Goal: Task Accomplishment & Management: Use online tool/utility

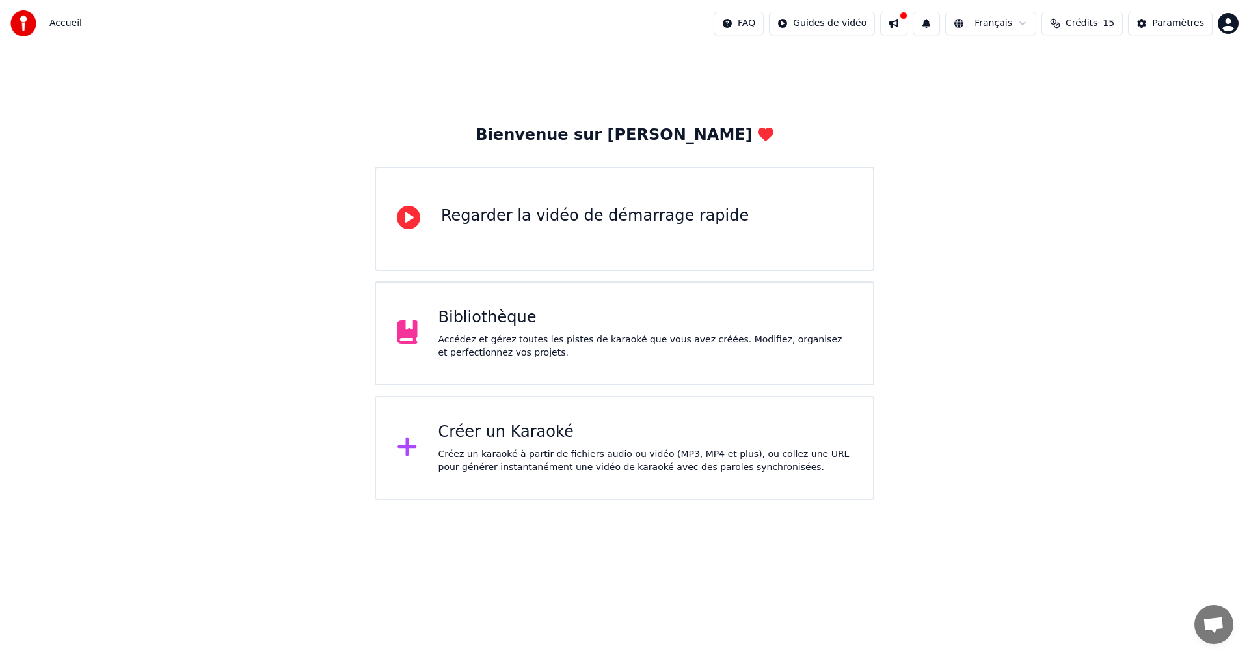
click at [683, 365] on div "Bibliothèque Accédez et gérez toutes les pistes de karaoké que vous avez créées…" at bounding box center [625, 333] width 500 height 104
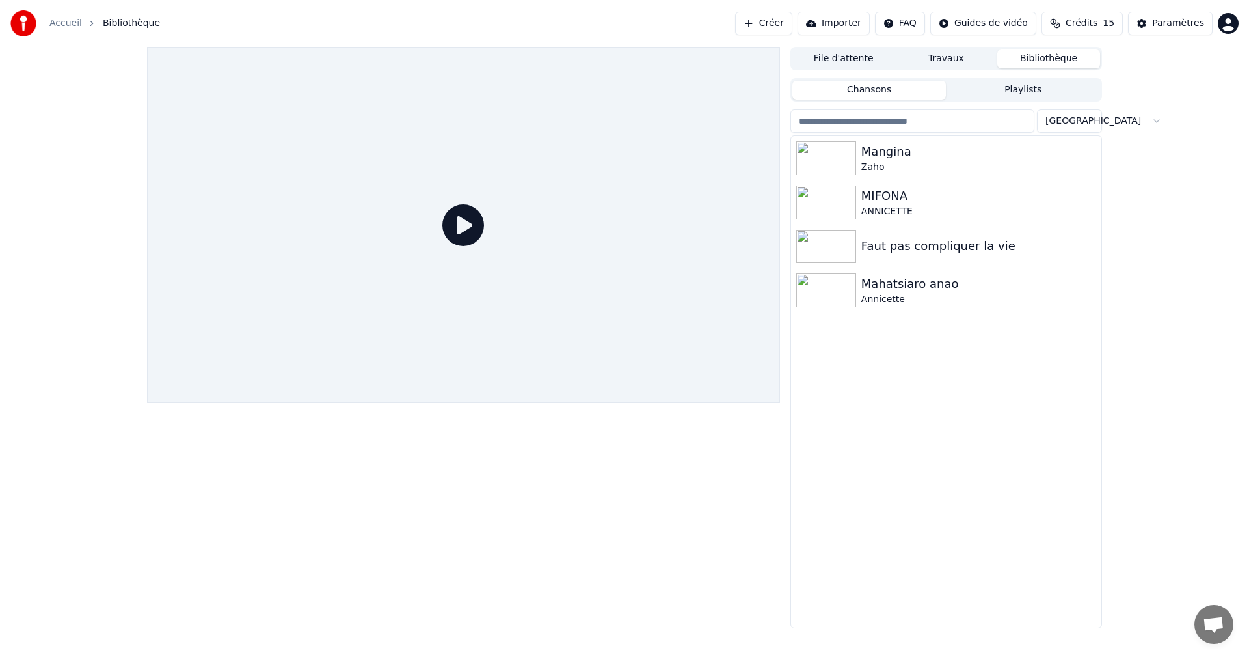
click at [1097, 21] on span "Crédits" at bounding box center [1082, 23] width 32 height 13
click at [979, 445] on div "Mangina [PERSON_NAME] ANNICETTE Faut pas compliquer la vie [PERSON_NAME]" at bounding box center [946, 381] width 310 height 491
click at [1158, 409] on div "File d'attente Travaux Bibliothèque Chansons Playlists Trier Mangina [PERSON_NA…" at bounding box center [624, 337] width 1249 height 581
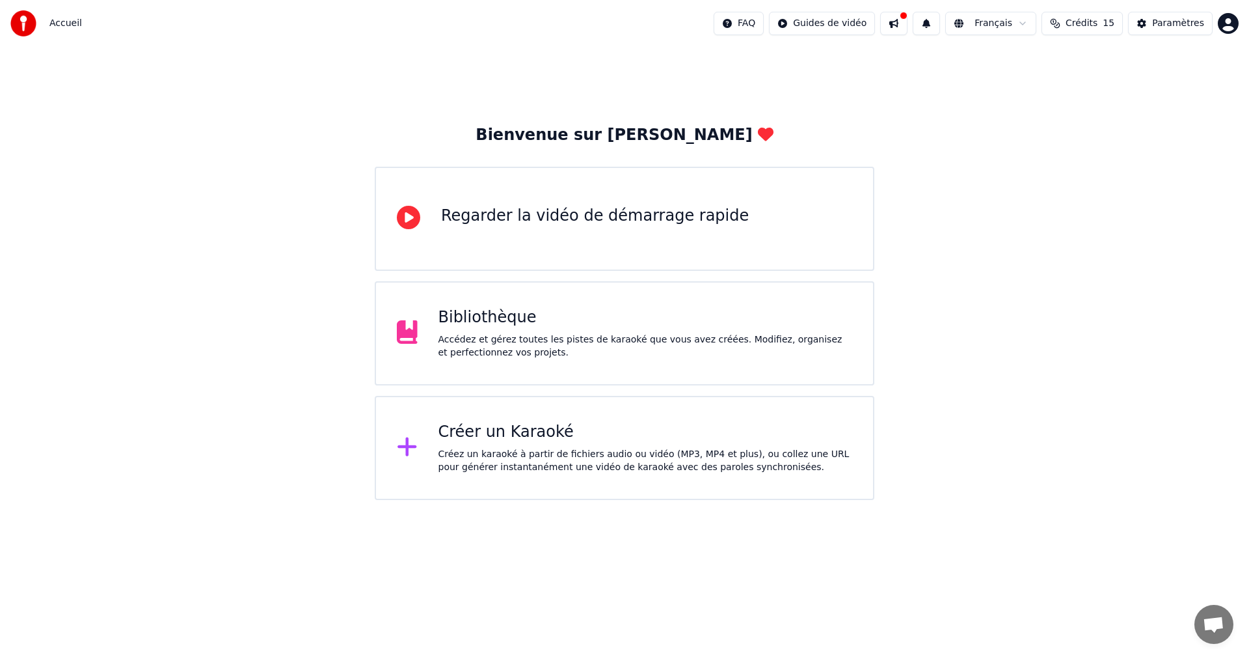
click at [795, 433] on div "Créer un Karaoké" at bounding box center [646, 432] width 415 height 21
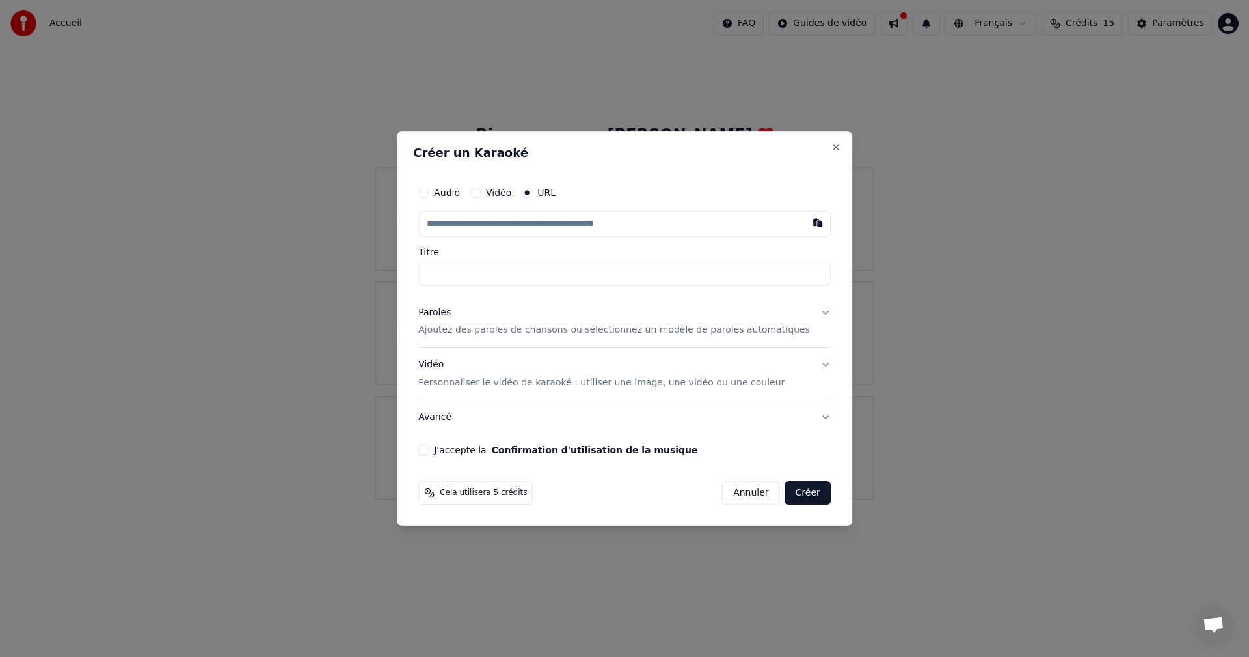
click at [807, 314] on button "Paroles Ajoutez des paroles de chansons ou sélectionnez un modèle de paroles au…" at bounding box center [624, 321] width 413 height 52
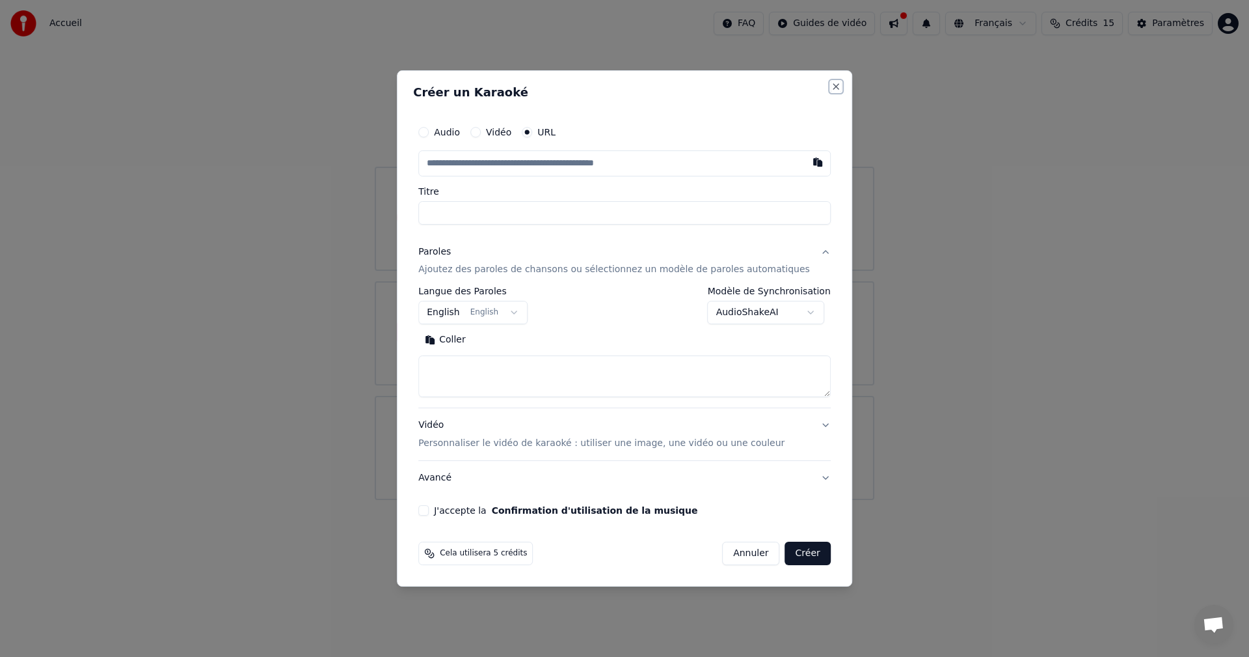
click at [831, 83] on button "Close" at bounding box center [836, 86] width 10 height 10
select select
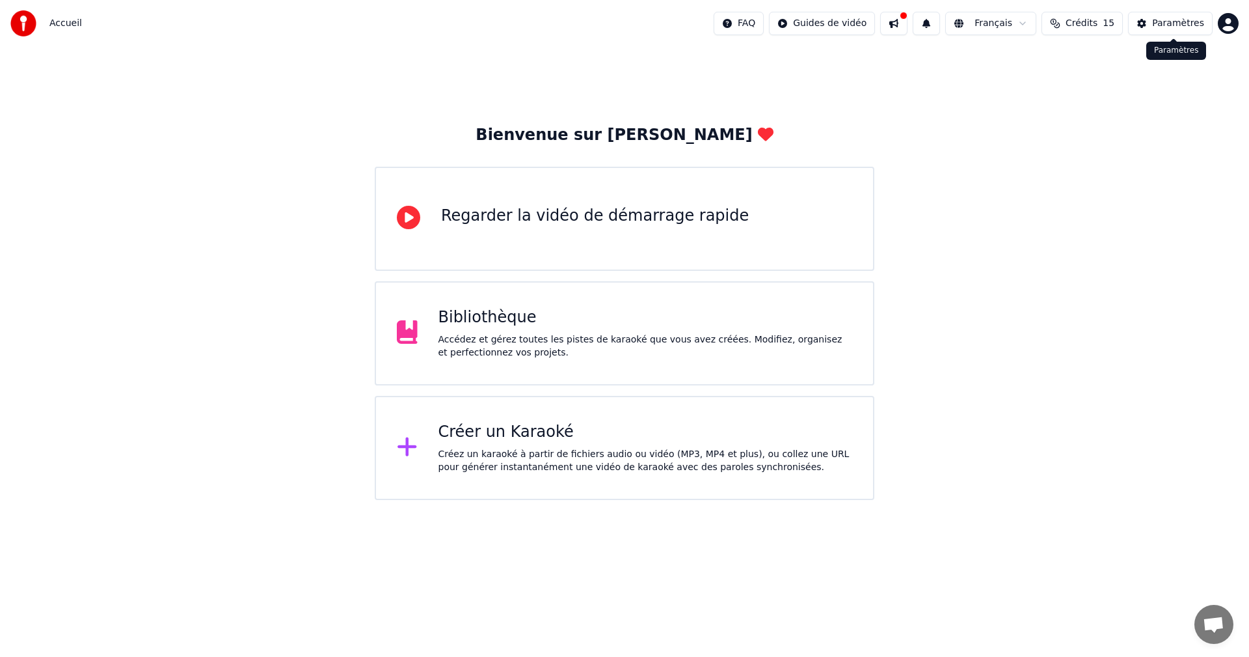
click at [1160, 29] on div "Paramètres" at bounding box center [1178, 23] width 52 height 13
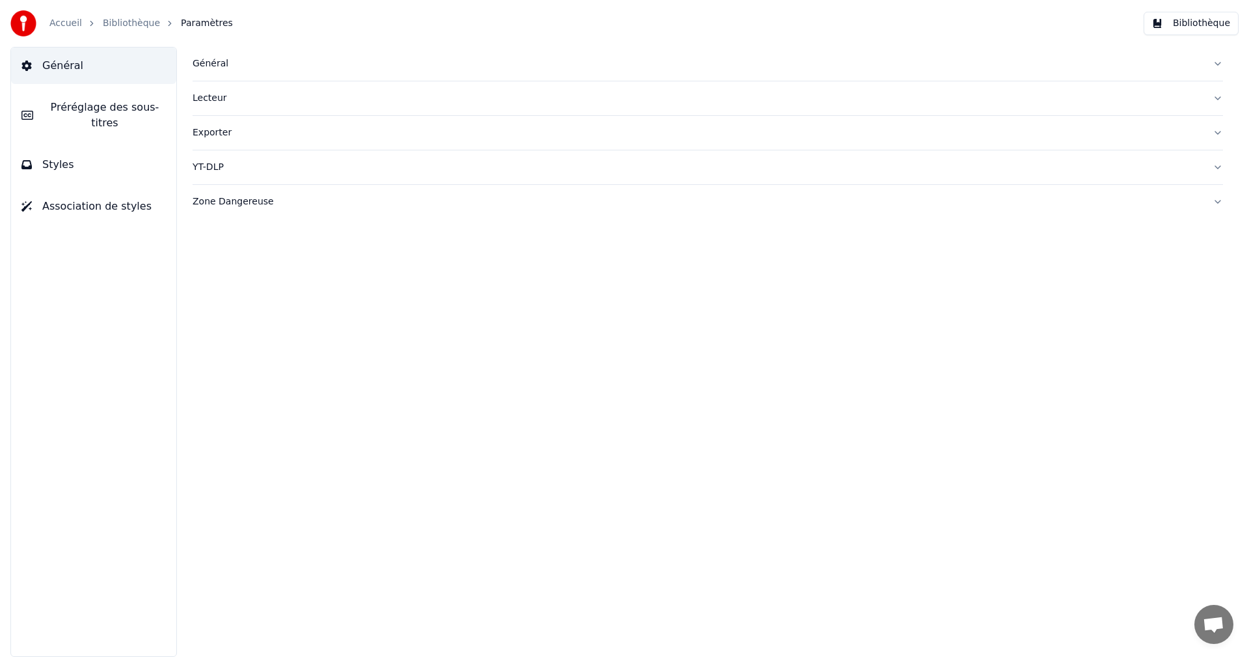
click at [74, 150] on button "Styles" at bounding box center [93, 164] width 165 height 36
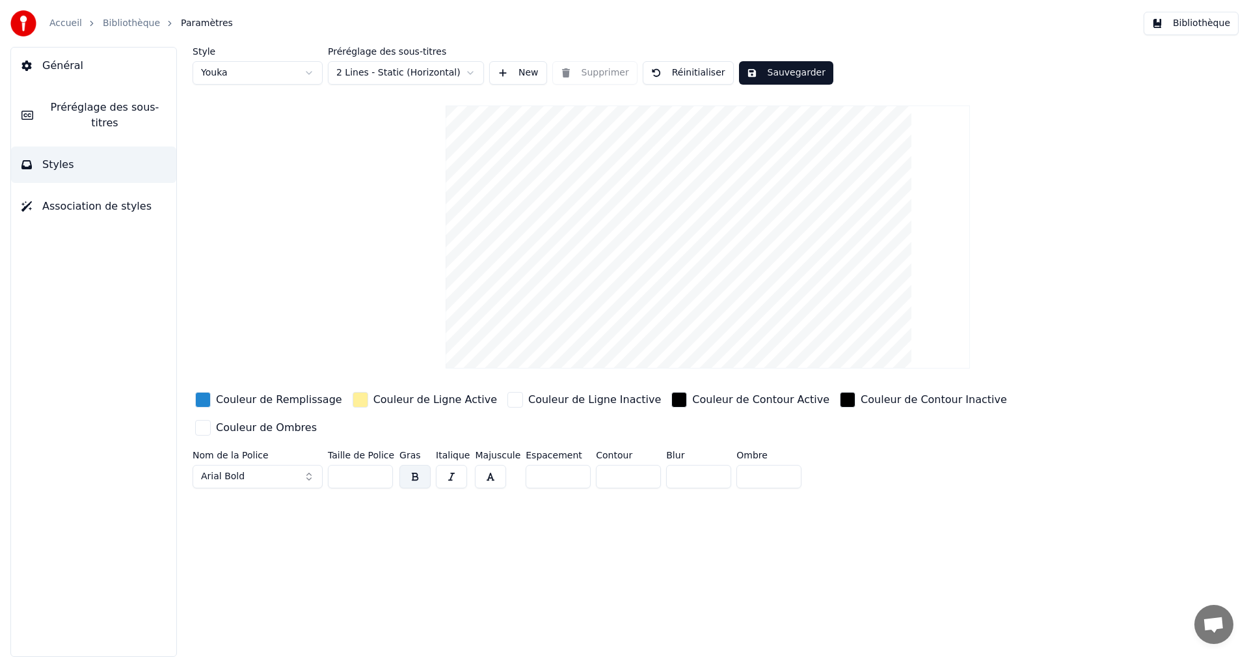
click at [479, 67] on html "Accueil Bibliothèque Paramètres Bibliothèque Général Préréglage des sous-titres…" at bounding box center [624, 328] width 1249 height 657
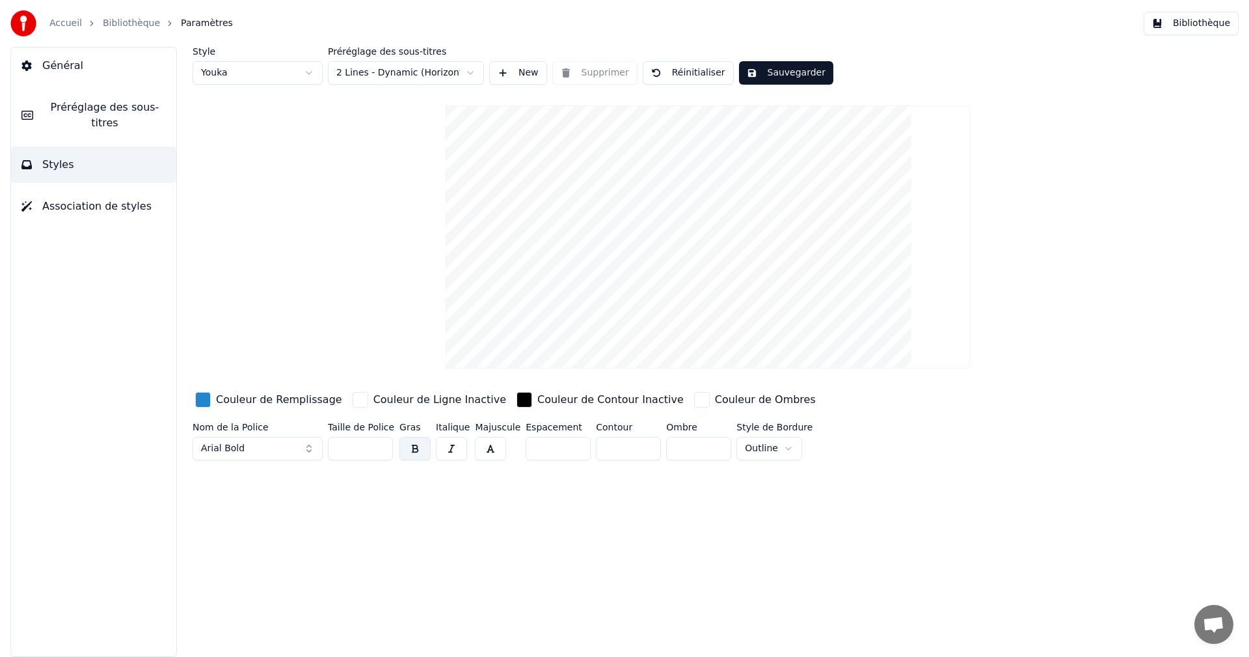
click at [420, 62] on html "Accueil Bibliothèque Paramètres Bibliothèque Général Préréglage des sous-titres…" at bounding box center [624, 328] width 1249 height 657
click at [394, 77] on html "Accueil Bibliothèque Paramètres Bibliothèque Général Préréglage des sous-titres…" at bounding box center [624, 328] width 1249 height 657
click at [421, 64] on html "Accueil Bibliothèque Paramètres Bibliothèque Général Préréglage des sous-titres…" at bounding box center [624, 328] width 1249 height 657
click at [415, 108] on div "Style Youka Préréglage des sous-titres 4 Lines (Vertical) New Supprimer Réiniti…" at bounding box center [708, 256] width 1031 height 418
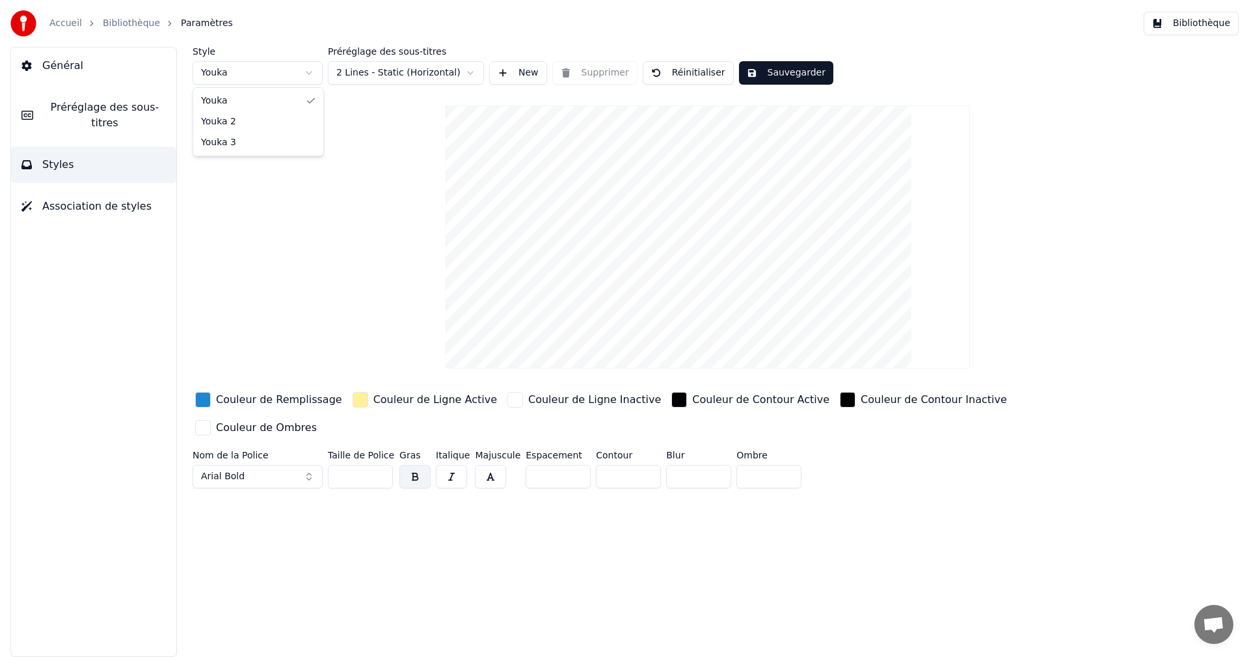
click at [319, 65] on html "Accueil Bibliothèque Paramètres Bibliothèque Général Préréglage des sous-titres…" at bounding box center [624, 328] width 1249 height 657
click at [296, 121] on div "Style Youka 2 Préréglage des sous-titres 2 Lines - Static (Horizontal) New Supp…" at bounding box center [708, 270] width 1031 height 446
click at [290, 68] on html "Accueil Bibliothèque Paramètres Bibliothèque Général Préréglage des sous-titres…" at bounding box center [624, 328] width 1249 height 657
click at [374, 74] on html "Accueil Bibliothèque Paramètres Bibliothèque Général Préréglage des sous-titres…" at bounding box center [624, 328] width 1249 height 657
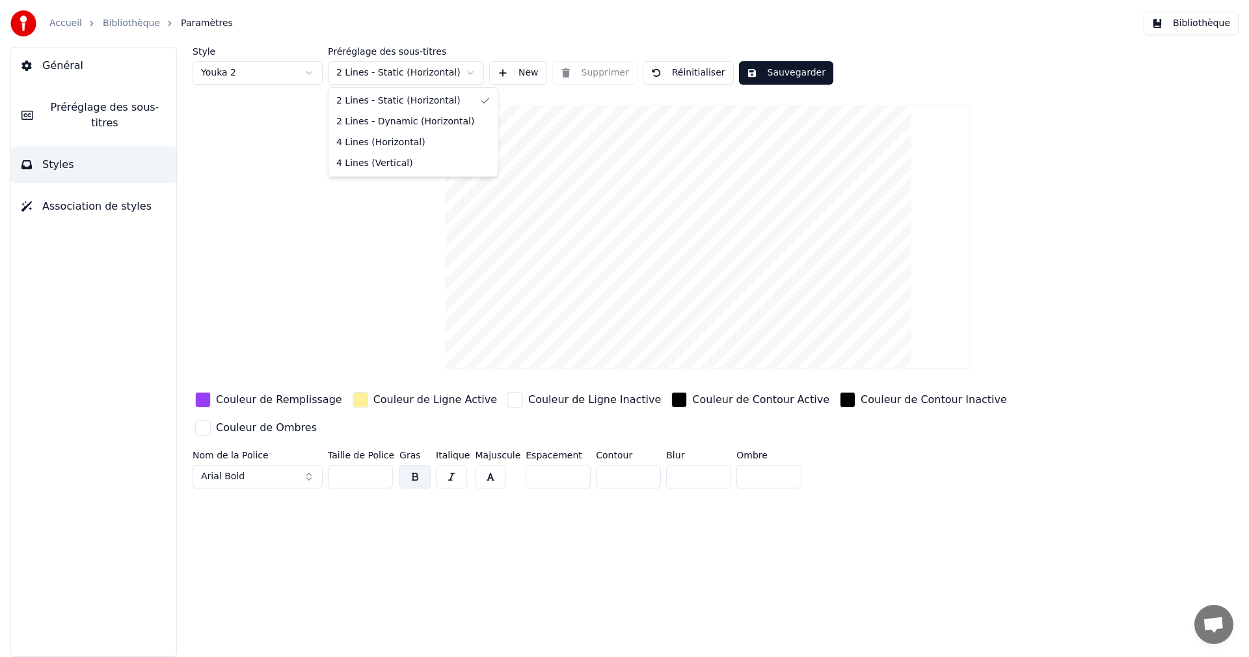
click at [278, 123] on html "Accueil Bibliothèque Paramètres Bibliothèque Général Préréglage des sous-titres…" at bounding box center [624, 328] width 1249 height 657
click at [264, 75] on html "Accueil Bibliothèque Paramètres Bibliothèque Général Préréglage des sous-titres…" at bounding box center [624, 328] width 1249 height 657
click at [254, 78] on html "Accueil Bibliothèque Paramètres Bibliothèque Général Préréglage des sous-titres…" at bounding box center [624, 328] width 1249 height 657
click at [394, 79] on html "Accueil Bibliothèque Paramètres Bibliothèque Général Préréglage des sous-titres…" at bounding box center [624, 328] width 1249 height 657
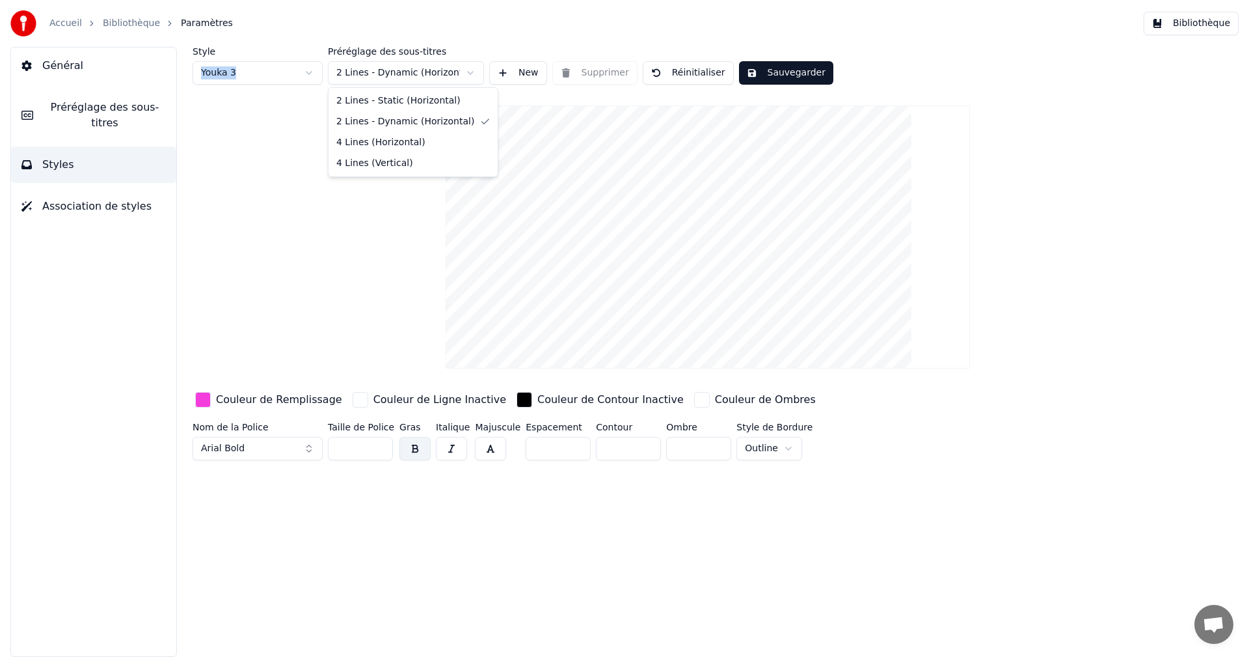
click at [366, 72] on html "Accueil Bibliothèque Paramètres Bibliothèque Général Préréglage des sous-titres…" at bounding box center [624, 328] width 1249 height 657
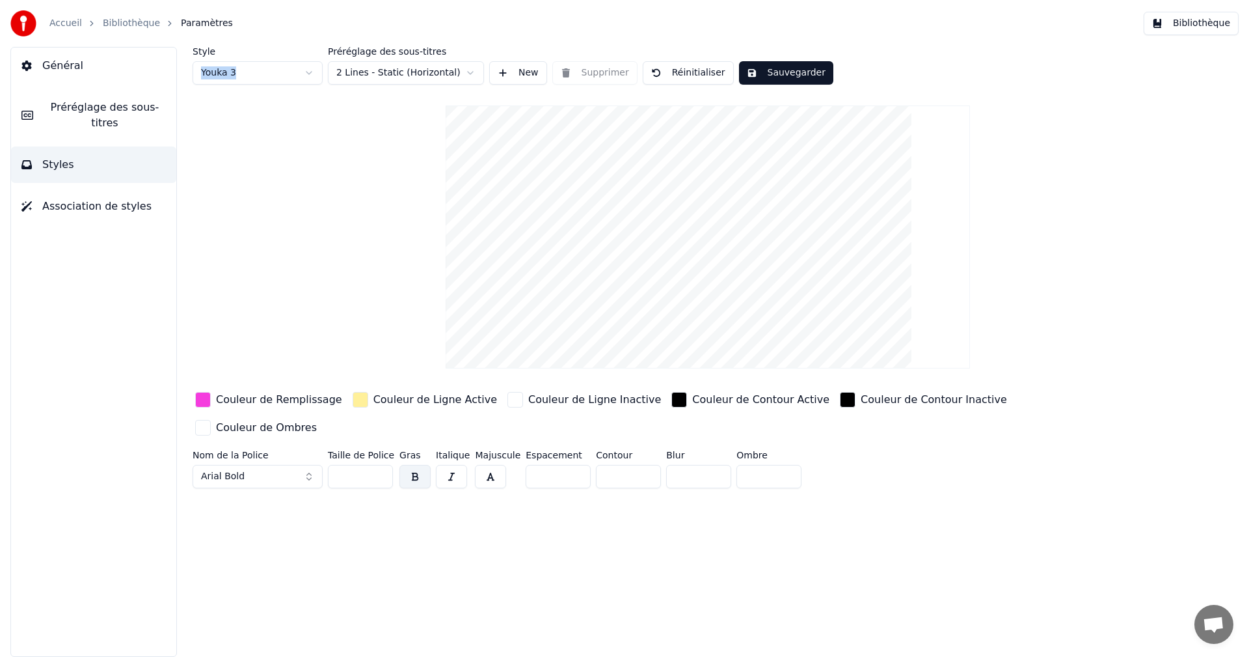
click at [375, 66] on html "Accueil Bibliothèque Paramètres Bibliothèque Général Préréglage des sous-titres…" at bounding box center [624, 328] width 1249 height 657
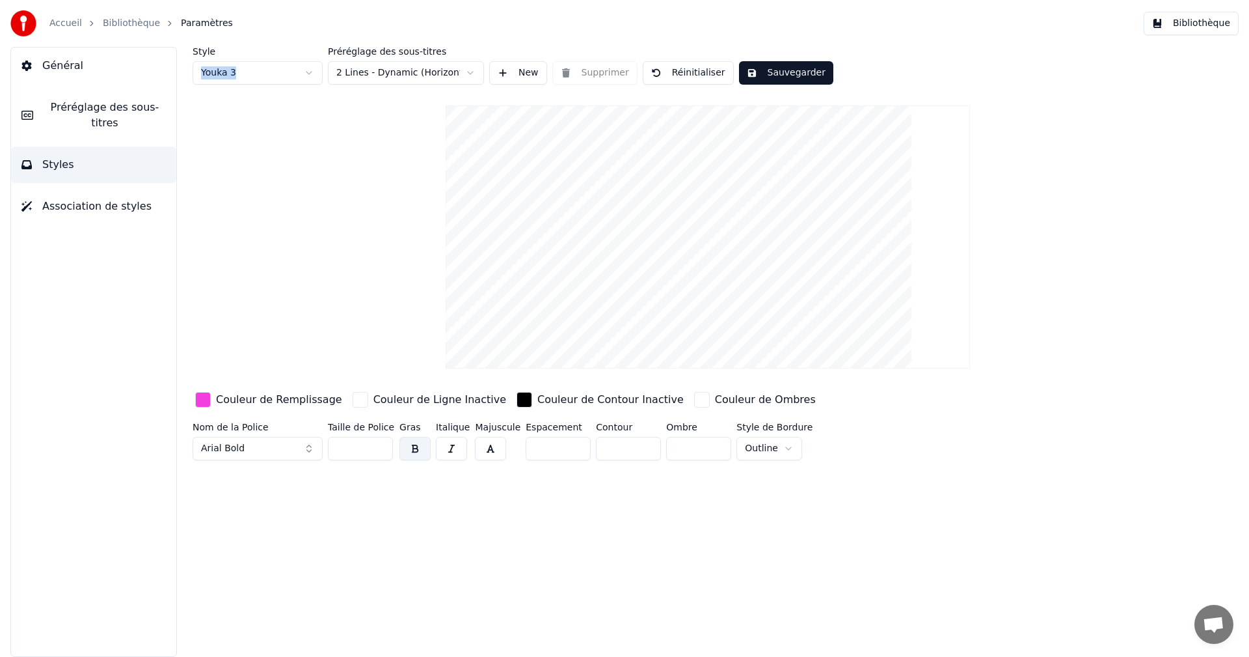
click at [117, 110] on span "Préréglage des sous-titres" at bounding box center [105, 115] width 122 height 31
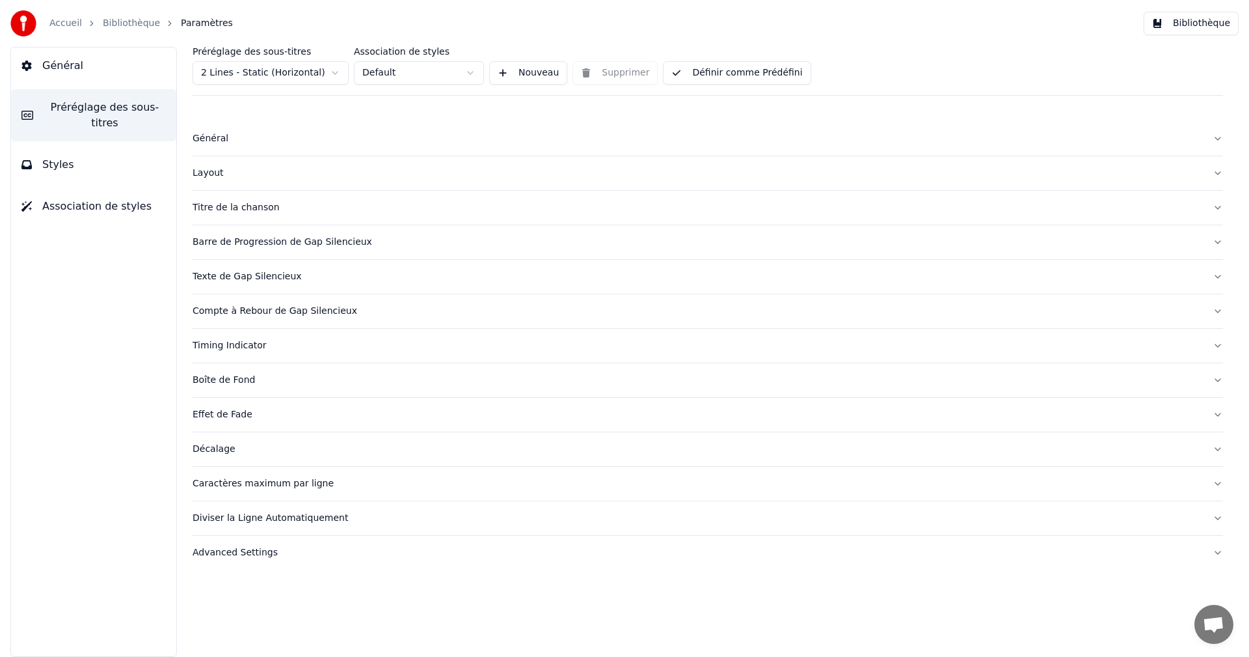
click at [112, 146] on button "Styles" at bounding box center [93, 164] width 165 height 36
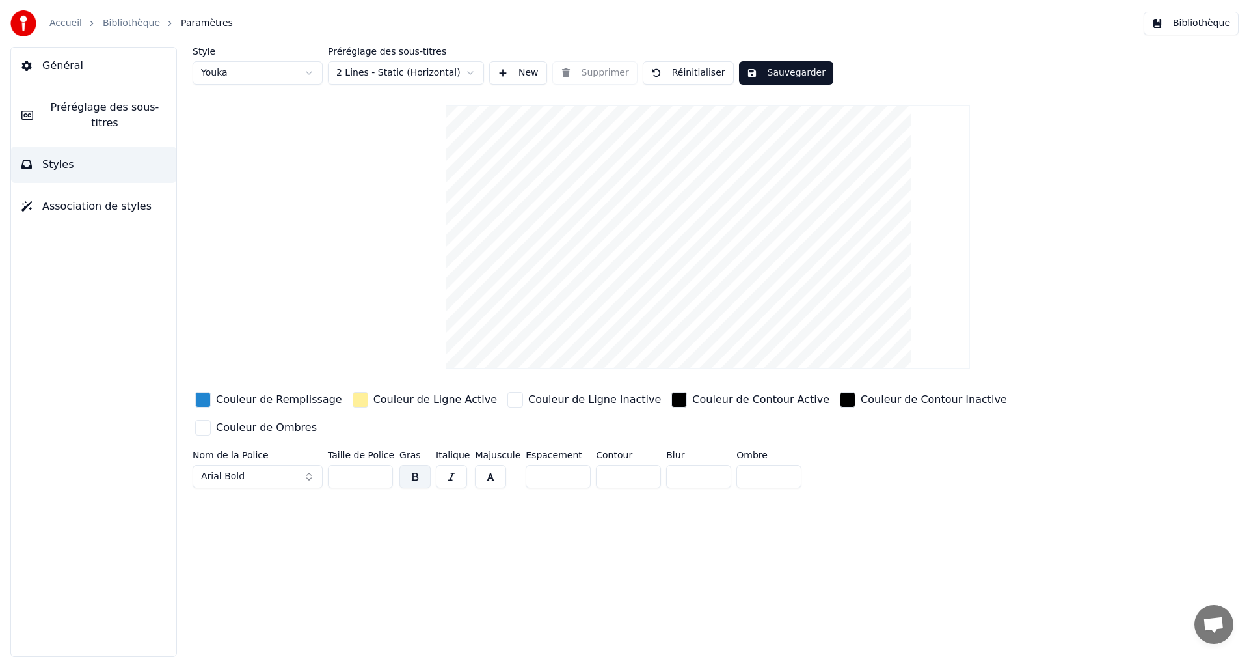
click at [103, 198] on span "Association de styles" at bounding box center [96, 206] width 109 height 16
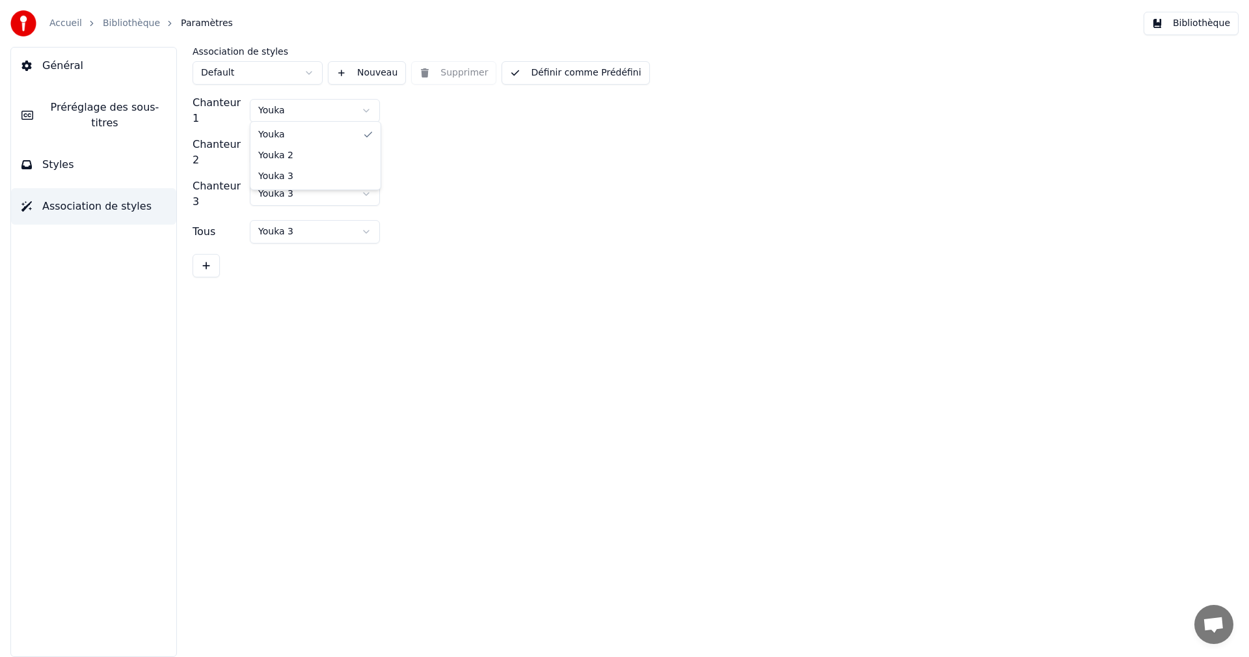
click at [324, 115] on html "Accueil Bibliothèque Paramètres Bibliothèque Général Préréglage des sous-titres…" at bounding box center [624, 328] width 1249 height 657
click at [324, 110] on html "Accueil Bibliothèque Paramètres Bibliothèque Général Préréglage des sous-titres…" at bounding box center [624, 328] width 1249 height 657
click at [355, 74] on button "Nouveau" at bounding box center [367, 72] width 78 height 23
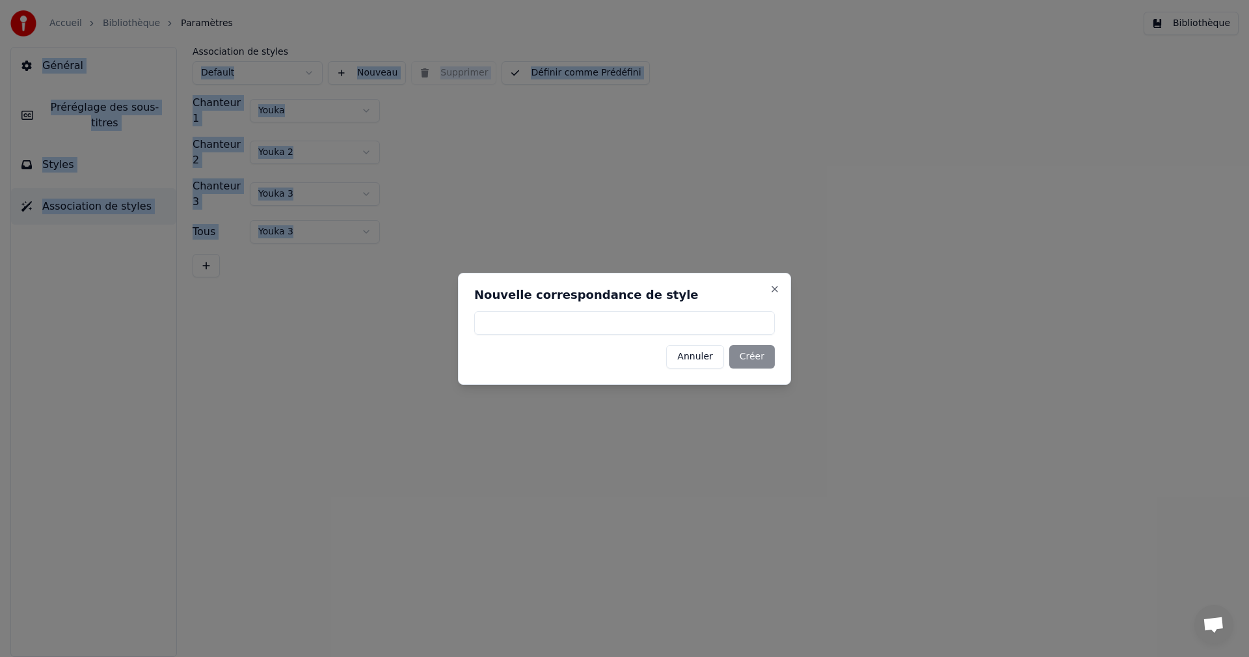
click at [683, 356] on button "Annuler" at bounding box center [694, 356] width 57 height 23
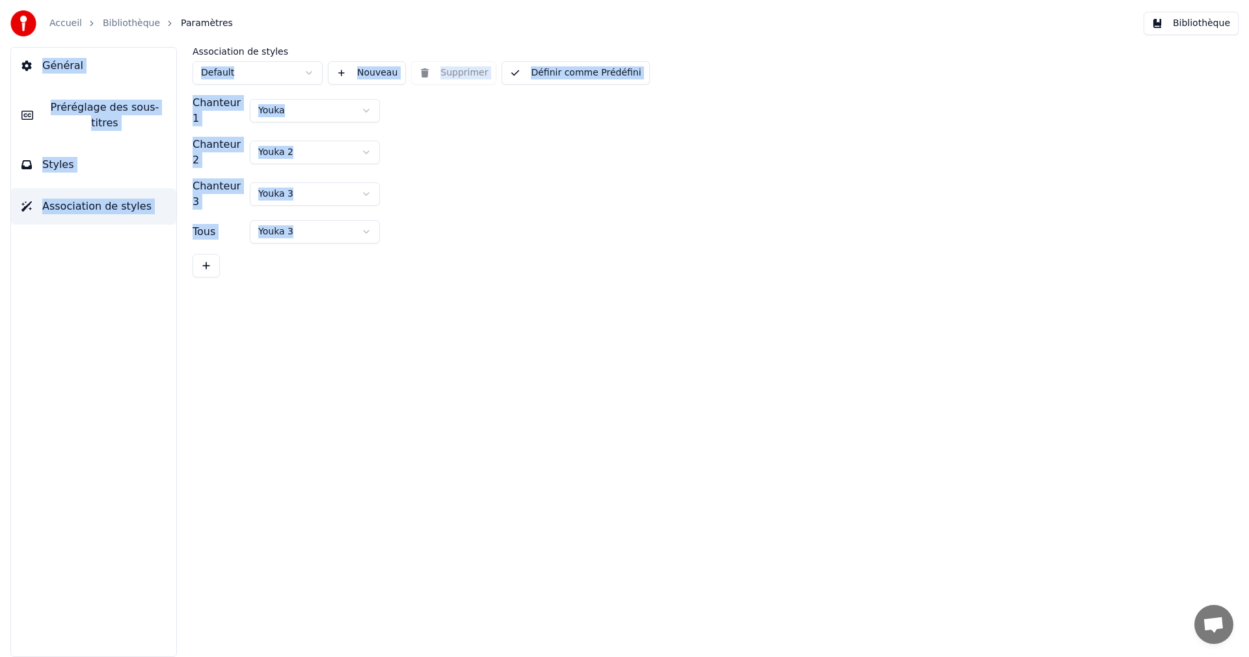
click at [51, 68] on span "Général" at bounding box center [62, 66] width 41 height 16
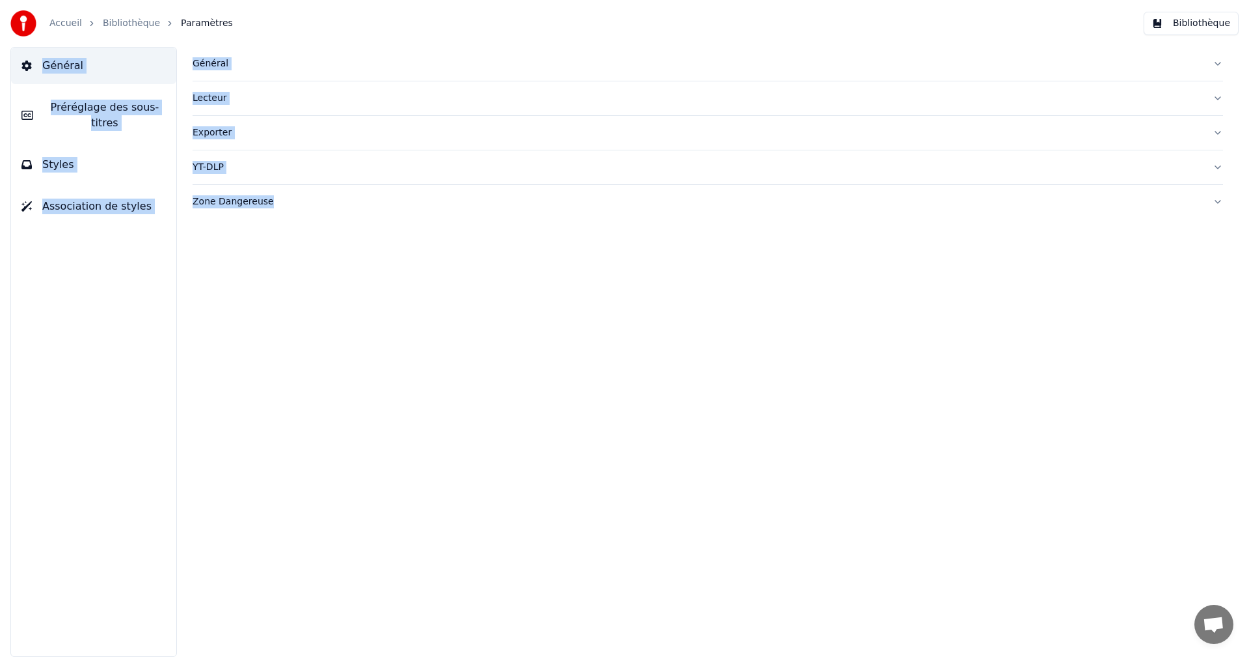
click at [75, 156] on button "Styles" at bounding box center [93, 164] width 165 height 36
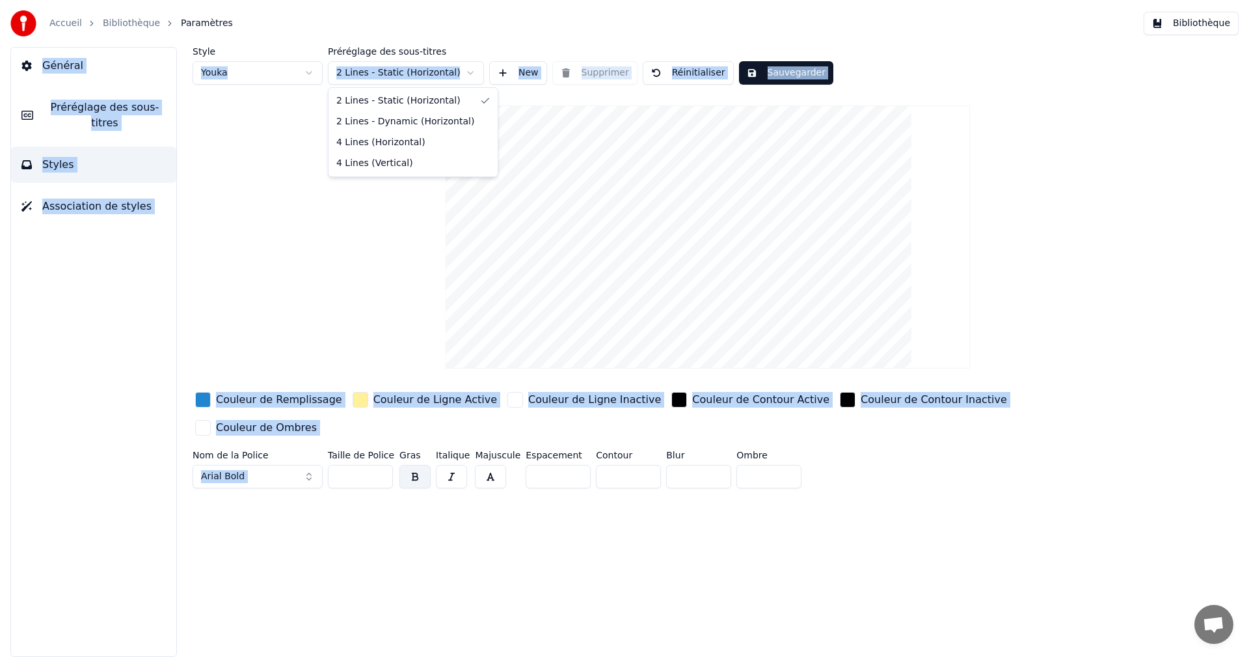
click at [373, 72] on html "Accueil Bibliothèque Paramètres Bibliothèque Général Préréglage des sous-titres…" at bounding box center [624, 328] width 1249 height 657
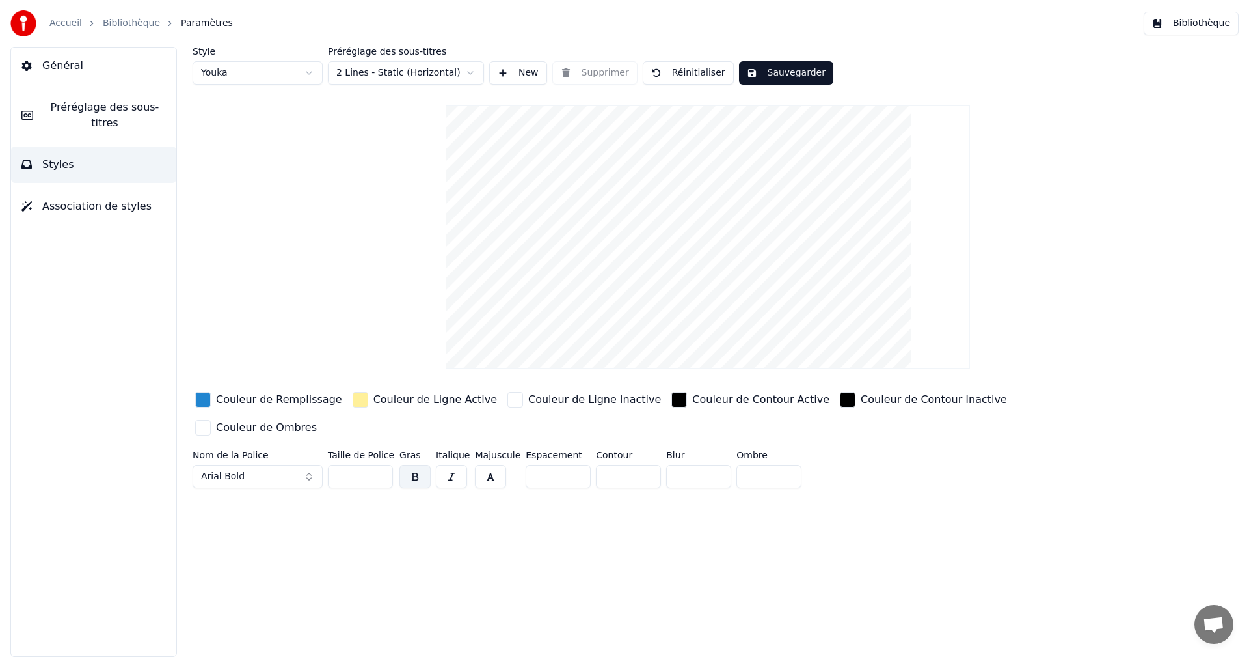
click at [379, 68] on html "Accueil Bibliothèque Paramètres Bibliothèque Général Préréglage des sous-titres…" at bounding box center [624, 328] width 1249 height 657
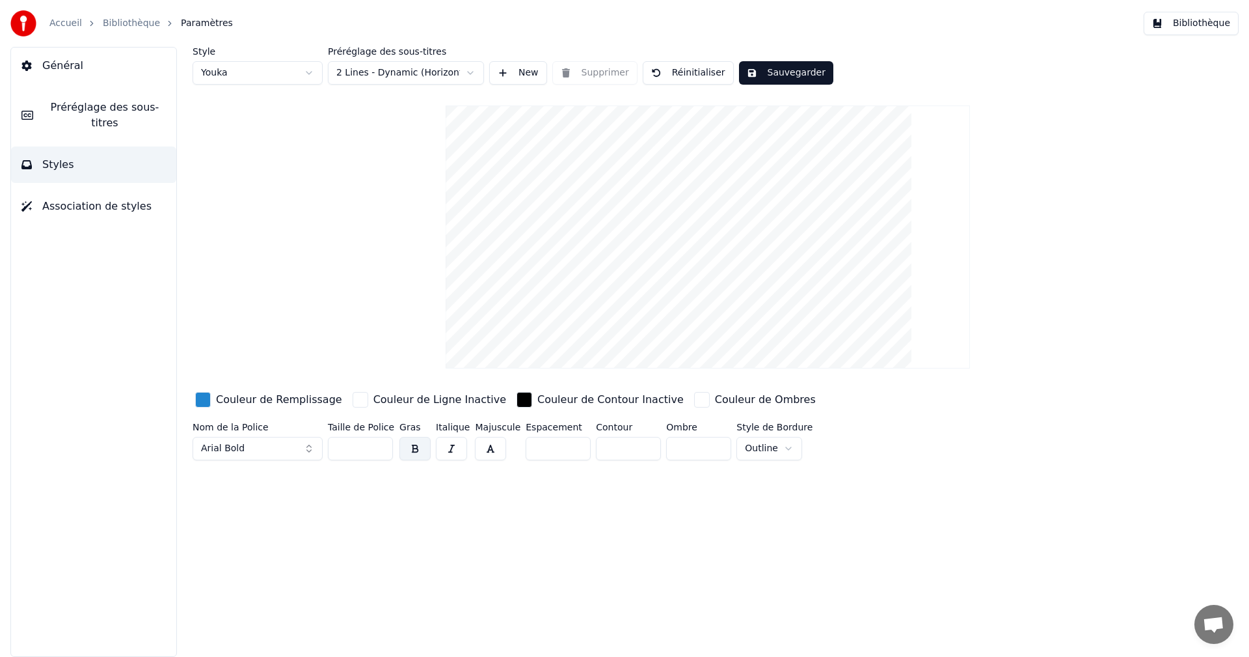
click at [353, 400] on div "button" at bounding box center [361, 400] width 16 height 16
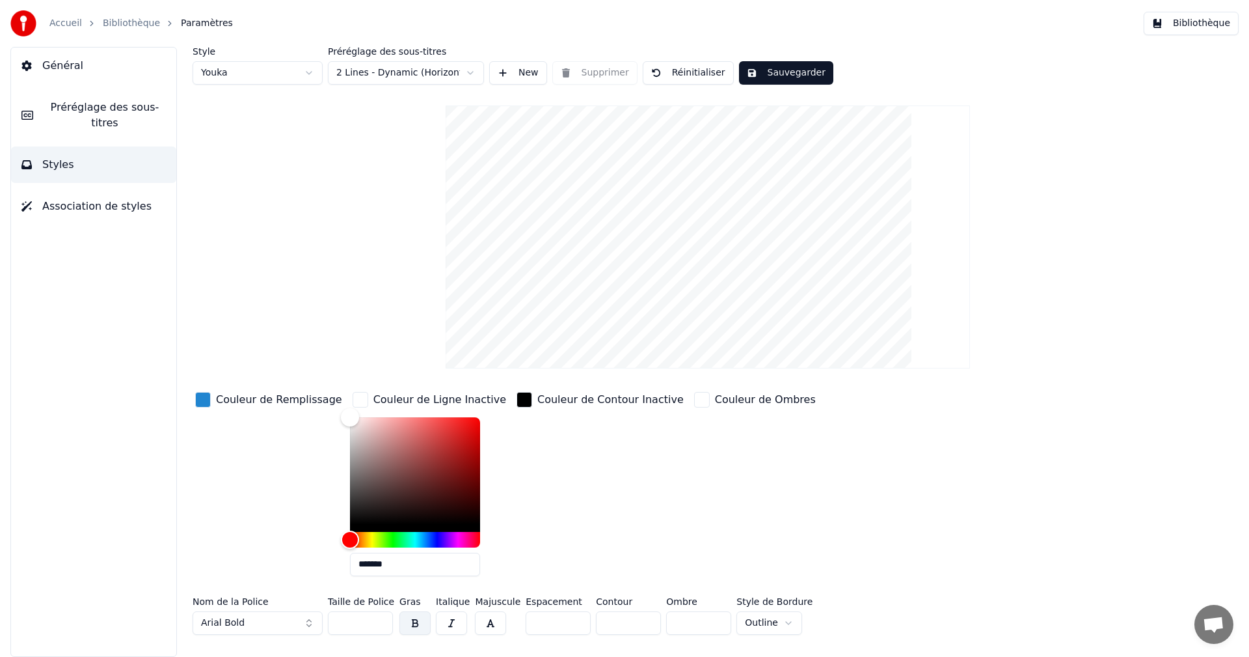
click at [353, 400] on div "button" at bounding box center [361, 400] width 16 height 16
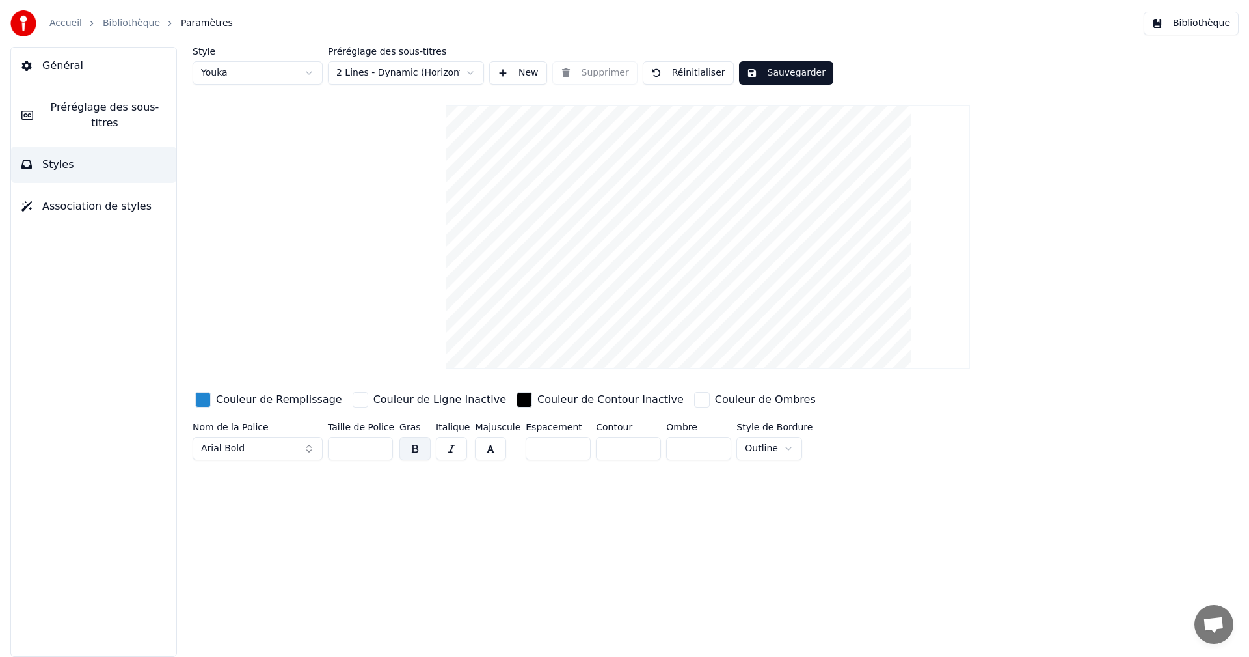
click at [353, 400] on div "button" at bounding box center [361, 400] width 16 height 16
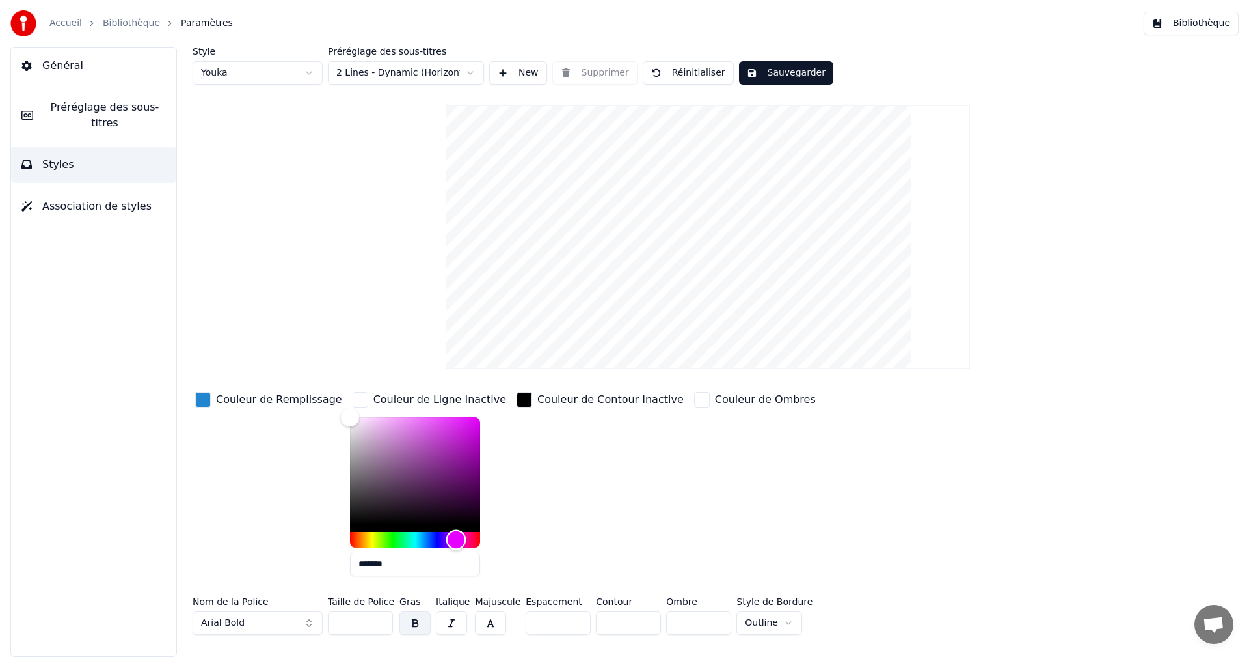
click at [441, 535] on div "Hue" at bounding box center [415, 540] width 130 height 16
click at [448, 536] on div "Hue" at bounding box center [458, 539] width 20 height 20
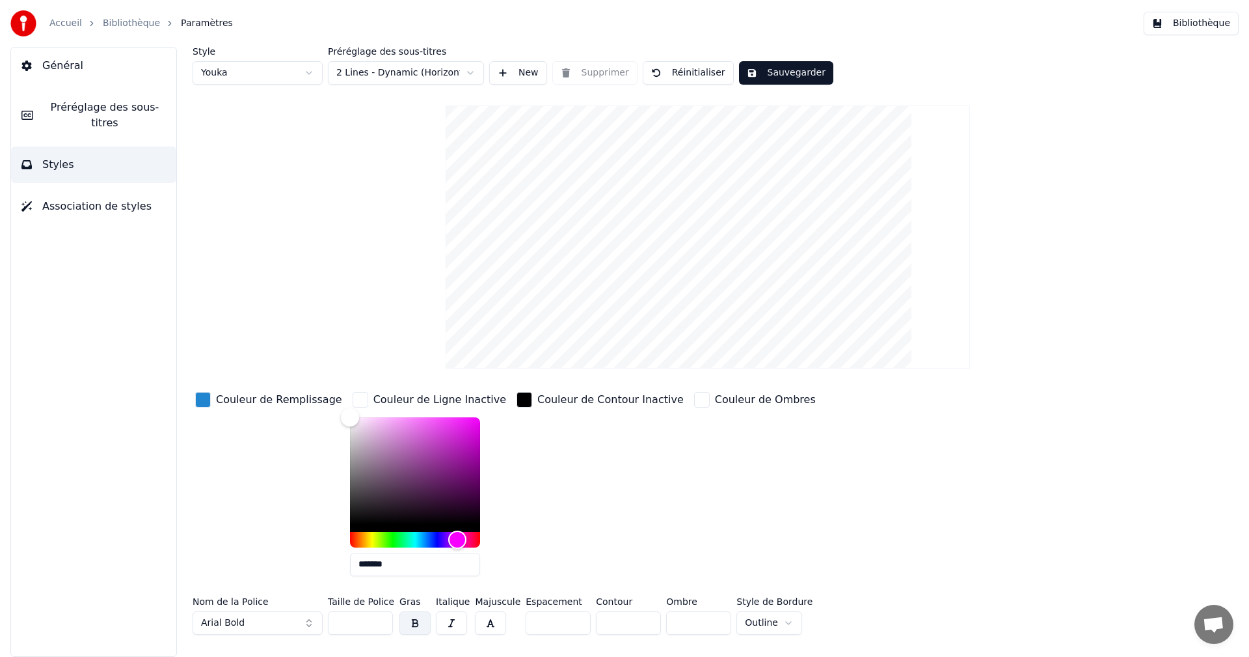
click at [353, 396] on div "button" at bounding box center [361, 400] width 16 height 16
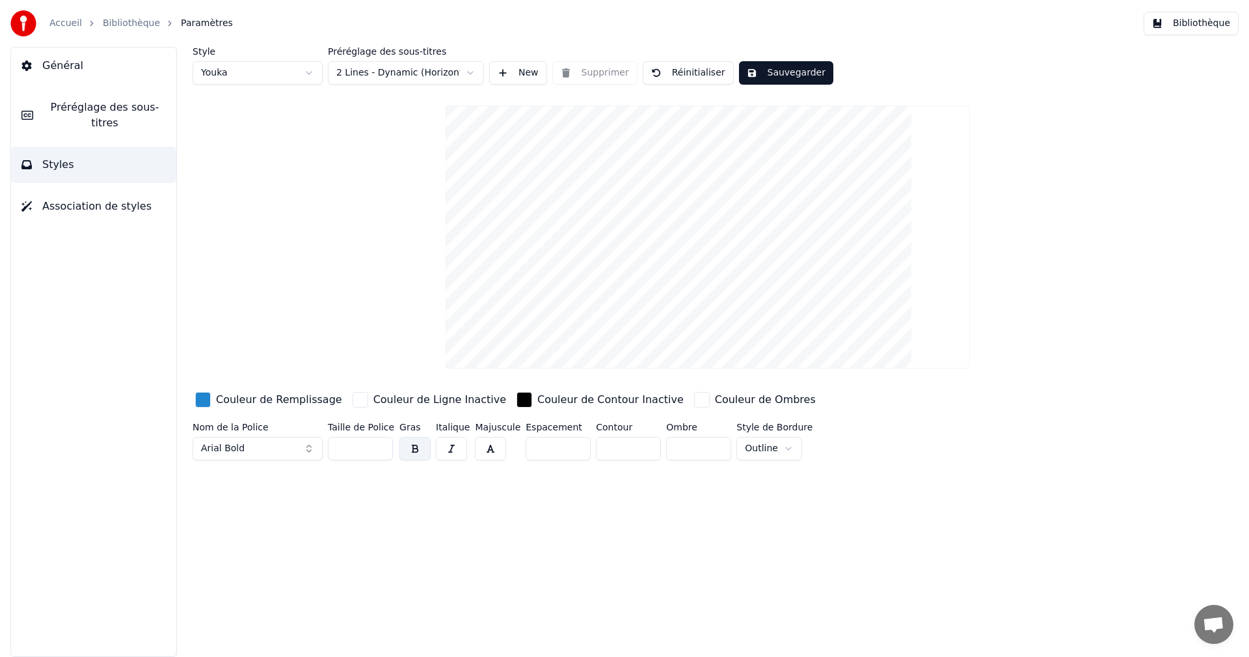
click at [353, 396] on div "button" at bounding box center [361, 400] width 16 height 16
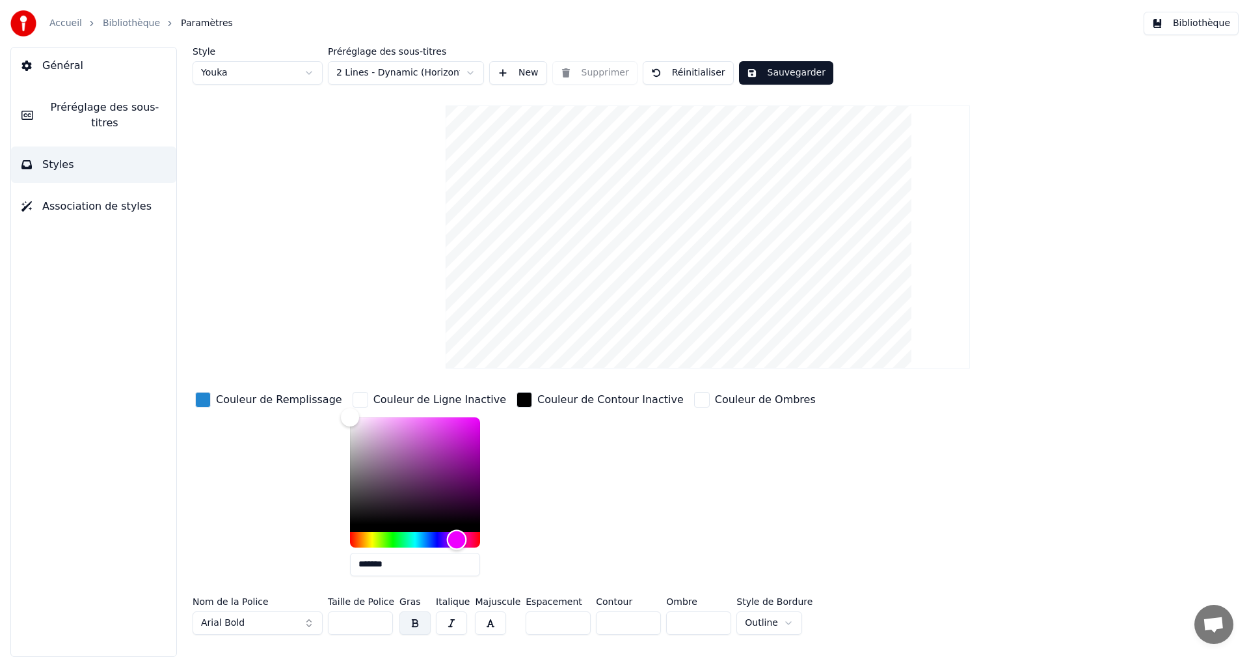
click at [441, 538] on div "Hue" at bounding box center [415, 540] width 130 height 16
click at [437, 568] on input "*******" at bounding box center [415, 563] width 130 height 23
click at [765, 68] on button "Sauvegarder" at bounding box center [786, 72] width 94 height 23
click at [330, 475] on div "Couleur de Remplissage Couleur de Ligne Inactive ******* Couleur de Contour Ina…" at bounding box center [630, 487] width 875 height 197
click at [90, 104] on span "Préréglage des sous-titres" at bounding box center [105, 115] width 122 height 31
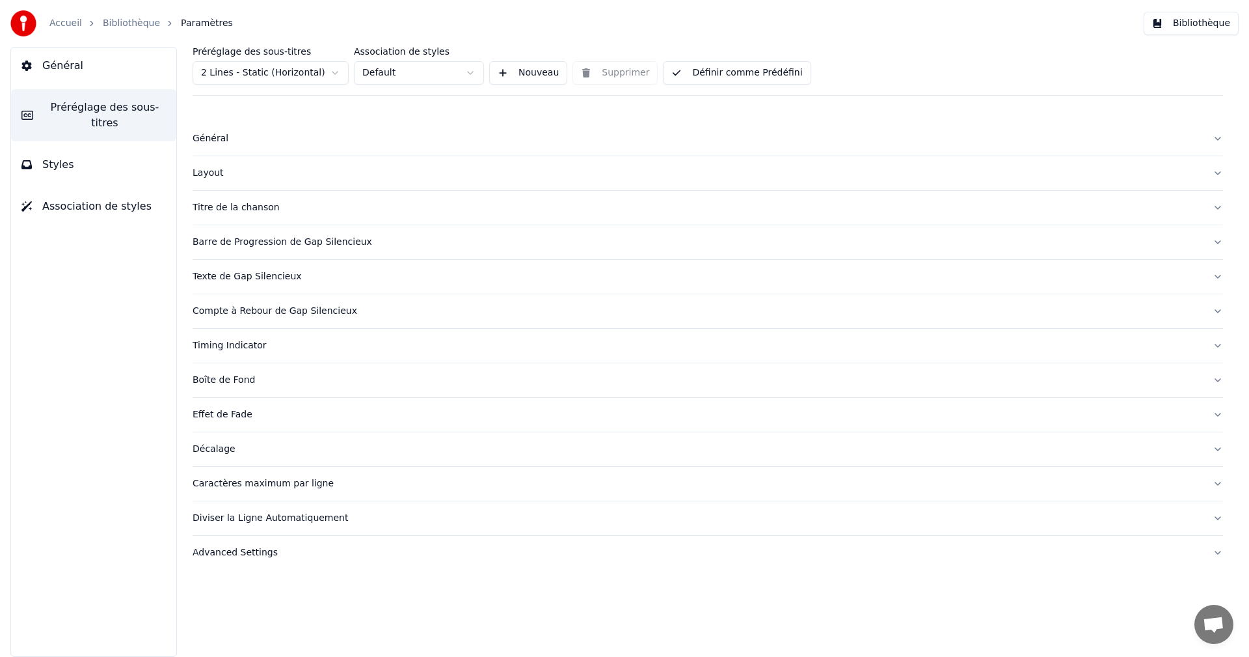
click at [83, 148] on button "Styles" at bounding box center [93, 164] width 165 height 36
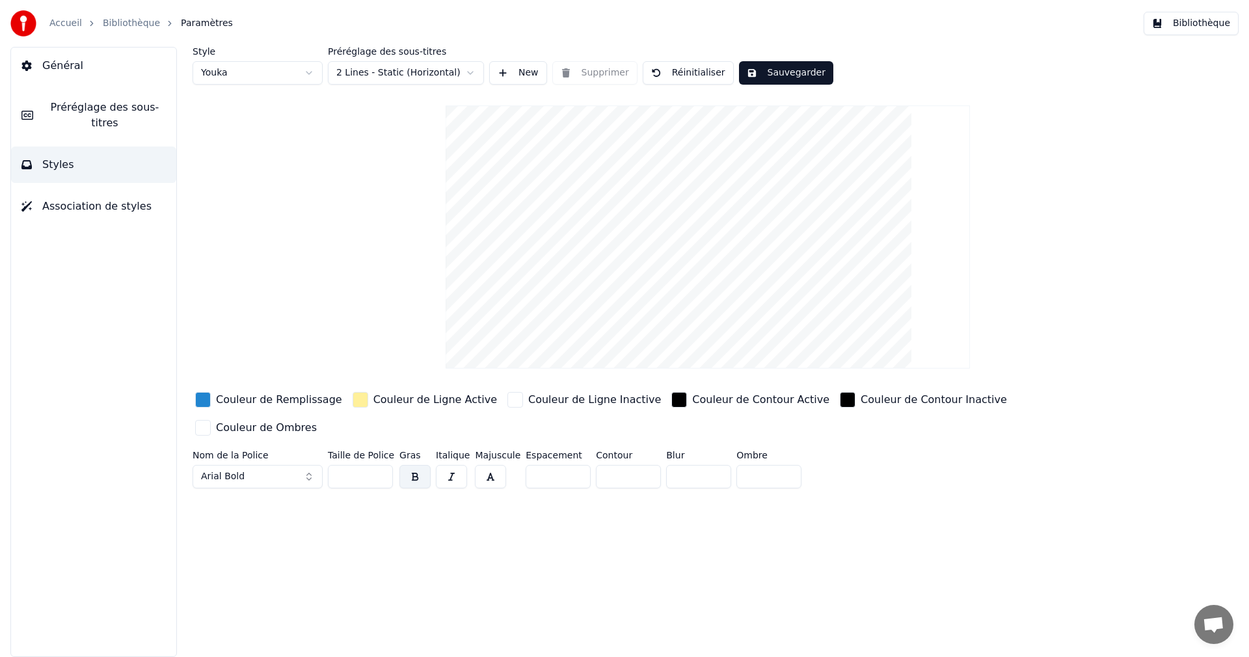
click at [257, 77] on html "Accueil Bibliothèque Paramètres Bibliothèque Général Préréglage des sous-titres…" at bounding box center [624, 328] width 1249 height 657
click at [431, 71] on html "Accueil Bibliothèque Paramètres Bibliothèque Général Préréglage des sous-titres…" at bounding box center [624, 328] width 1249 height 657
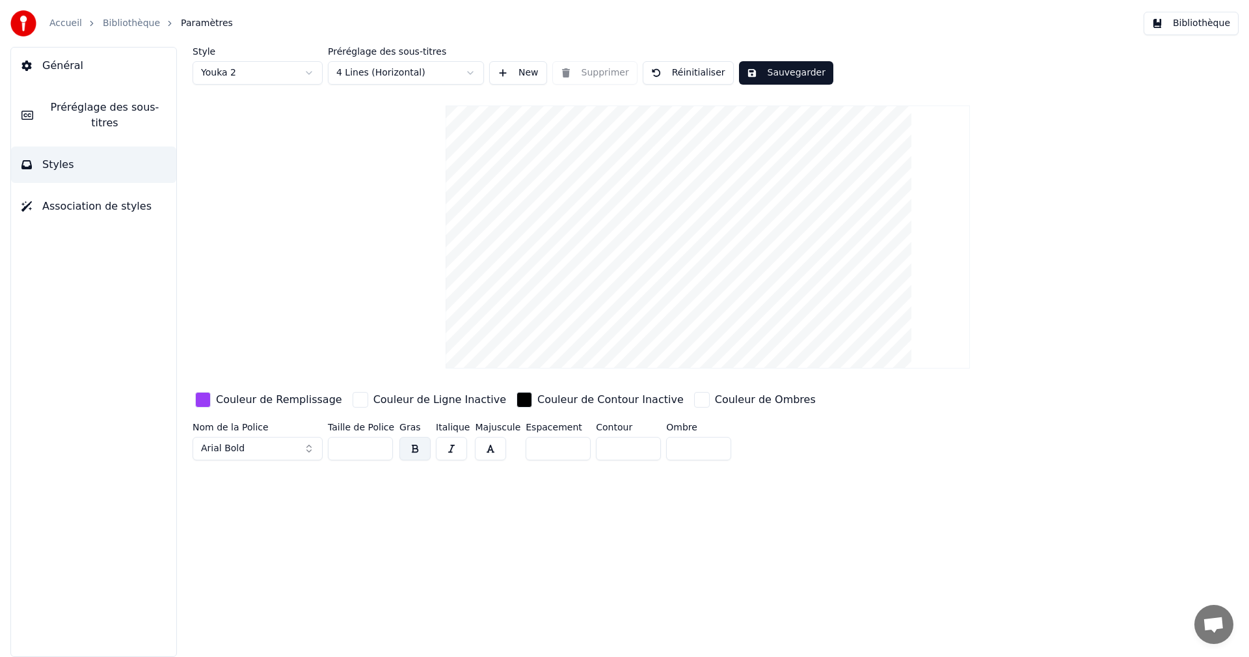
click at [398, 74] on html "Accueil Bibliothèque Paramètres Bibliothèque Général Préréglage des sous-titres…" at bounding box center [624, 328] width 1249 height 657
click at [353, 400] on div "button" at bounding box center [361, 400] width 16 height 16
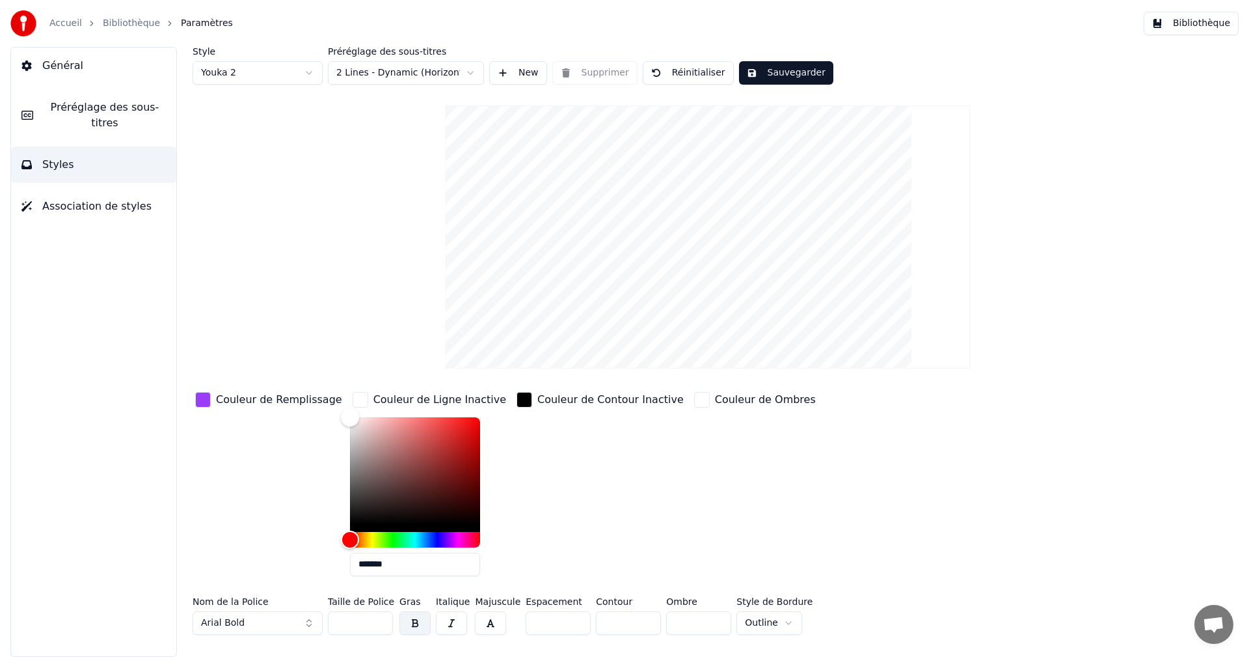
click at [202, 400] on div "button" at bounding box center [203, 400] width 16 height 16
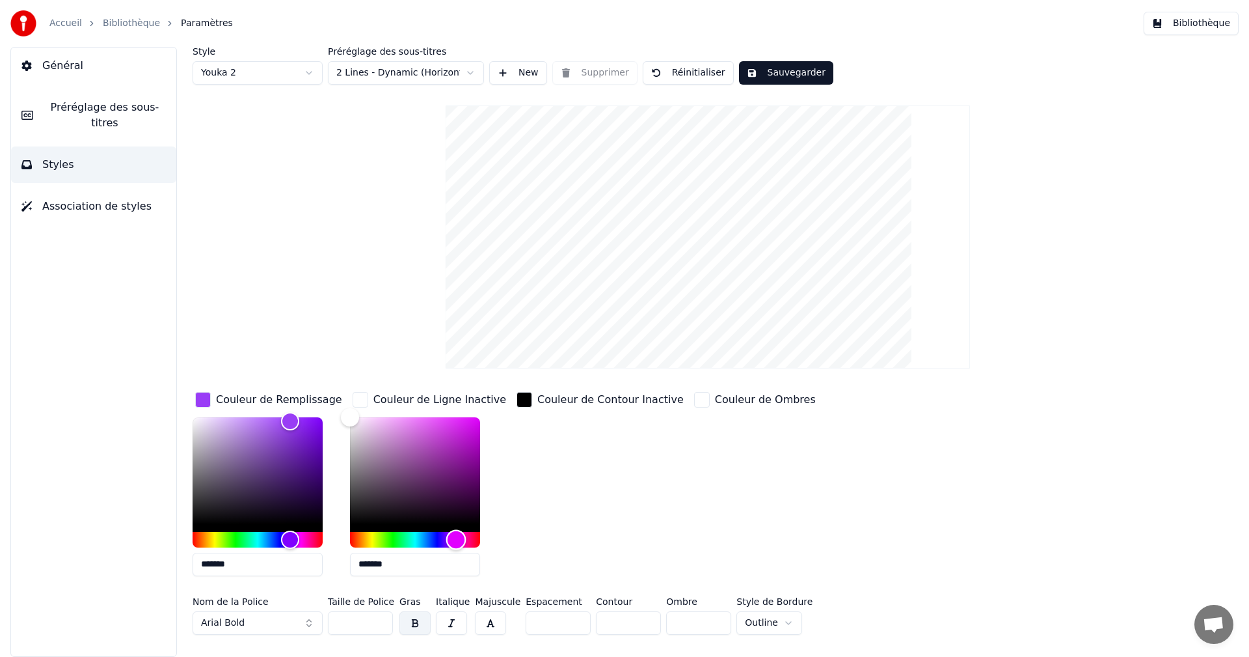
click at [455, 541] on div "Hue" at bounding box center [415, 540] width 130 height 16
click at [775, 70] on button "Sauvegarder" at bounding box center [786, 72] width 94 height 23
click at [355, 397] on div "button" at bounding box center [361, 400] width 16 height 16
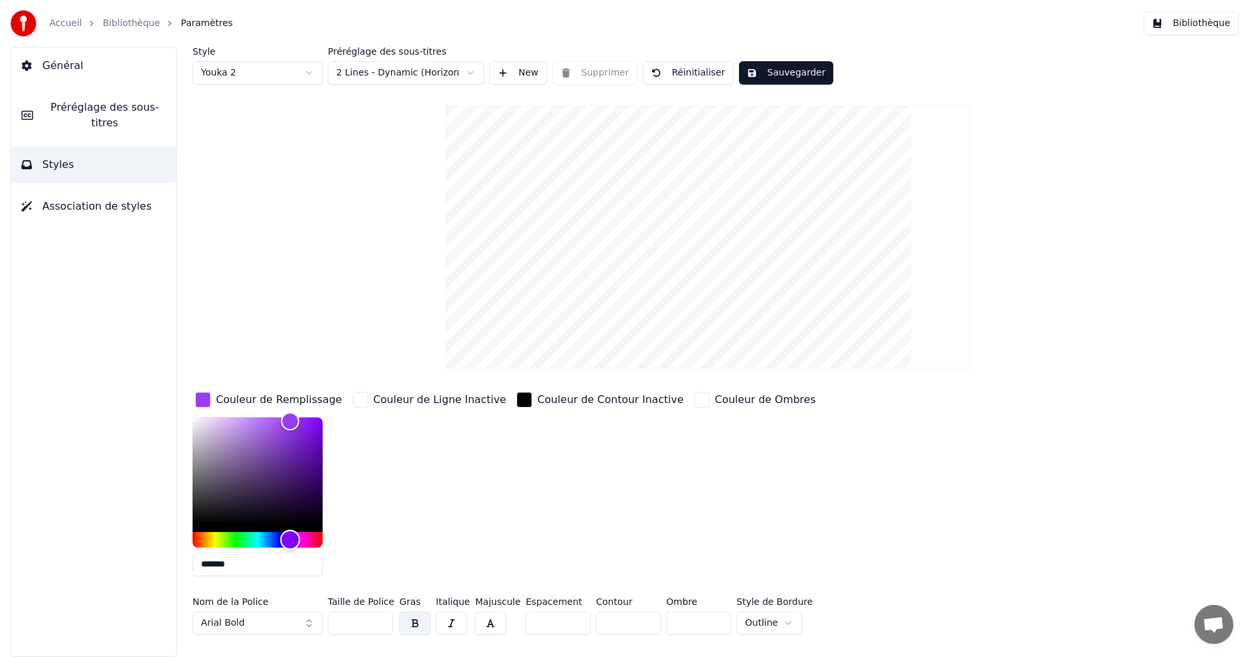
type input "*******"
click at [316, 536] on div "Hue" at bounding box center [258, 540] width 130 height 16
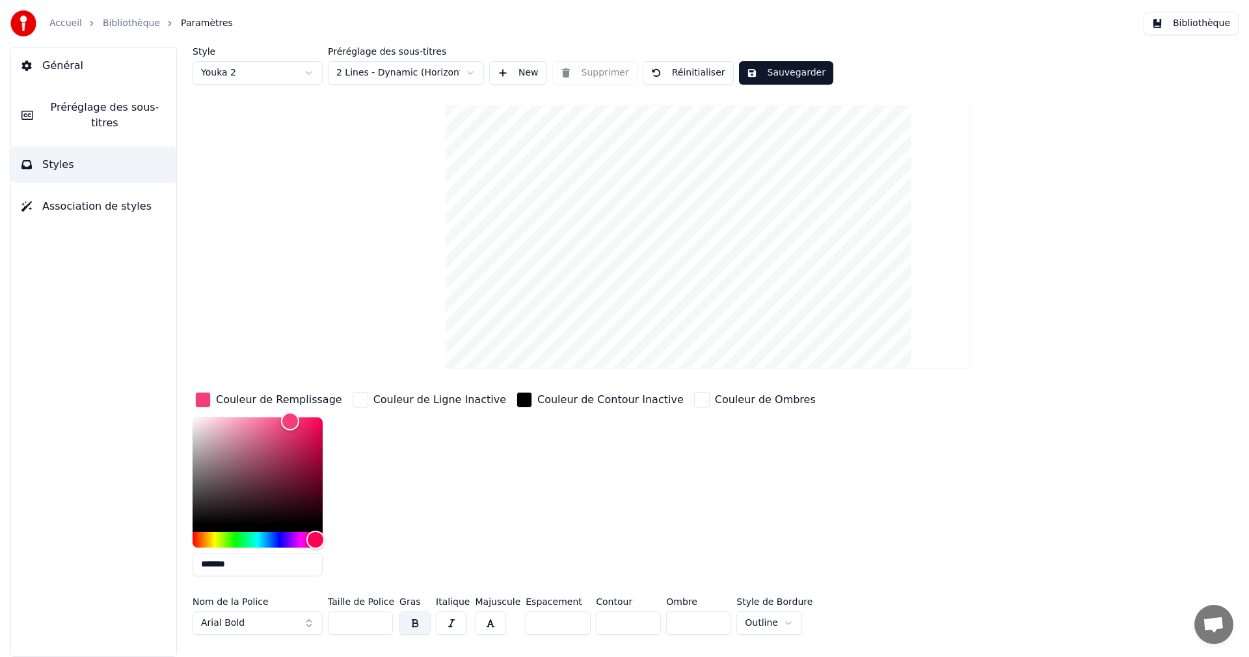
click at [800, 74] on button "Sauvegarder" at bounding box center [786, 72] width 94 height 23
click at [800, 74] on div "Style Youka 2 Préréglage des sous-titres 2 Lines - Dynamic (Horizontal) New Sup…" at bounding box center [708, 66] width 1031 height 38
click at [76, 66] on span "Général" at bounding box center [62, 66] width 41 height 16
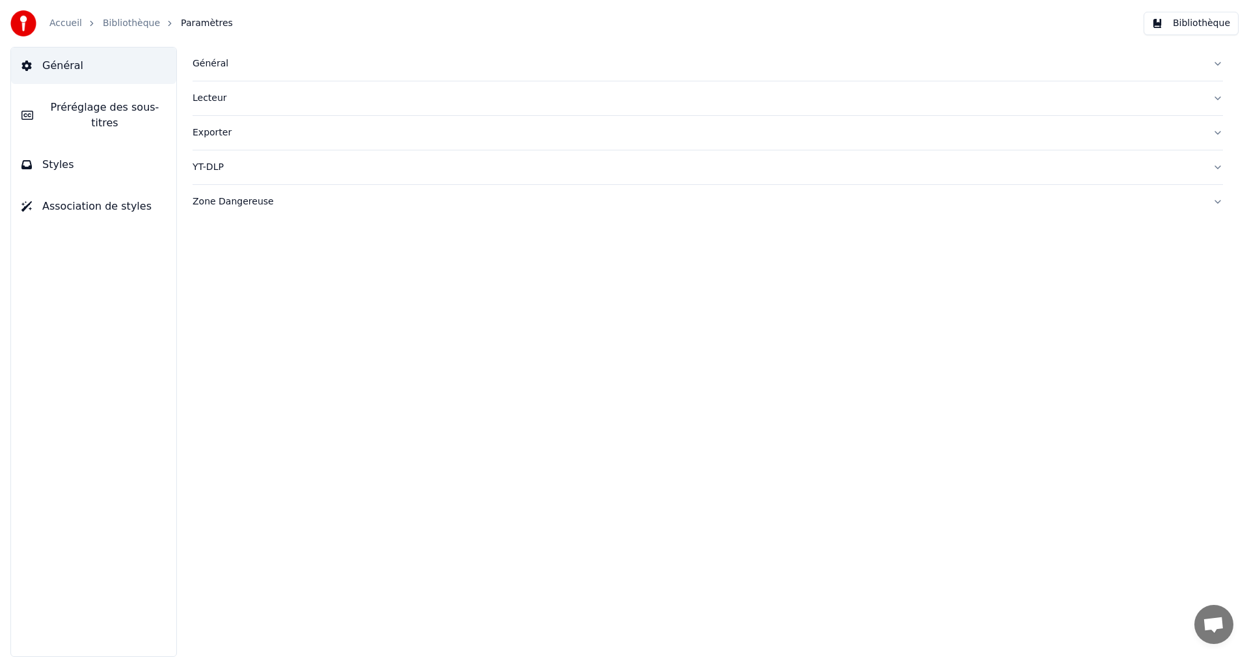
click at [62, 20] on link "Accueil" at bounding box center [65, 23] width 33 height 13
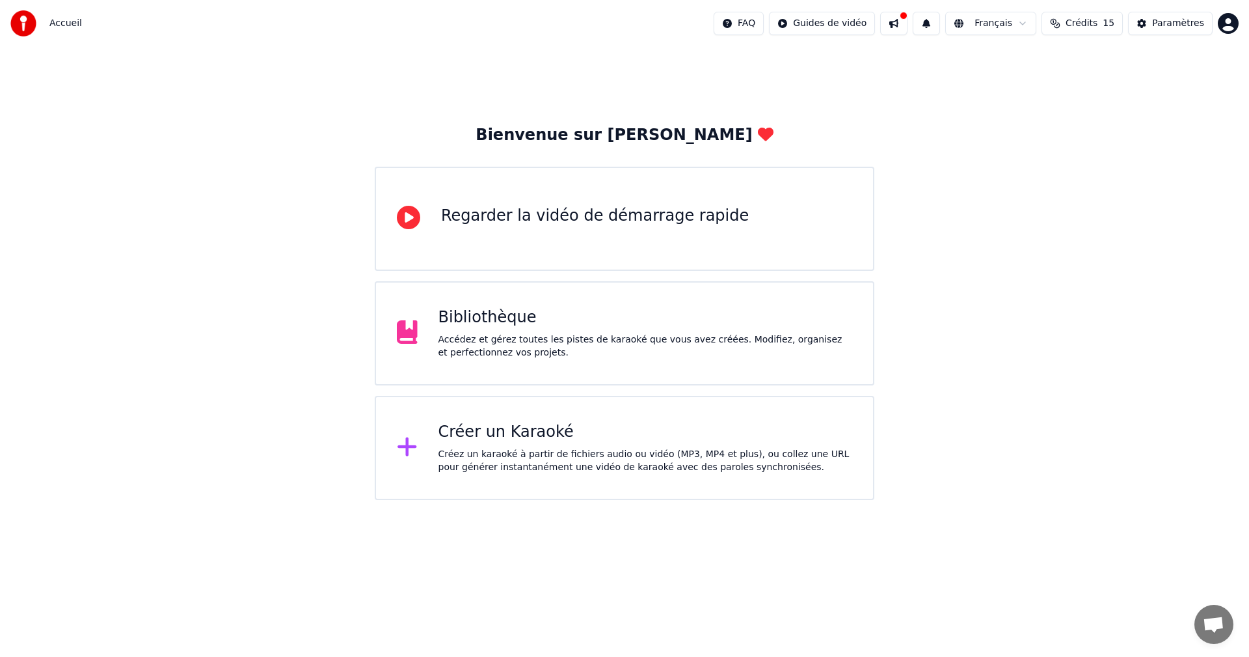
click at [491, 463] on div "Créez un karaoké à partir de fichiers audio ou vidéo (MP3, MP4 et plus), ou col…" at bounding box center [646, 461] width 415 height 26
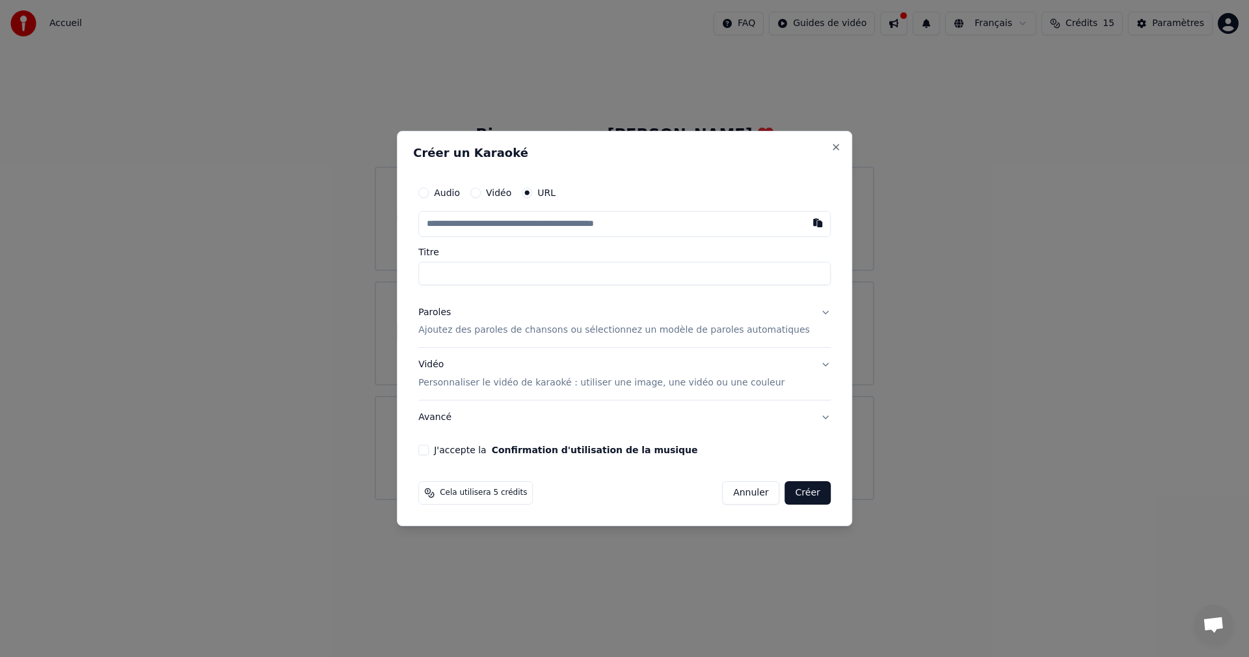
click at [556, 223] on input "text" at bounding box center [624, 224] width 413 height 26
paste input "**********"
type input "**********"
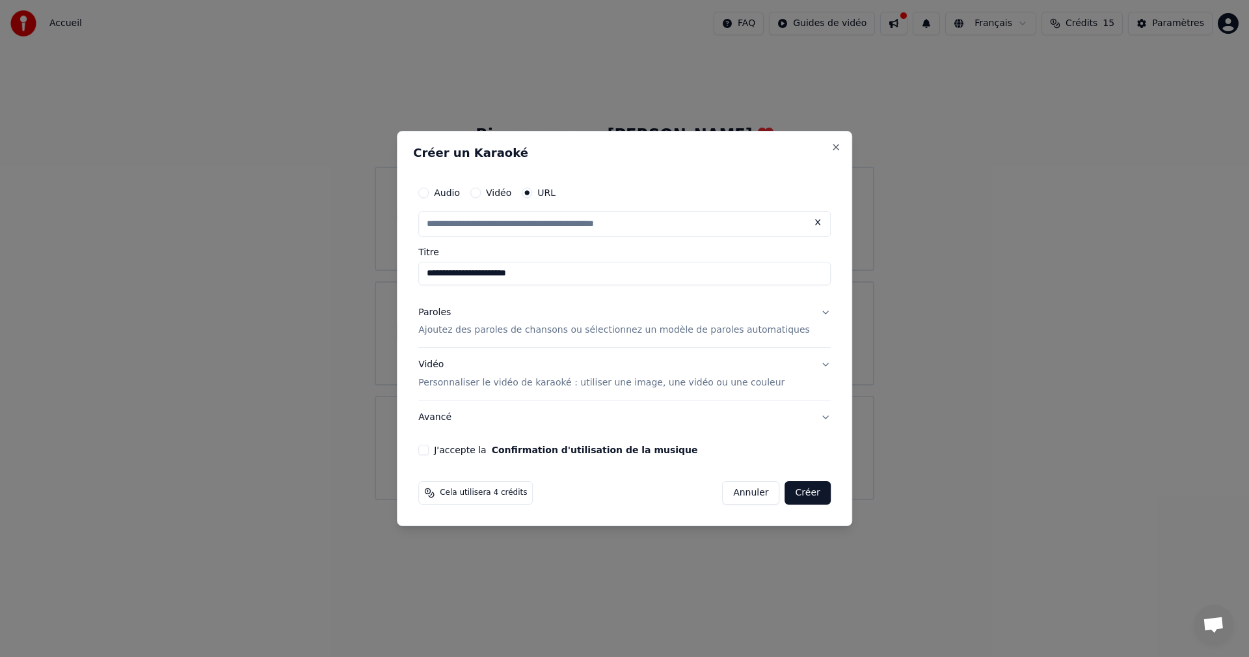
click at [602, 300] on button "Paroles Ajoutez des paroles de chansons ou sélectionnez un modèle de paroles au…" at bounding box center [624, 321] width 413 height 52
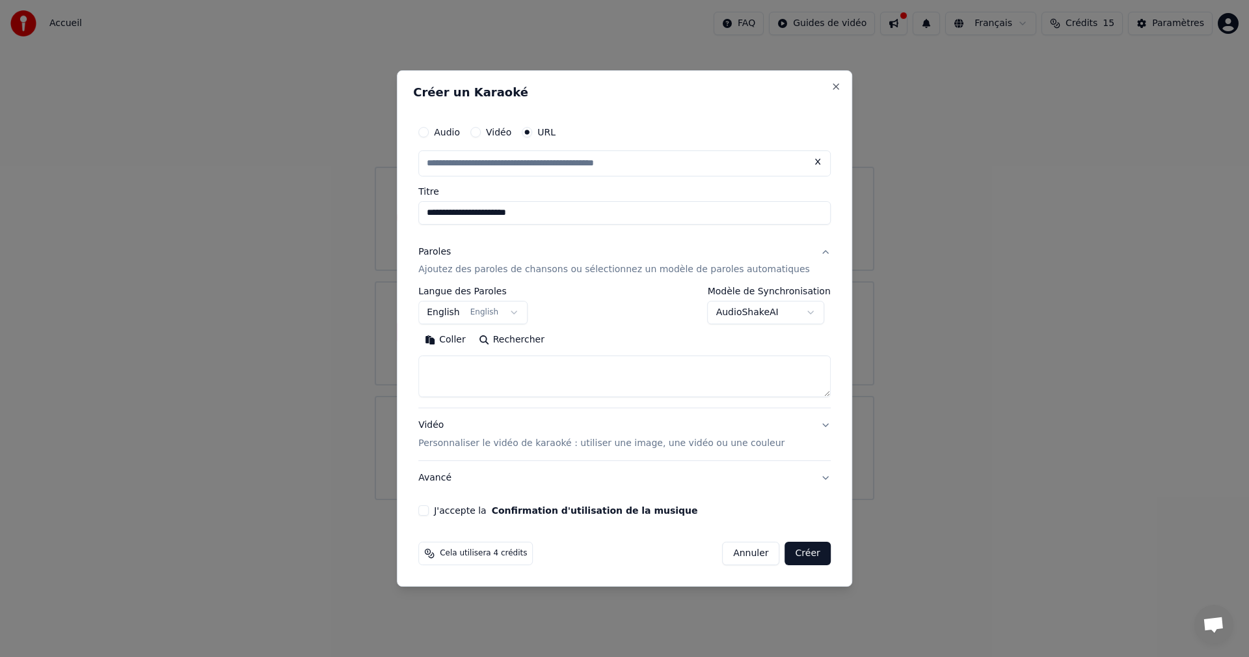
type input "**********"
click at [545, 387] on textarea at bounding box center [624, 377] width 413 height 42
paste textarea "**********"
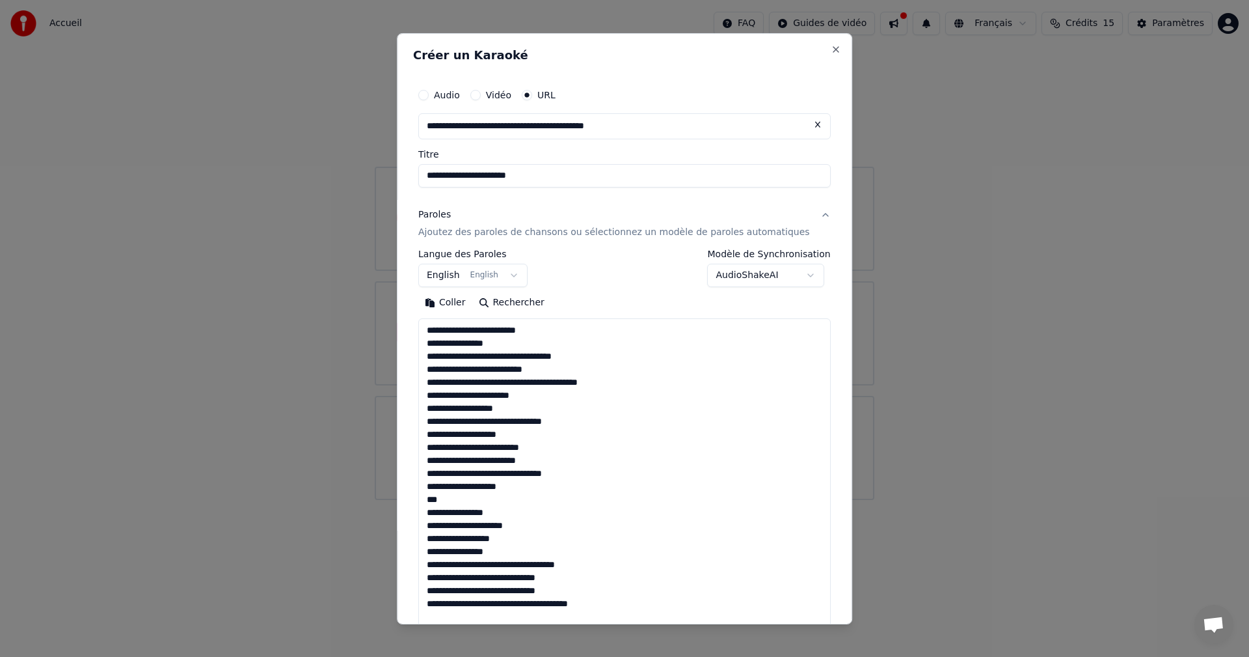
scroll to position [537, 0]
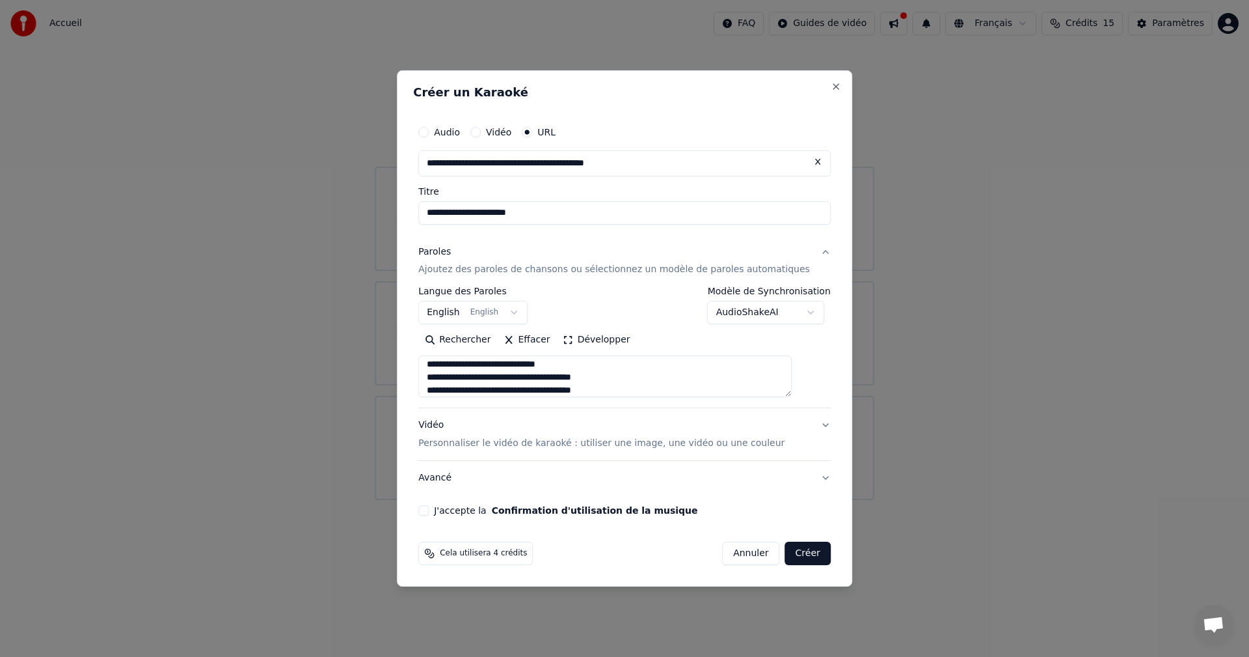
type textarea "**********"
click at [429, 514] on button "J'accepte la Confirmation d'utilisation de la musique" at bounding box center [423, 510] width 10 height 10
click at [798, 556] on button "Créer" at bounding box center [808, 552] width 46 height 23
select select
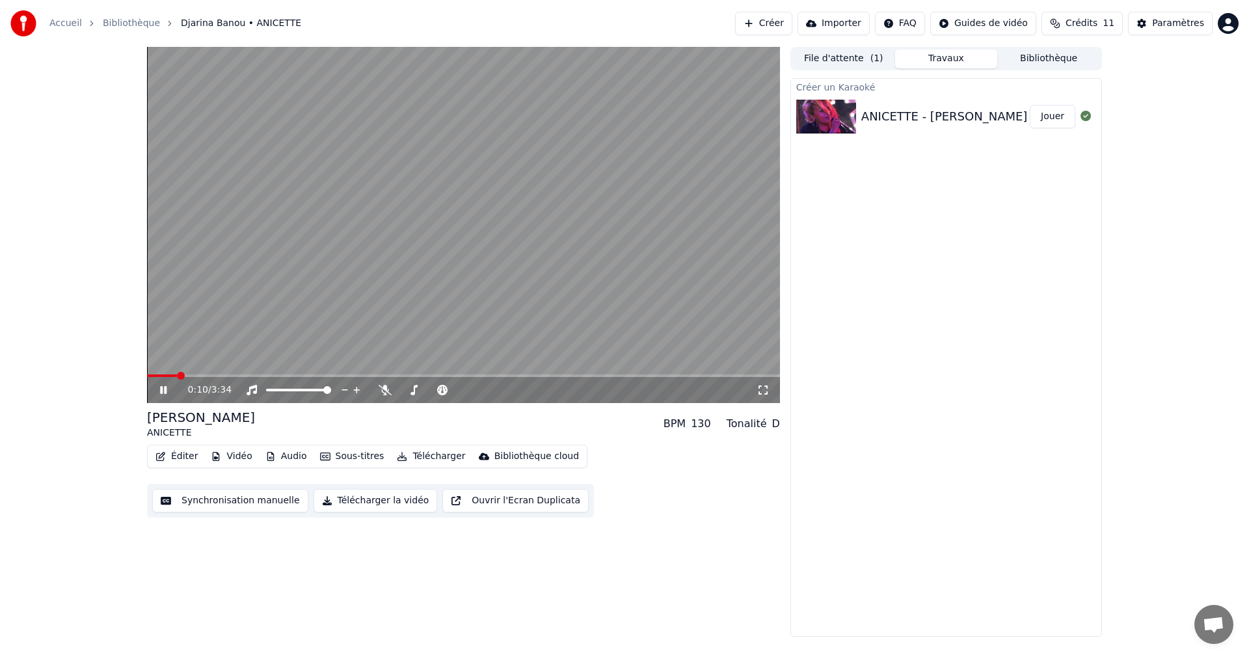
click at [235, 492] on button "Synchronisation manuelle" at bounding box center [230, 500] width 156 height 23
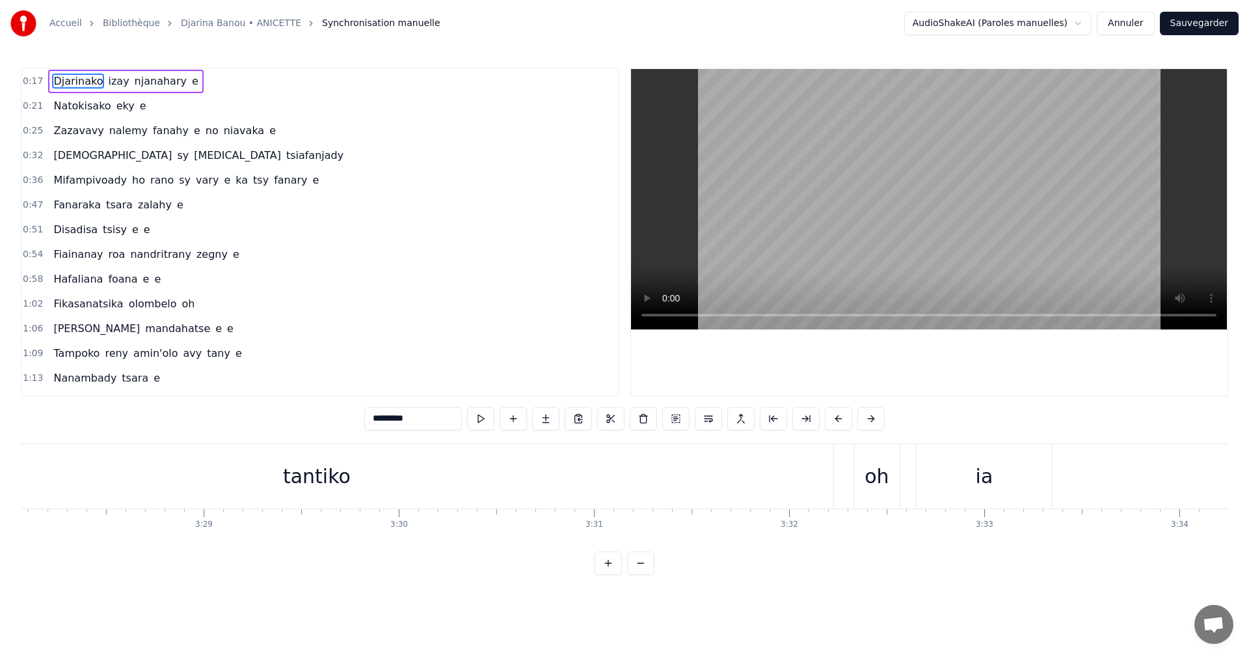
scroll to position [0, 40620]
click at [1088, 27] on html "Accueil Bibliothèque Djarina Banou • ANICETTE Synchronisation manuelle AudioSha…" at bounding box center [624, 297] width 1249 height 595
click at [715, 19] on html "Accueil Bibliothèque Djarina Banou • ANICETTE Synchronisation manuelle AudioSha…" at bounding box center [624, 297] width 1249 height 595
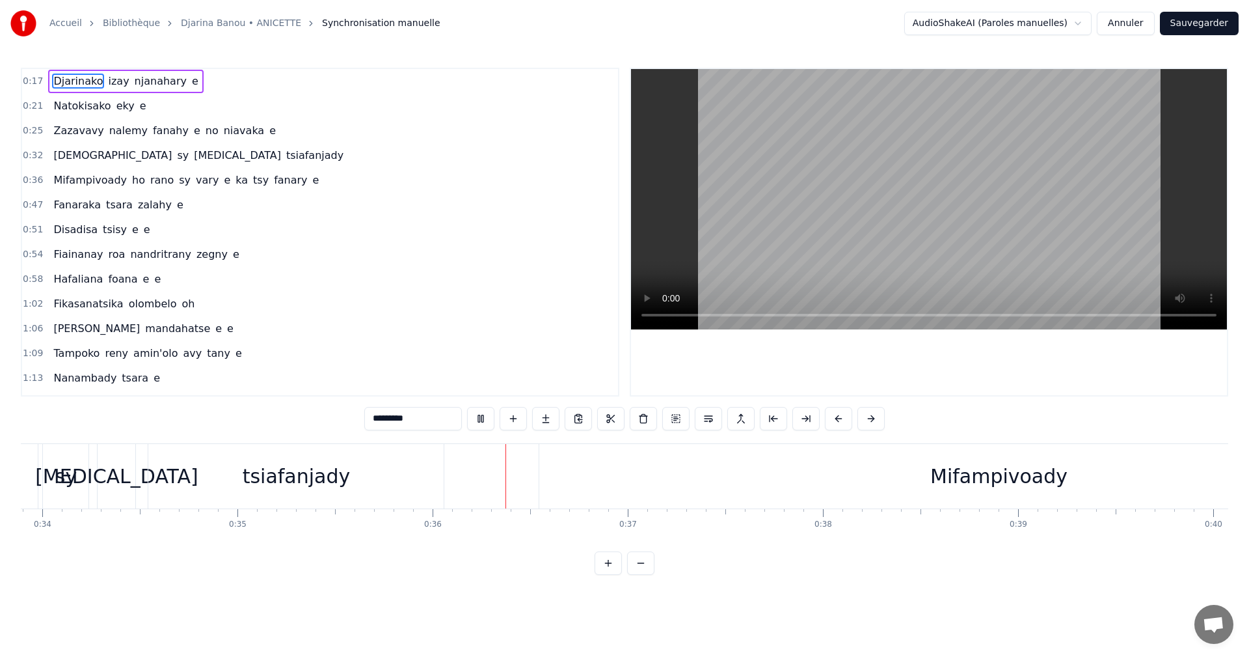
scroll to position [0, 6929]
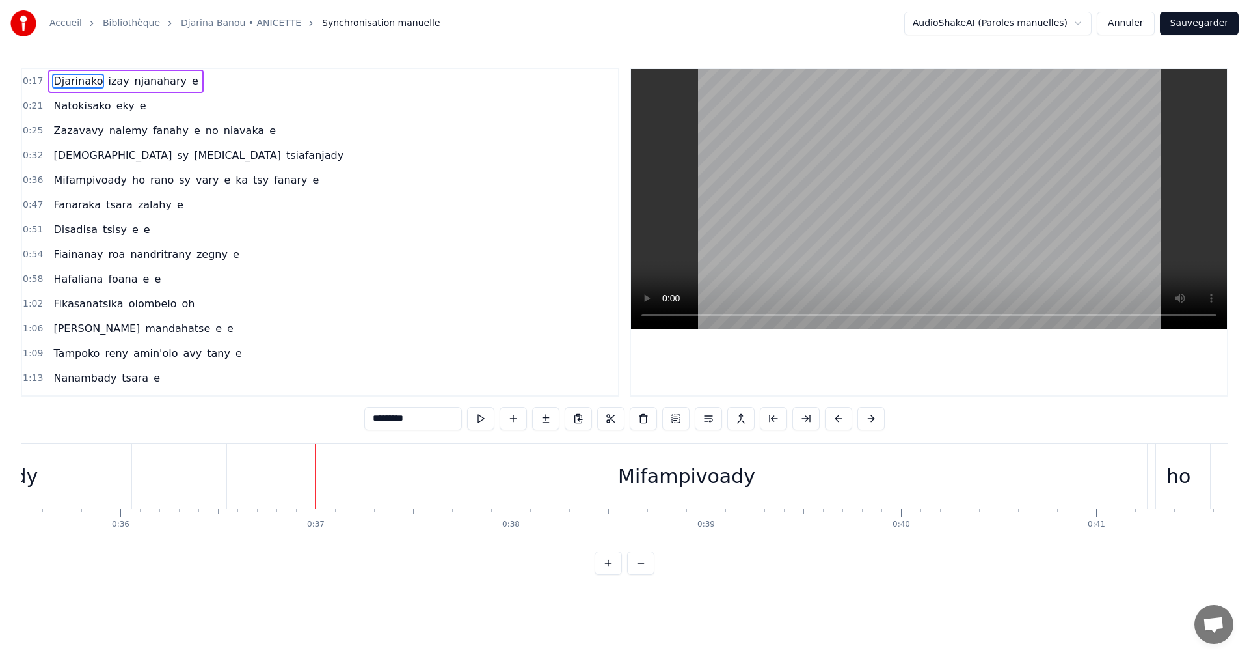
click at [103, 22] on link "Bibliothèque" at bounding box center [131, 23] width 57 height 13
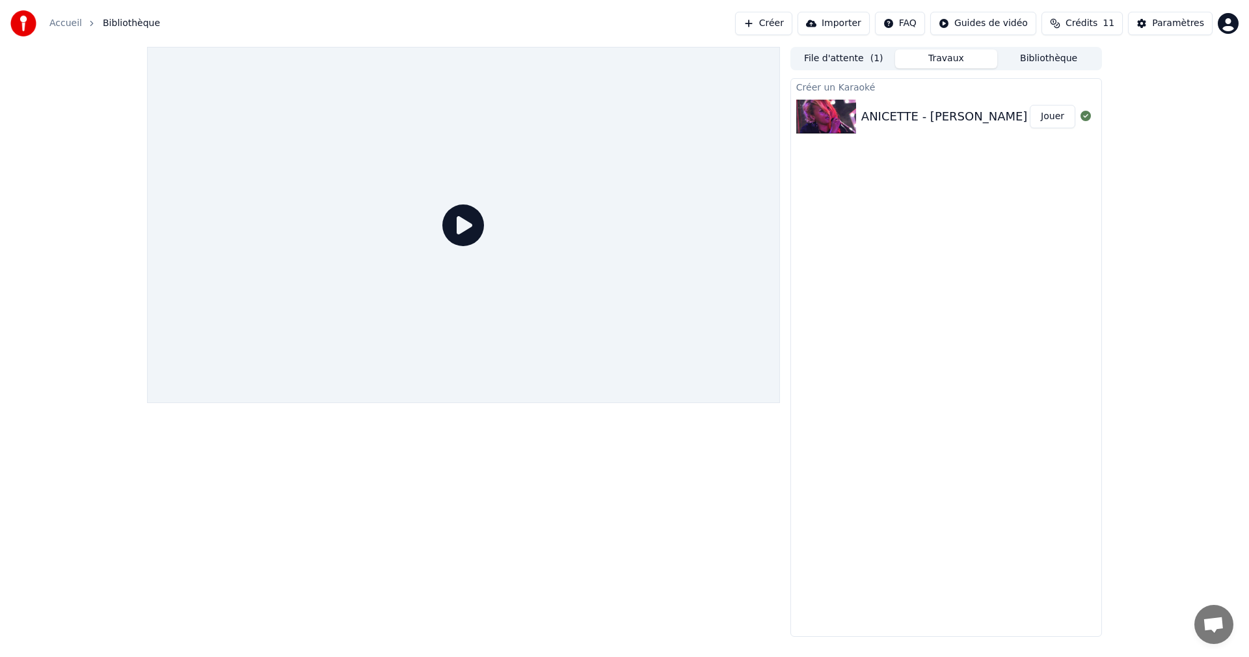
click at [1053, 116] on button "Jouer" at bounding box center [1053, 116] width 46 height 23
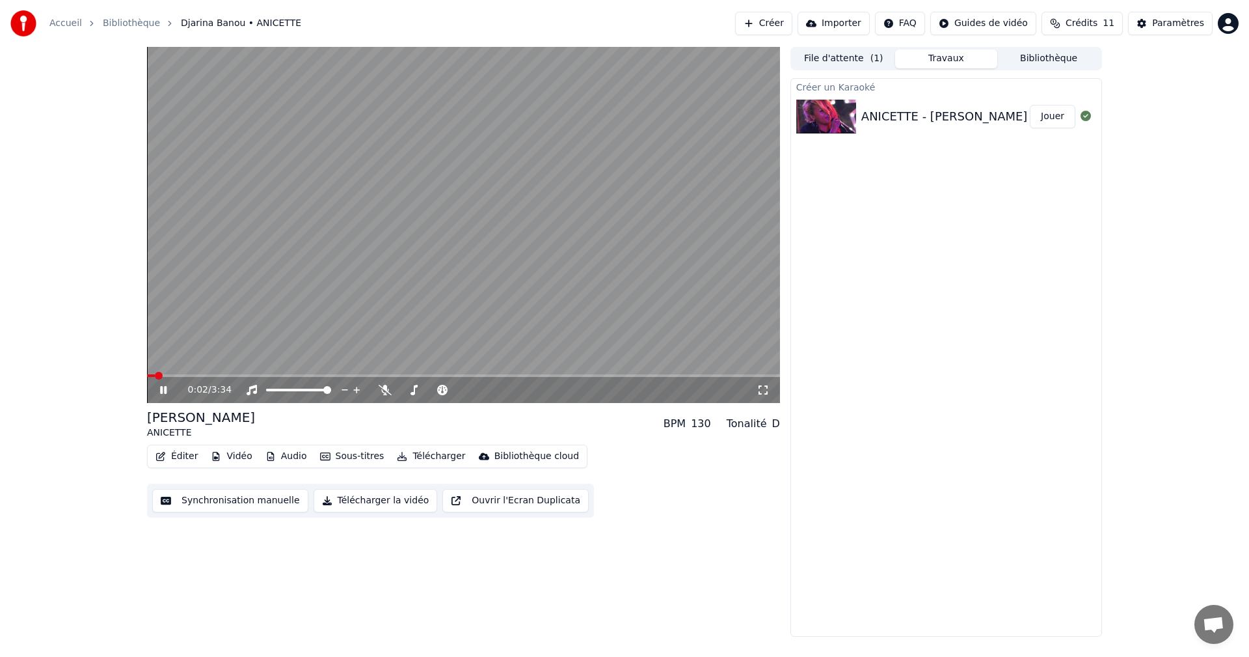
click at [160, 394] on icon at bounding box center [172, 390] width 31 height 10
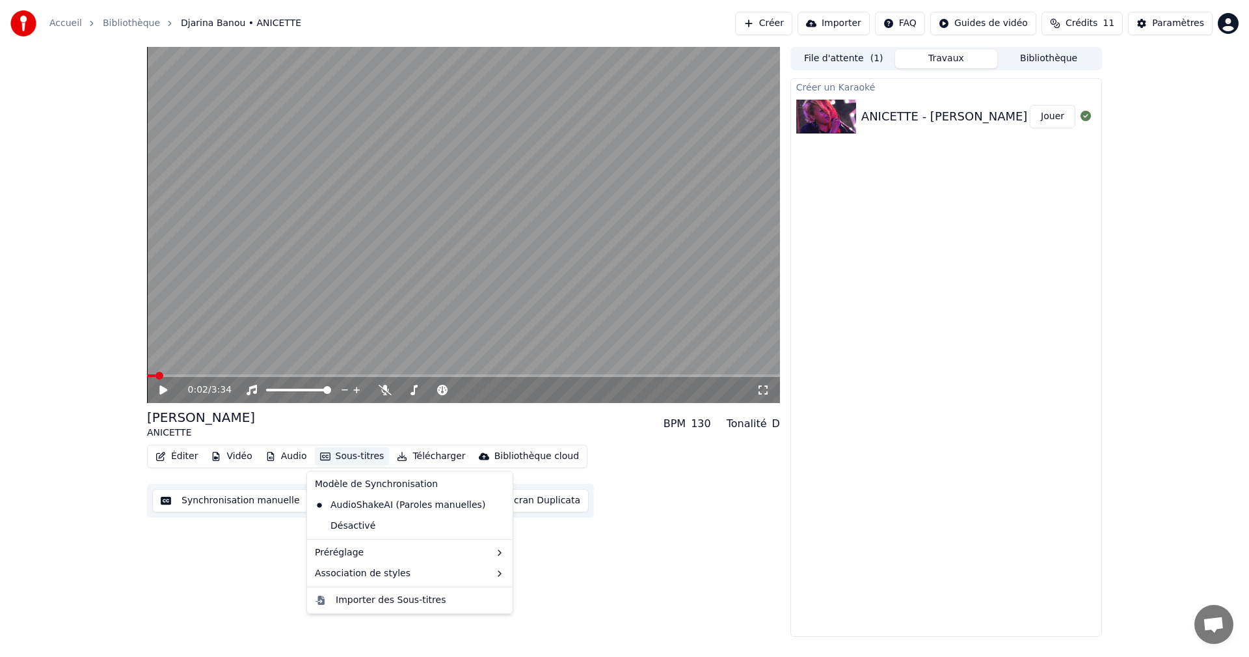
click at [359, 454] on button "Sous-titres" at bounding box center [352, 456] width 75 height 18
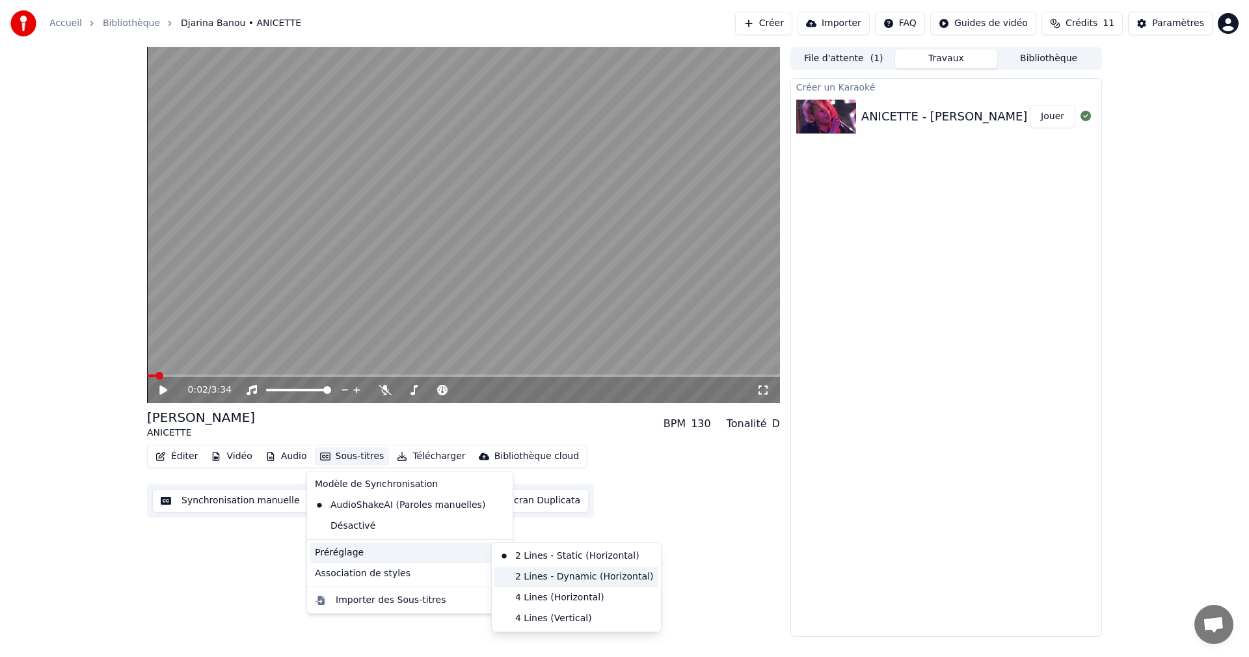
click at [520, 573] on div "2 Lines - Dynamic (Horizontal)" at bounding box center [577, 576] width 164 height 21
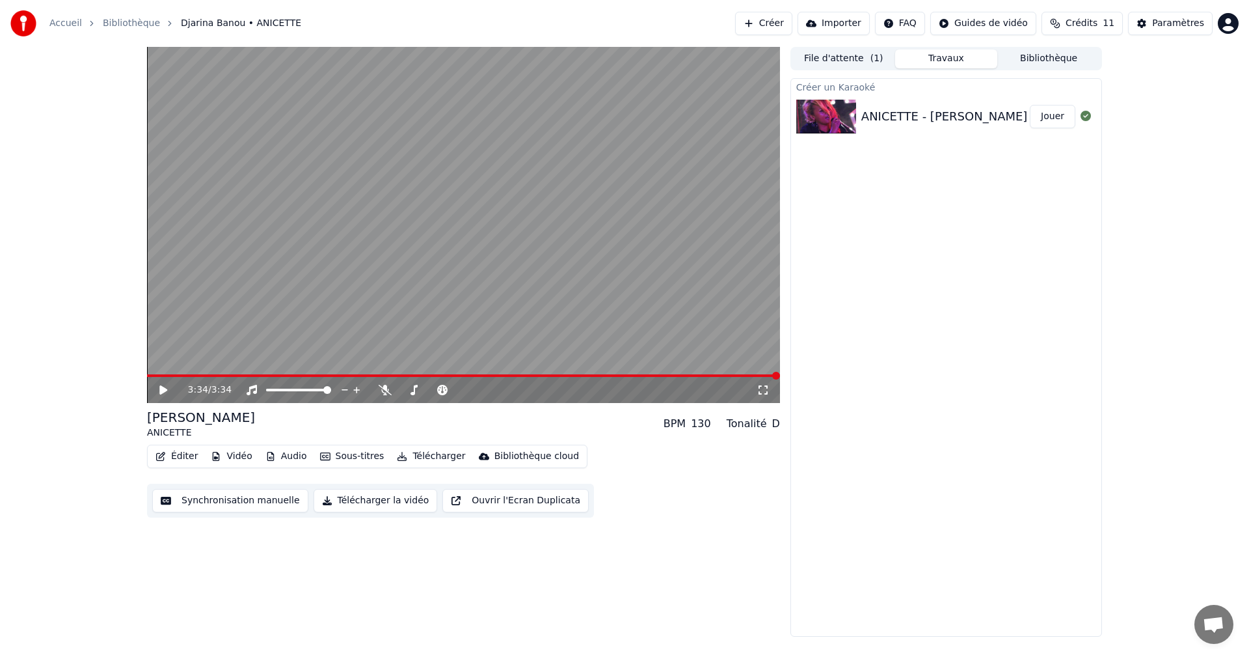
click at [180, 463] on button "Éditer" at bounding box center [176, 456] width 53 height 18
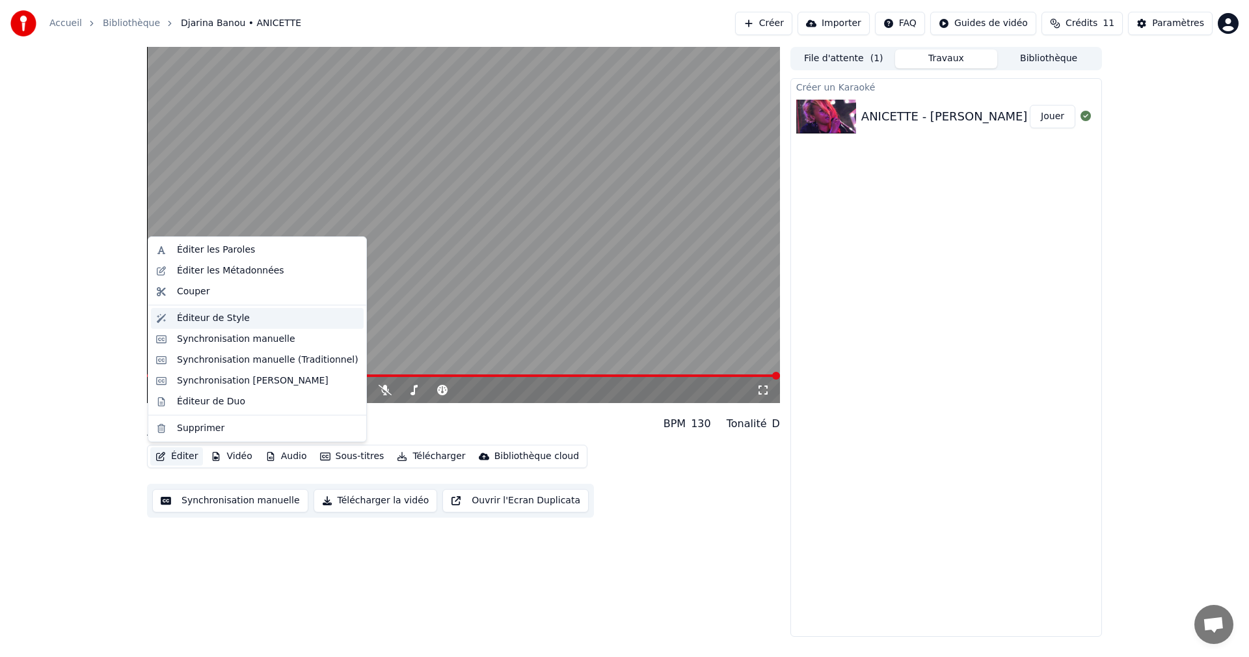
click at [230, 327] on div "Éditeur de Style" at bounding box center [257, 318] width 213 height 21
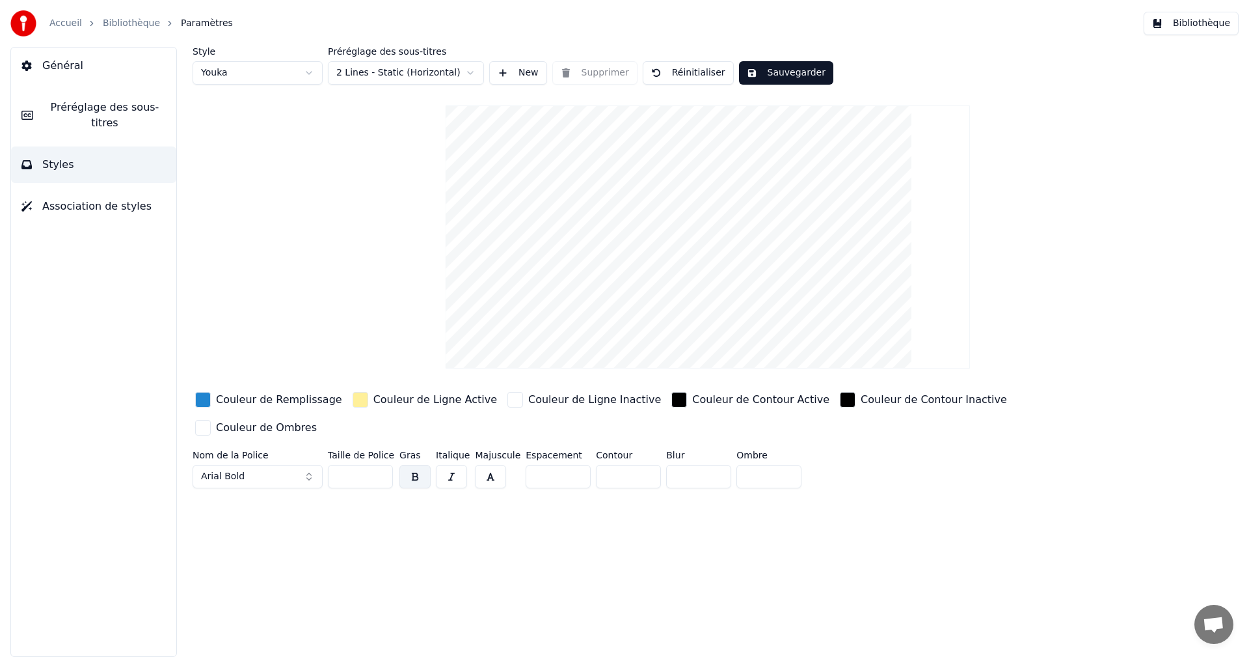
click at [208, 399] on div "button" at bounding box center [203, 400] width 16 height 16
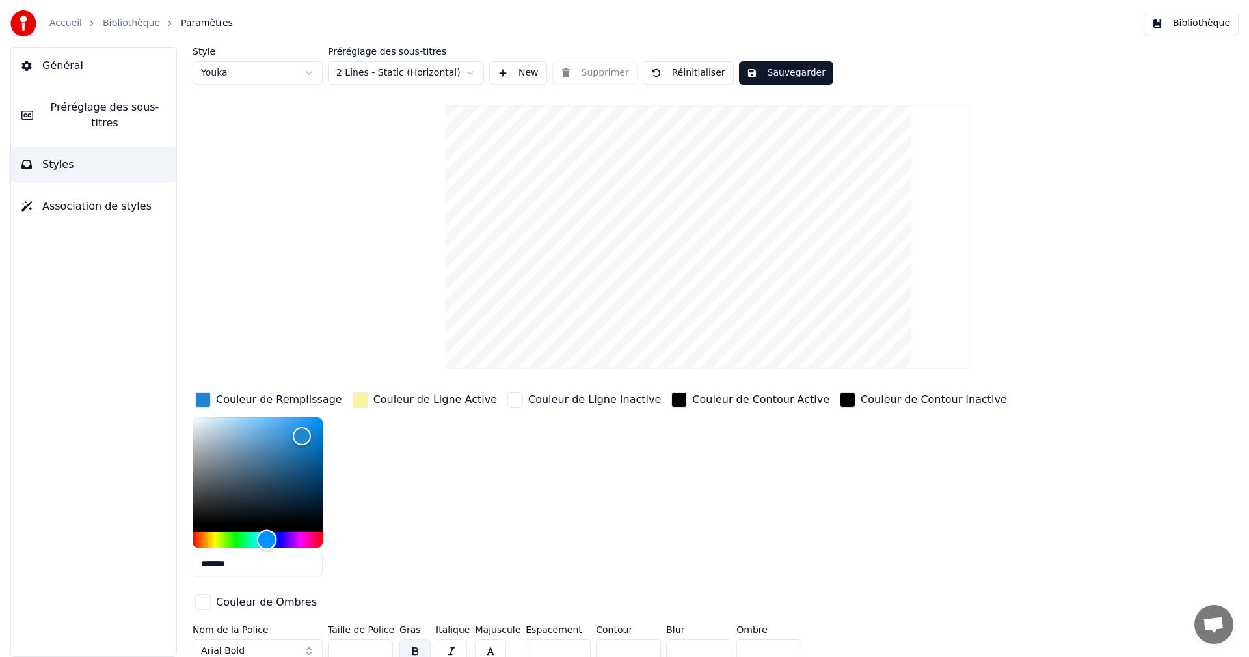
type input "*******"
click at [304, 539] on div "Hue" at bounding box center [258, 540] width 130 height 16
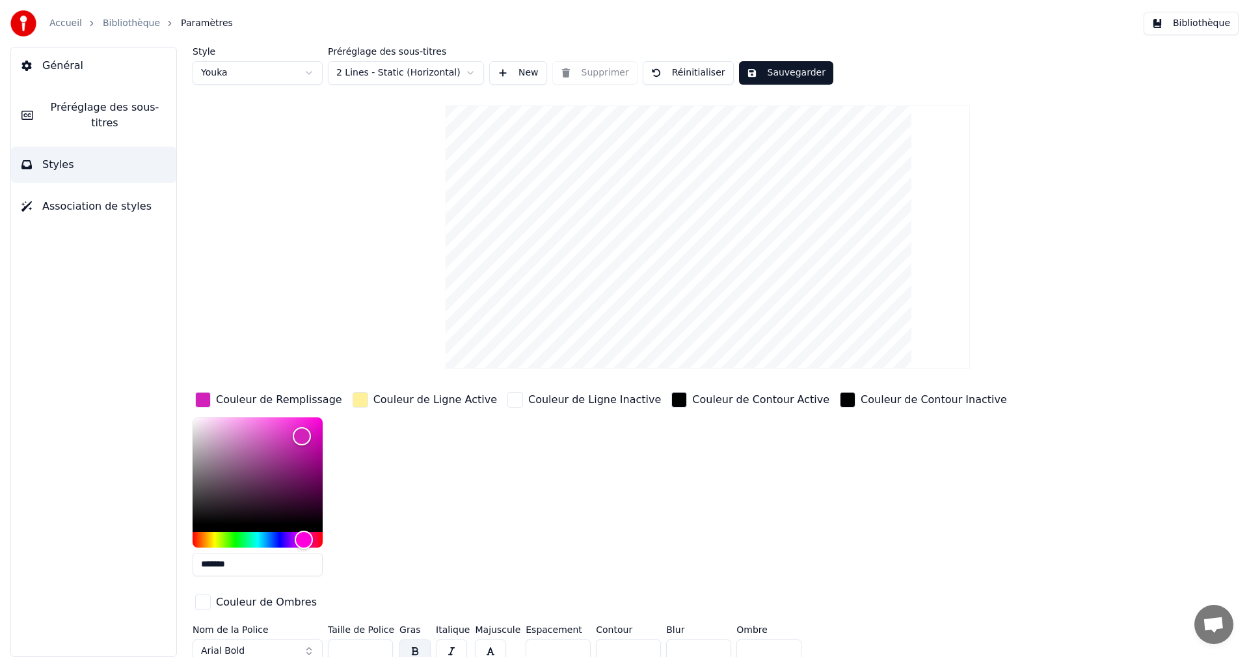
click at [774, 72] on button "Sauvegarder" at bounding box center [786, 72] width 94 height 23
click at [116, 29] on link "Bibliothèque" at bounding box center [131, 23] width 57 height 13
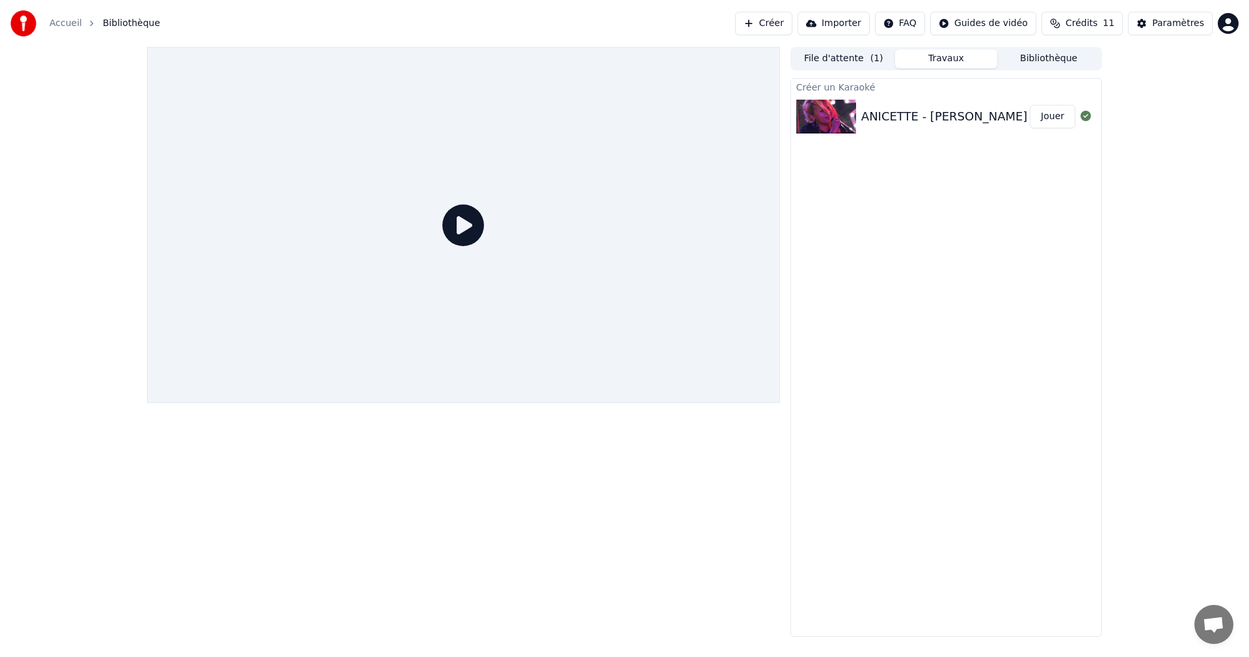
click at [1053, 120] on button "Jouer" at bounding box center [1053, 116] width 46 height 23
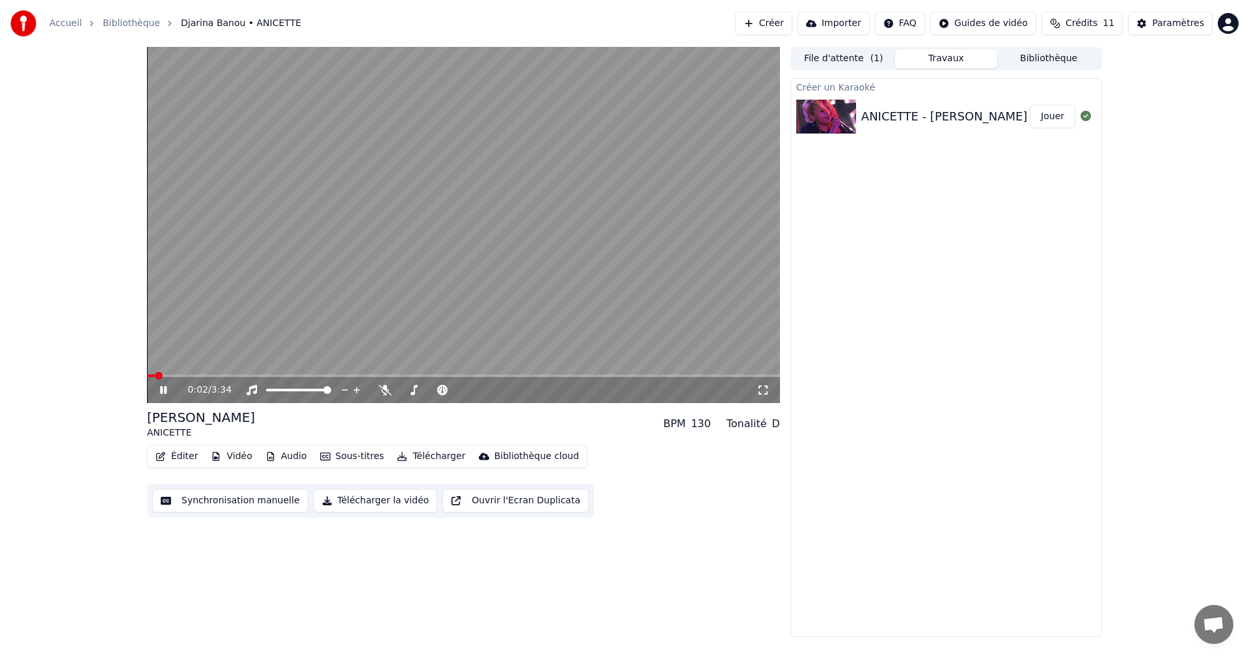
click at [182, 371] on video at bounding box center [463, 225] width 633 height 356
click at [185, 378] on div "0:02 / 3:34" at bounding box center [463, 390] width 633 height 26
click at [166, 383] on div "0:02 / 3:34" at bounding box center [463, 390] width 633 height 26
click at [167, 400] on div "0:02 / 3:34" at bounding box center [463, 390] width 633 height 26
click at [164, 390] on icon at bounding box center [163, 389] width 8 height 9
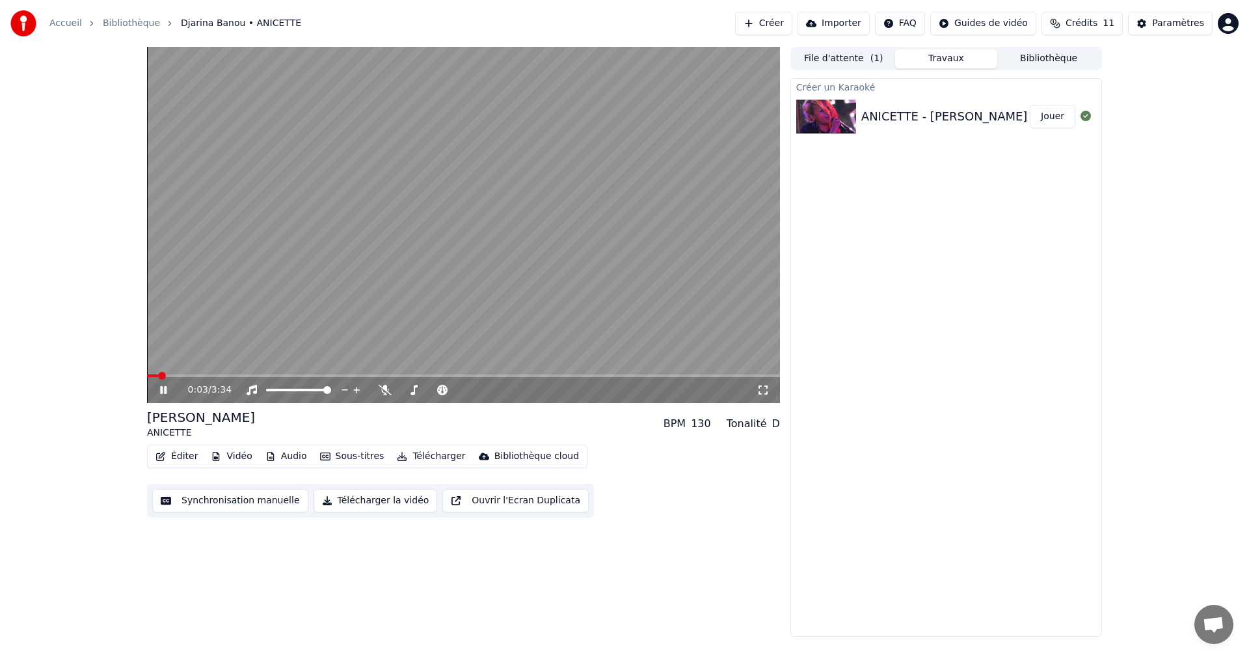
click at [219, 375] on span at bounding box center [463, 375] width 633 height 3
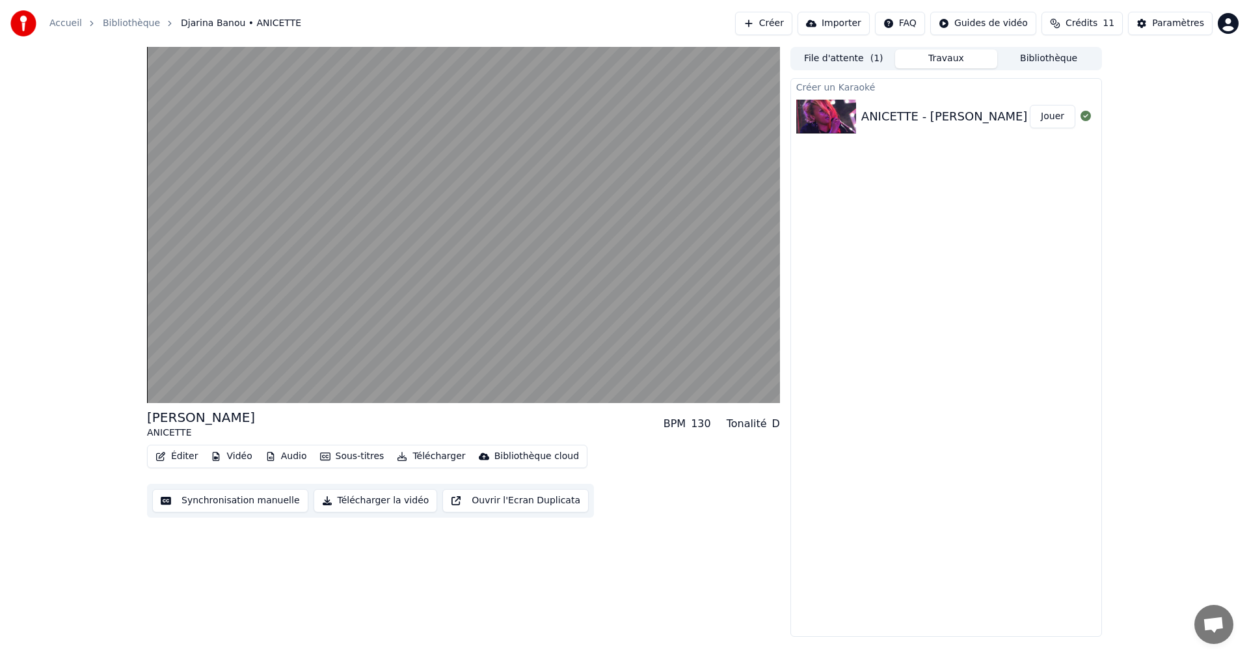
click at [257, 497] on button "Synchronisation manuelle" at bounding box center [230, 500] width 156 height 23
click at [257, 497] on html "Accueil Bibliothèque Djarina Banou • [PERSON_NAME] Importer FAQ Guides de vidéo…" at bounding box center [624, 328] width 1249 height 657
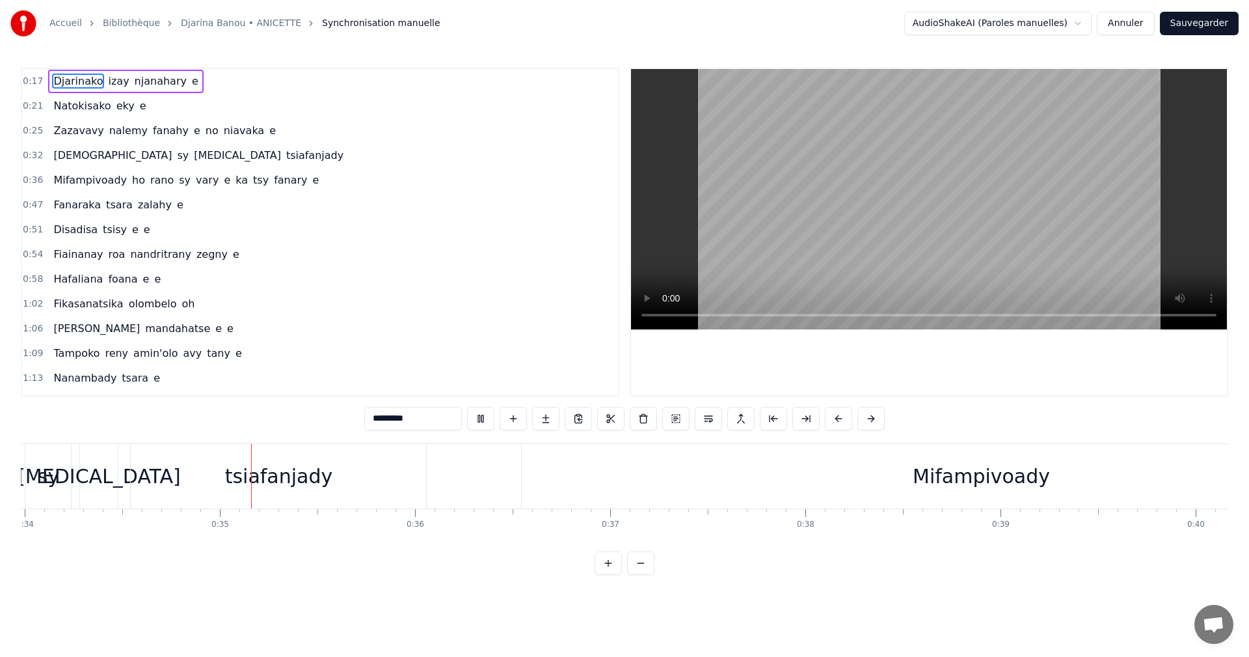
scroll to position [0, 6679]
click at [48, 163] on div "[DEMOGRAPHIC_DATA] [PERSON_NAME][MEDICAL_DATA]" at bounding box center [198, 155] width 301 height 23
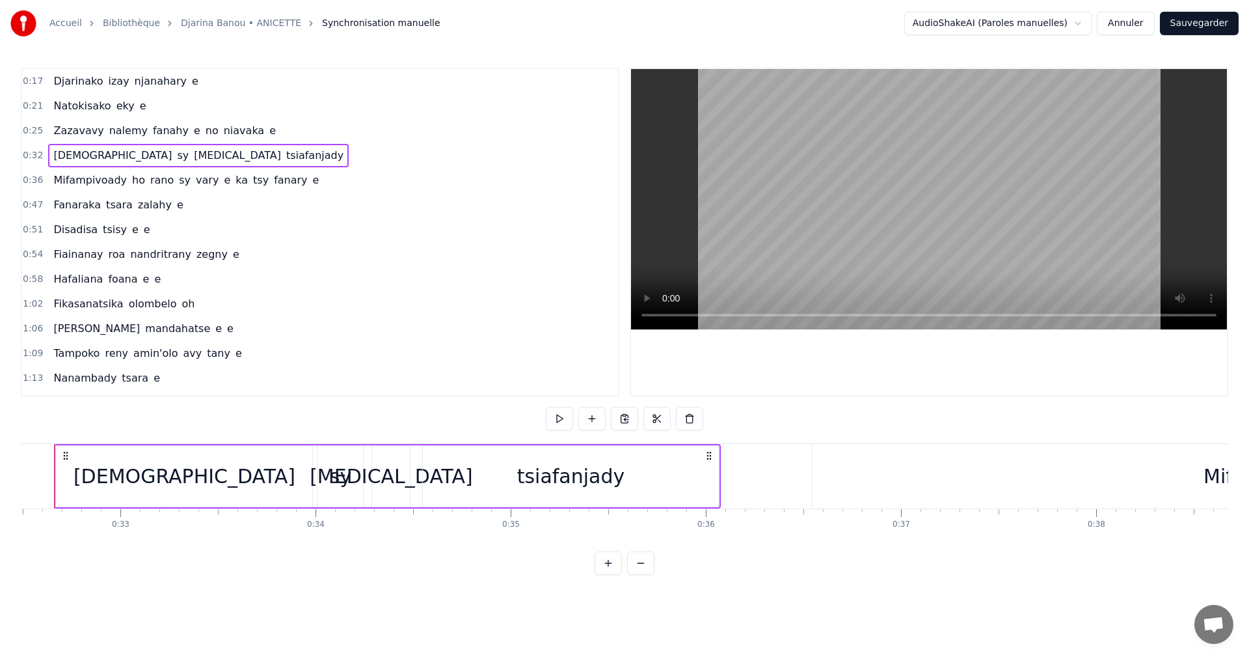
scroll to position [0, 6311]
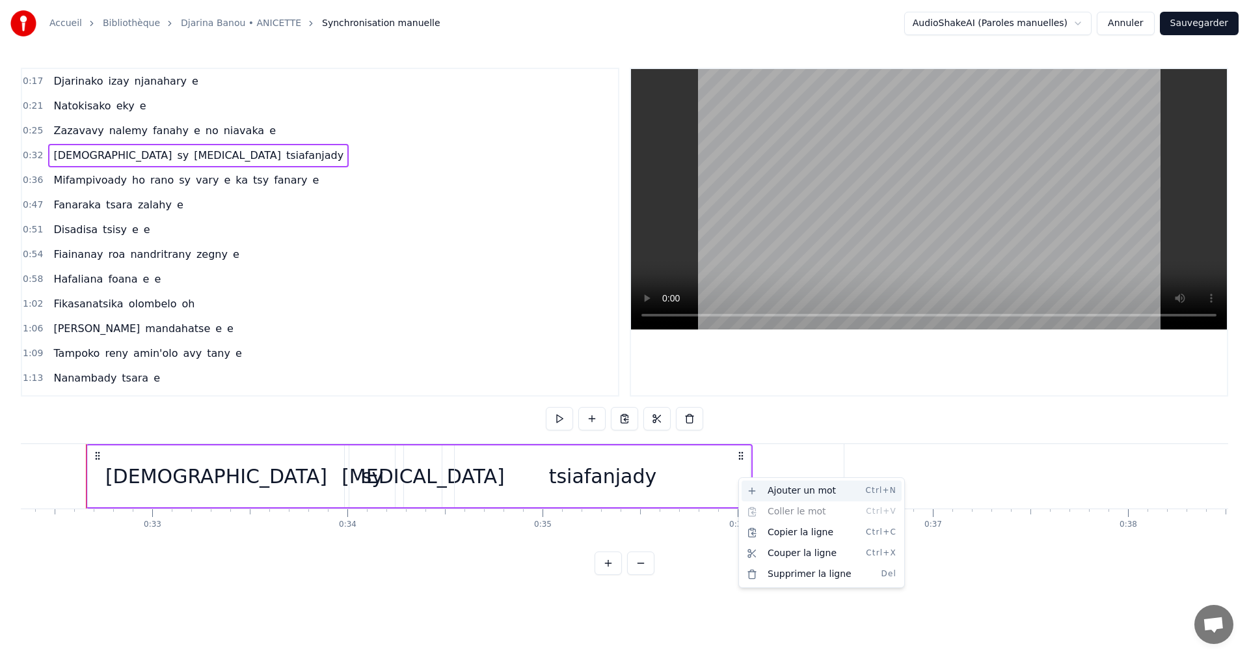
click at [750, 485] on div "Ajouter un mot Ctrl+N" at bounding box center [822, 490] width 160 height 21
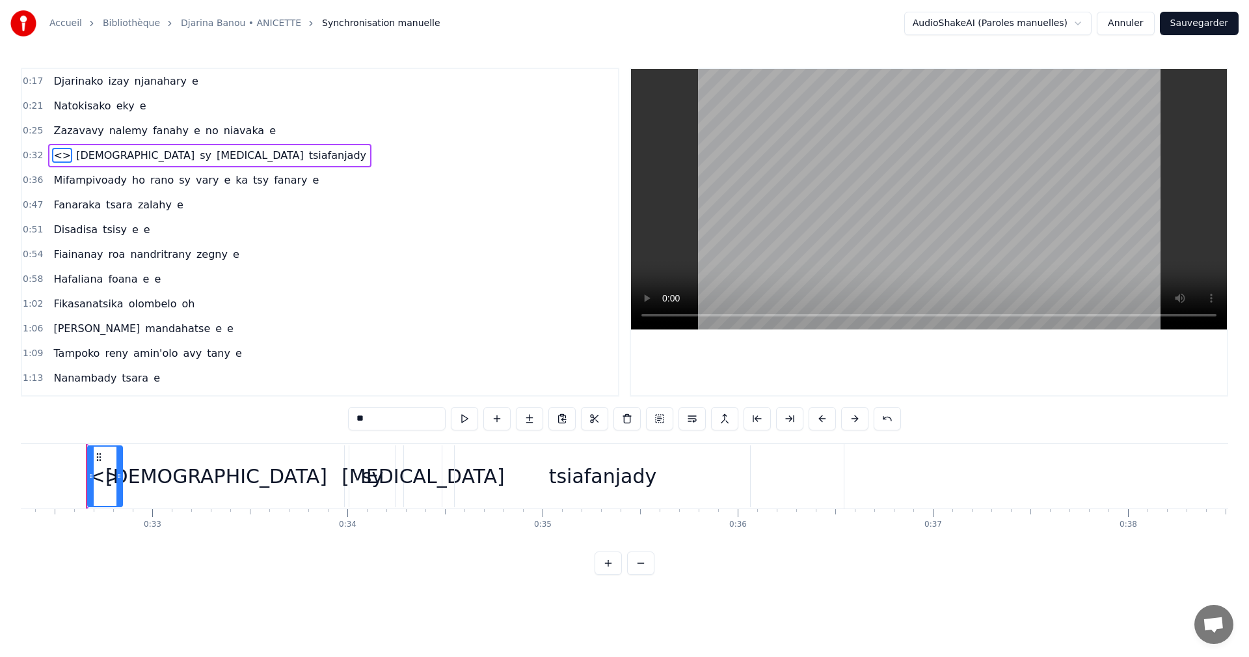
click at [373, 419] on input "**" at bounding box center [397, 418] width 98 height 23
type input "*"
paste input "**********"
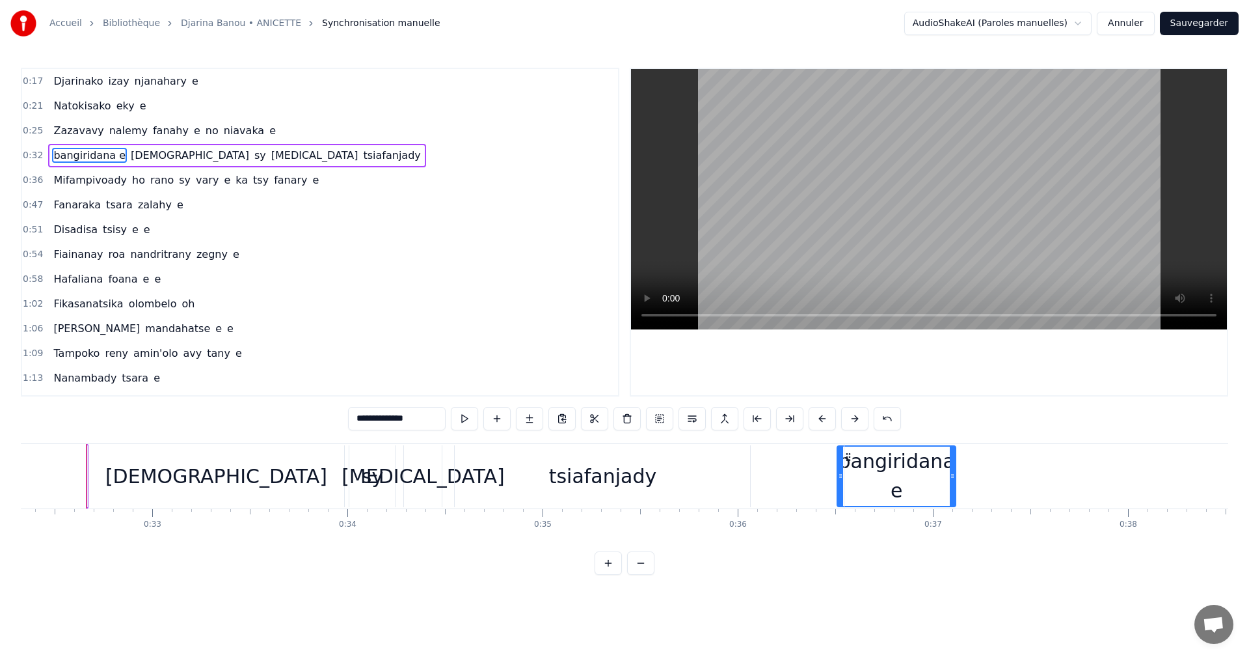
drag, startPoint x: 96, startPoint y: 456, endPoint x: 845, endPoint y: 514, distance: 751.9
drag, startPoint x: 938, startPoint y: 480, endPoint x: 954, endPoint y: 482, distance: 15.7
type input "**********"
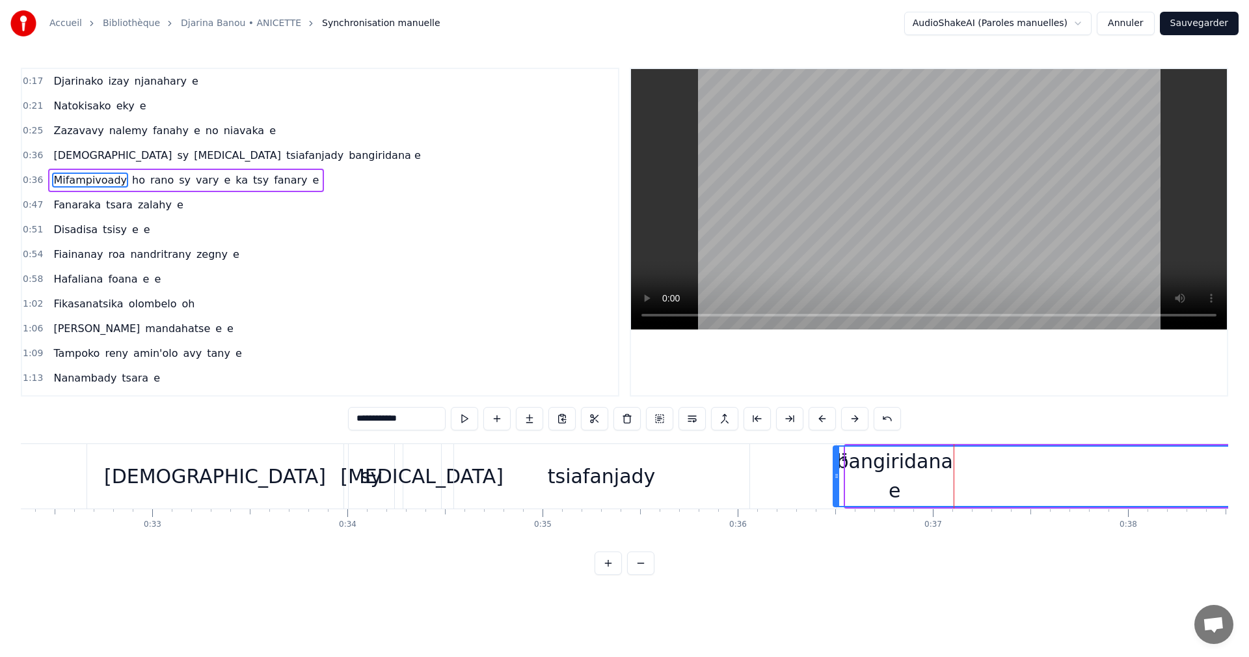
drag, startPoint x: 849, startPoint y: 478, endPoint x: 836, endPoint y: 477, distance: 12.4
click at [836, 477] on icon at bounding box center [836, 475] width 5 height 10
click at [461, 419] on button at bounding box center [464, 418] width 27 height 23
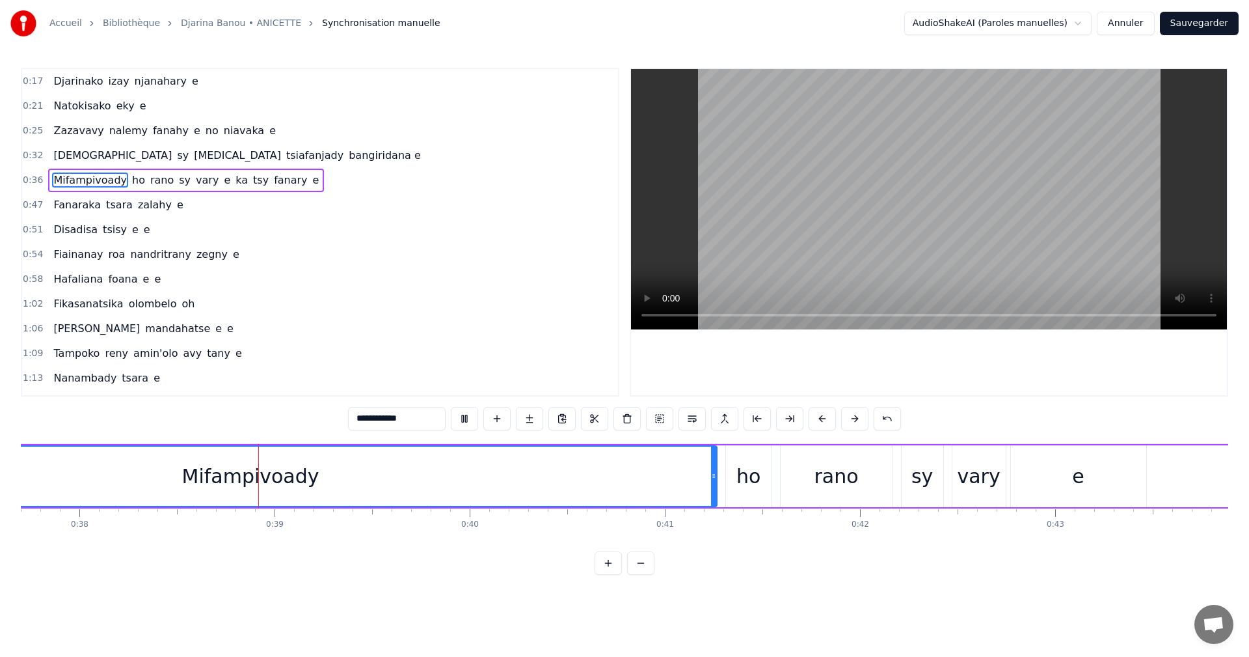
scroll to position [0, 7407]
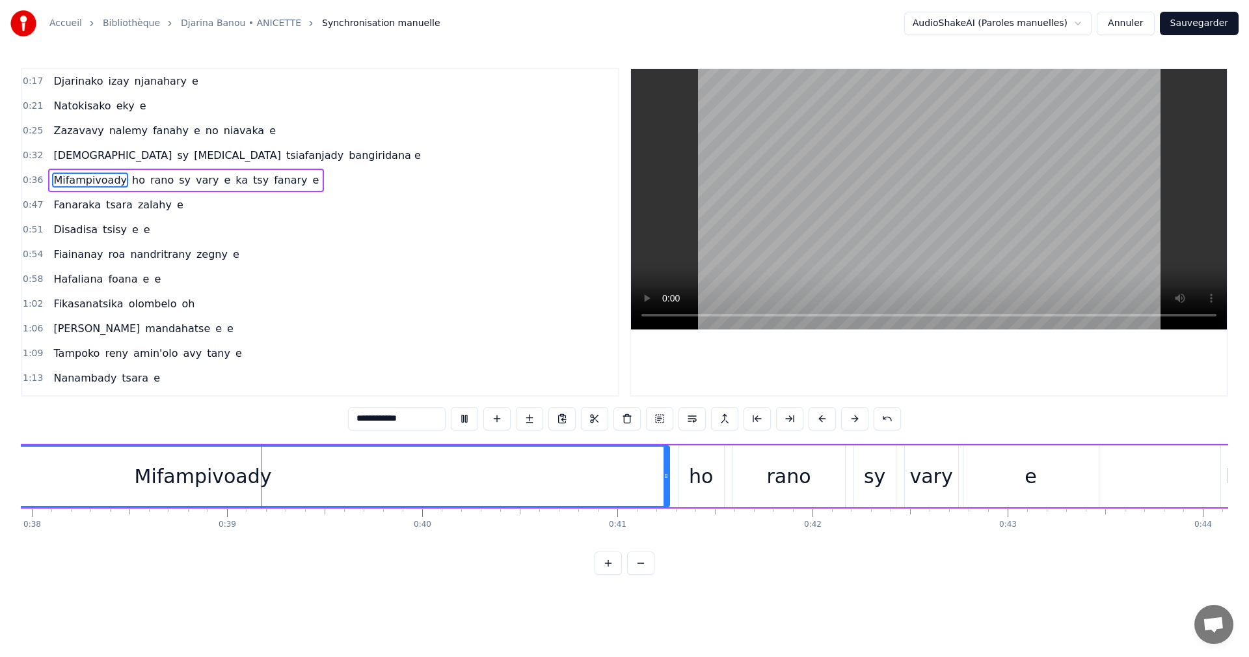
click at [465, 418] on button at bounding box center [464, 418] width 27 height 23
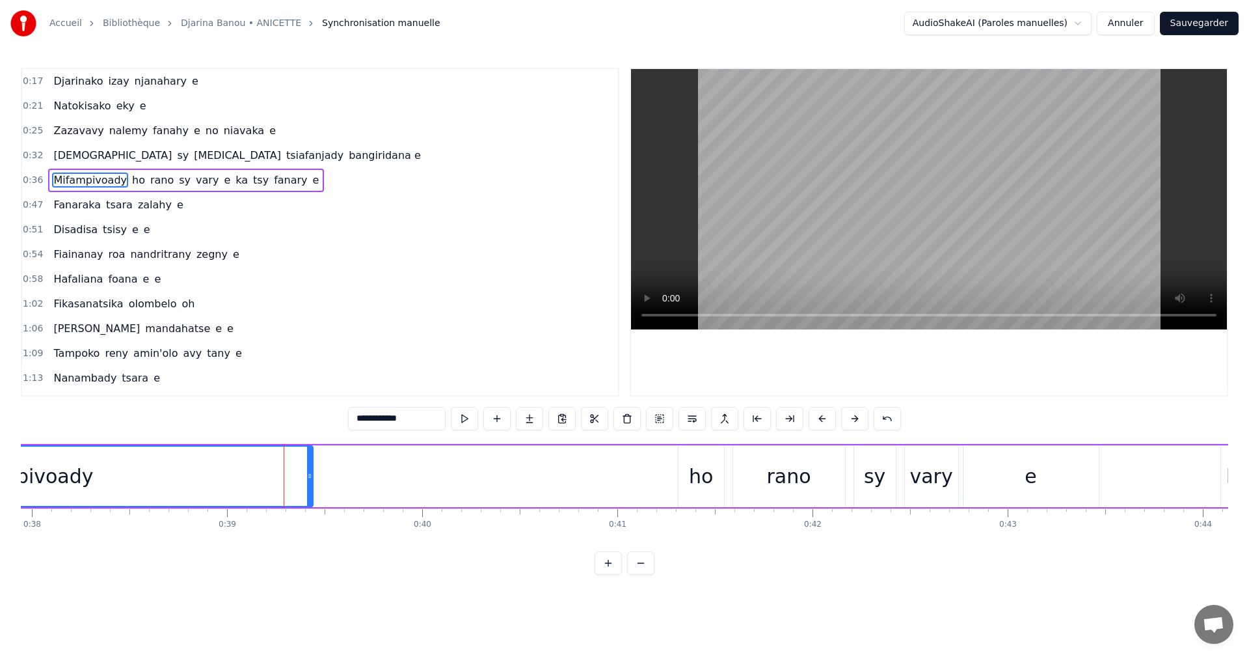
drag, startPoint x: 664, startPoint y: 474, endPoint x: 307, endPoint y: 469, distance: 356.6
click at [307, 469] on div at bounding box center [309, 475] width 5 height 59
click at [717, 315] on video at bounding box center [929, 199] width 596 height 260
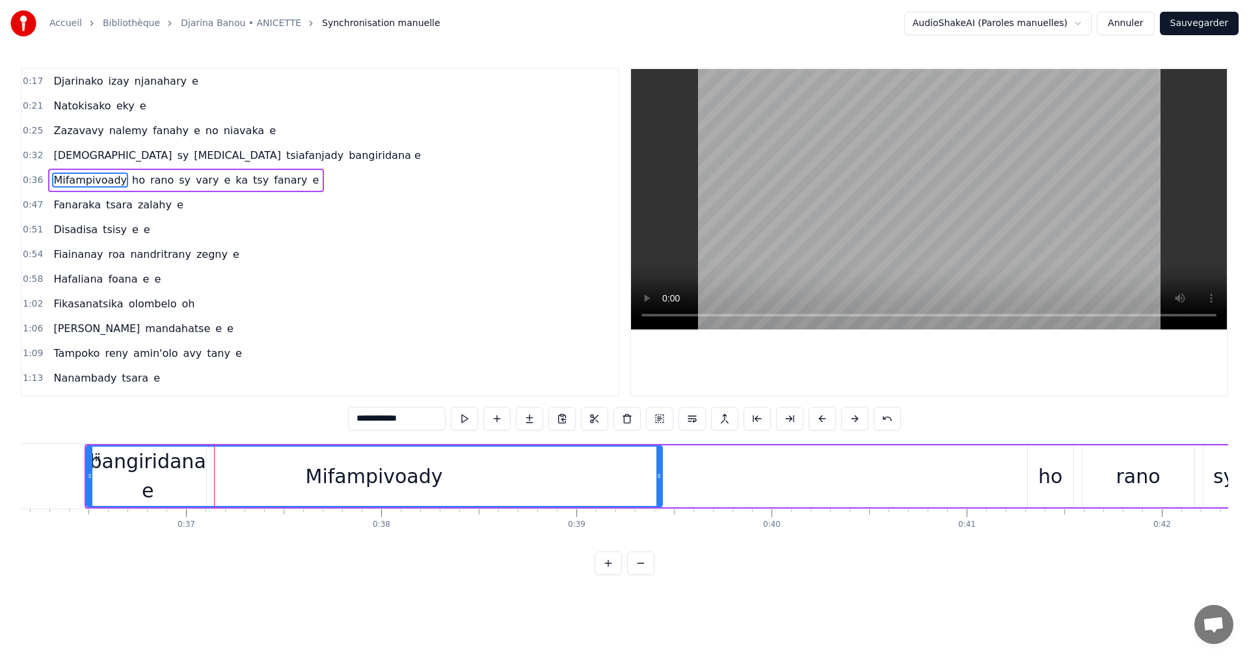
scroll to position [0, 7059]
click at [85, 174] on span "Mifampivoady" at bounding box center [90, 179] width 76 height 15
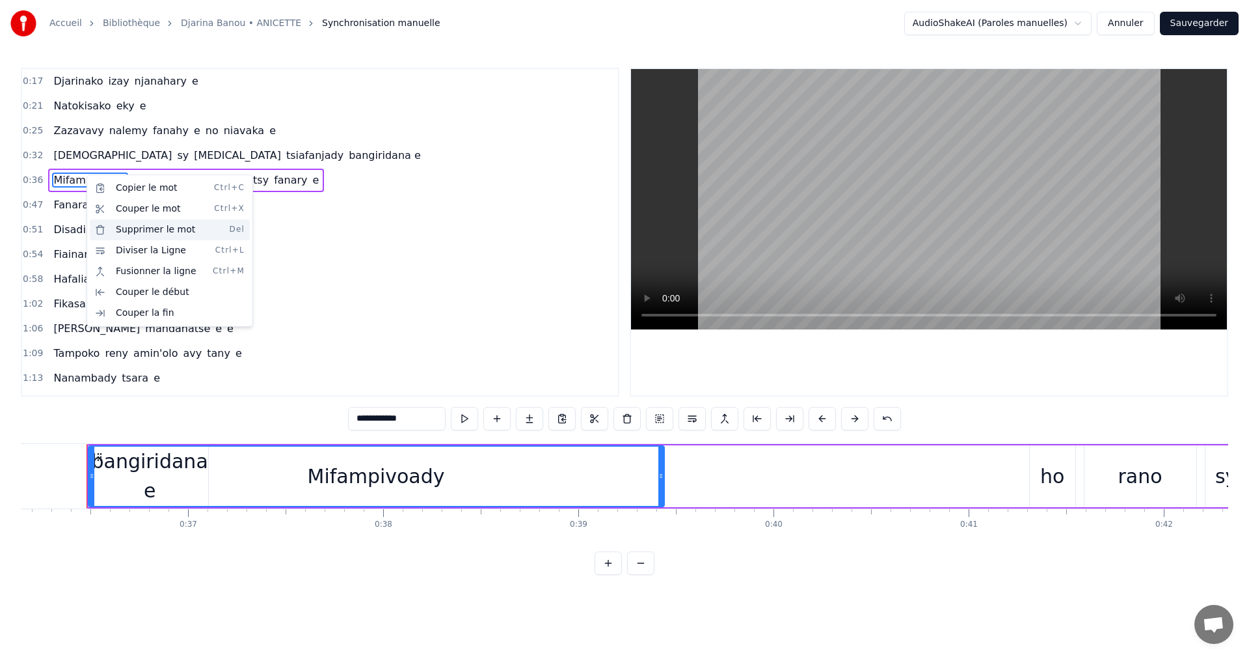
click at [112, 221] on div "Supprimer le mot Del" at bounding box center [170, 229] width 160 height 21
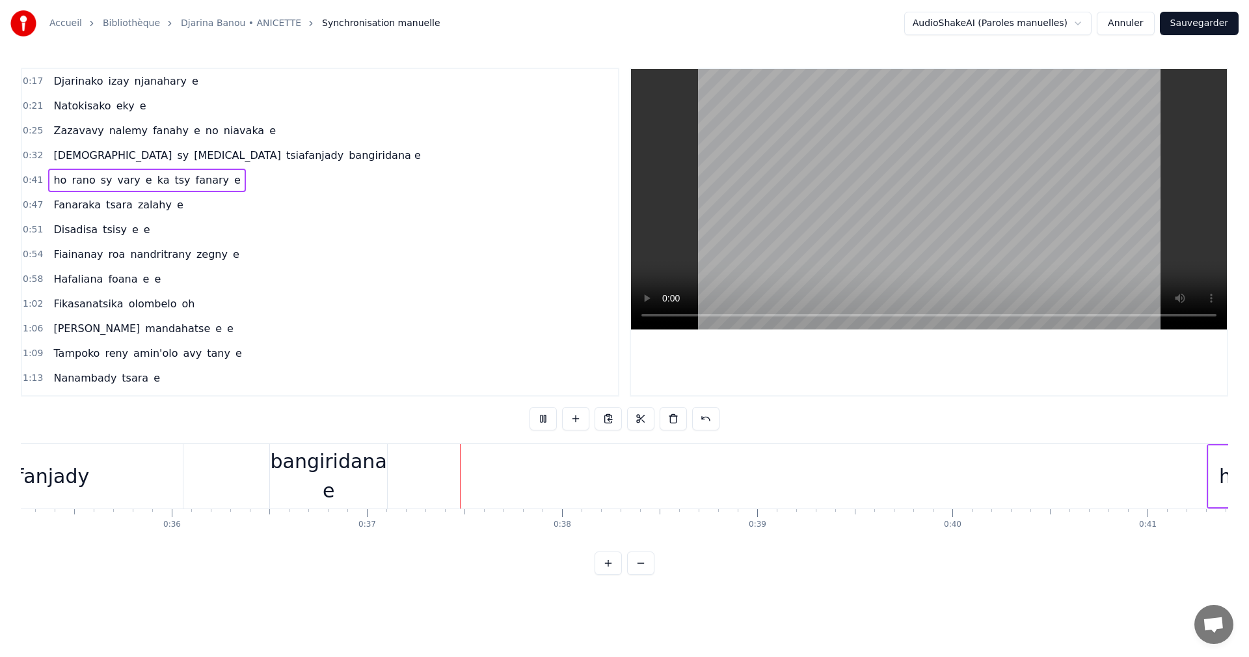
scroll to position [0, 7139]
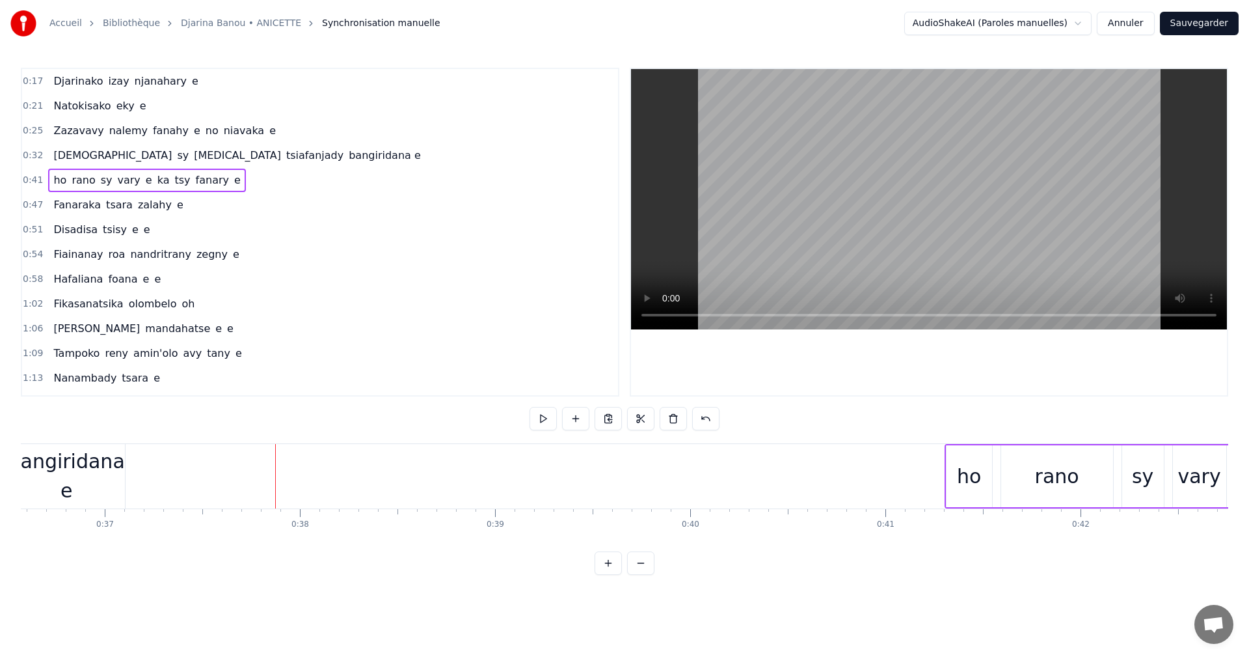
click at [94, 469] on div "bangiridana e" at bounding box center [66, 475] width 116 height 59
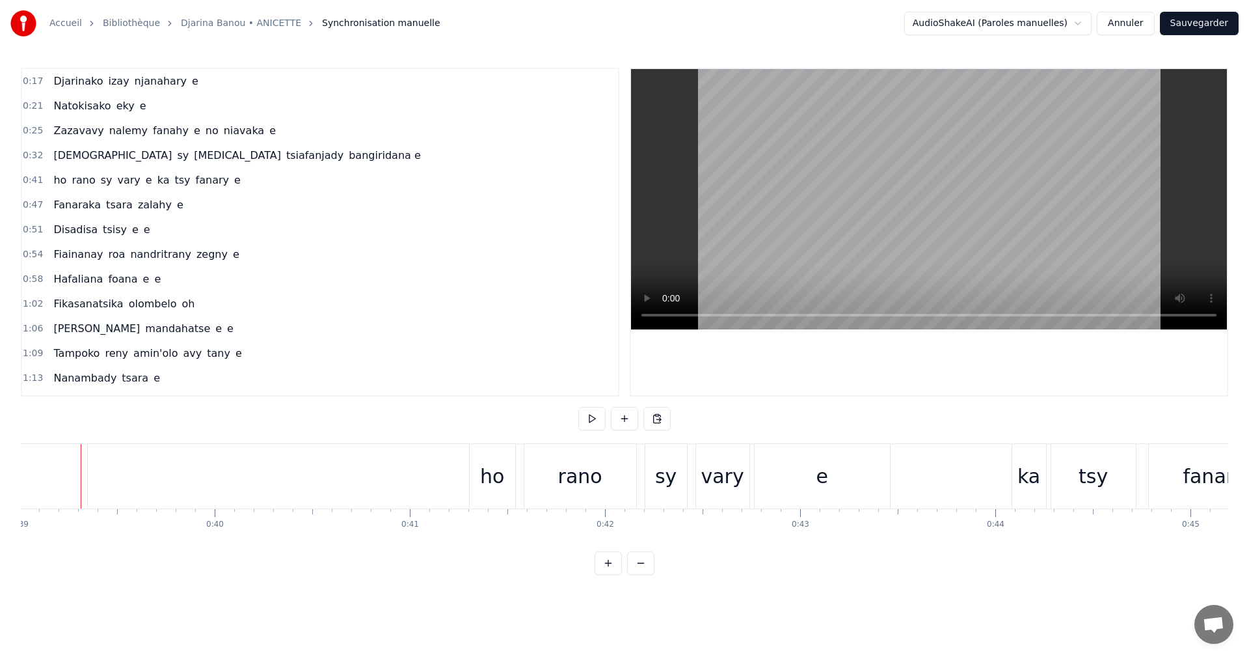
scroll to position [0, 7609]
click at [55, 189] on div "ho rano sy vary e ka tsy fanary e" at bounding box center [146, 180] width 197 height 23
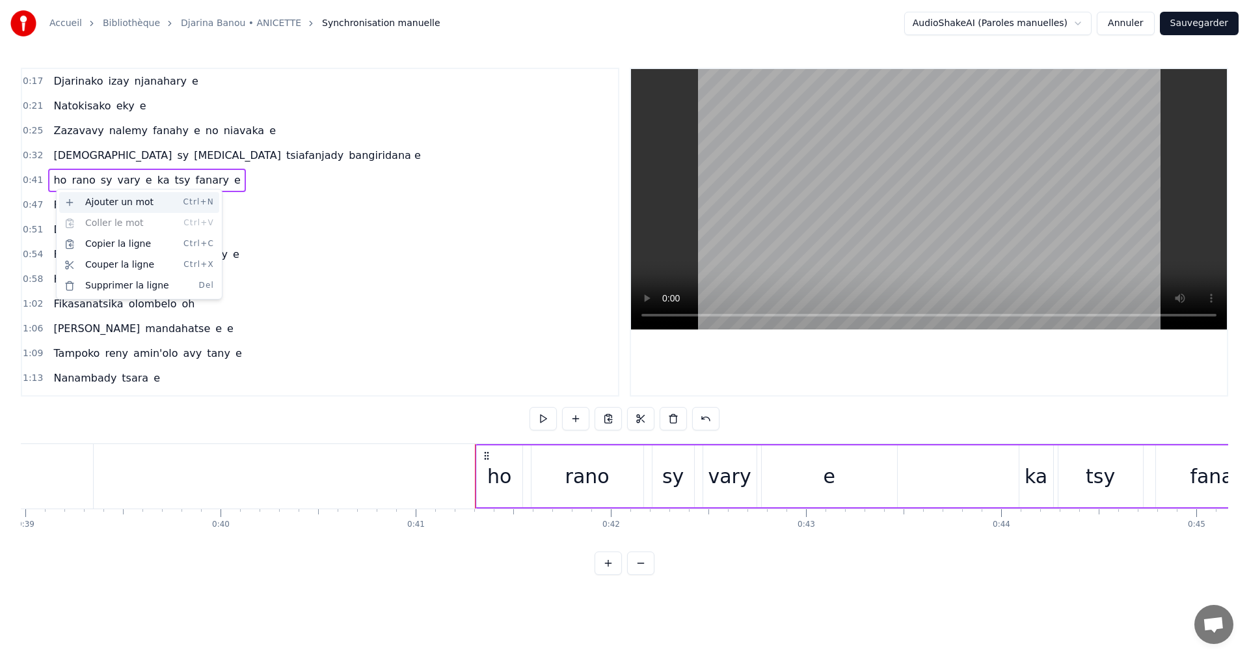
click at [79, 197] on div "Ajouter un mot Ctrl+N" at bounding box center [139, 202] width 160 height 21
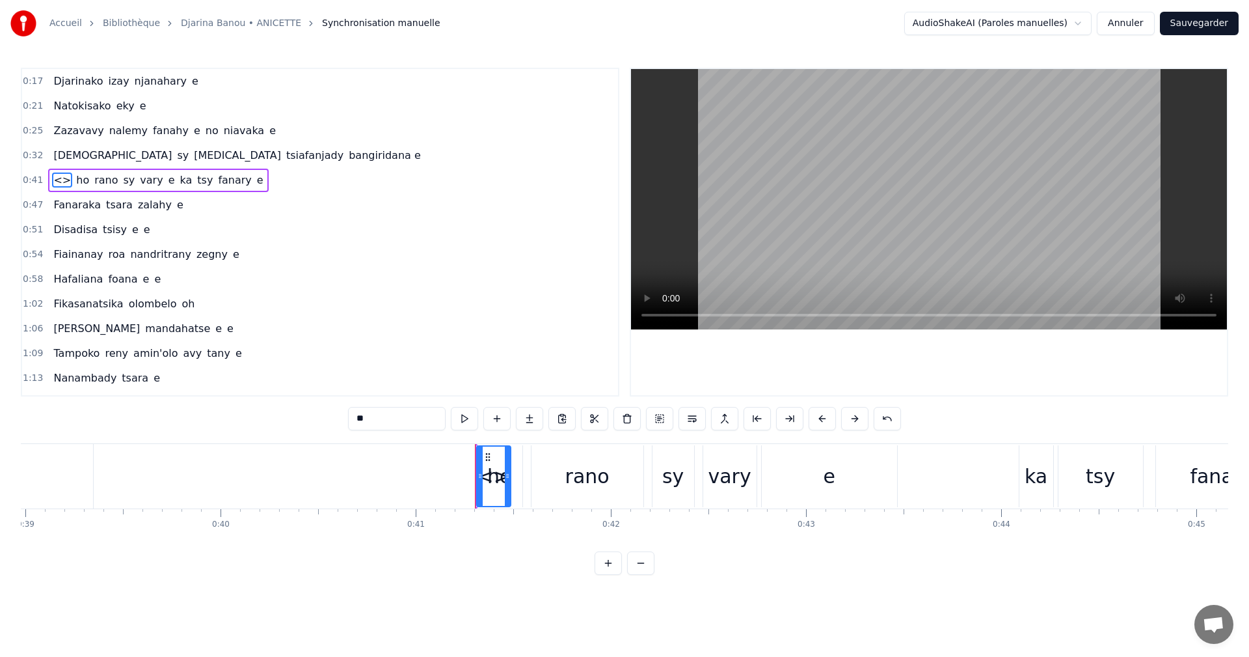
click at [399, 420] on input "**" at bounding box center [397, 418] width 98 height 23
type input "*"
paste input "**********"
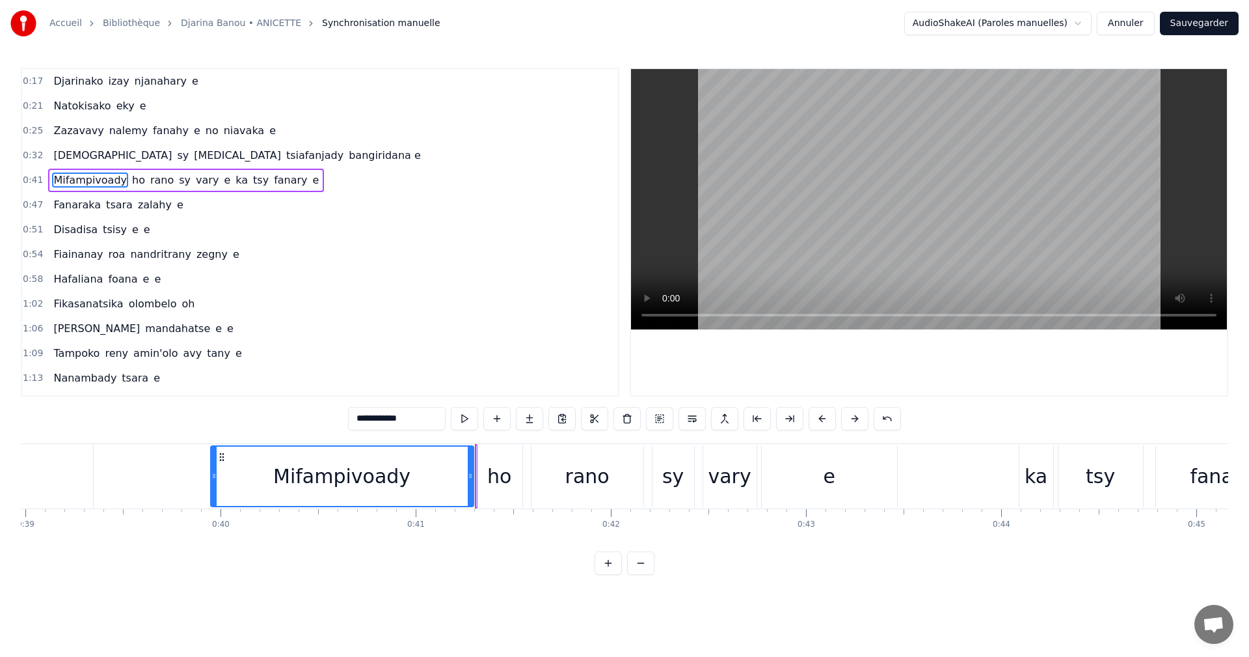
drag, startPoint x: 482, startPoint y: 478, endPoint x: 216, endPoint y: 478, distance: 266.2
click at [216, 478] on icon at bounding box center [213, 475] width 5 height 10
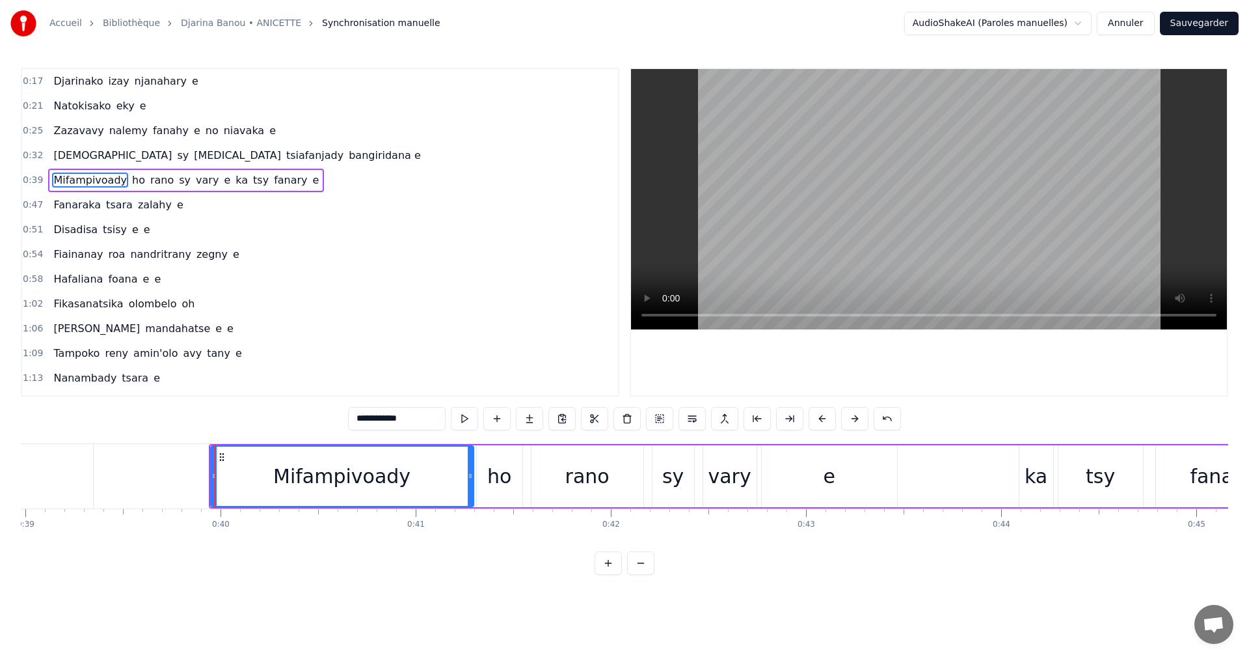
type input "**********"
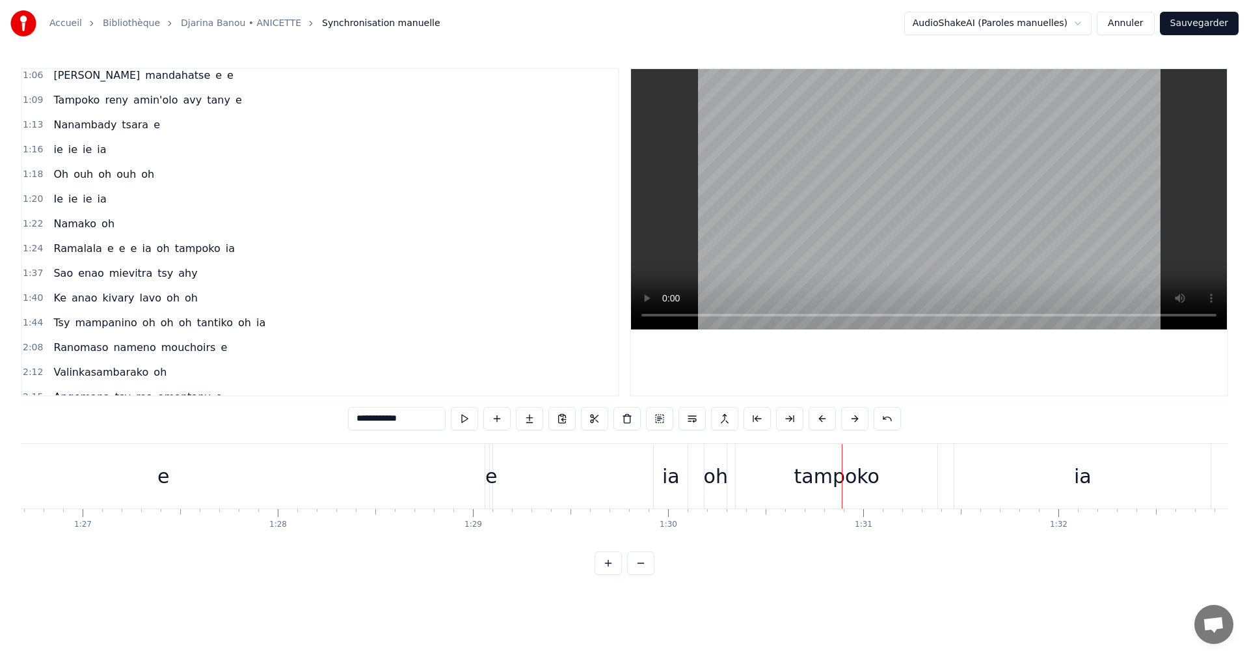
scroll to position [260, 0]
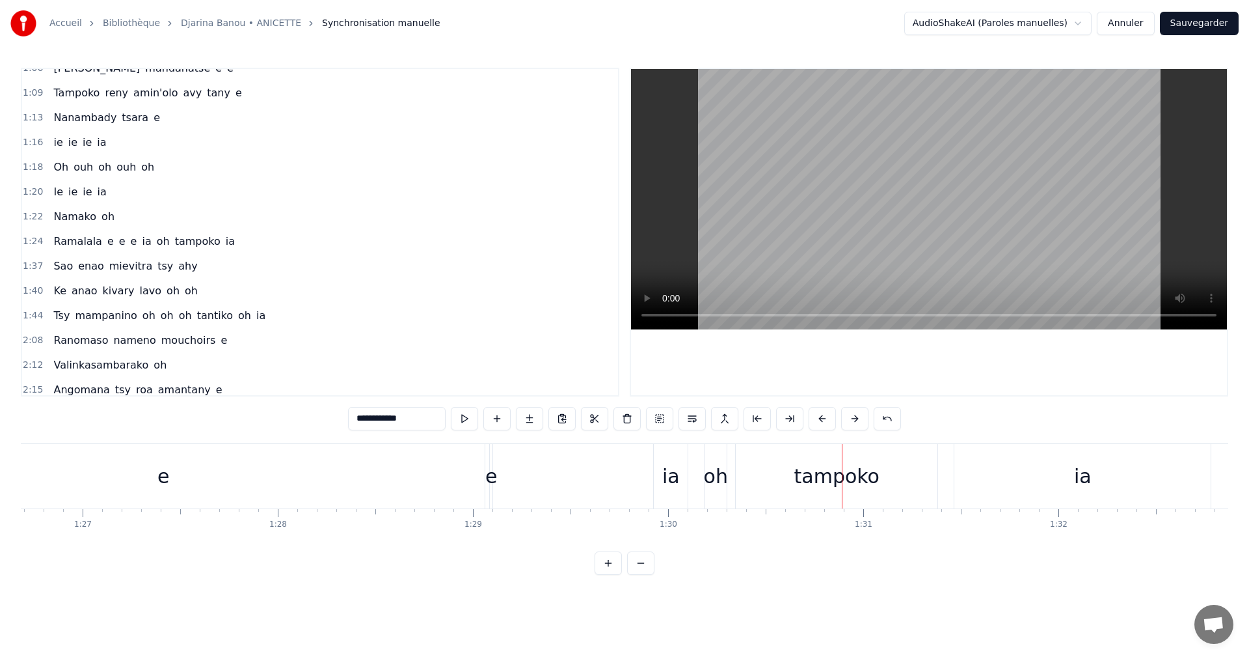
click at [48, 246] on div "Ramalala e e e ia oh tampoko ia" at bounding box center [144, 241] width 192 height 23
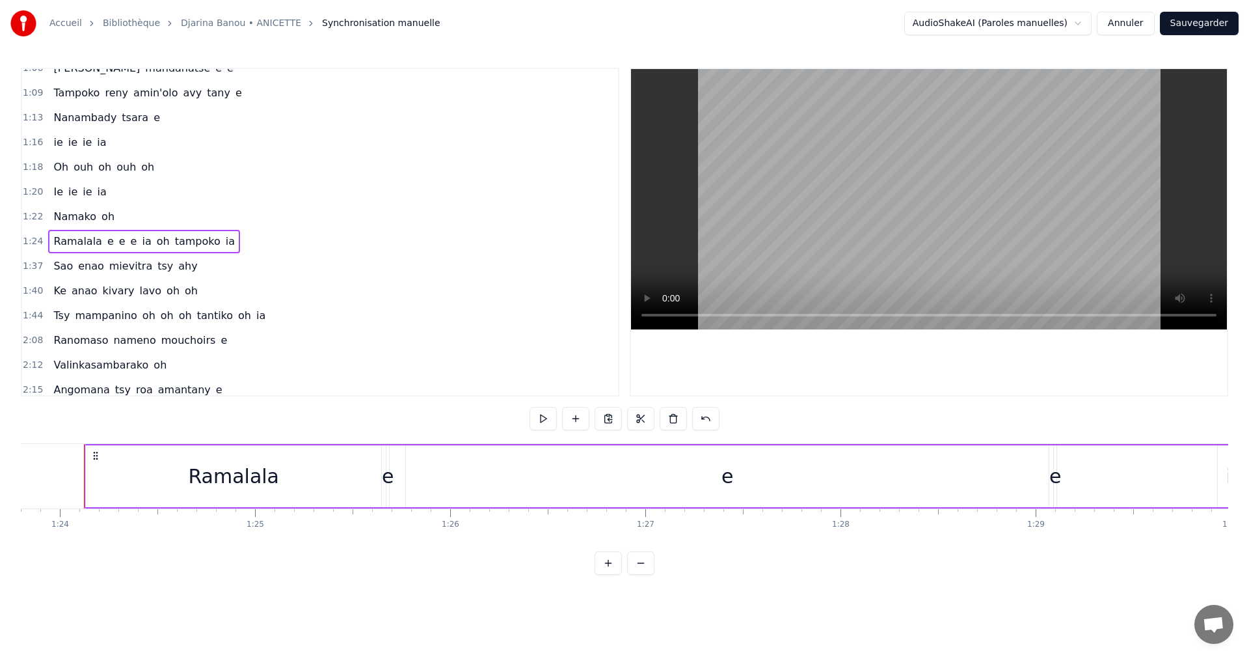
scroll to position [0, 16358]
click at [549, 418] on button at bounding box center [543, 418] width 27 height 23
click at [118, 246] on span "e" at bounding box center [122, 241] width 9 height 15
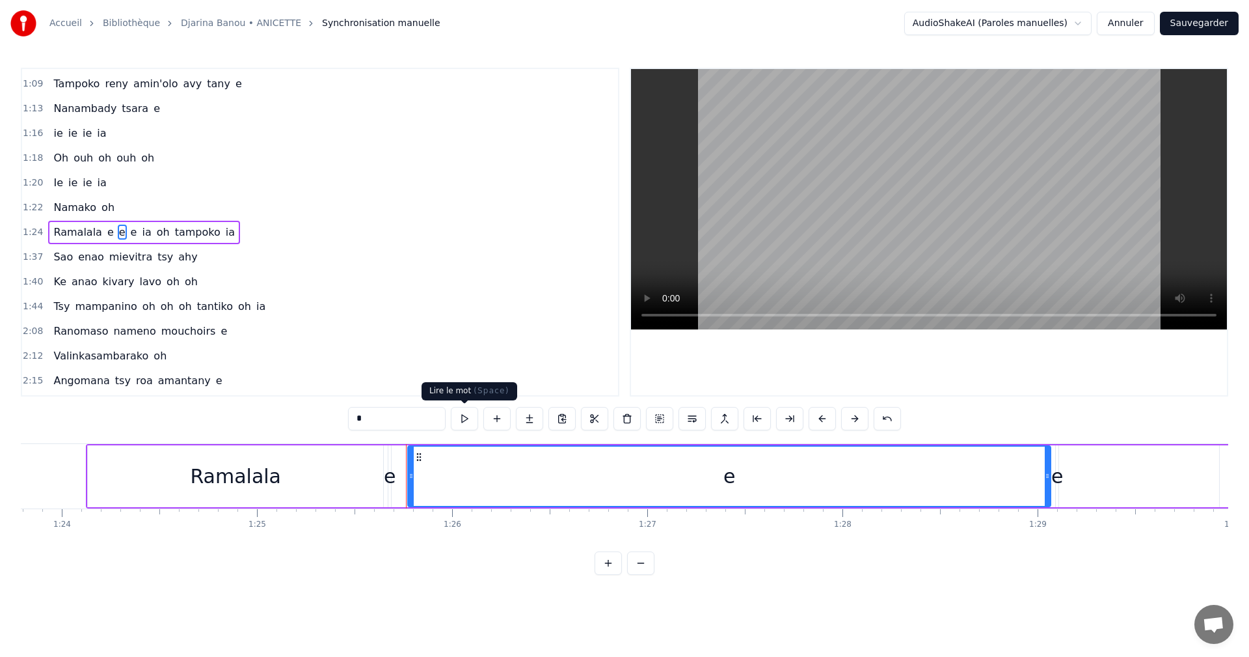
click at [473, 419] on button at bounding box center [464, 418] width 27 height 23
click at [1050, 497] on div at bounding box center [1050, 476] width 1 height 64
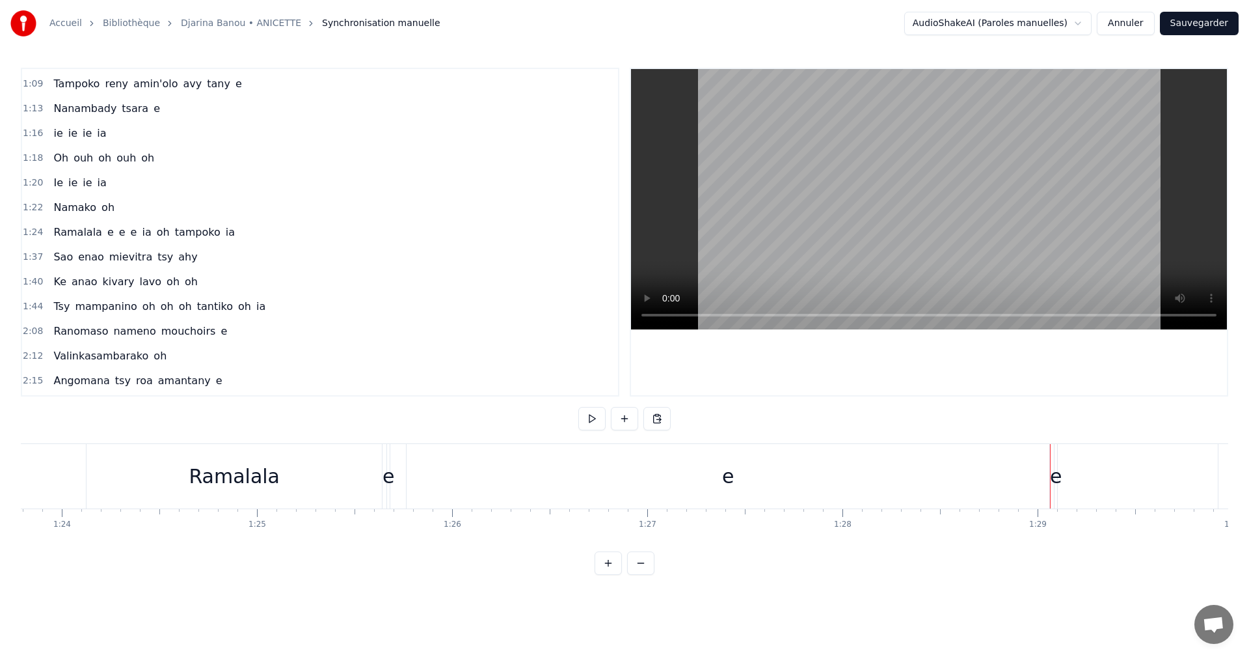
click at [409, 502] on div "e" at bounding box center [728, 476] width 643 height 64
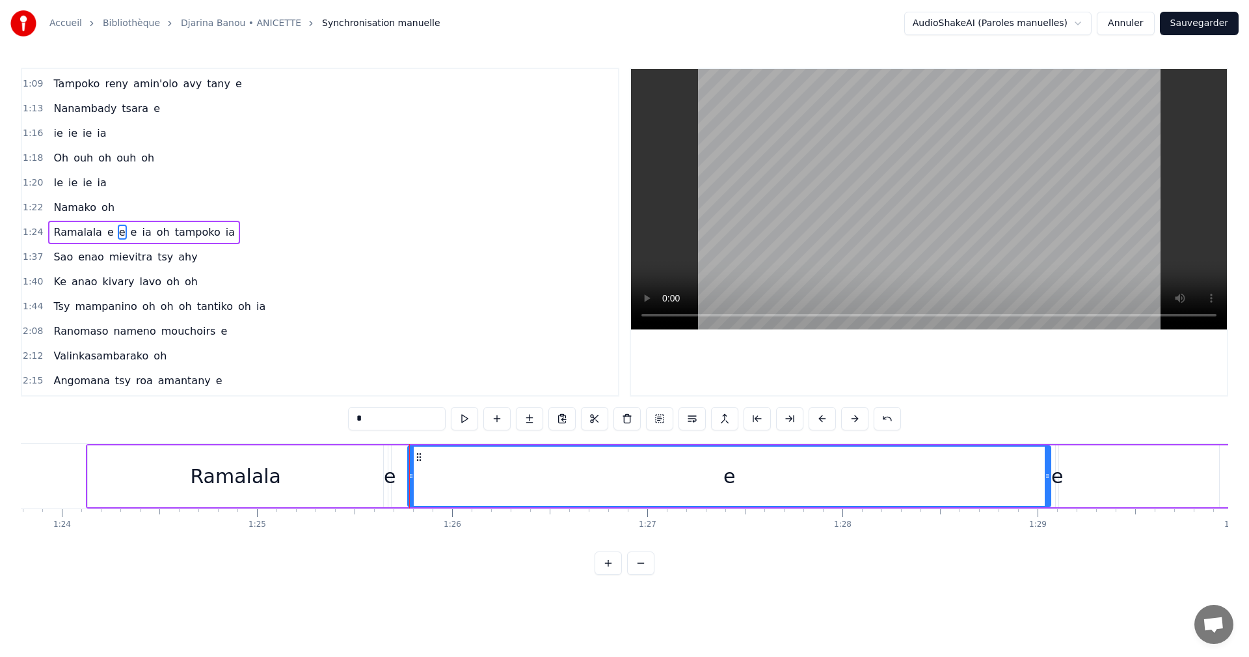
click at [462, 418] on button at bounding box center [464, 418] width 27 height 23
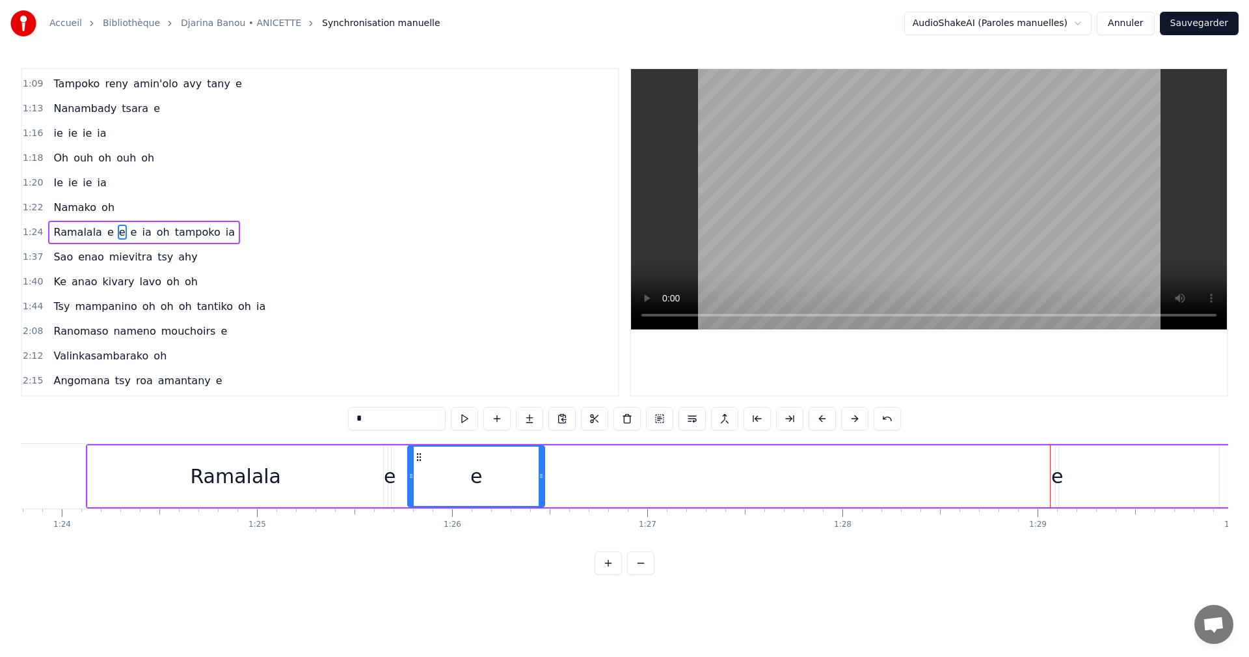
drag, startPoint x: 1047, startPoint y: 483, endPoint x: 541, endPoint y: 496, distance: 506.4
click at [541, 496] on div at bounding box center [541, 475] width 5 height 59
click at [454, 424] on button at bounding box center [464, 418] width 27 height 23
click at [465, 422] on button at bounding box center [464, 418] width 27 height 23
click at [1029, 498] on div "Ramalala e e e ia oh tampoko ia" at bounding box center [932, 476] width 1693 height 64
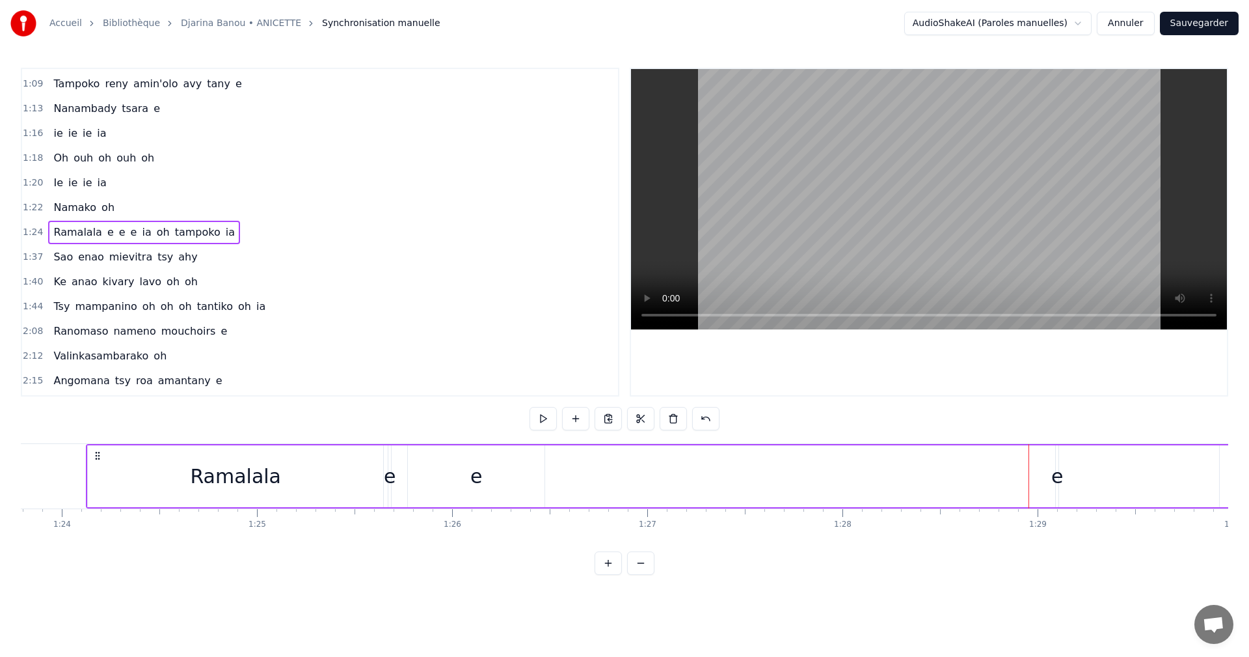
click at [1061, 480] on div "e" at bounding box center [1058, 475] width 12 height 29
drag, startPoint x: 1054, startPoint y: 478, endPoint x: 1046, endPoint y: 485, distance: 10.2
click at [1006, 486] on div "Ramalala e e e ia oh tampoko ia" at bounding box center [932, 476] width 1693 height 64
click at [1057, 477] on div "e" at bounding box center [1056, 475] width 12 height 29
drag, startPoint x: 1055, startPoint y: 474, endPoint x: 1011, endPoint y: 481, distance: 44.1
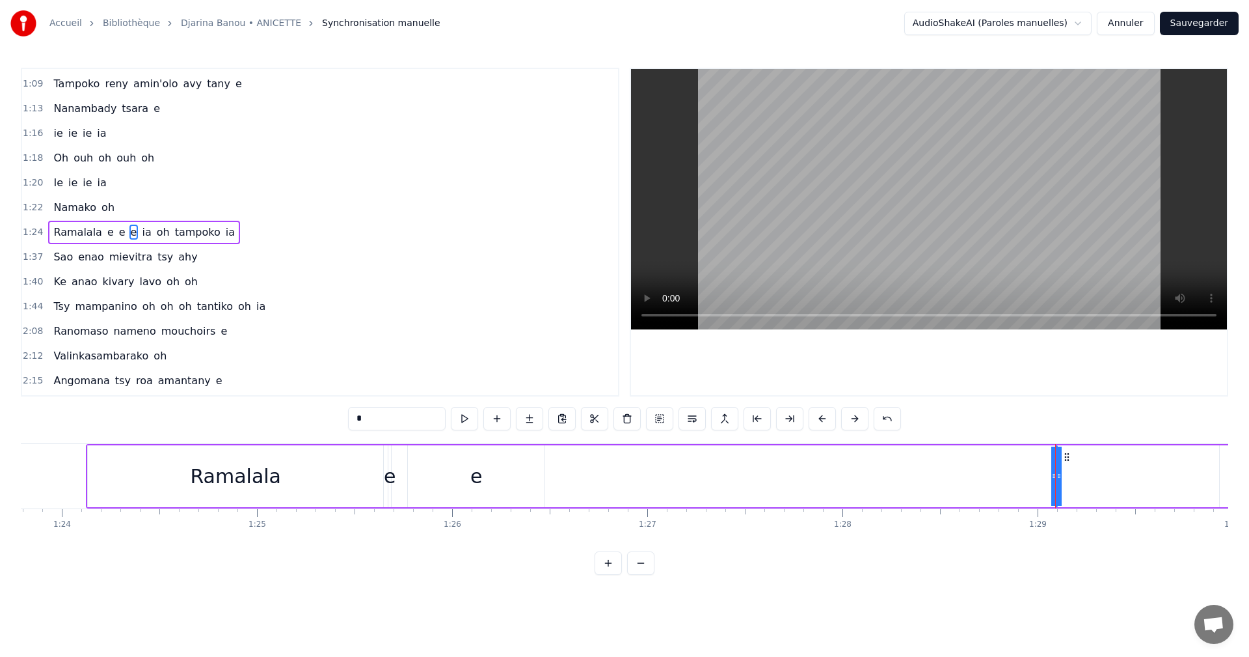
click at [1011, 481] on div "Ramalala e e e ia oh tampoko ia" at bounding box center [932, 476] width 1693 height 64
click at [1050, 475] on div "Ramalala e e e ia oh tampoko ia" at bounding box center [932, 476] width 1693 height 64
click at [1054, 476] on div "e" at bounding box center [1056, 475] width 12 height 29
drag, startPoint x: 1054, startPoint y: 474, endPoint x: 1044, endPoint y: 476, distance: 10.0
click at [1044, 476] on div "Ramalala e e e ia oh tampoko ia" at bounding box center [932, 476] width 1693 height 64
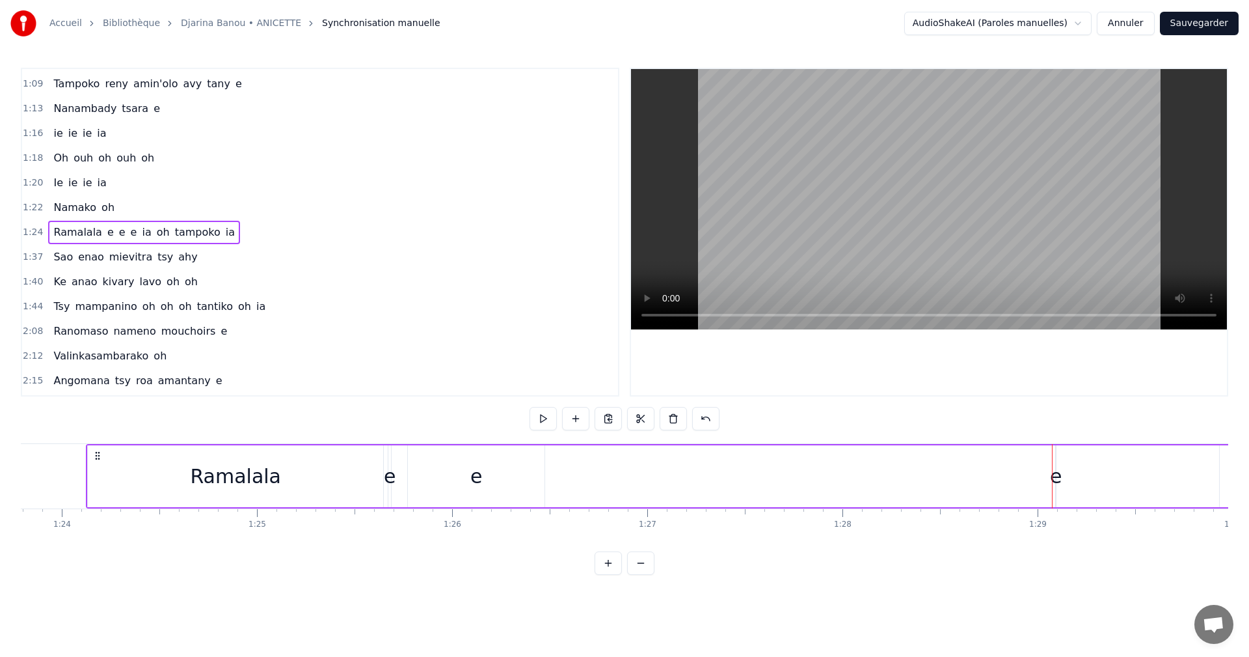
click at [1056, 468] on div "e" at bounding box center [1056, 475] width 12 height 29
drag, startPoint x: 1053, startPoint y: 473, endPoint x: 1041, endPoint y: 474, distance: 11.7
click at [1041, 474] on div "Ramalala e e e ia oh tampoko ia" at bounding box center [932, 476] width 1693 height 64
click at [1051, 474] on div "Ramalala e e e ia oh tampoko ia" at bounding box center [932, 476] width 1693 height 64
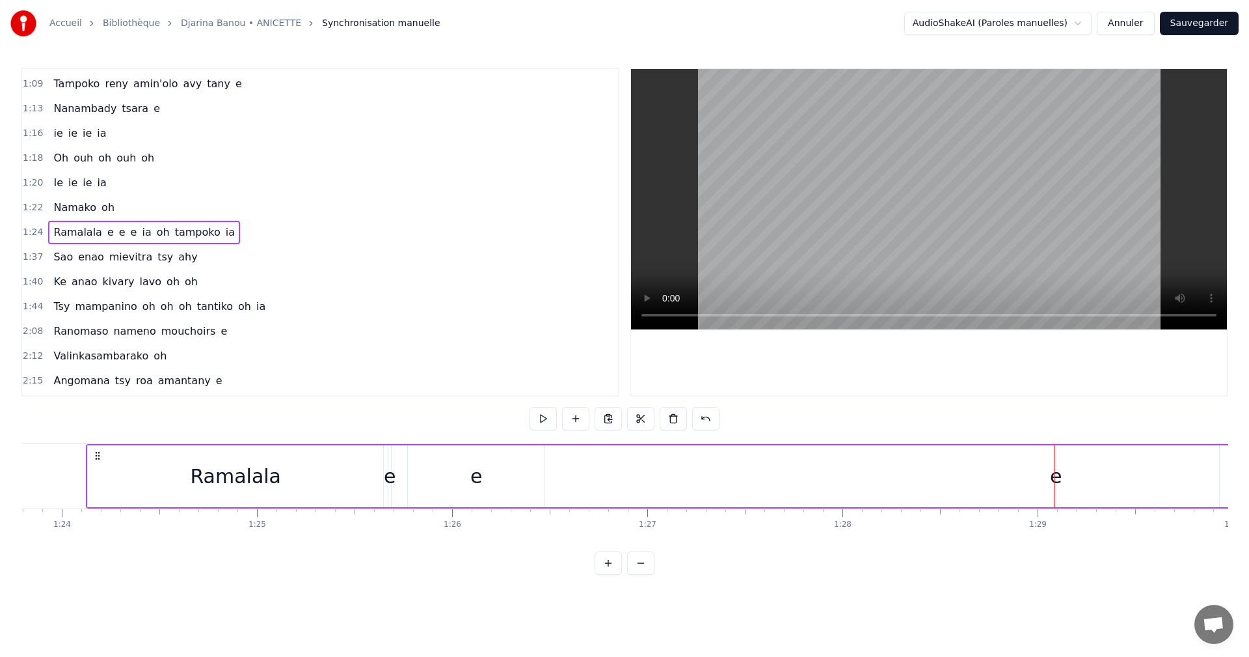
click at [1057, 478] on div "e" at bounding box center [1056, 475] width 12 height 29
click at [1047, 475] on div "Ramalala e e e ia oh tampoko ia" at bounding box center [932, 476] width 1693 height 64
click at [1059, 480] on div "e" at bounding box center [1056, 475] width 12 height 29
drag, startPoint x: 1054, startPoint y: 465, endPoint x: 1078, endPoint y: 466, distance: 24.1
click at [1078, 466] on div at bounding box center [1075, 475] width 5 height 59
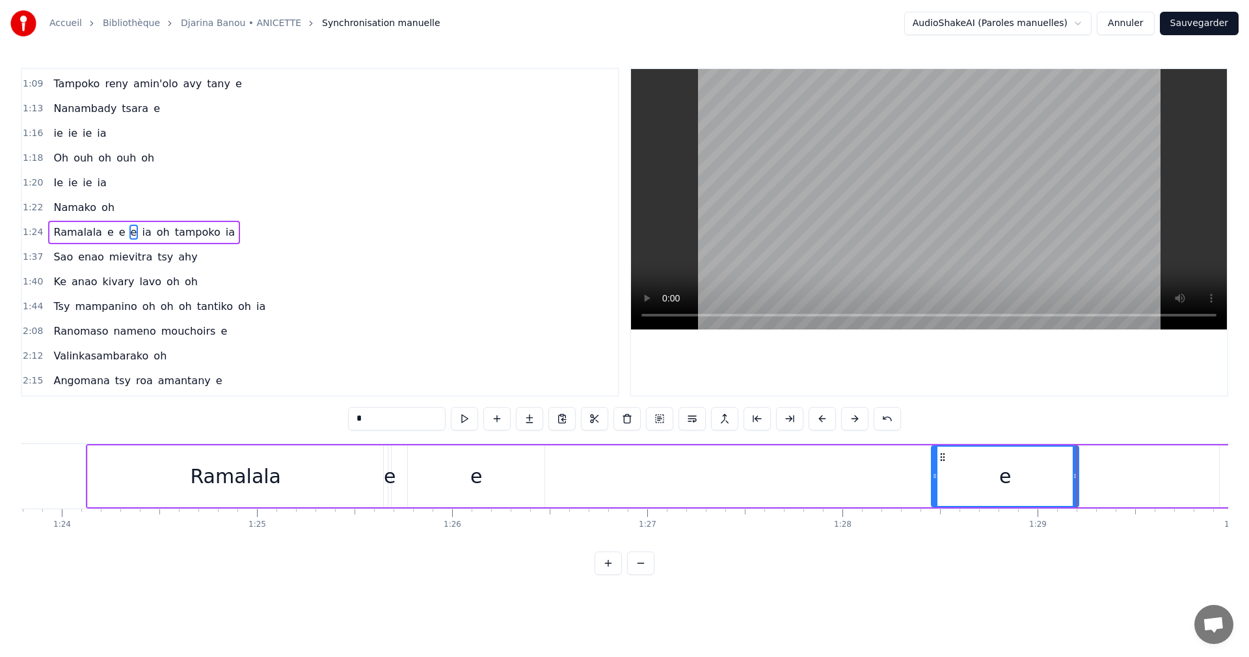
drag, startPoint x: 1061, startPoint y: 482, endPoint x: 936, endPoint y: 485, distance: 124.3
click at [936, 485] on div at bounding box center [935, 475] width 5 height 59
click at [464, 472] on div "e" at bounding box center [476, 476] width 137 height 62
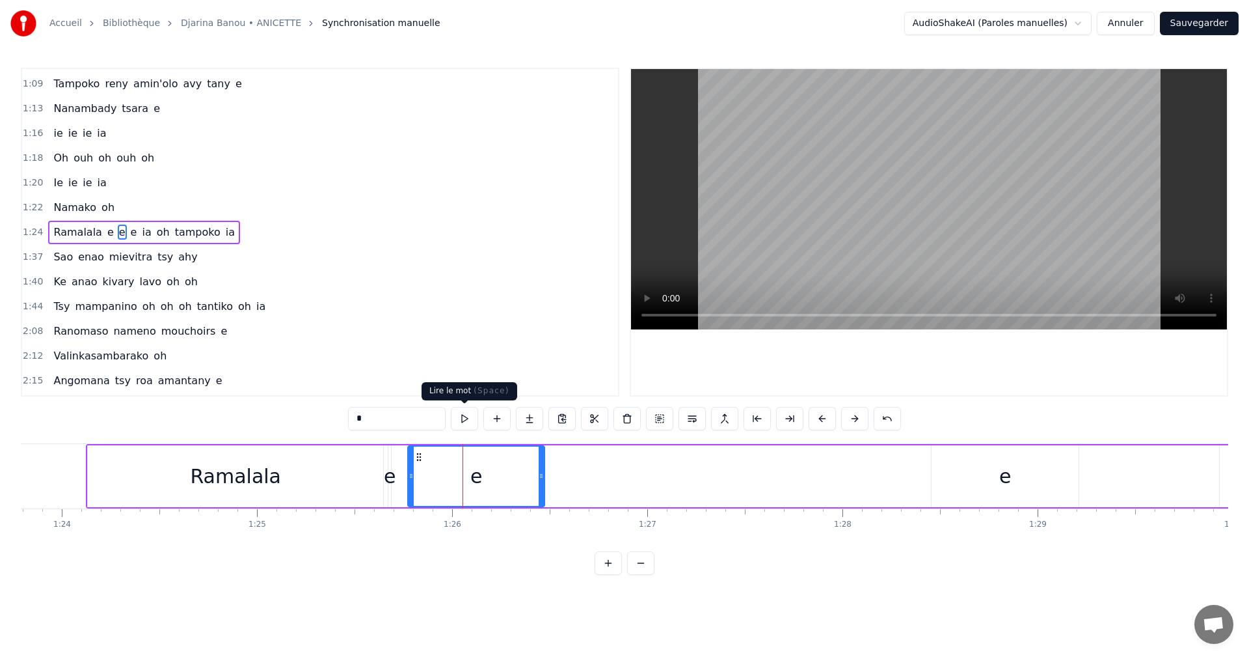
click at [458, 428] on button at bounding box center [464, 418] width 27 height 23
click at [1005, 476] on div "e" at bounding box center [1006, 475] width 12 height 29
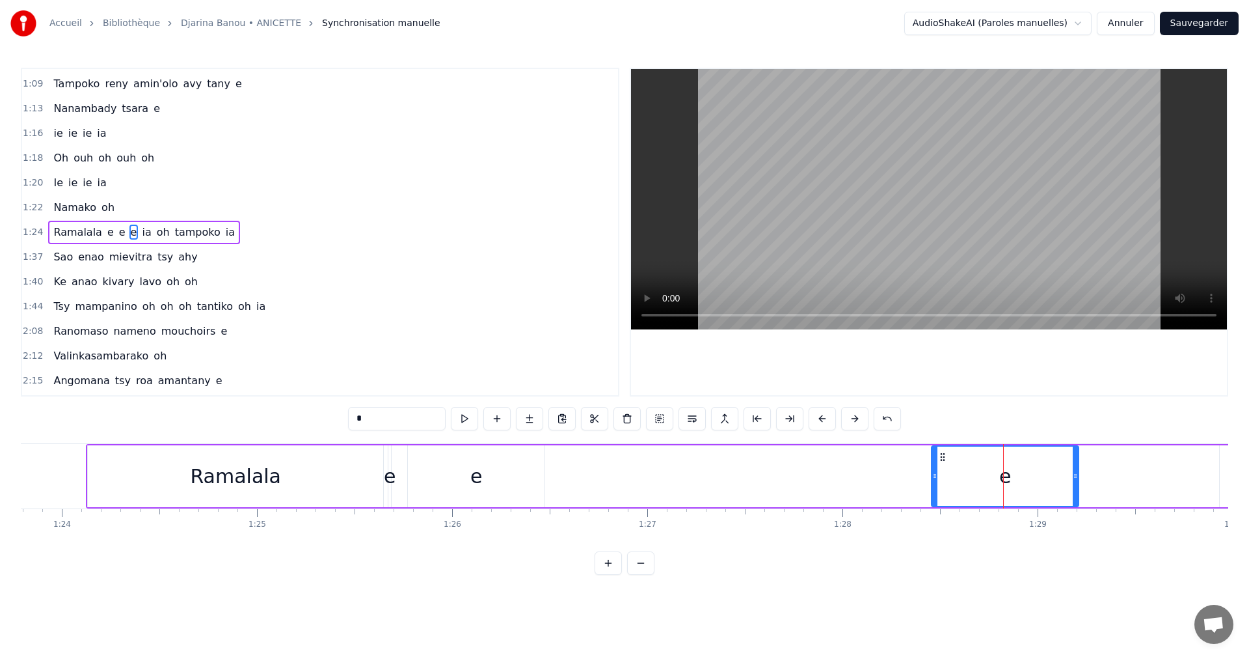
click at [1005, 476] on div "e" at bounding box center [1006, 475] width 12 height 29
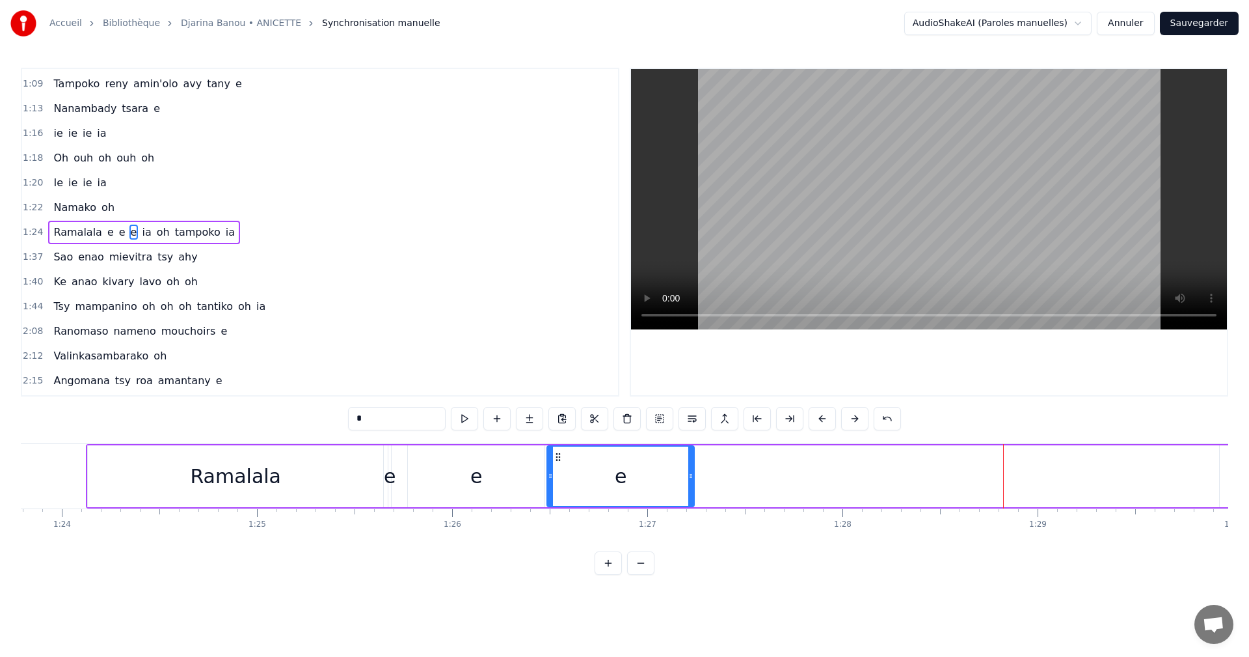
drag, startPoint x: 942, startPoint y: 457, endPoint x: 557, endPoint y: 464, distance: 384.7
click at [557, 464] on div "e" at bounding box center [621, 475] width 146 height 59
click at [477, 418] on button at bounding box center [464, 418] width 27 height 23
click at [459, 418] on button at bounding box center [464, 418] width 27 height 23
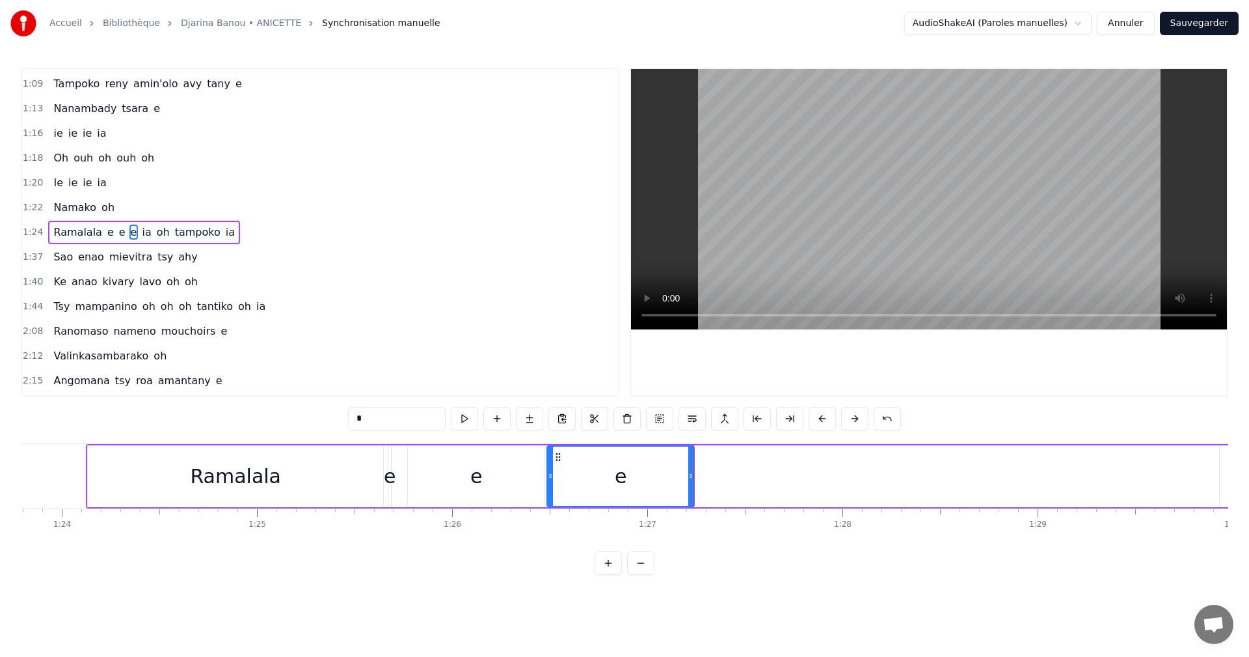
click at [461, 418] on button at bounding box center [464, 418] width 27 height 23
drag, startPoint x: 557, startPoint y: 456, endPoint x: 623, endPoint y: 458, distance: 66.4
click at [623, 458] on icon at bounding box center [625, 457] width 10 height 10
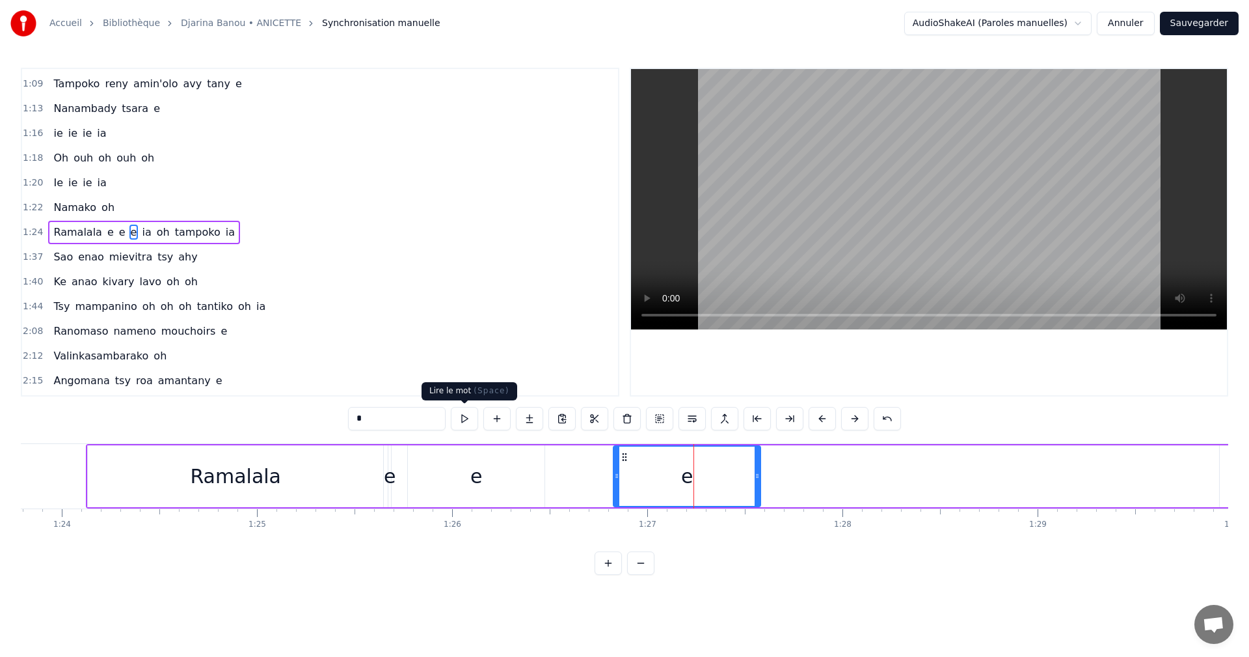
click at [472, 420] on button at bounding box center [464, 418] width 27 height 23
click at [469, 416] on button at bounding box center [464, 418] width 27 height 23
drag, startPoint x: 759, startPoint y: 485, endPoint x: 736, endPoint y: 481, distance: 23.1
click at [736, 481] on div at bounding box center [734, 475] width 5 height 59
click at [476, 424] on button at bounding box center [464, 418] width 27 height 23
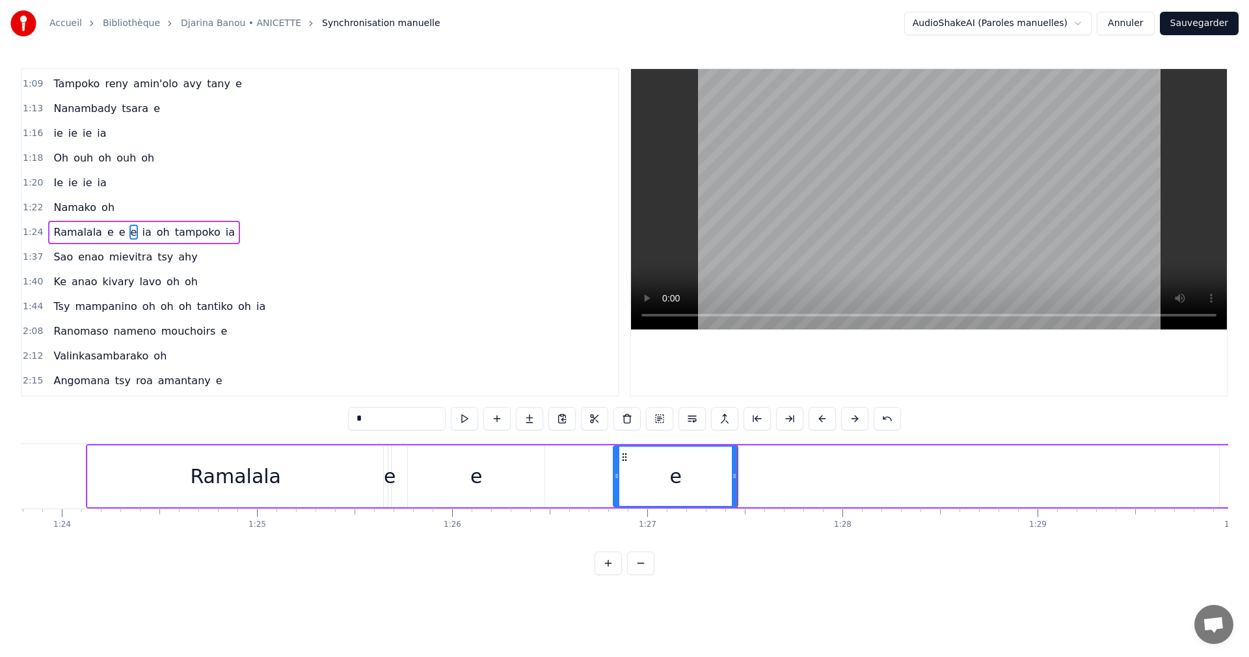
click at [476, 424] on button at bounding box center [464, 418] width 27 height 23
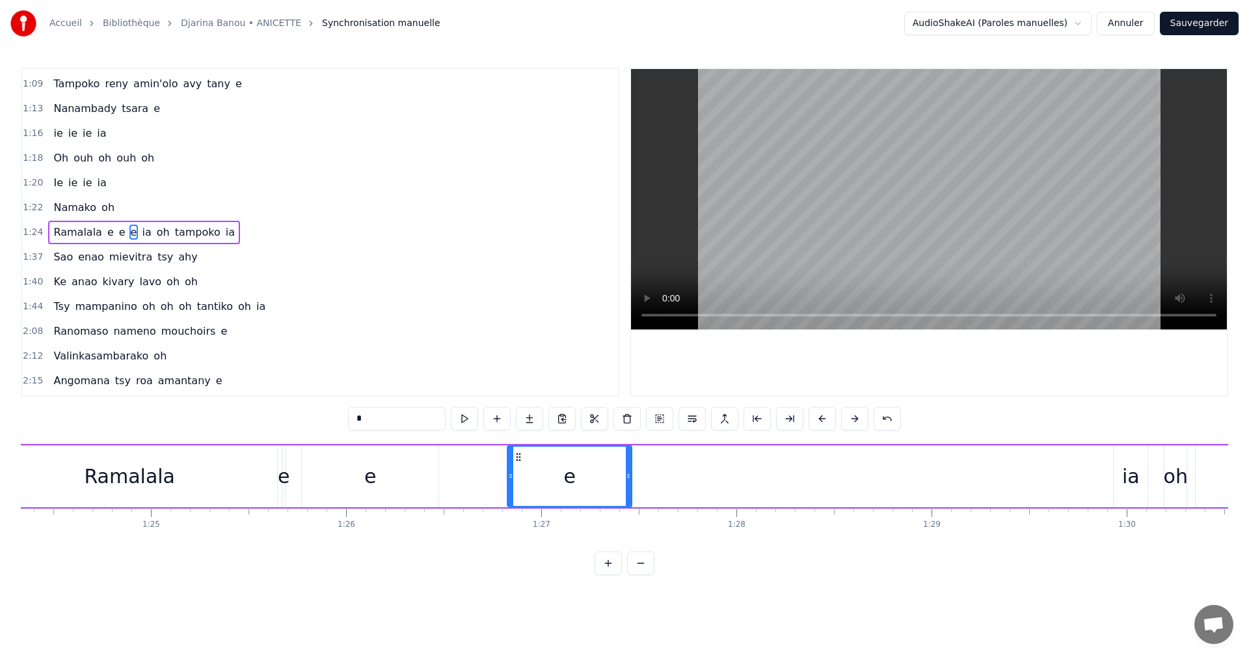
click at [1120, 476] on div "ia" at bounding box center [1131, 476] width 34 height 62
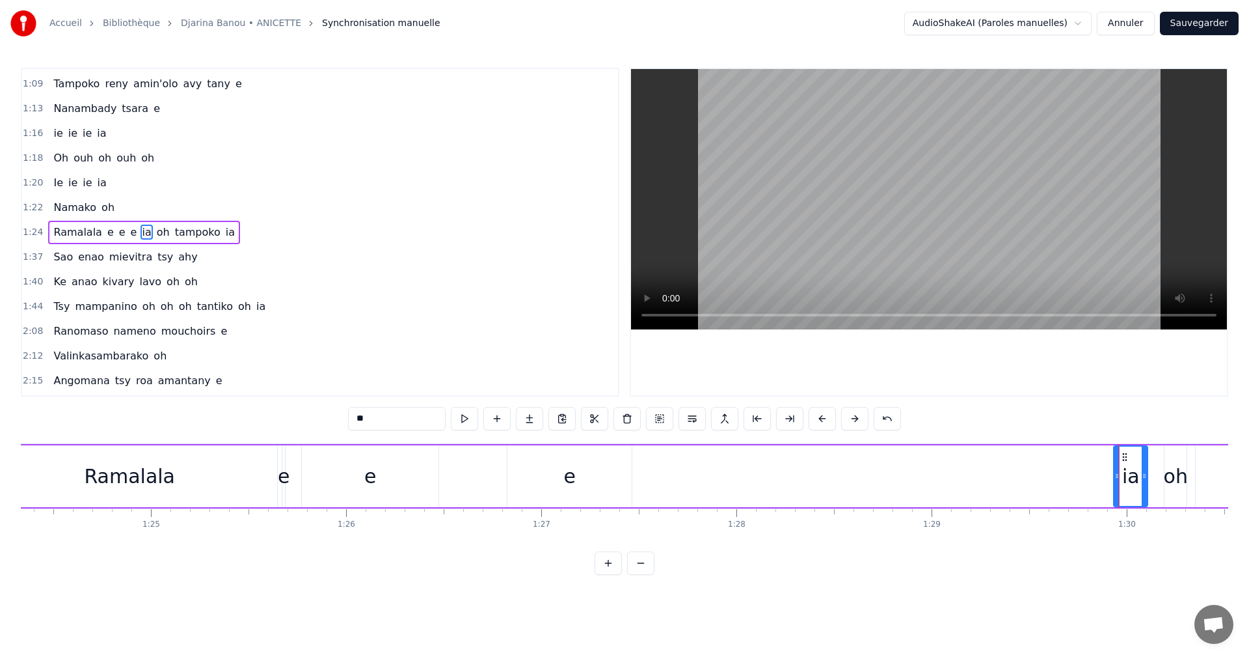
click at [1115, 469] on div at bounding box center [1117, 475] width 5 height 59
drag, startPoint x: 1120, startPoint y: 458, endPoint x: 1113, endPoint y: 460, distance: 7.4
click at [1113, 460] on div at bounding box center [1110, 475] width 5 height 59
drag, startPoint x: 1115, startPoint y: 456, endPoint x: 648, endPoint y: 463, distance: 467.3
click at [648, 463] on div "ia" at bounding box center [660, 475] width 40 height 59
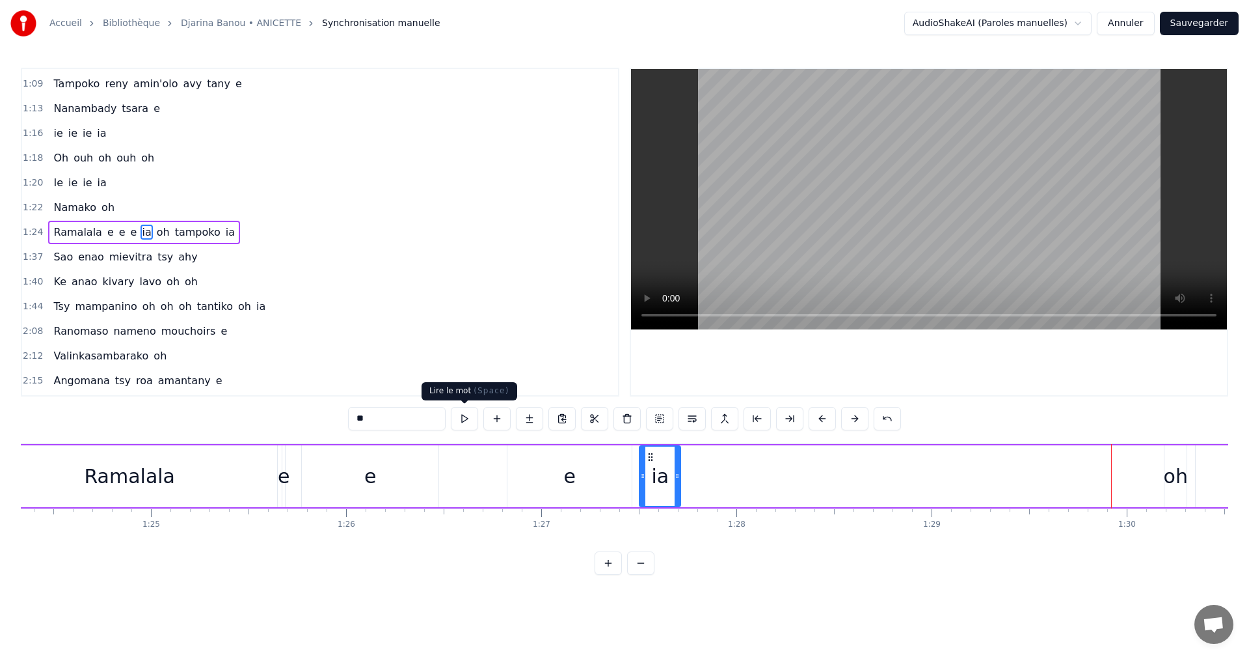
click at [462, 414] on button at bounding box center [464, 418] width 27 height 23
click at [1177, 482] on div "oh" at bounding box center [1176, 475] width 24 height 29
type input "**"
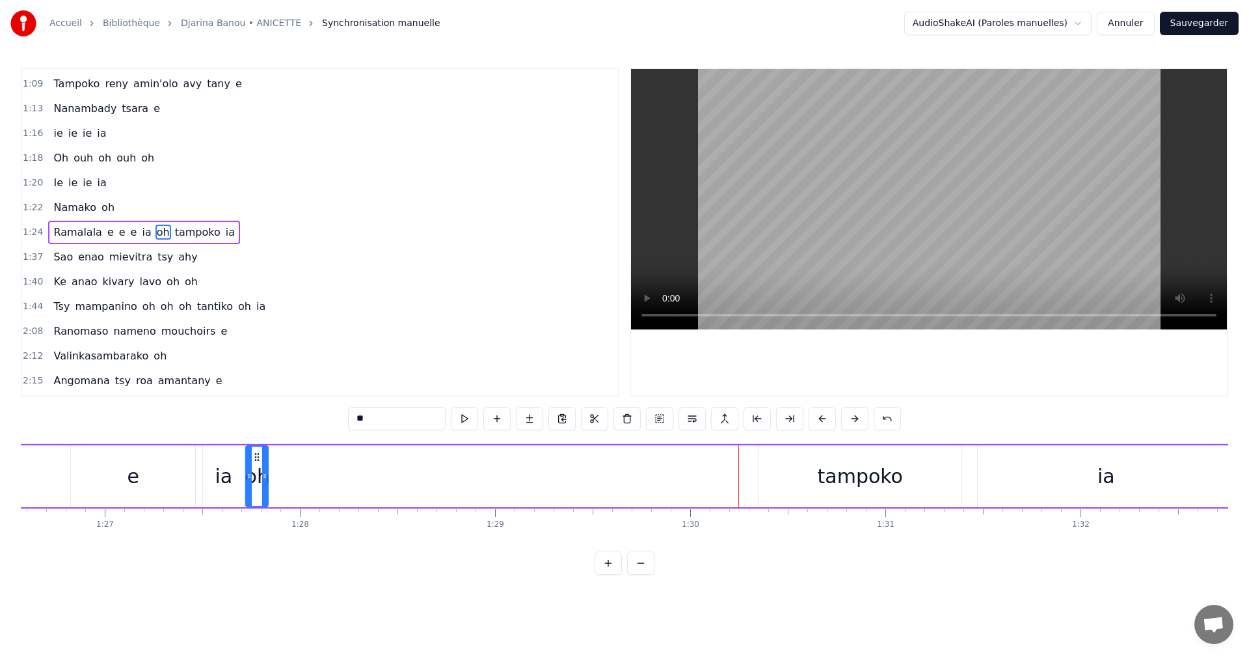
scroll to position [0, 16886]
drag, startPoint x: 83, startPoint y: 456, endPoint x: 292, endPoint y: 481, distance: 209.7
click at [292, 481] on div "oh" at bounding box center [294, 475] width 21 height 59
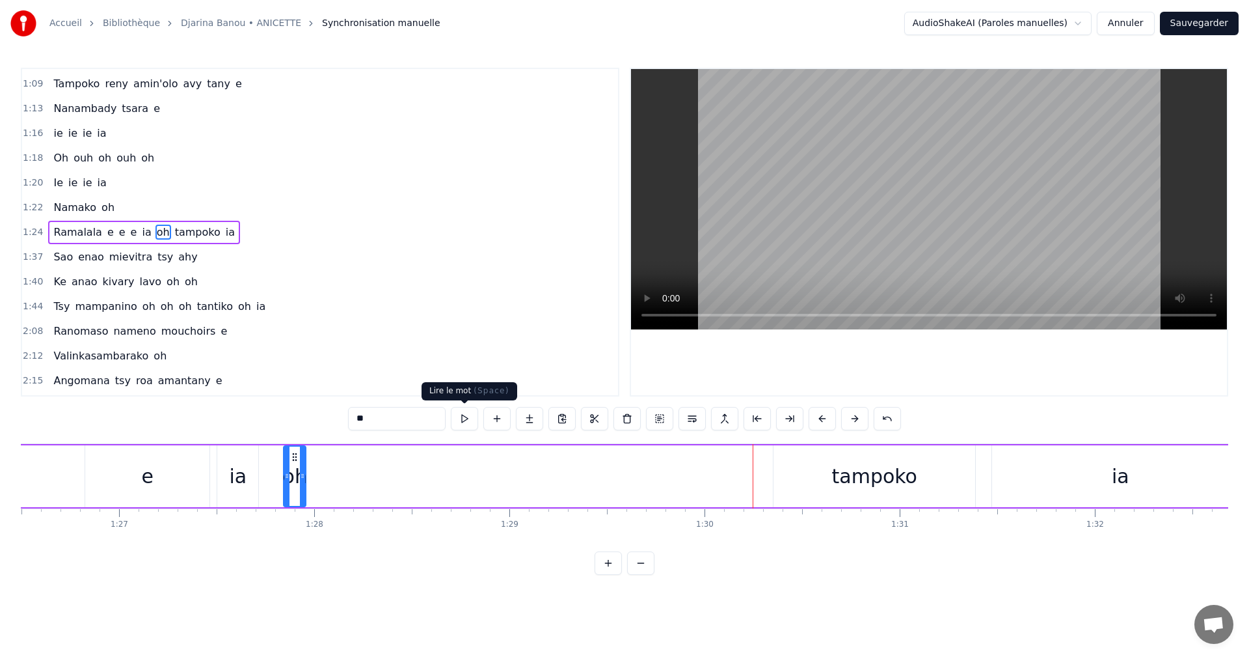
click at [463, 424] on button at bounding box center [464, 418] width 27 height 23
drag, startPoint x: 285, startPoint y: 484, endPoint x: 270, endPoint y: 476, distance: 17.2
click at [270, 476] on div at bounding box center [271, 475] width 5 height 59
click at [452, 422] on button at bounding box center [464, 418] width 27 height 23
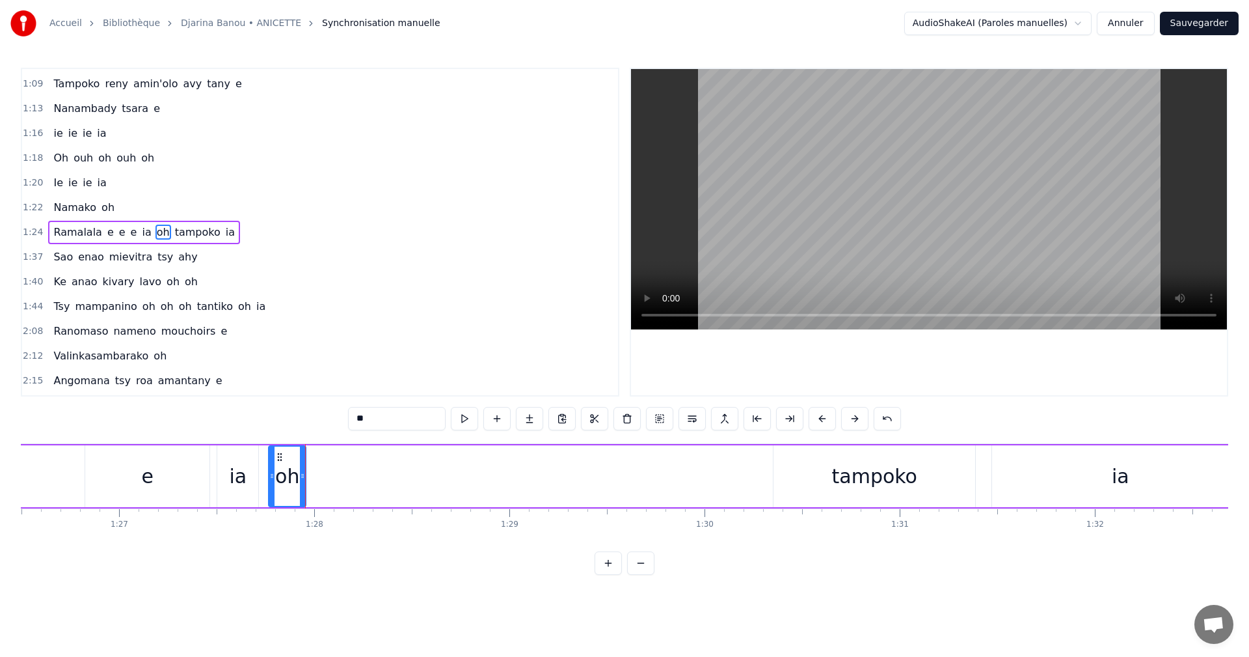
click at [452, 422] on button at bounding box center [464, 418] width 27 height 23
drag, startPoint x: 299, startPoint y: 475, endPoint x: 310, endPoint y: 478, distance: 10.9
click at [310, 478] on div "Ramalala e e e ia oh tampoko ia" at bounding box center [403, 476] width 1693 height 64
click at [298, 474] on div "oh" at bounding box center [287, 475] width 24 height 29
drag, startPoint x: 300, startPoint y: 470, endPoint x: 389, endPoint y: 465, distance: 89.3
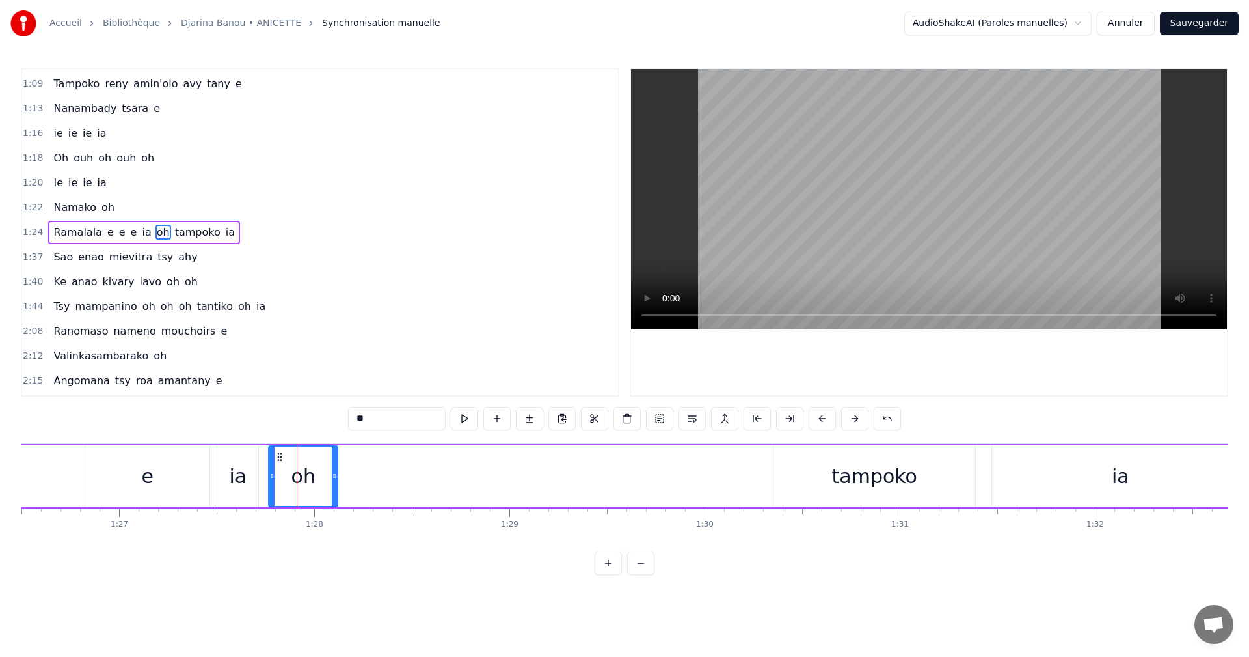
click at [333, 470] on div at bounding box center [334, 475] width 5 height 59
click at [456, 424] on button at bounding box center [464, 418] width 27 height 23
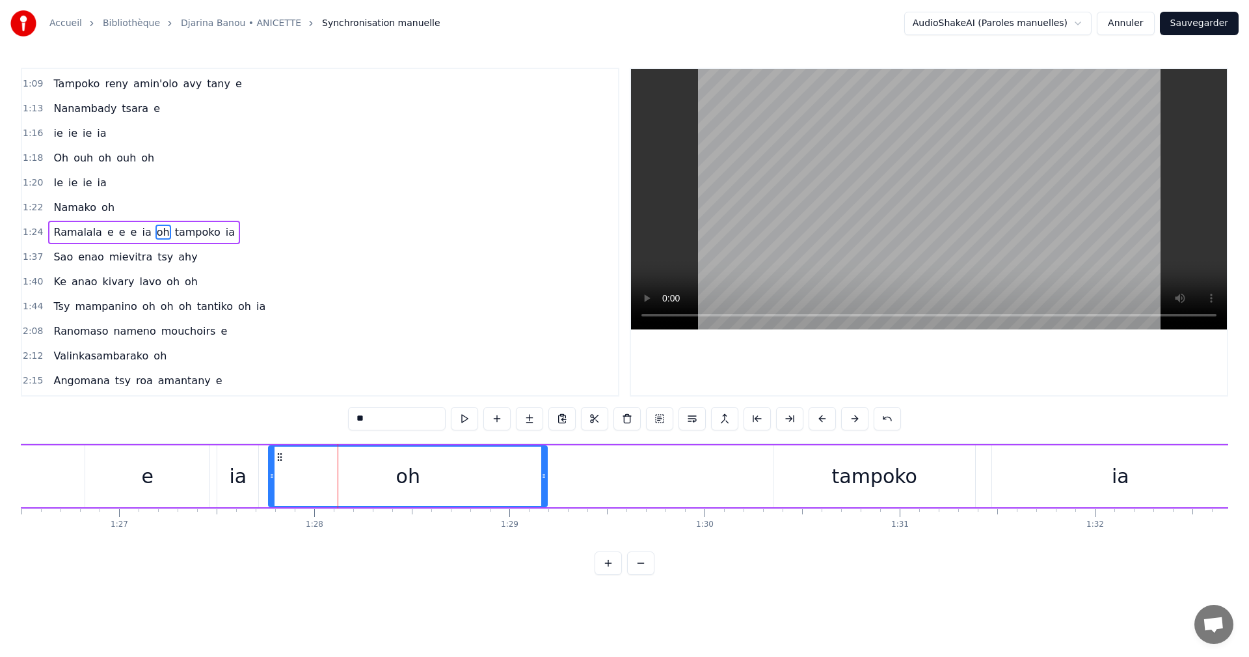
drag, startPoint x: 336, startPoint y: 480, endPoint x: 545, endPoint y: 470, distance: 209.1
click at [545, 470] on icon at bounding box center [543, 475] width 5 height 10
click at [462, 414] on button at bounding box center [464, 418] width 27 height 23
click at [853, 480] on div "tampoko" at bounding box center [874, 475] width 85 height 29
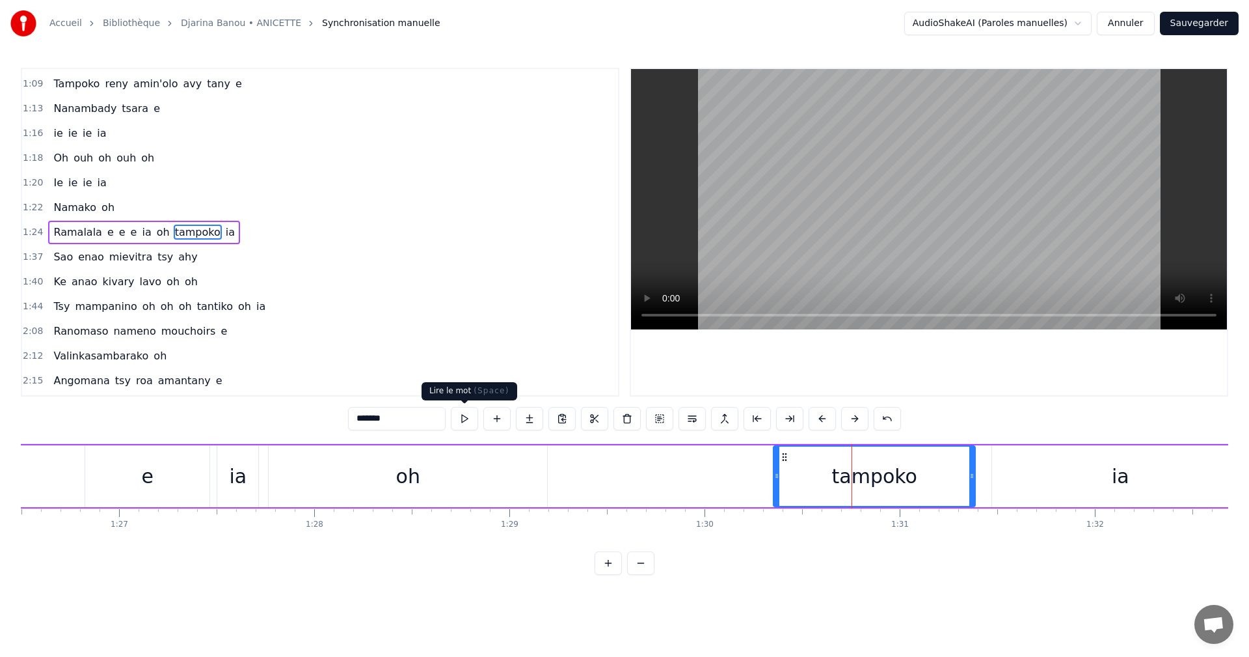
click at [467, 417] on button at bounding box center [464, 418] width 27 height 23
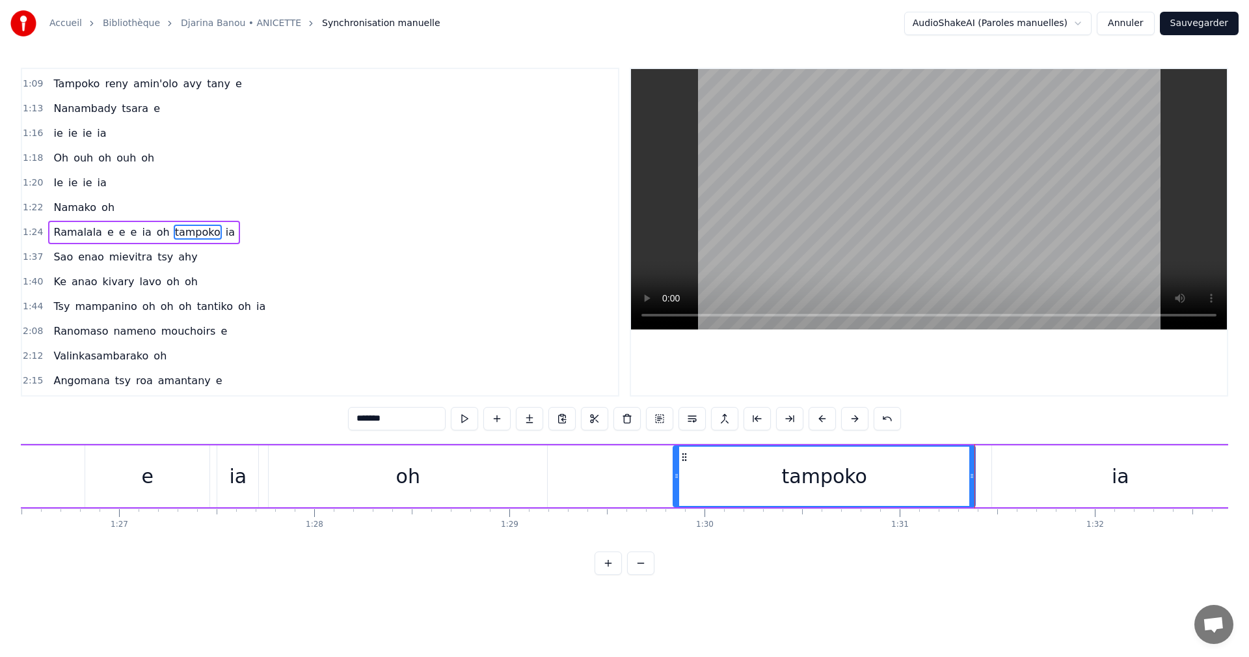
drag, startPoint x: 776, startPoint y: 478, endPoint x: 676, endPoint y: 478, distance: 100.2
click at [676, 478] on icon at bounding box center [676, 475] width 5 height 10
click at [481, 415] on div "*******" at bounding box center [624, 418] width 553 height 23
click at [476, 415] on button at bounding box center [464, 418] width 27 height 23
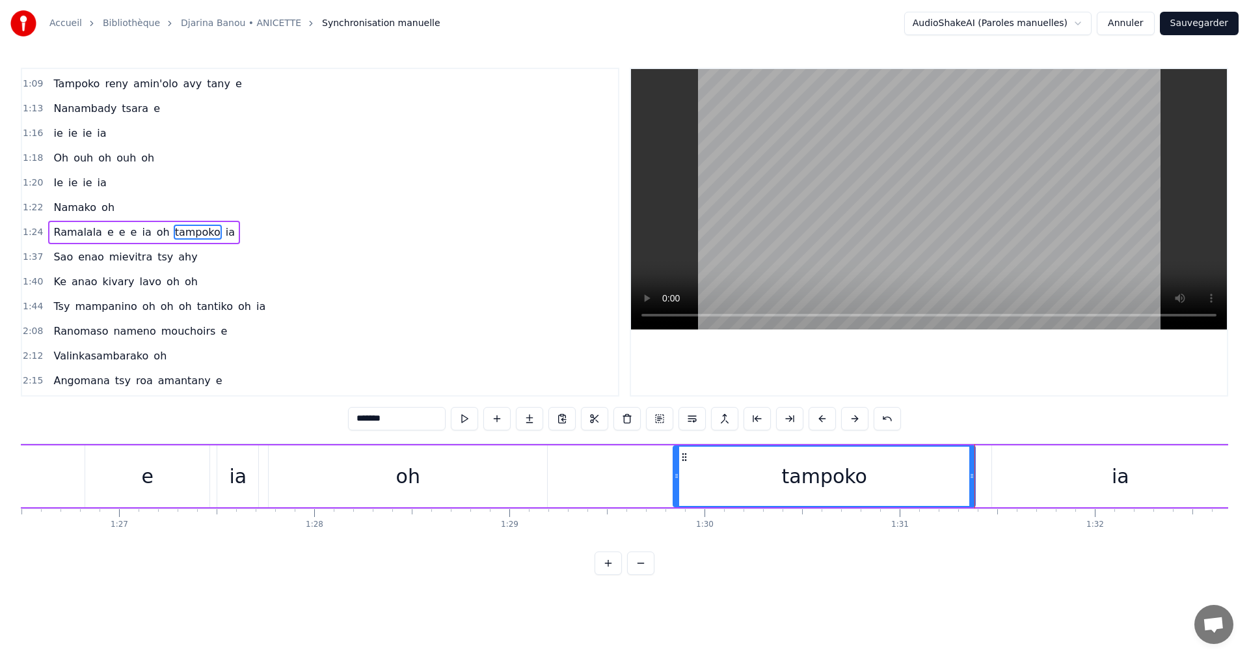
click at [1121, 476] on div "ia" at bounding box center [1121, 475] width 18 height 29
type input "**"
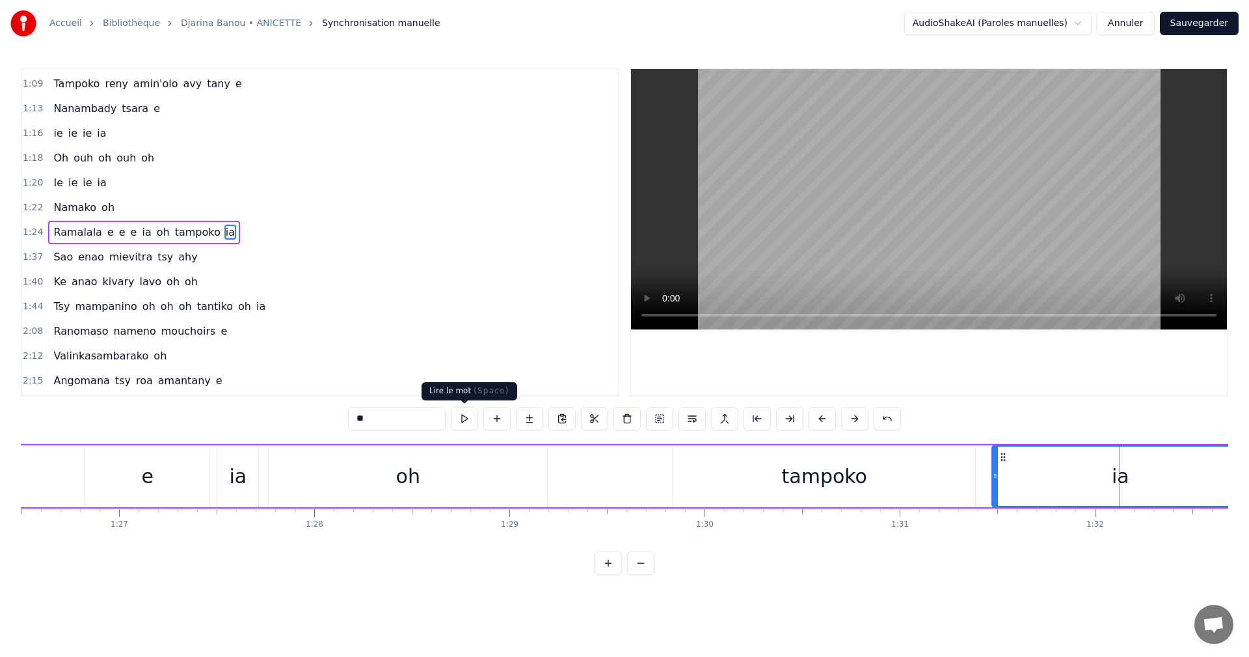
click at [461, 418] on button at bounding box center [464, 418] width 27 height 23
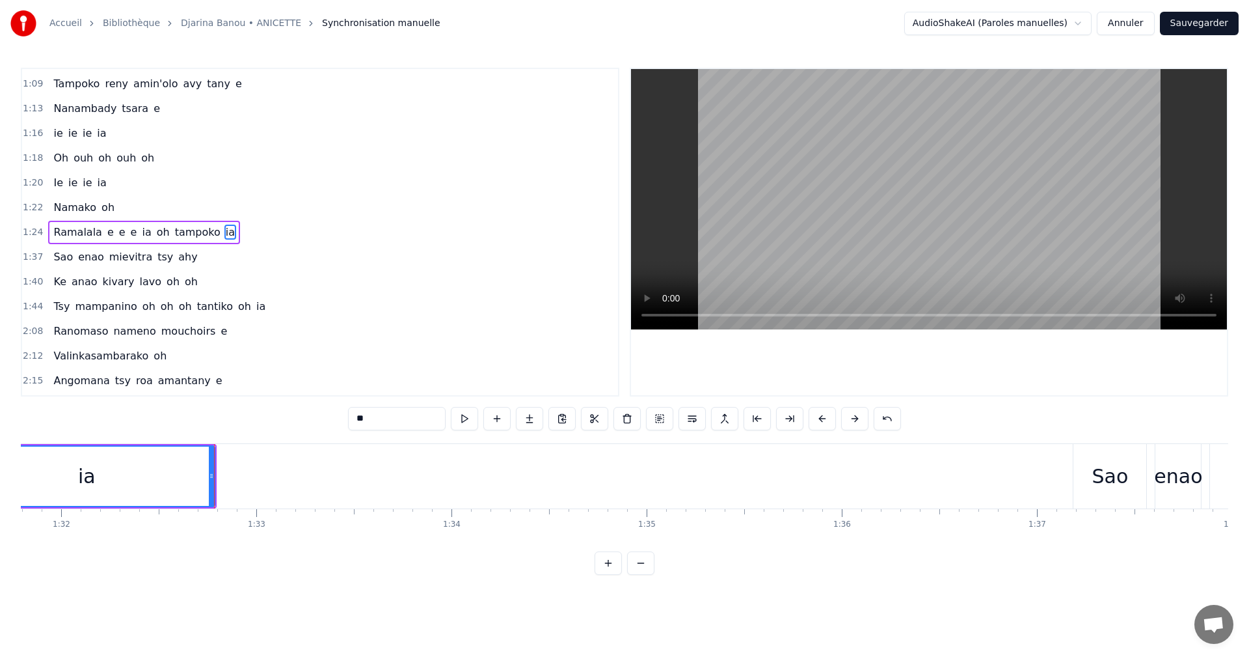
scroll to position [0, 17987]
click at [1186, 23] on button "Sauvegarder" at bounding box center [1199, 23] width 79 height 23
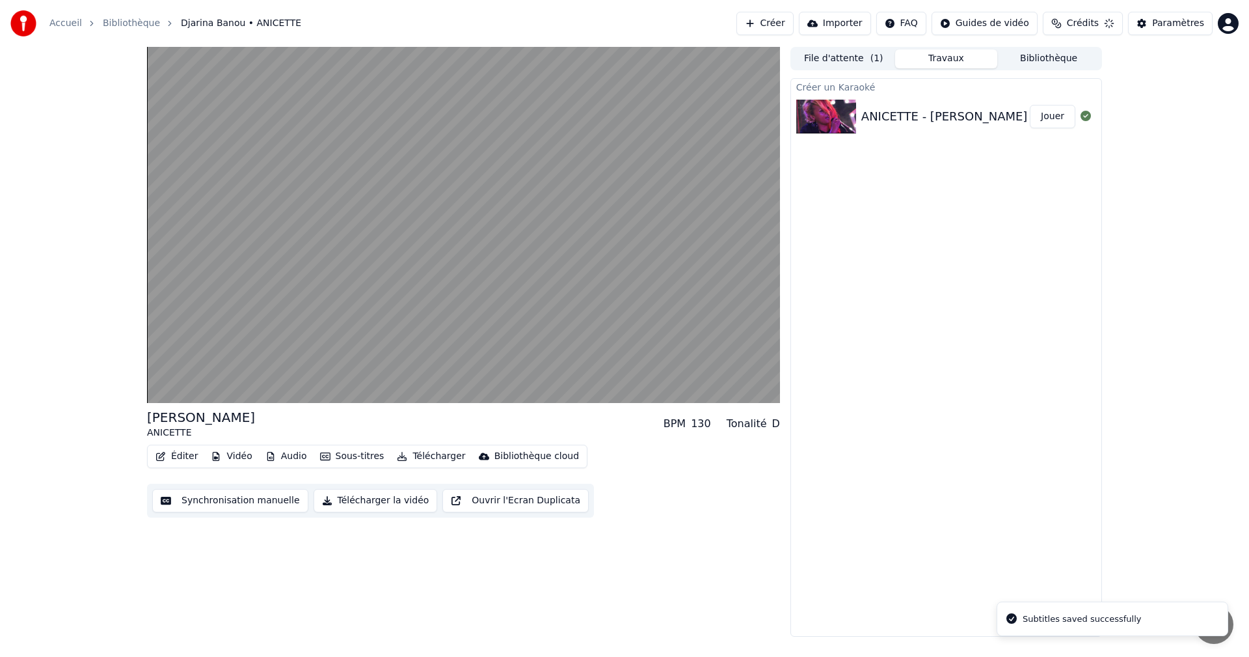
click at [1049, 118] on button "Jouer" at bounding box center [1053, 116] width 46 height 23
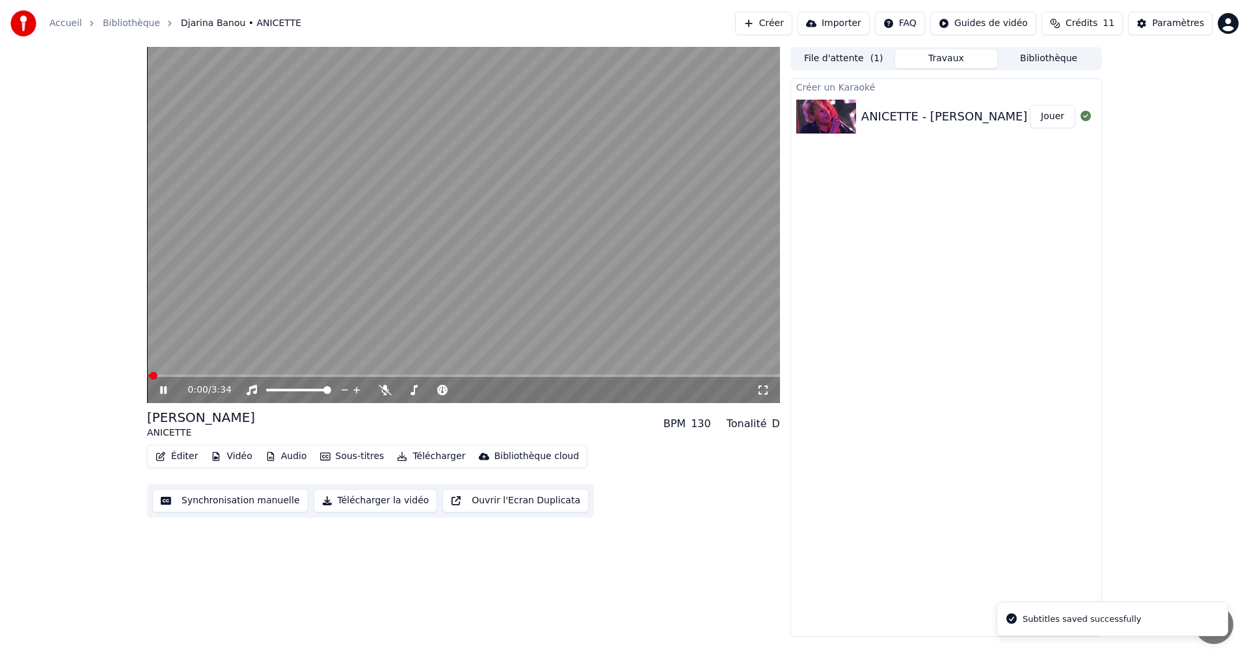
click at [273, 374] on span at bounding box center [463, 375] width 633 height 3
click at [268, 501] on button "Synchronisation manuelle" at bounding box center [230, 500] width 156 height 23
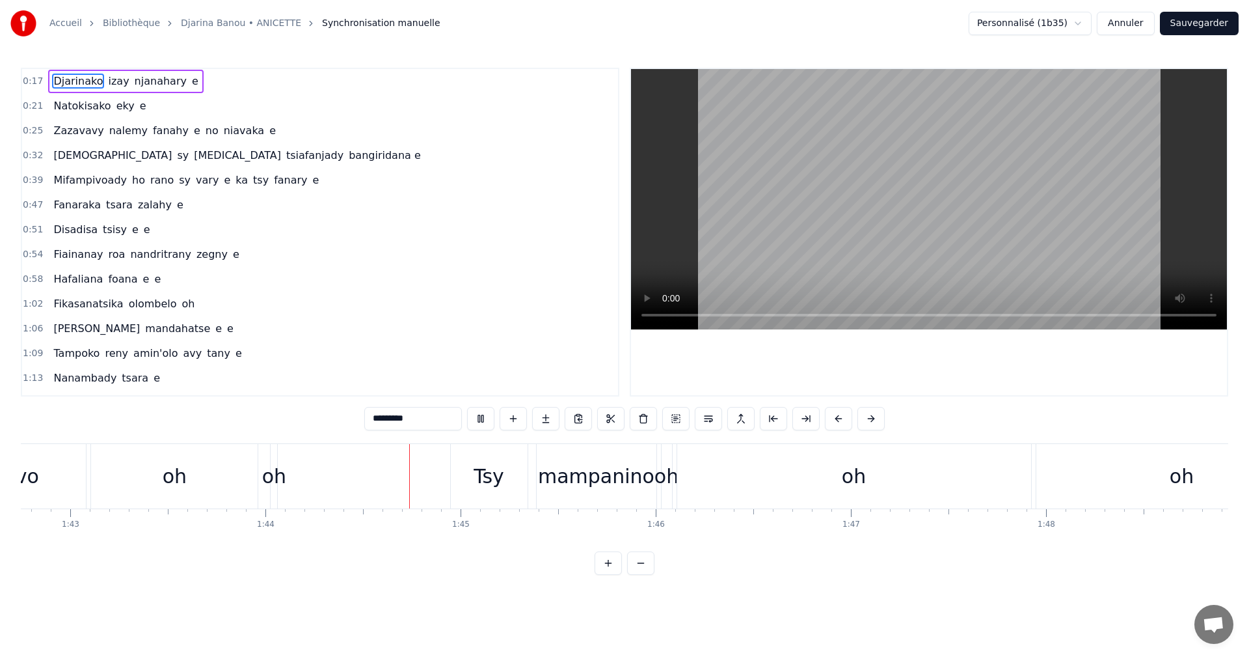
scroll to position [0, 20286]
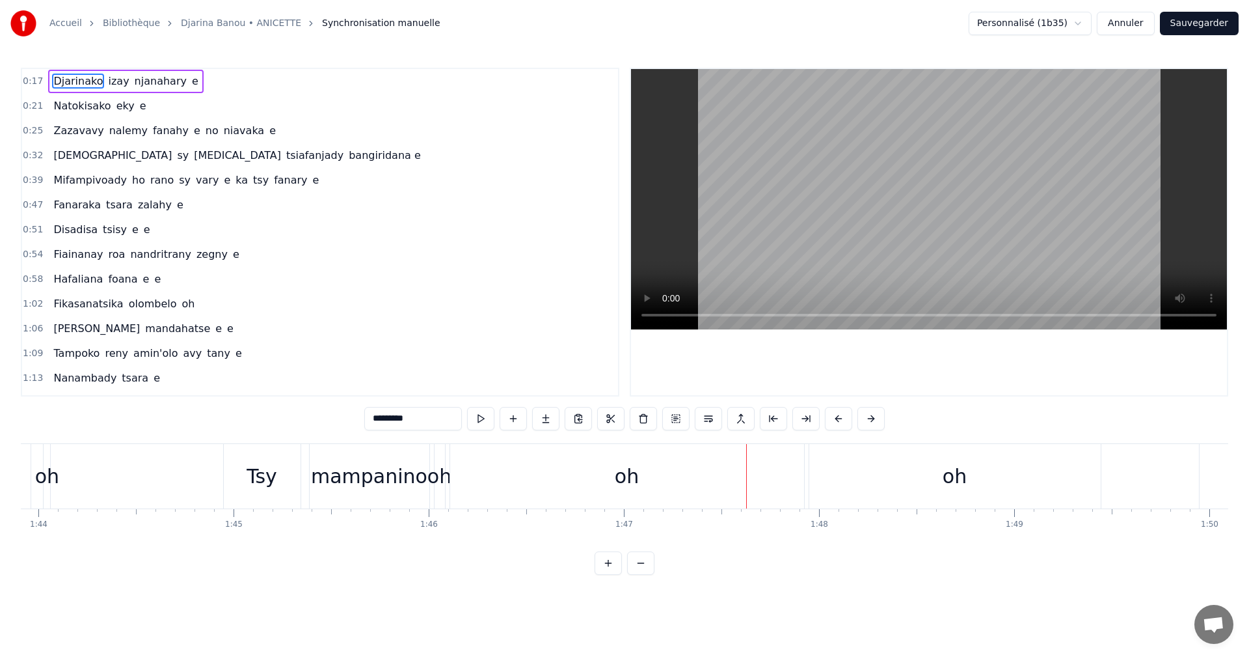
click at [396, 481] on div "mampanino" at bounding box center [369, 475] width 116 height 29
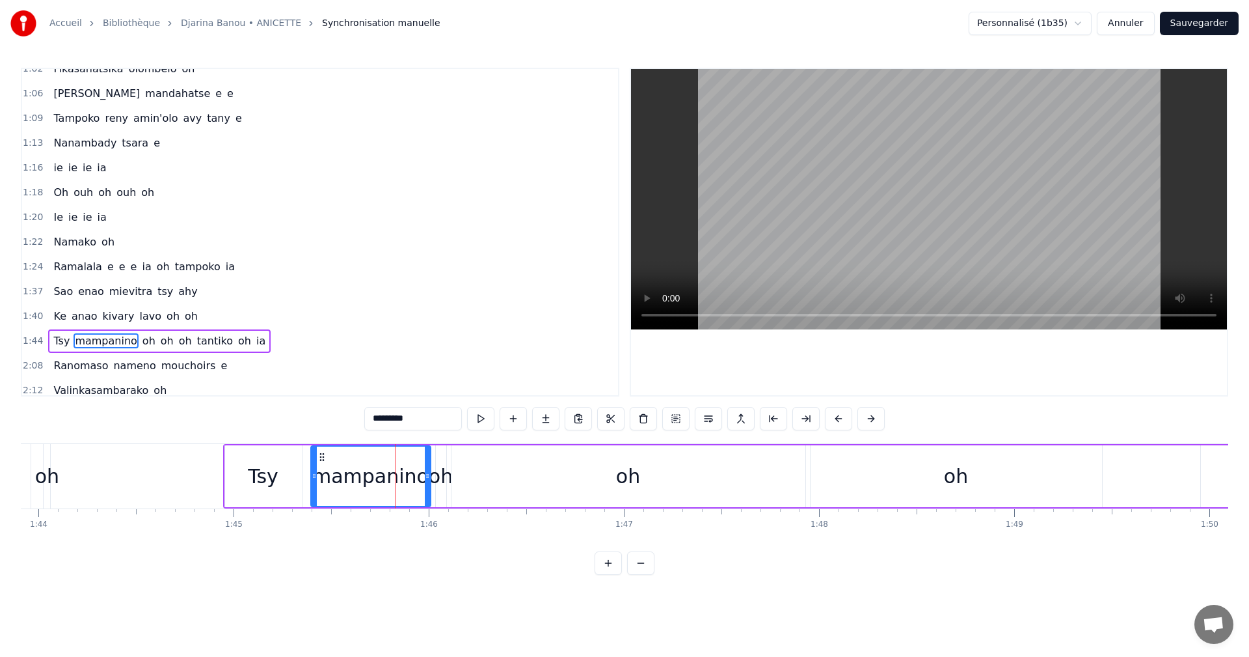
scroll to position [344, 0]
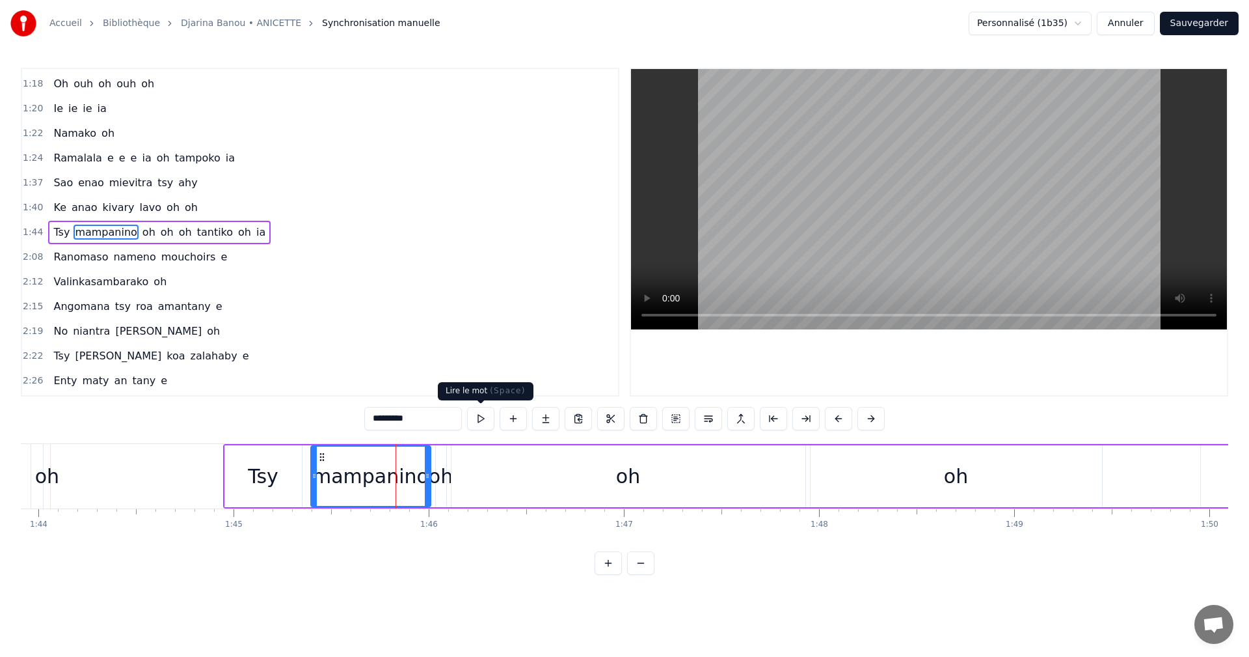
click at [471, 419] on button at bounding box center [480, 418] width 27 height 23
click at [477, 422] on button at bounding box center [480, 418] width 27 height 23
click at [435, 473] on div "oh" at bounding box center [441, 475] width 24 height 29
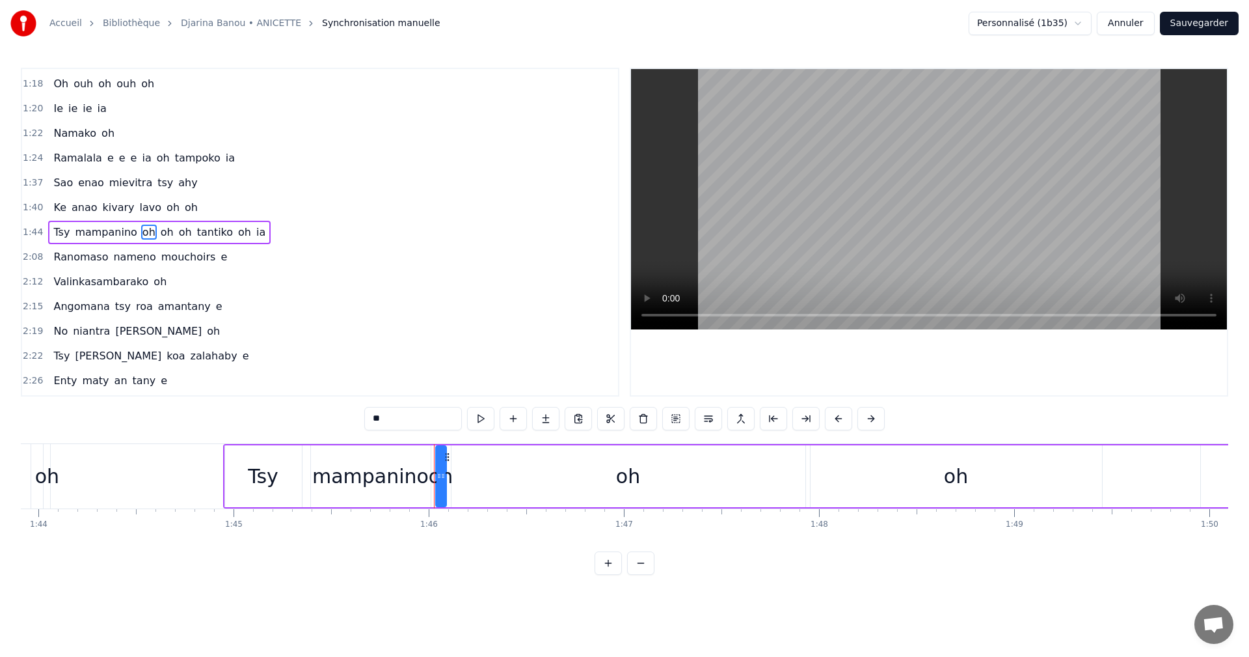
click at [409, 475] on div "mampanino" at bounding box center [370, 475] width 116 height 29
click at [439, 480] on div "oh" at bounding box center [441, 475] width 24 height 29
click at [620, 472] on div "oh" at bounding box center [628, 475] width 24 height 29
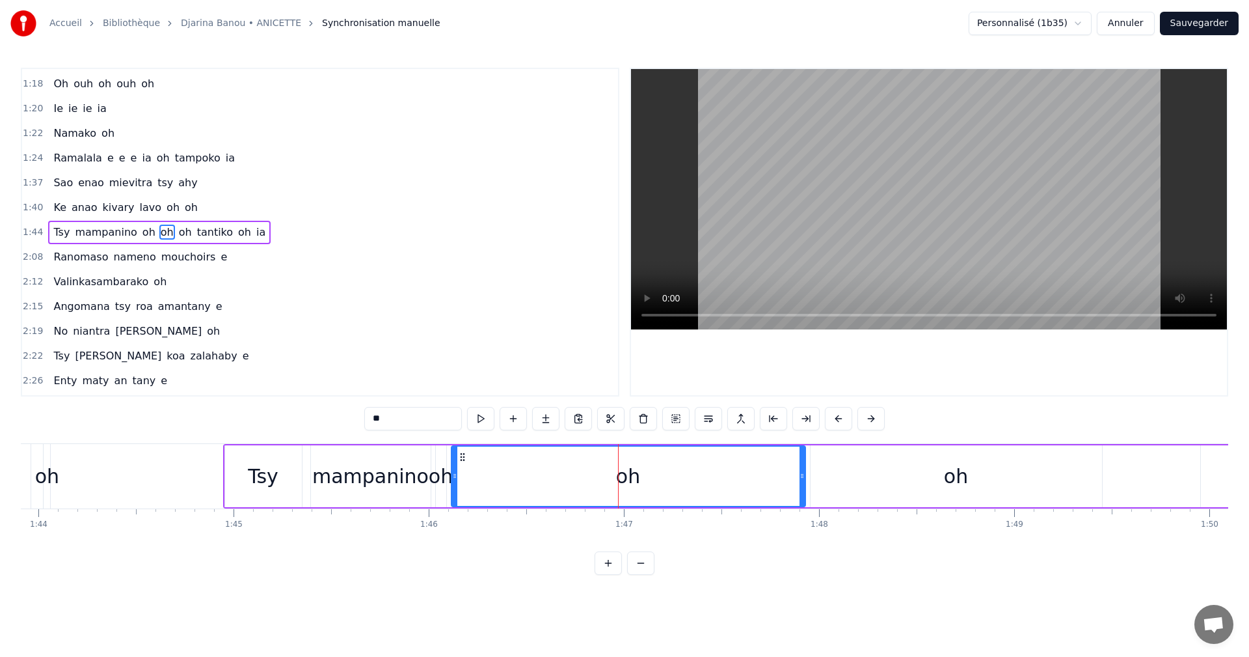
click at [456, 467] on div at bounding box center [454, 475] width 5 height 59
click at [464, 409] on button at bounding box center [464, 418] width 27 height 23
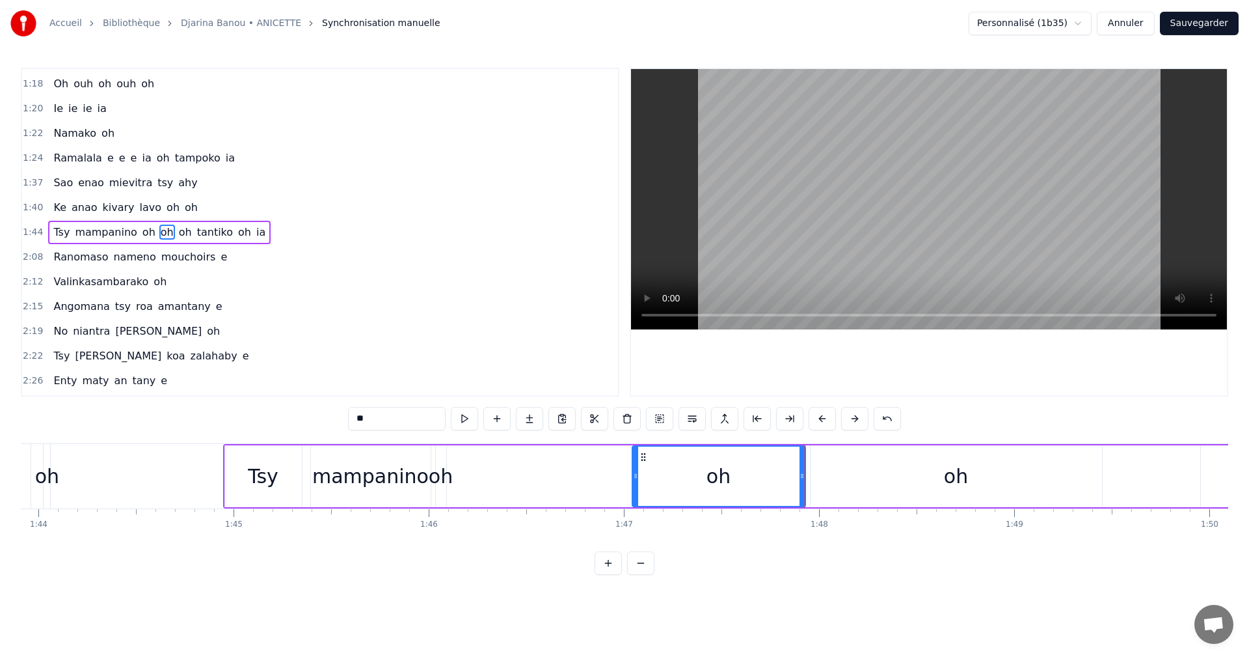
drag, startPoint x: 456, startPoint y: 457, endPoint x: 636, endPoint y: 471, distance: 181.4
click at [636, 471] on div at bounding box center [635, 475] width 5 height 59
click at [802, 474] on circle at bounding box center [802, 474] width 1 height 1
click at [462, 413] on button at bounding box center [464, 418] width 27 height 23
click at [920, 466] on div "oh" at bounding box center [957, 476] width 292 height 62
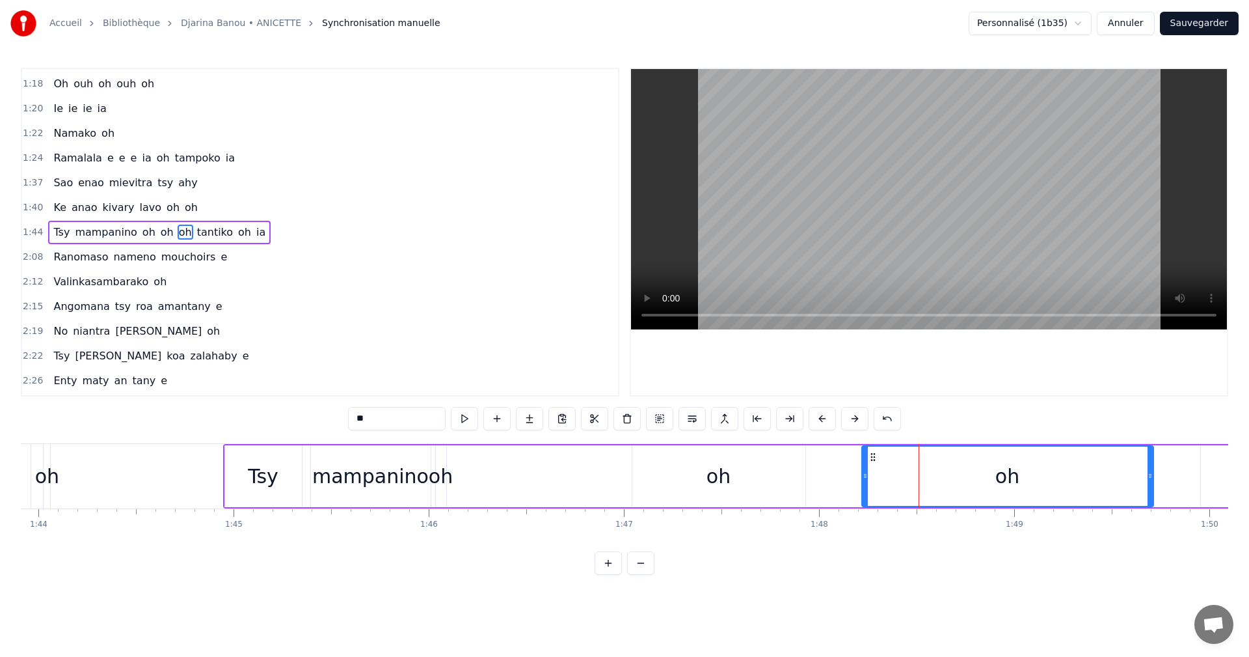
drag, startPoint x: 819, startPoint y: 456, endPoint x: 871, endPoint y: 455, distance: 51.4
click at [871, 455] on icon at bounding box center [873, 457] width 10 height 10
click at [713, 466] on div "oh" at bounding box center [719, 475] width 24 height 29
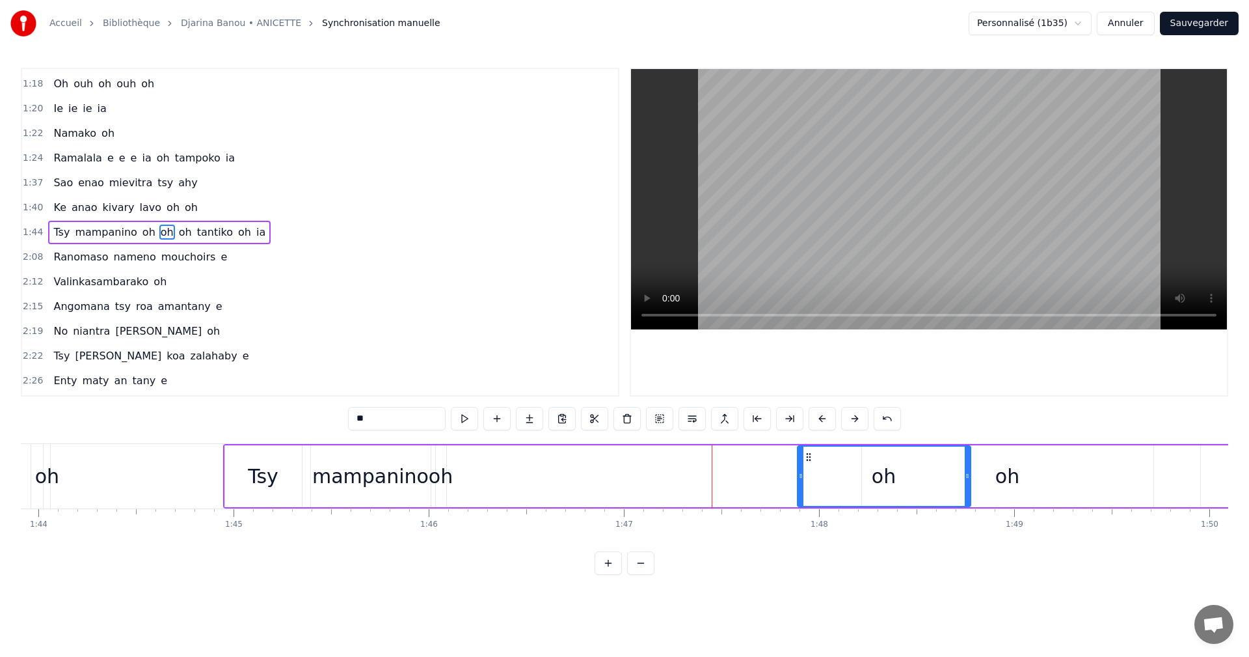
drag, startPoint x: 642, startPoint y: 451, endPoint x: 807, endPoint y: 453, distance: 165.3
click at [807, 453] on icon at bounding box center [809, 457] width 10 height 10
click at [474, 423] on button at bounding box center [464, 418] width 27 height 23
click at [390, 494] on div "mampanino" at bounding box center [371, 476] width 120 height 62
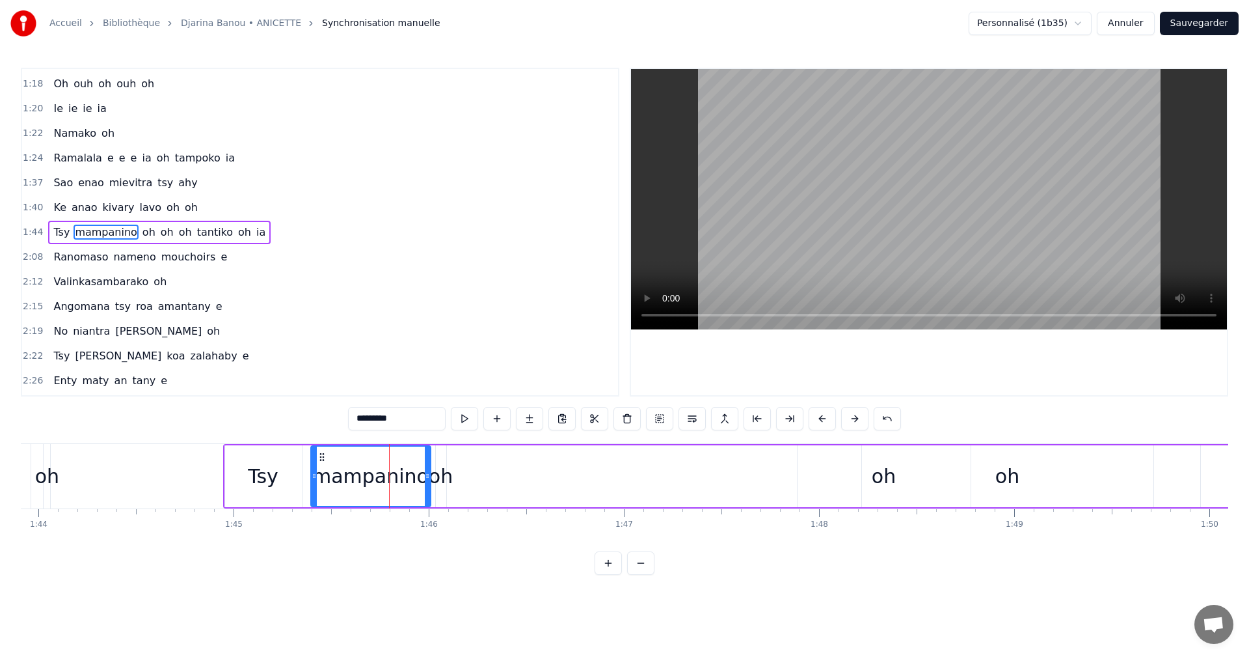
click at [436, 484] on div "oh" at bounding box center [441, 475] width 24 height 29
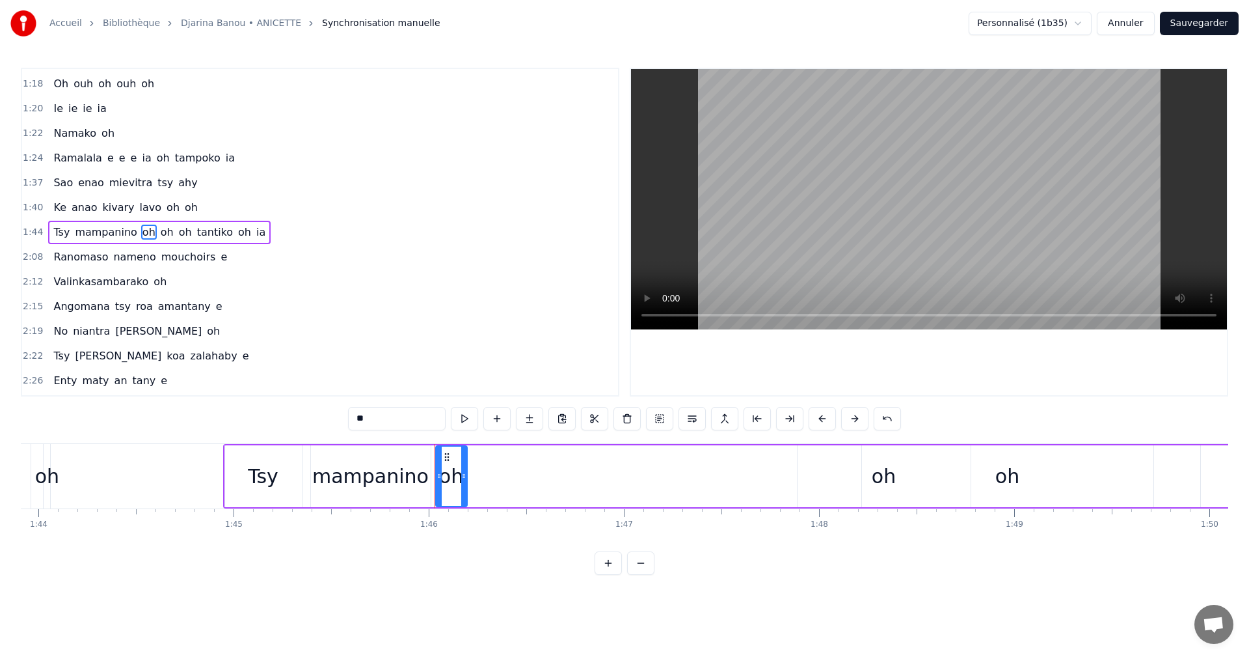
drag, startPoint x: 444, startPoint y: 461, endPoint x: 465, endPoint y: 457, distance: 21.2
click at [465, 457] on div at bounding box center [463, 475] width 5 height 59
drag, startPoint x: 448, startPoint y: 455, endPoint x: 813, endPoint y: 464, distance: 365.2
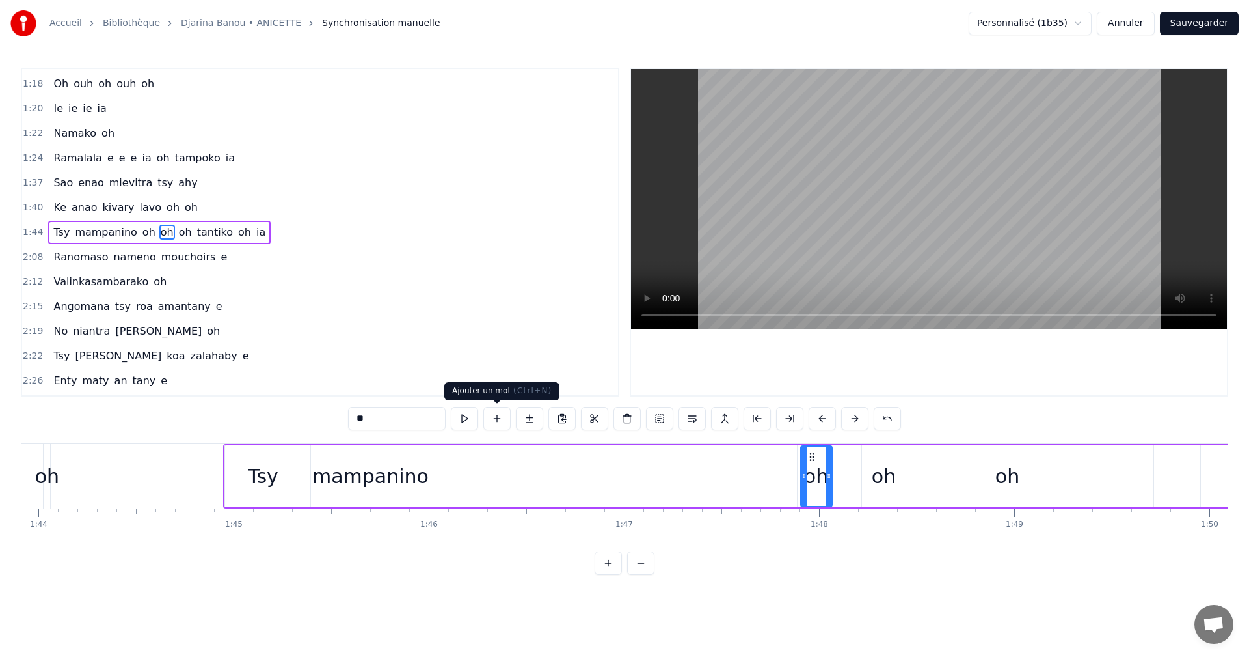
click at [481, 421] on div "**" at bounding box center [624, 418] width 553 height 23
click at [460, 418] on button at bounding box center [464, 418] width 27 height 23
click at [405, 479] on div "mampanino" at bounding box center [370, 475] width 116 height 29
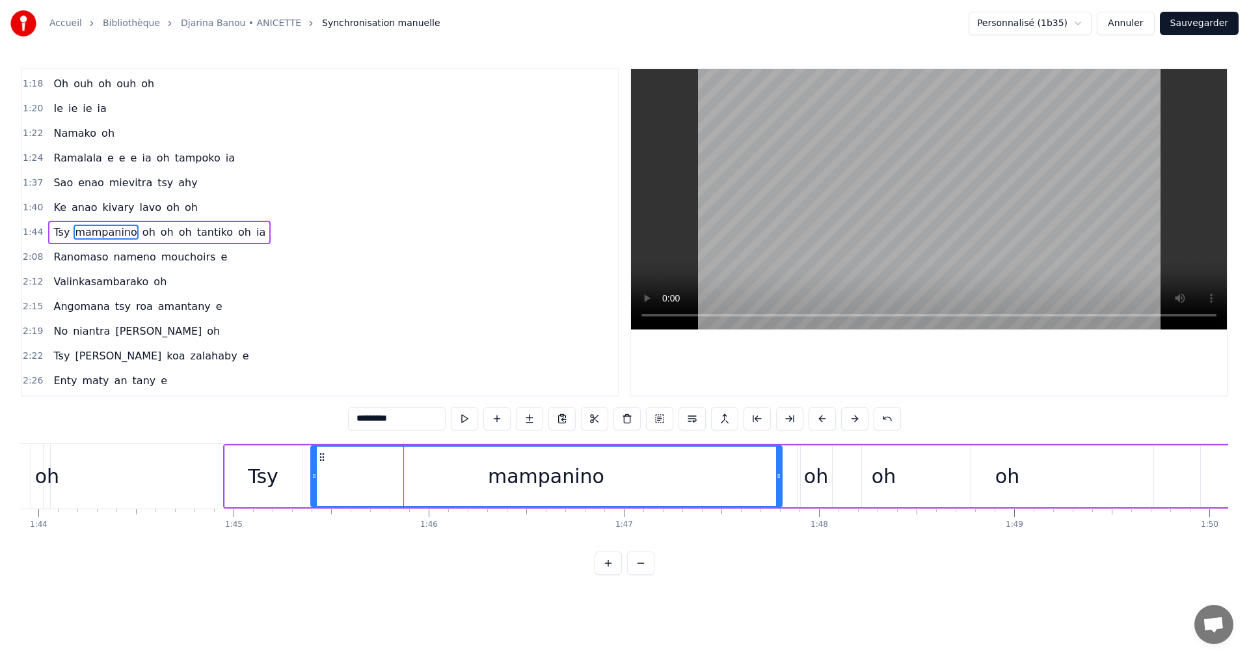
drag, startPoint x: 428, startPoint y: 481, endPoint x: 779, endPoint y: 478, distance: 351.4
click at [779, 478] on div at bounding box center [778, 475] width 5 height 59
click at [470, 423] on button at bounding box center [464, 418] width 27 height 23
click at [813, 489] on div "oh" at bounding box center [816, 475] width 24 height 29
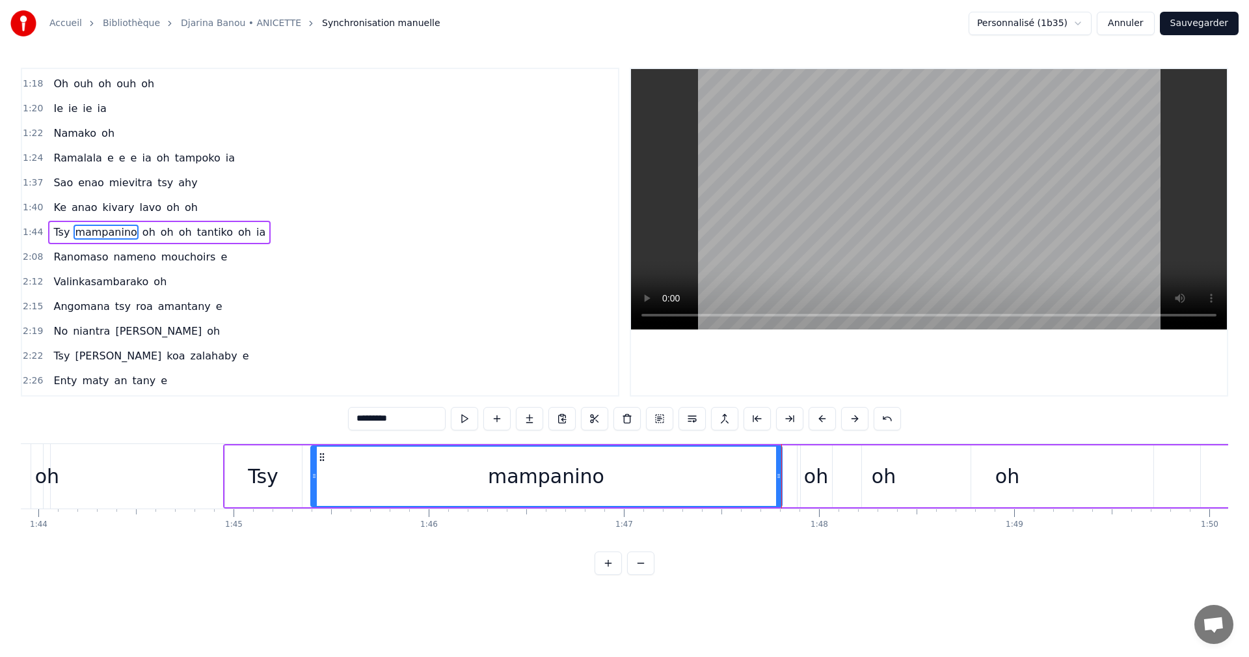
type input "**"
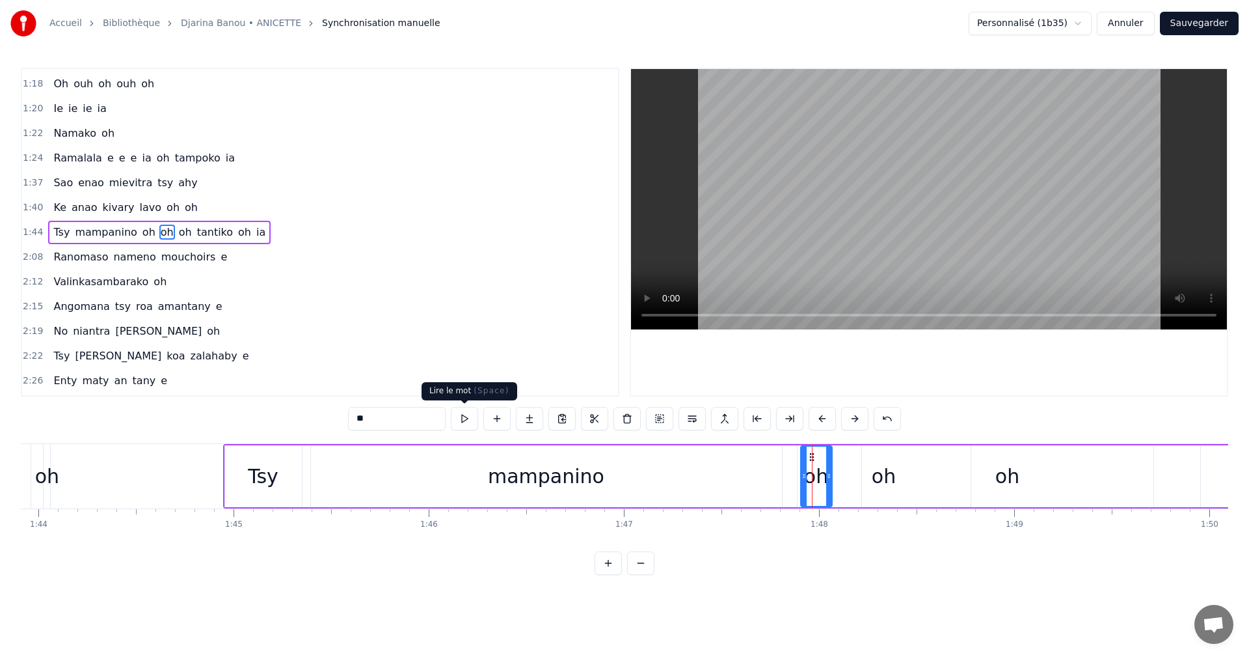
click at [463, 424] on button at bounding box center [464, 418] width 27 height 23
click at [884, 489] on div "oh" at bounding box center [1008, 476] width 292 height 62
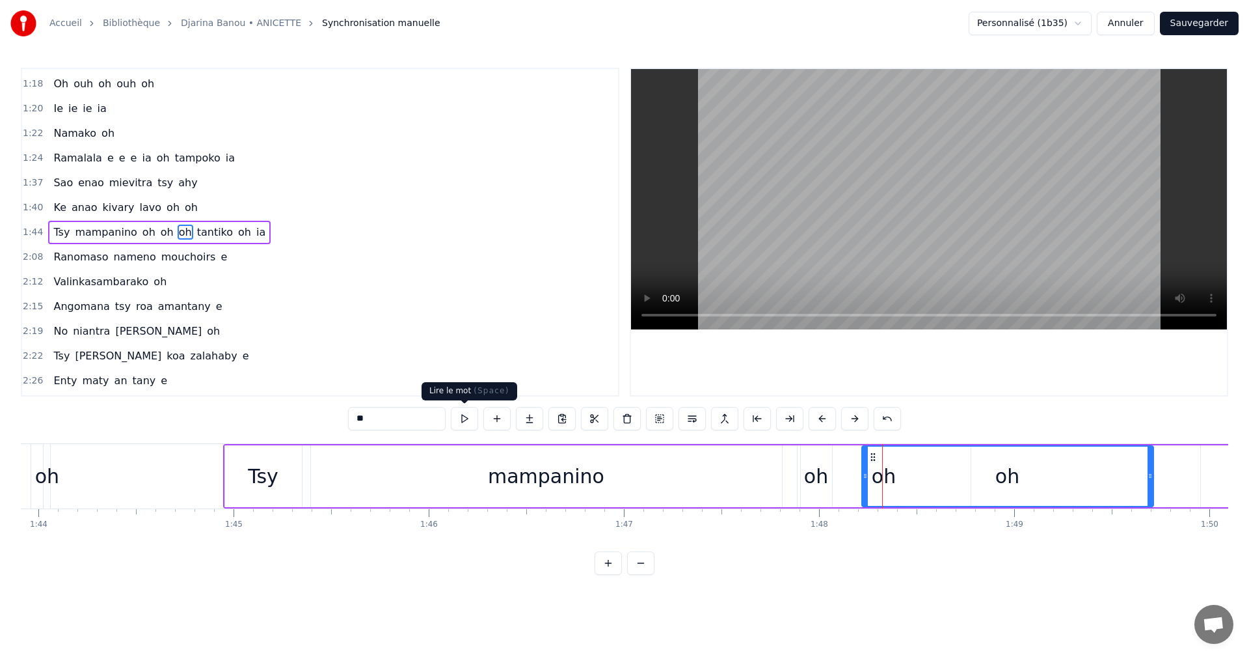
click at [466, 416] on button at bounding box center [464, 418] width 27 height 23
click at [840, 480] on div "oh" at bounding box center [884, 476] width 173 height 62
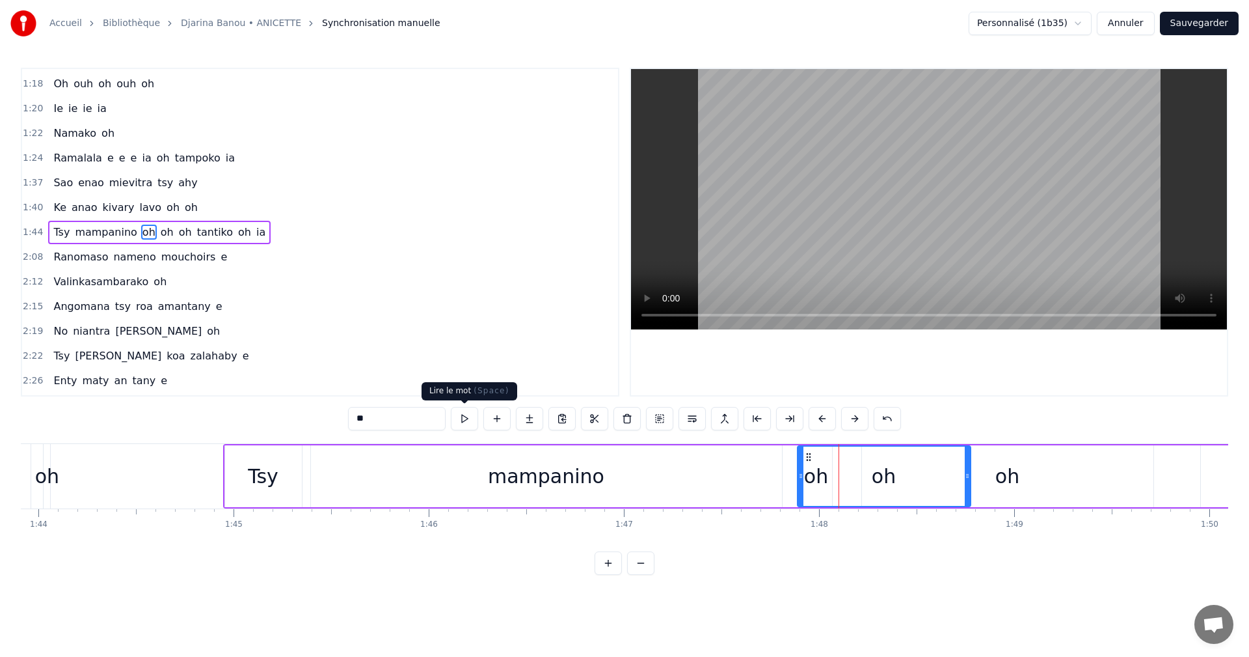
click at [466, 420] on button at bounding box center [464, 418] width 27 height 23
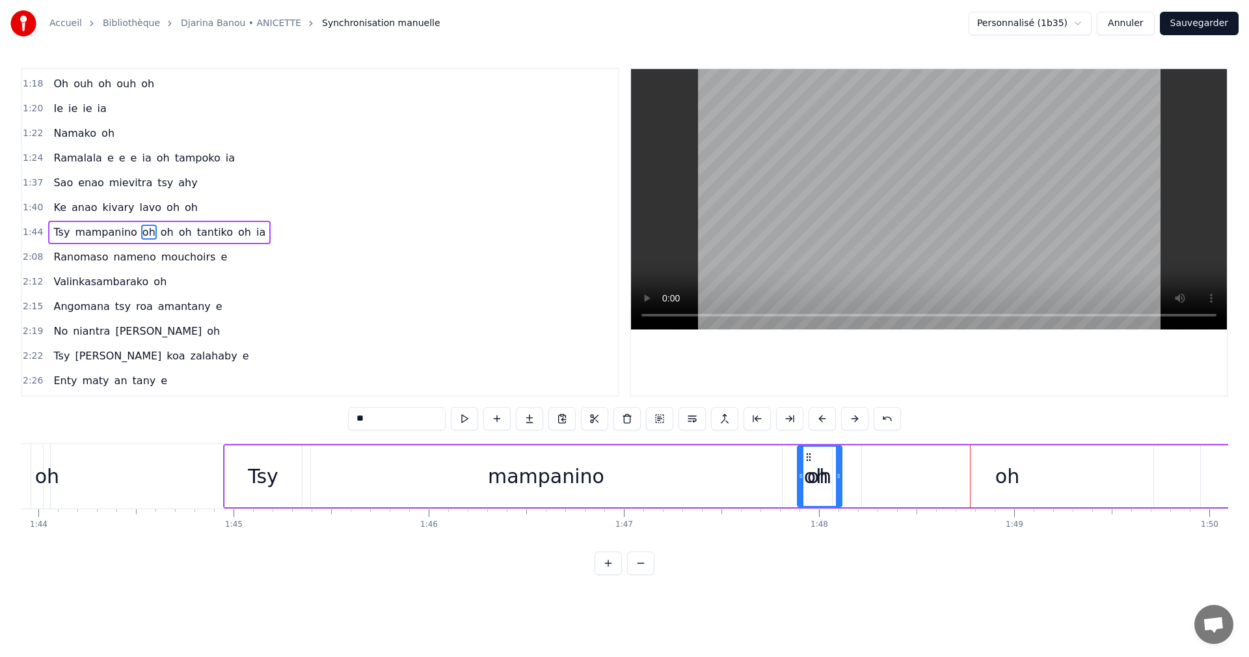
drag, startPoint x: 968, startPoint y: 480, endPoint x: 839, endPoint y: 468, distance: 129.4
click at [839, 468] on div at bounding box center [838, 475] width 5 height 59
click at [461, 412] on button at bounding box center [464, 418] width 27 height 23
click at [884, 482] on div "oh" at bounding box center [1008, 476] width 292 height 62
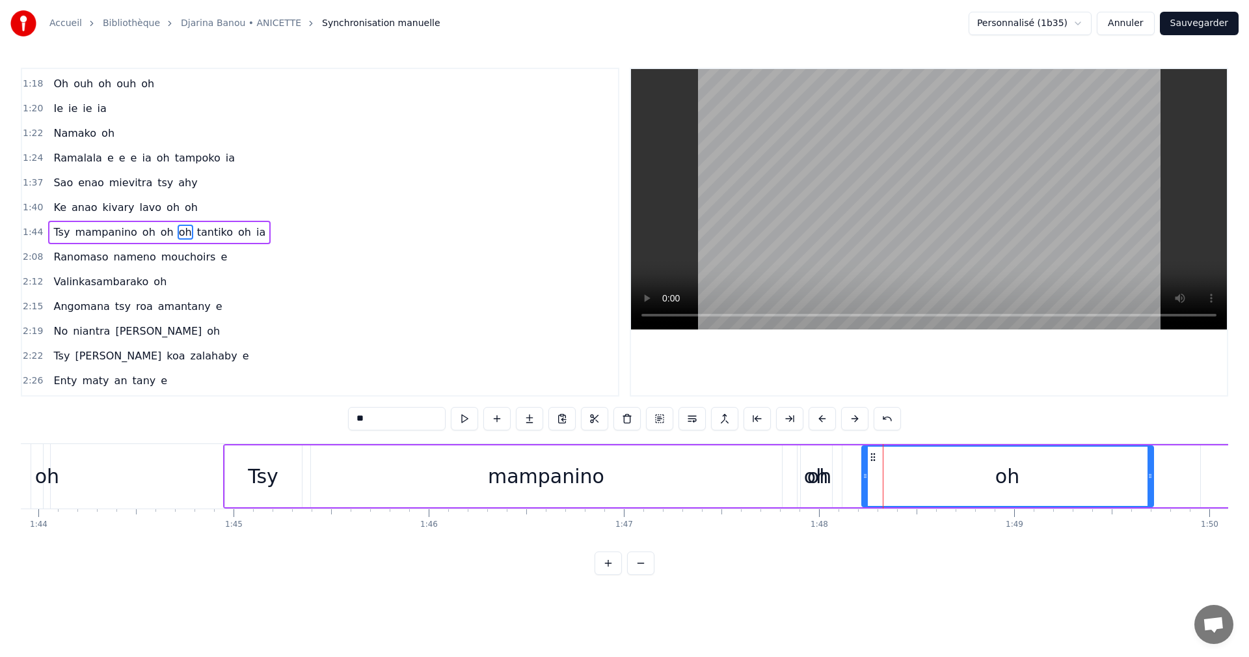
click at [860, 479] on div "Tsy mampanino oh oh oh tantiko oh ia" at bounding box center [960, 476] width 1475 height 64
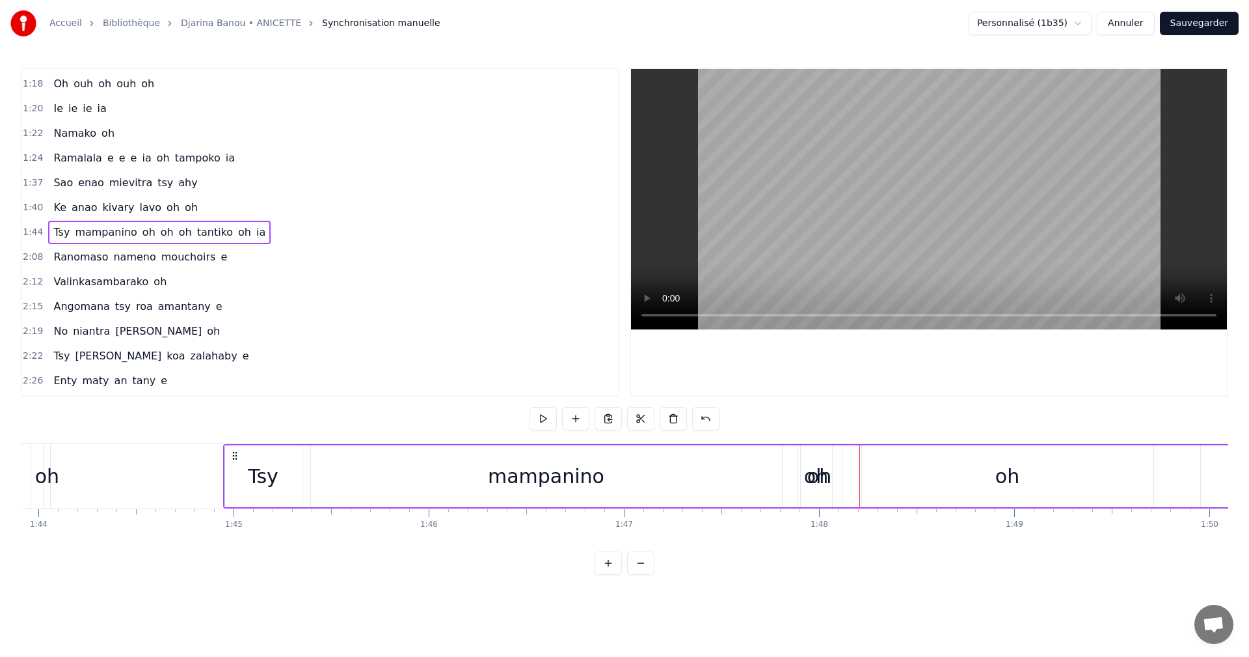
click at [887, 478] on div "oh" at bounding box center [1008, 476] width 292 height 62
click at [996, 478] on div "oh" at bounding box center [1008, 475] width 24 height 29
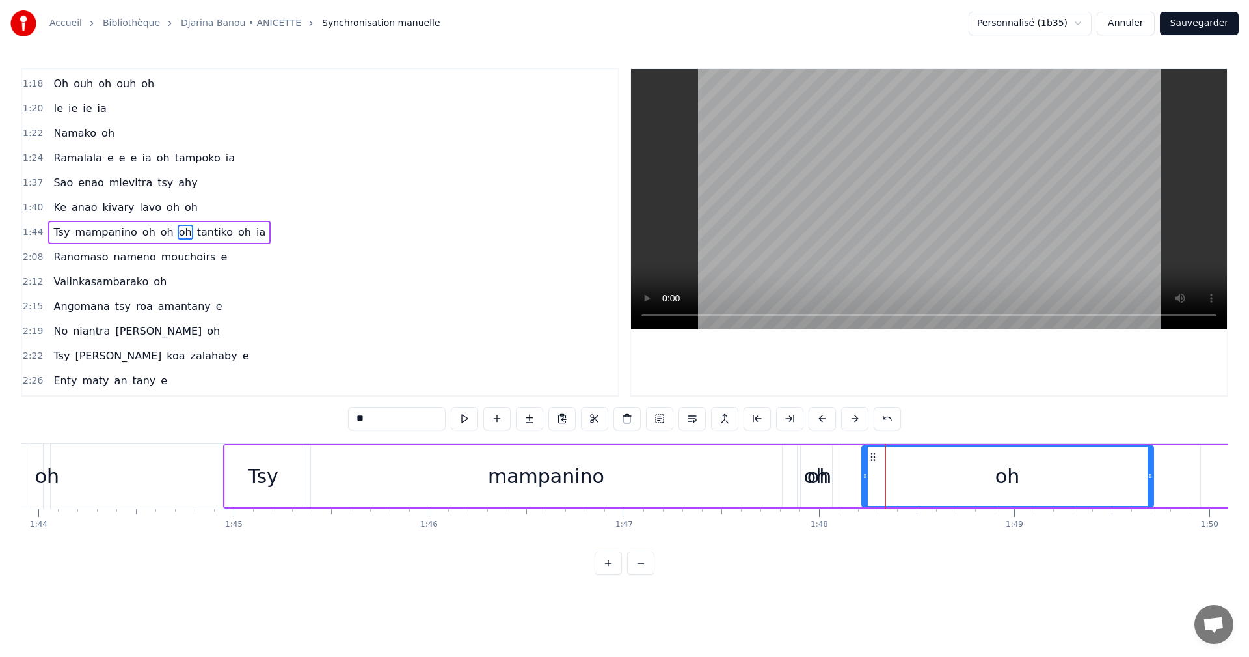
click at [870, 455] on icon at bounding box center [873, 457] width 10 height 10
click at [807, 480] on div "oh" at bounding box center [816, 475] width 24 height 29
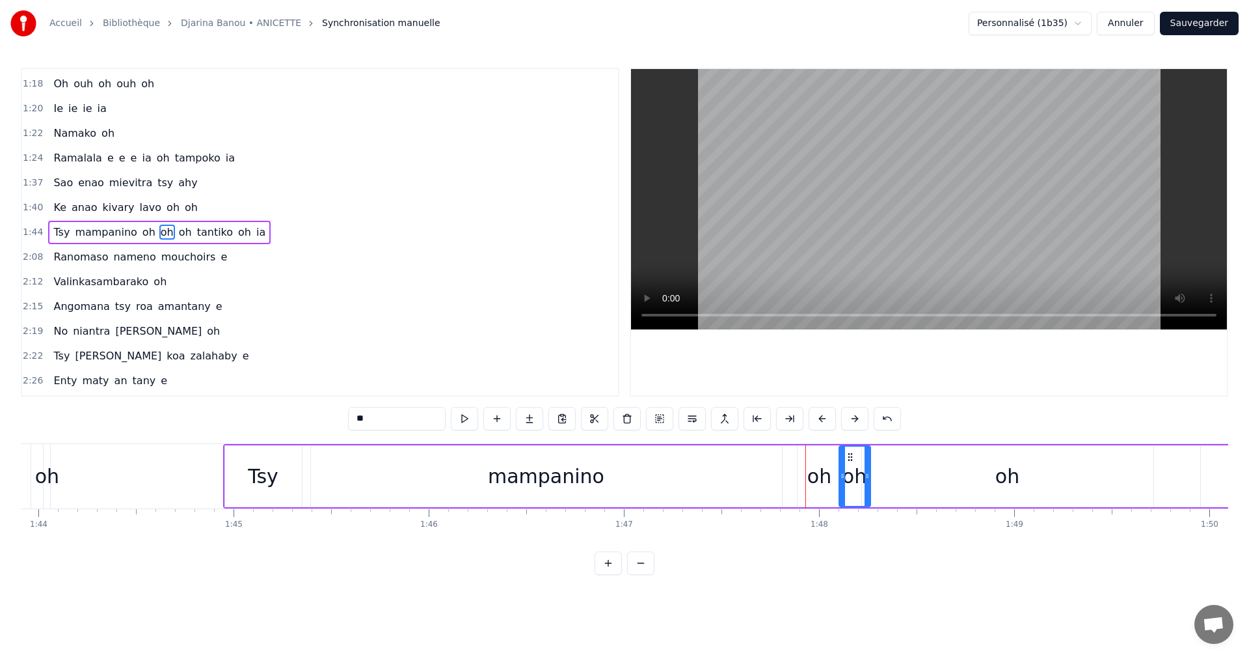
drag, startPoint x: 814, startPoint y: 459, endPoint x: 852, endPoint y: 461, distance: 38.4
click at [852, 461] on icon at bounding box center [850, 457] width 10 height 10
click at [830, 467] on div "oh" at bounding box center [820, 475] width 24 height 29
click at [452, 427] on button at bounding box center [464, 418] width 27 height 23
click at [452, 416] on button at bounding box center [464, 418] width 27 height 23
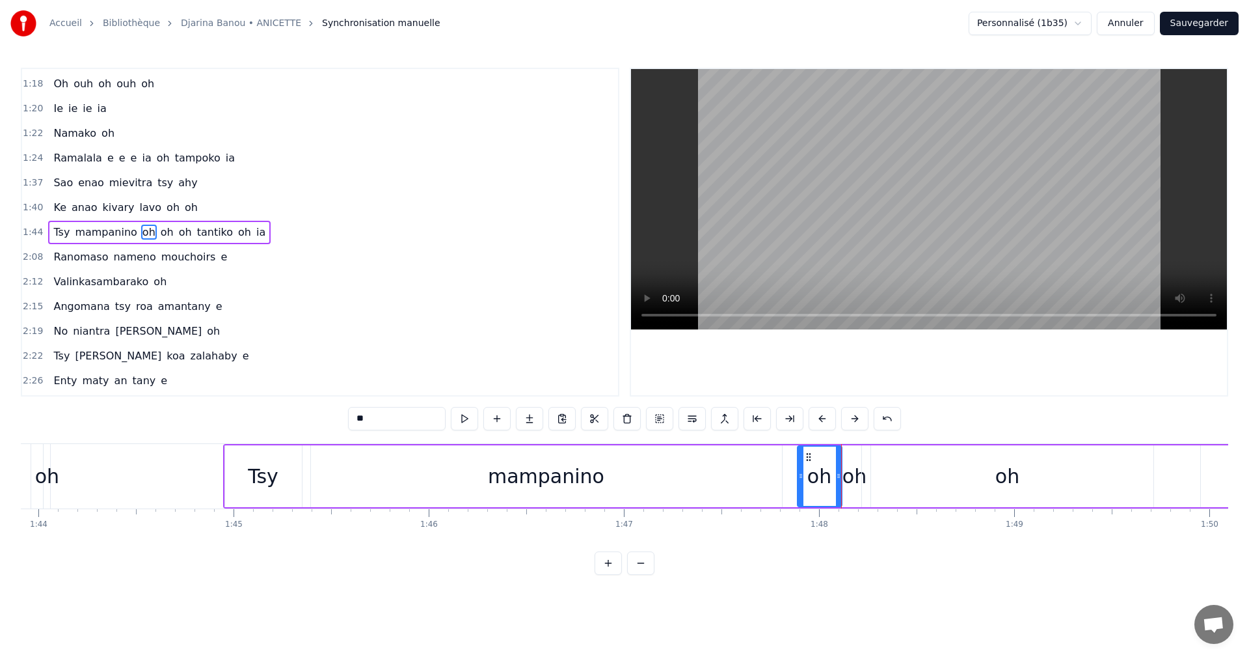
click at [847, 472] on div "oh" at bounding box center [855, 475] width 24 height 29
drag, startPoint x: 849, startPoint y: 456, endPoint x: 860, endPoint y: 459, distance: 11.5
click at [860, 459] on icon at bounding box center [861, 457] width 10 height 10
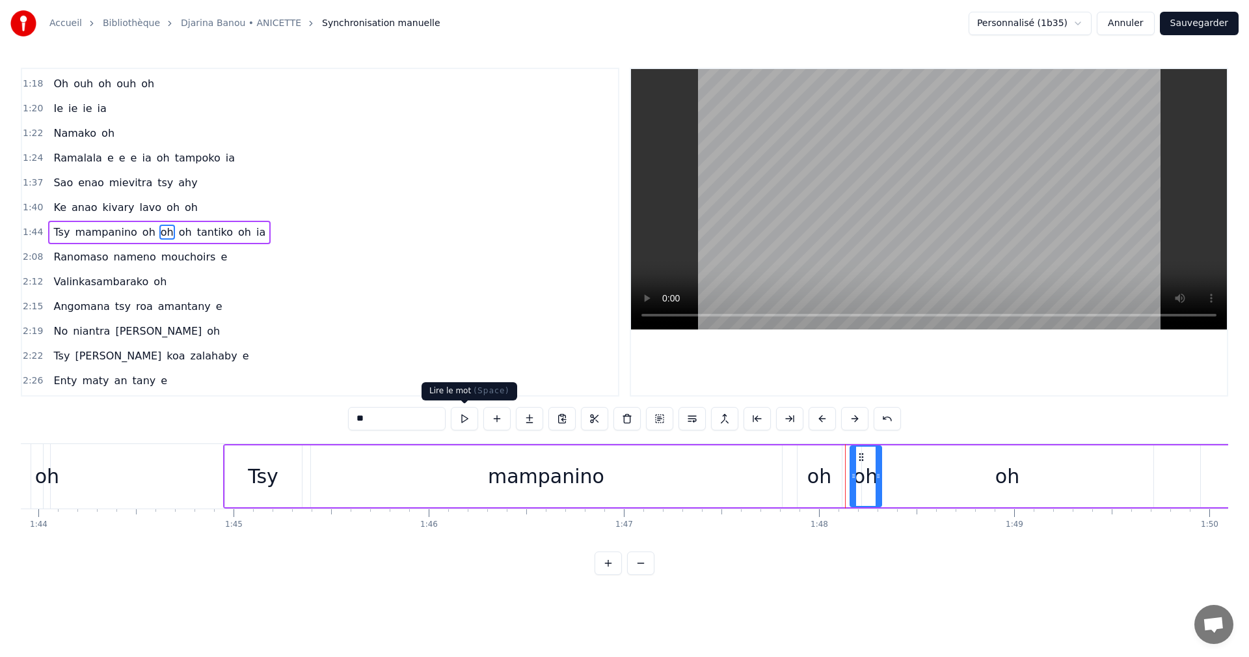
click at [467, 415] on button at bounding box center [464, 418] width 27 height 23
click at [830, 476] on div "oh" at bounding box center [820, 475] width 24 height 29
click at [465, 420] on button at bounding box center [464, 418] width 27 height 23
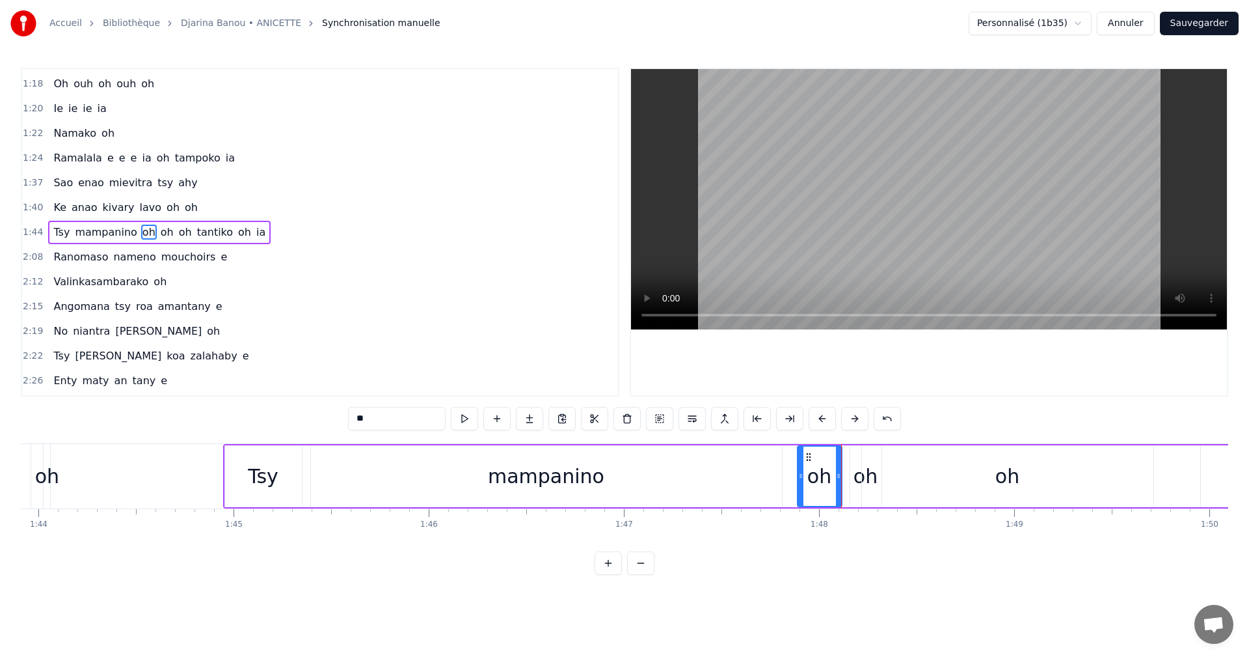
click at [465, 420] on button at bounding box center [464, 418] width 27 height 23
click at [226, 504] on div "Tsy" at bounding box center [263, 476] width 77 height 62
type input "***"
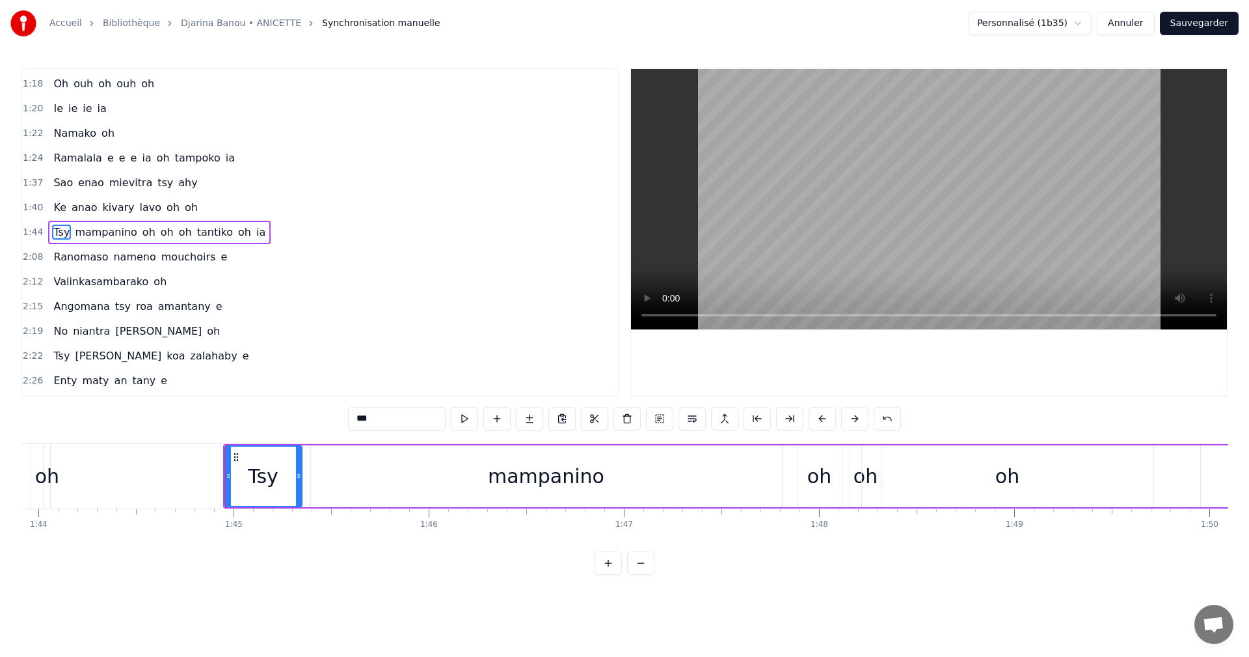
click at [225, 501] on div "Tsy" at bounding box center [264, 476] width 78 height 62
click at [331, 508] on div "Tsy mampanino oh oh oh tantiko oh ia" at bounding box center [960, 476] width 1475 height 64
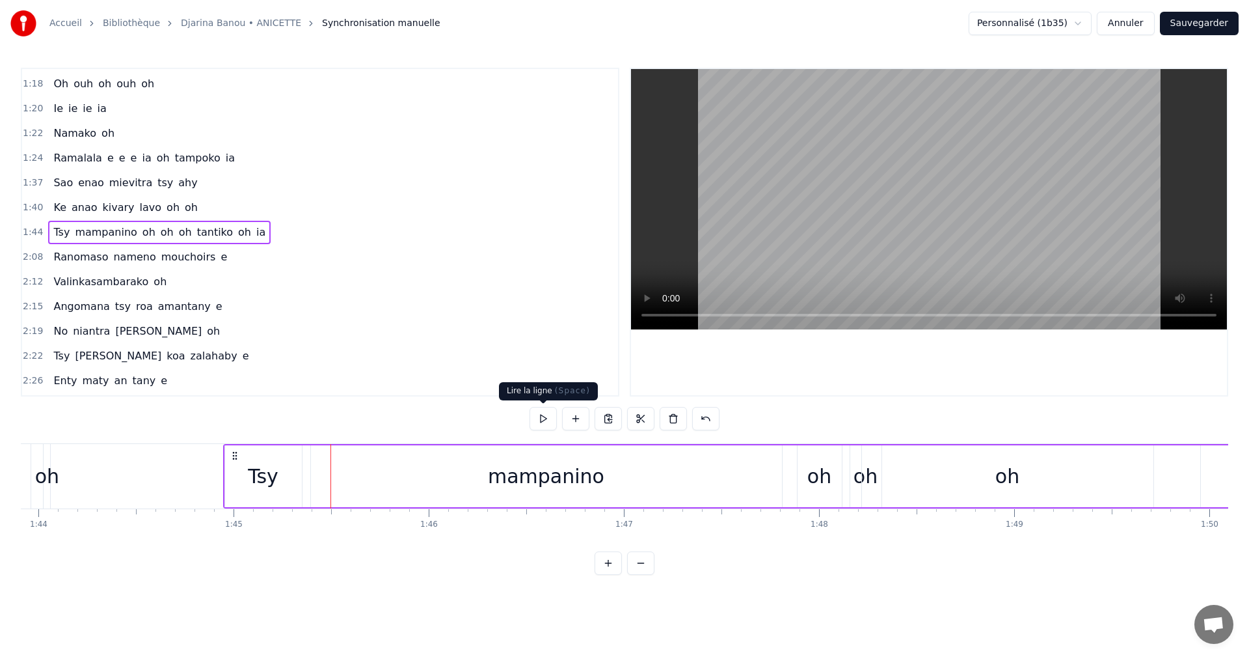
click at [554, 426] on button at bounding box center [543, 418] width 27 height 23
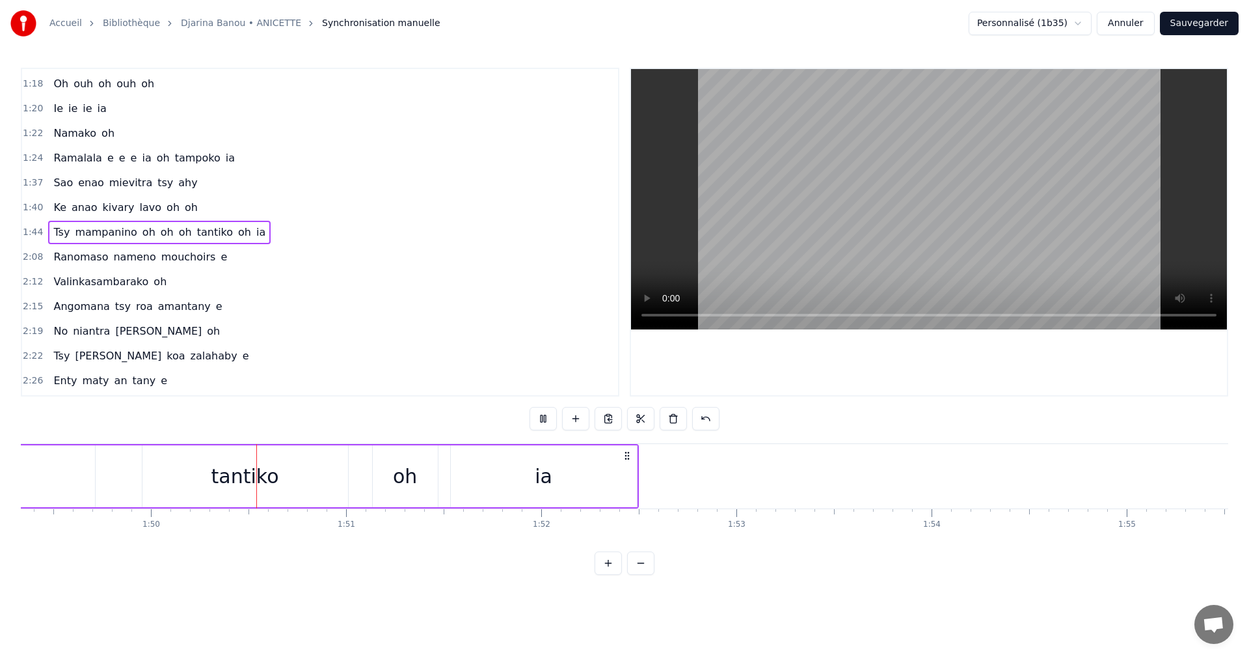
scroll to position [0, 21396]
click at [237, 500] on div "tantiko" at bounding box center [194, 476] width 206 height 62
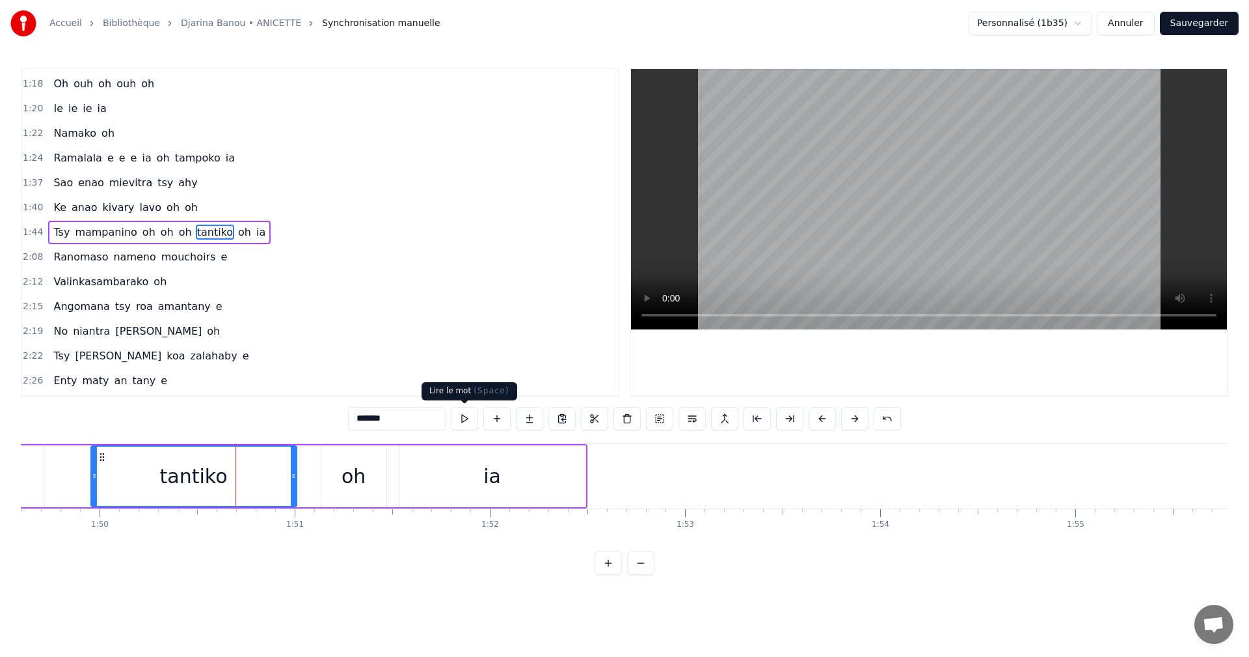
click at [462, 428] on button at bounding box center [464, 418] width 27 height 23
click at [345, 477] on div "oh" at bounding box center [354, 475] width 24 height 29
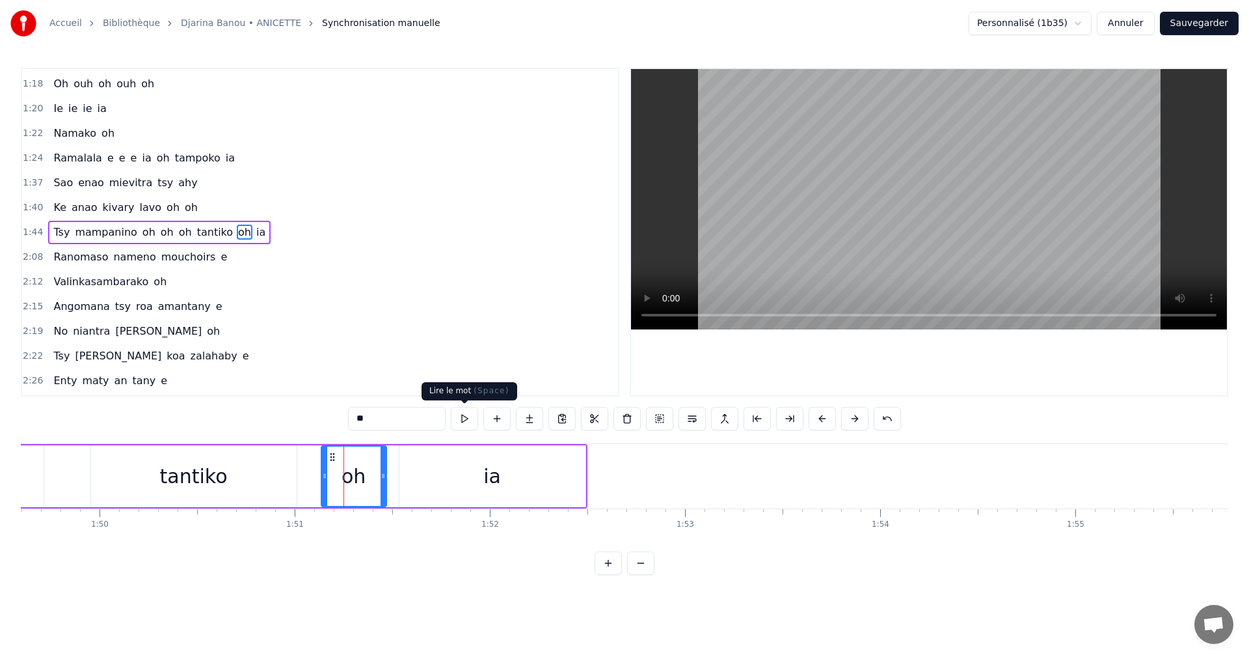
click at [465, 424] on button at bounding box center [464, 418] width 27 height 23
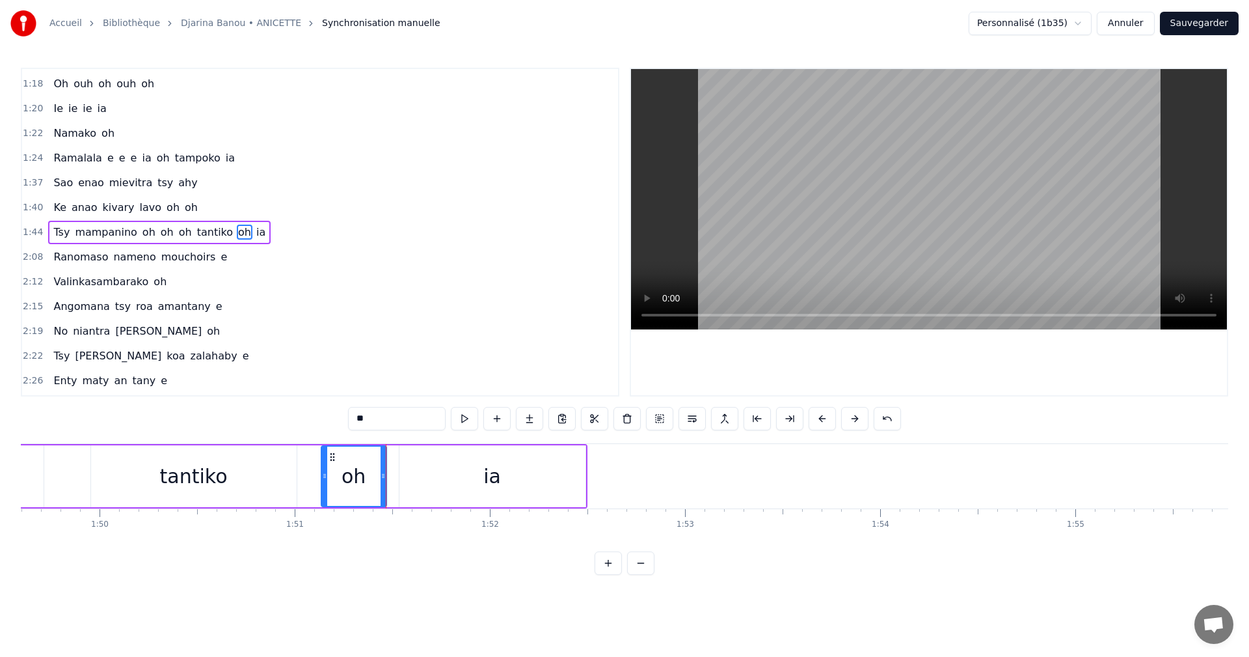
click at [431, 501] on div "ia" at bounding box center [493, 476] width 186 height 62
type input "**"
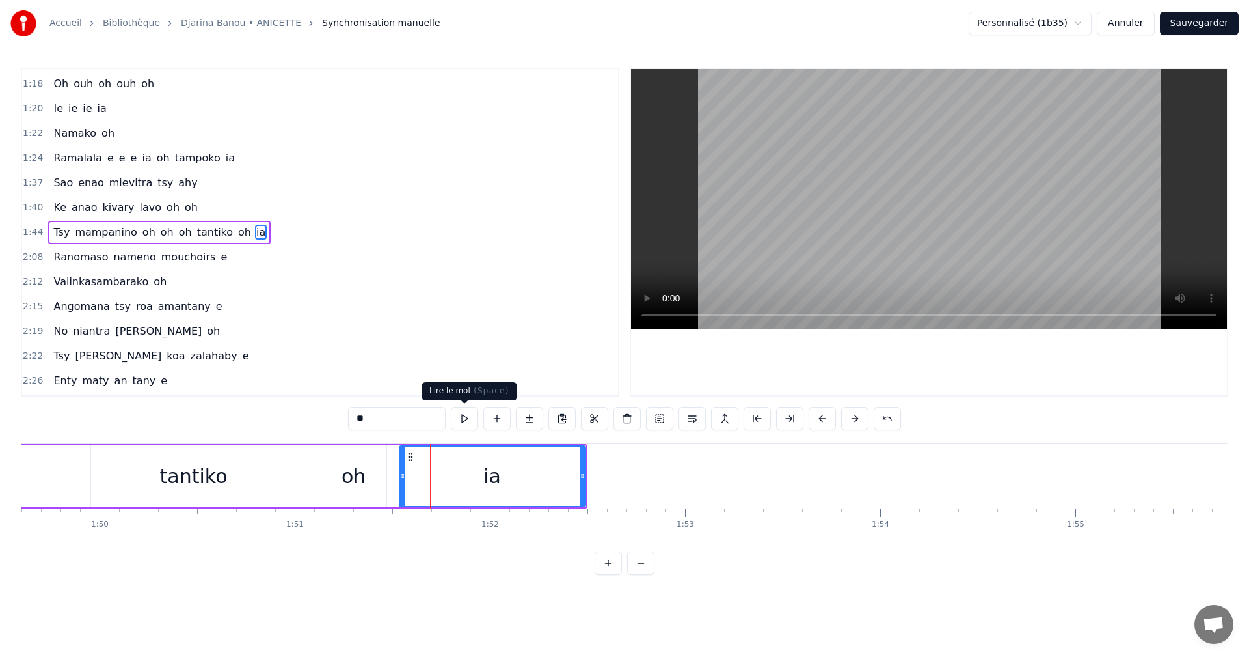
click at [465, 419] on button at bounding box center [464, 418] width 27 height 23
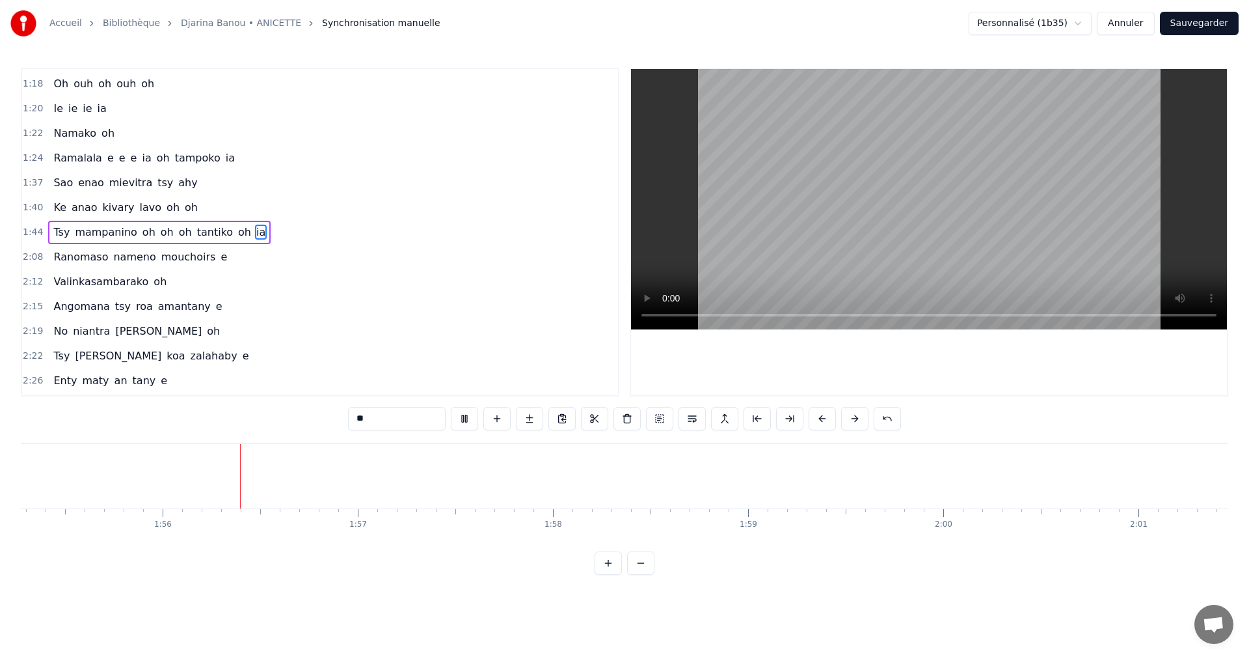
scroll to position [0, 22506]
click at [1200, 23] on button "Sauvegarder" at bounding box center [1199, 23] width 79 height 23
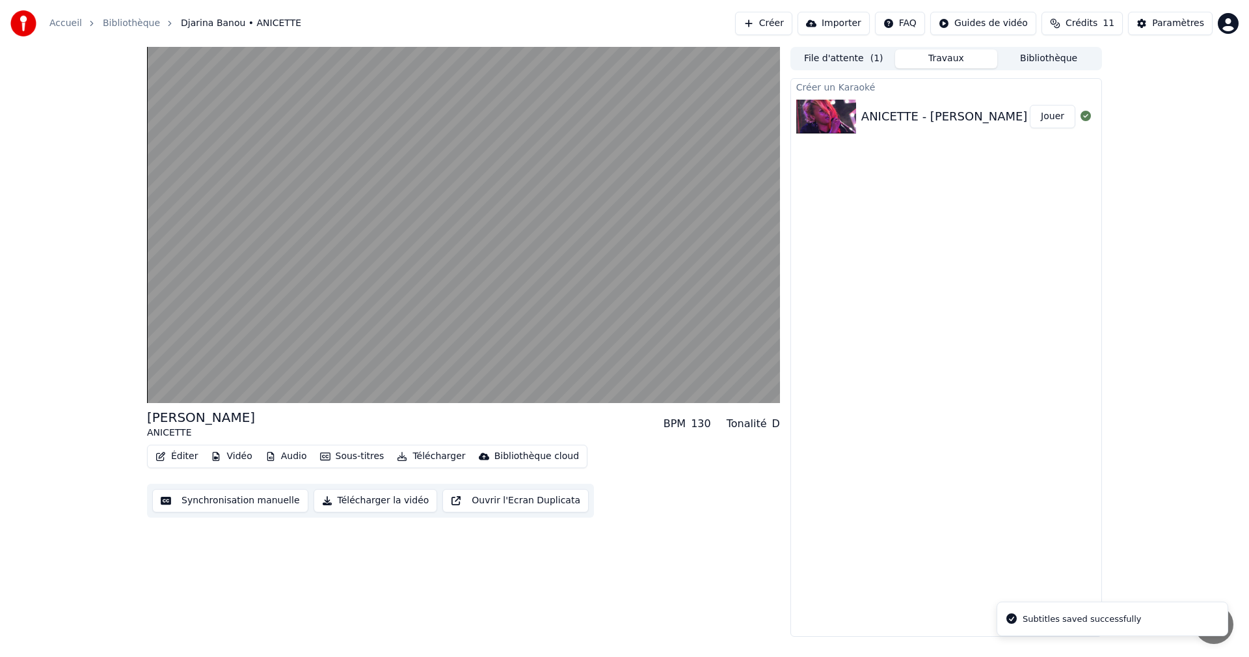
click at [236, 491] on button "Synchronisation manuelle" at bounding box center [230, 500] width 156 height 23
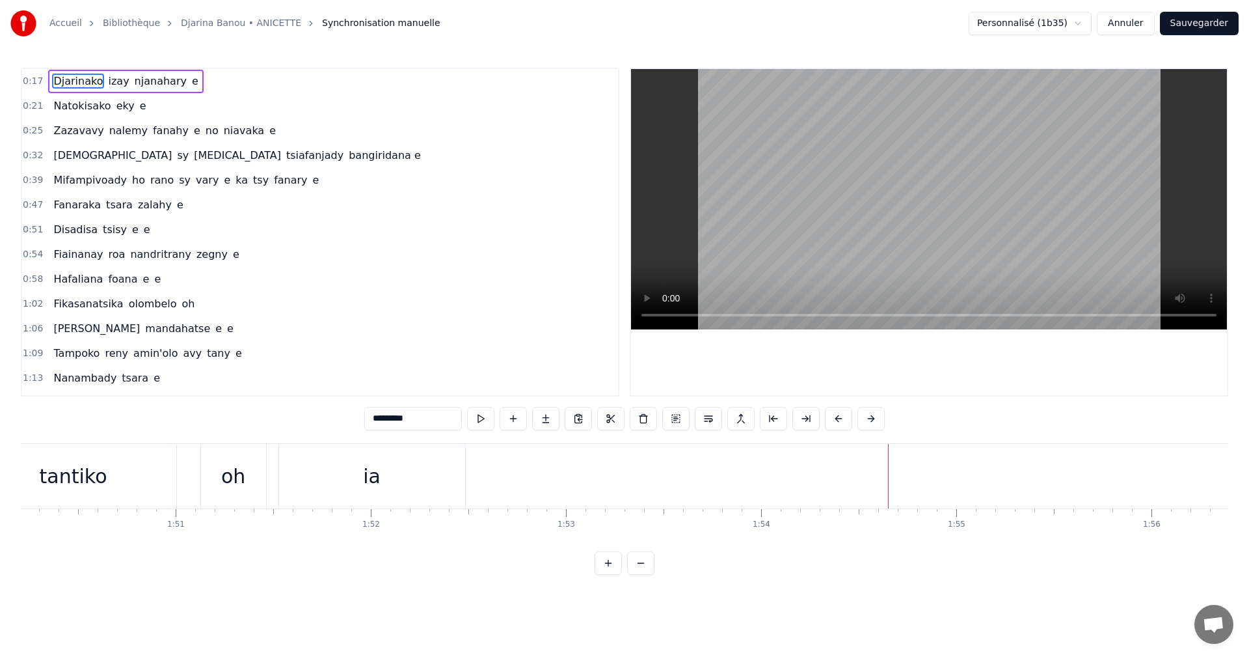
scroll to position [0, 20803]
click at [797, 486] on div "tantiko" at bounding box center [786, 475] width 68 height 29
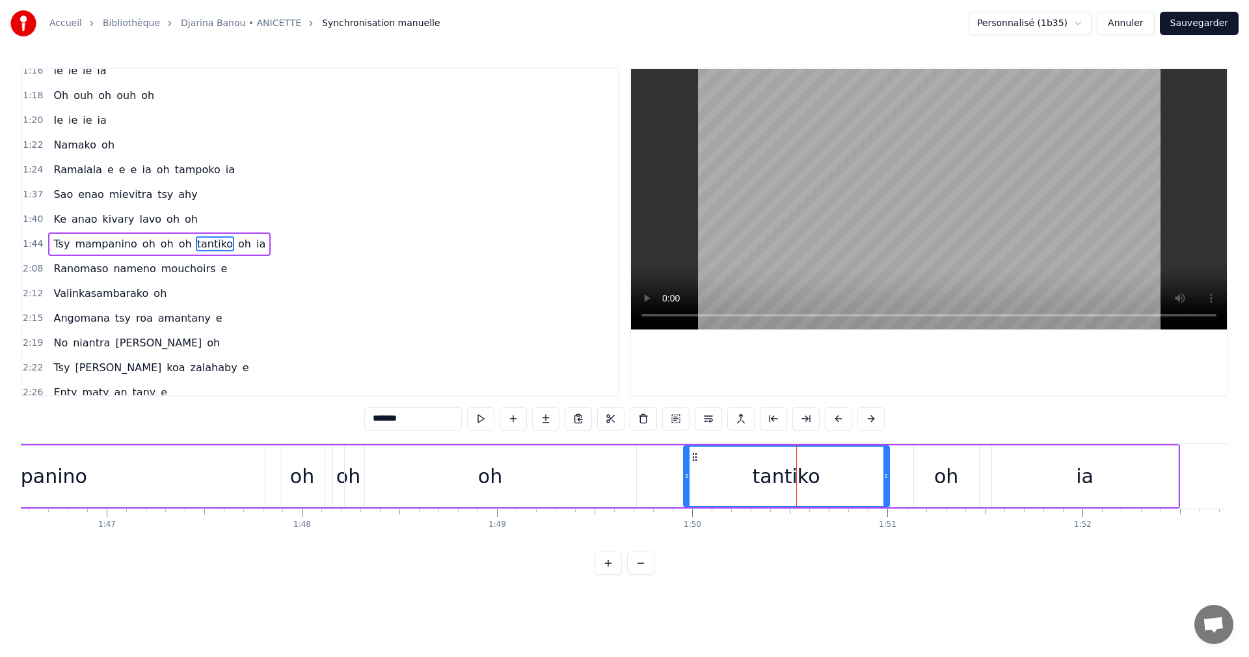
scroll to position [344, 0]
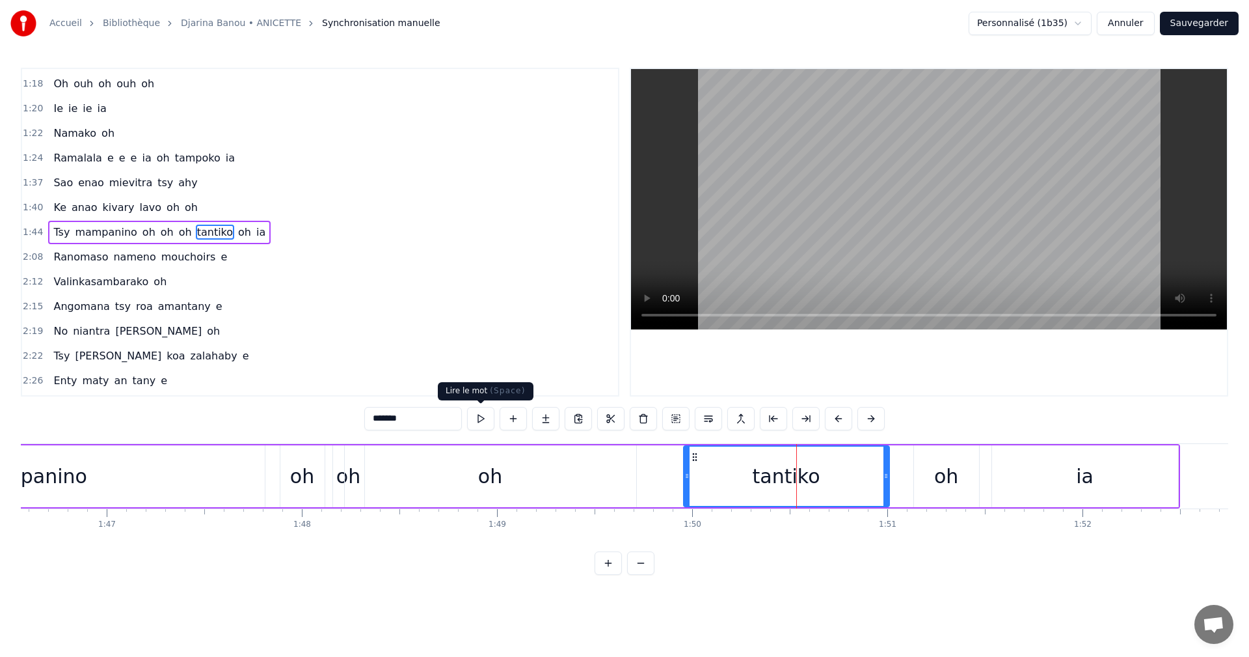
click at [473, 422] on button at bounding box center [480, 418] width 27 height 23
drag, startPoint x: 689, startPoint y: 480, endPoint x: 679, endPoint y: 482, distance: 10.6
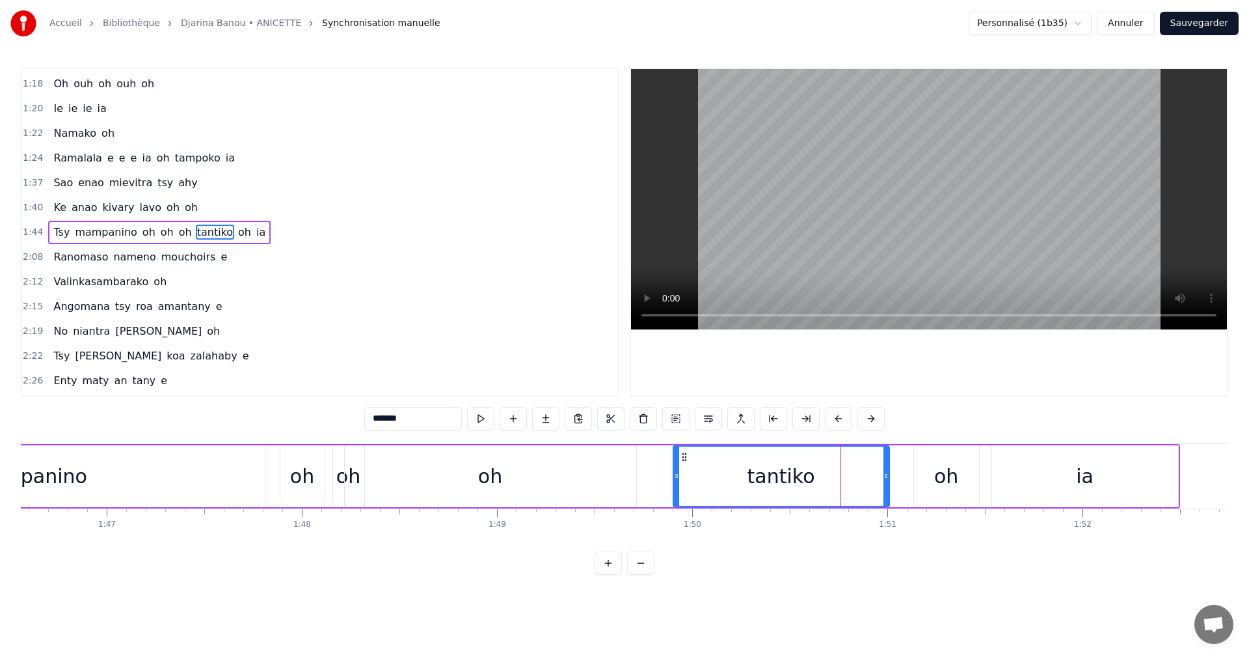
click at [679, 482] on div at bounding box center [676, 475] width 5 height 59
click at [467, 422] on button at bounding box center [464, 418] width 27 height 23
click at [778, 353] on div at bounding box center [929, 232] width 596 height 326
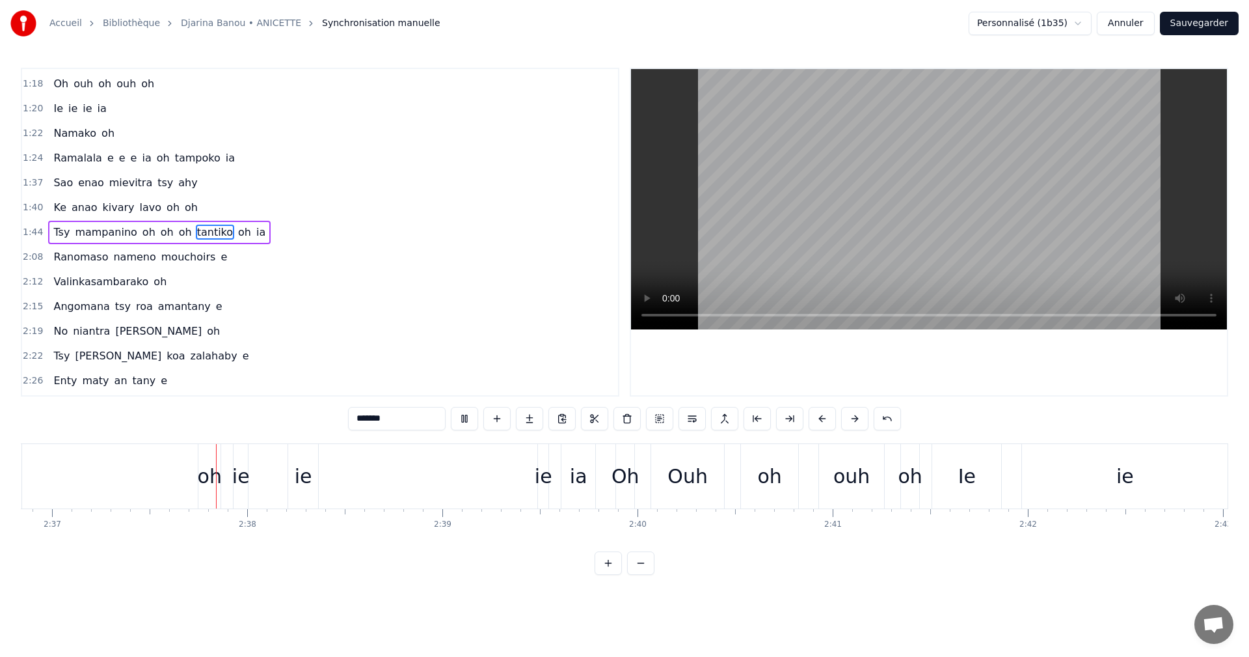
scroll to position [0, 30620]
click at [896, 541] on div "Djarinako izay njanahary e Natokisako eky e Zazavavy nalemy fanahy e no niavaka…" at bounding box center [625, 492] width 1208 height 98
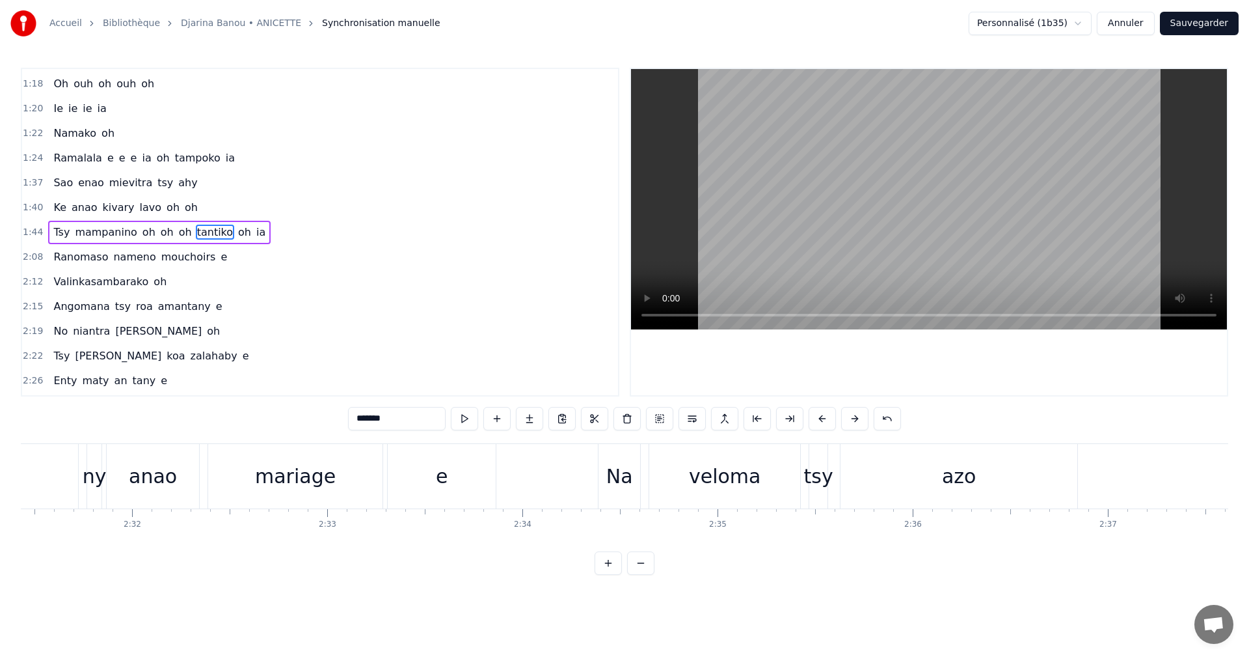
click at [751, 491] on div "veloma" at bounding box center [724, 476] width 151 height 64
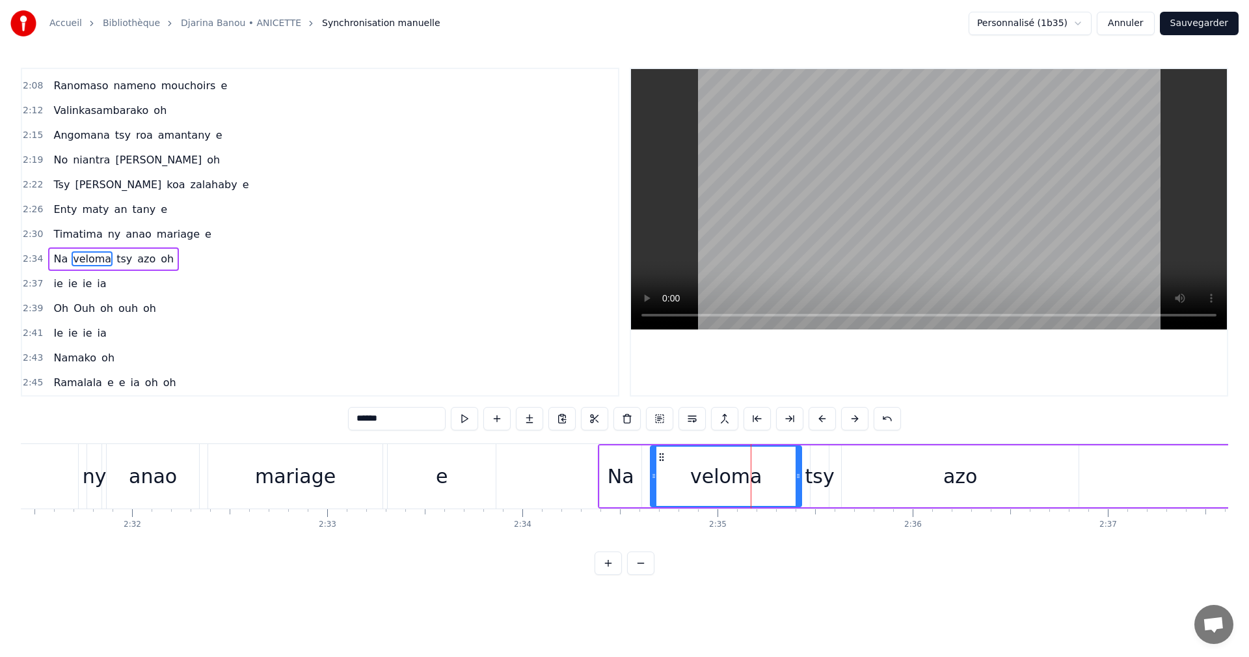
scroll to position [541, 0]
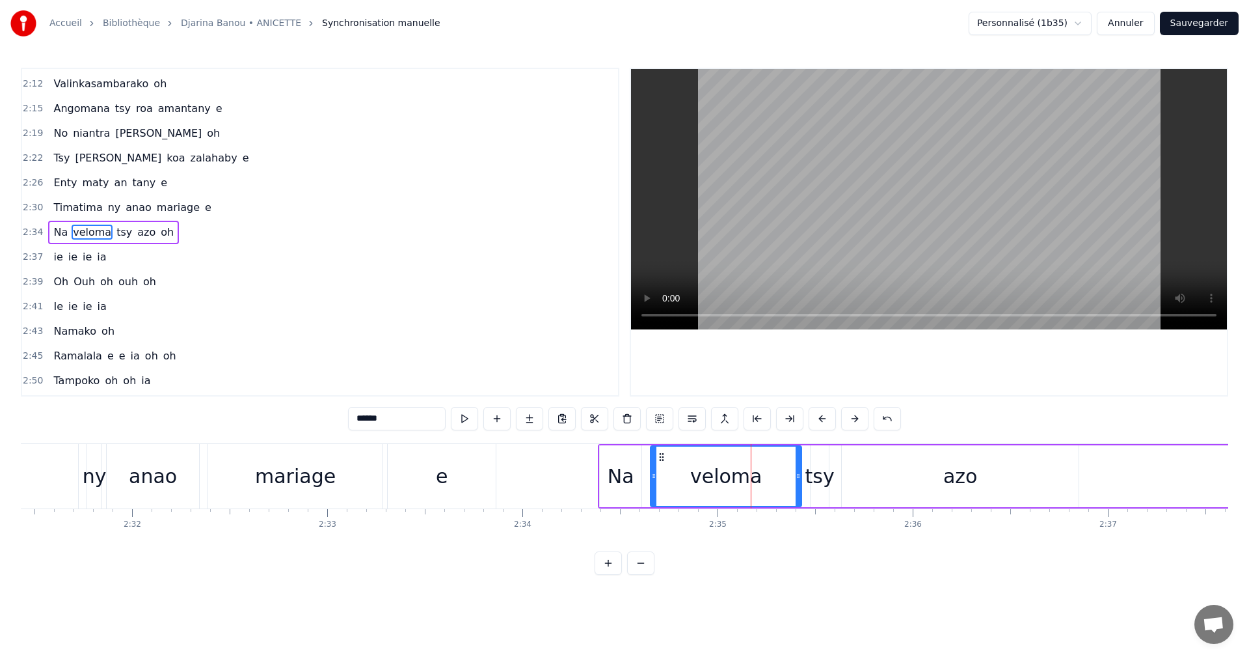
click at [821, 491] on div "tsy" at bounding box center [820, 476] width 18 height 62
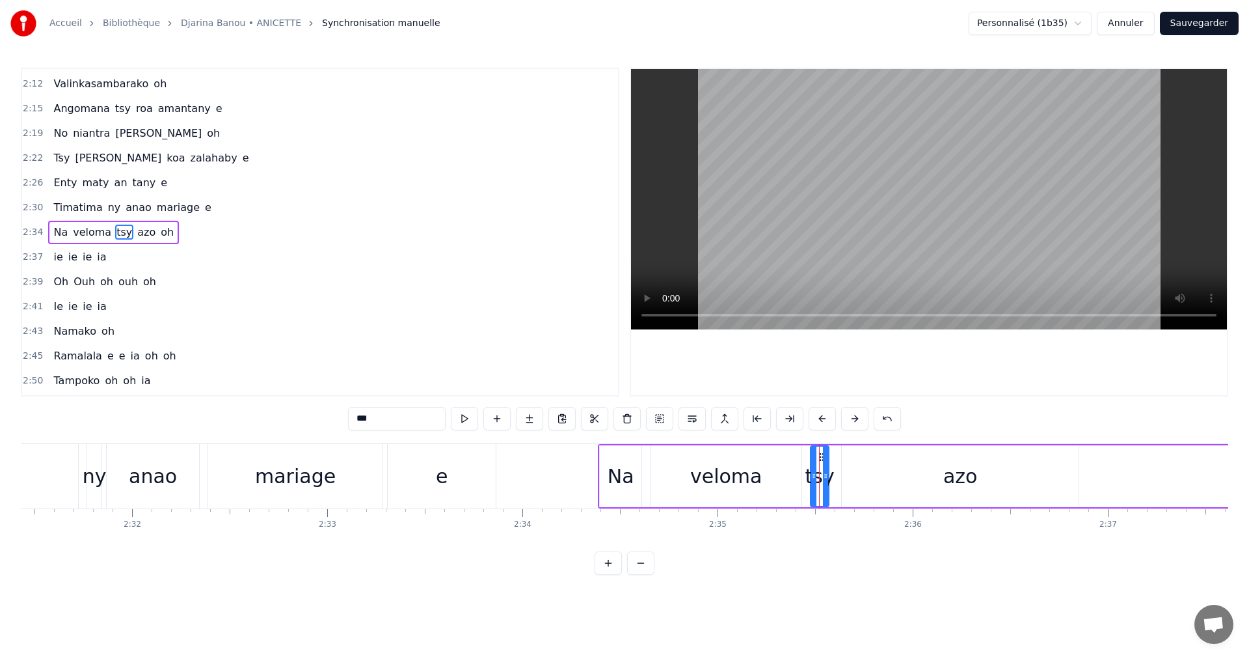
click at [942, 495] on div "azo" at bounding box center [960, 476] width 237 height 62
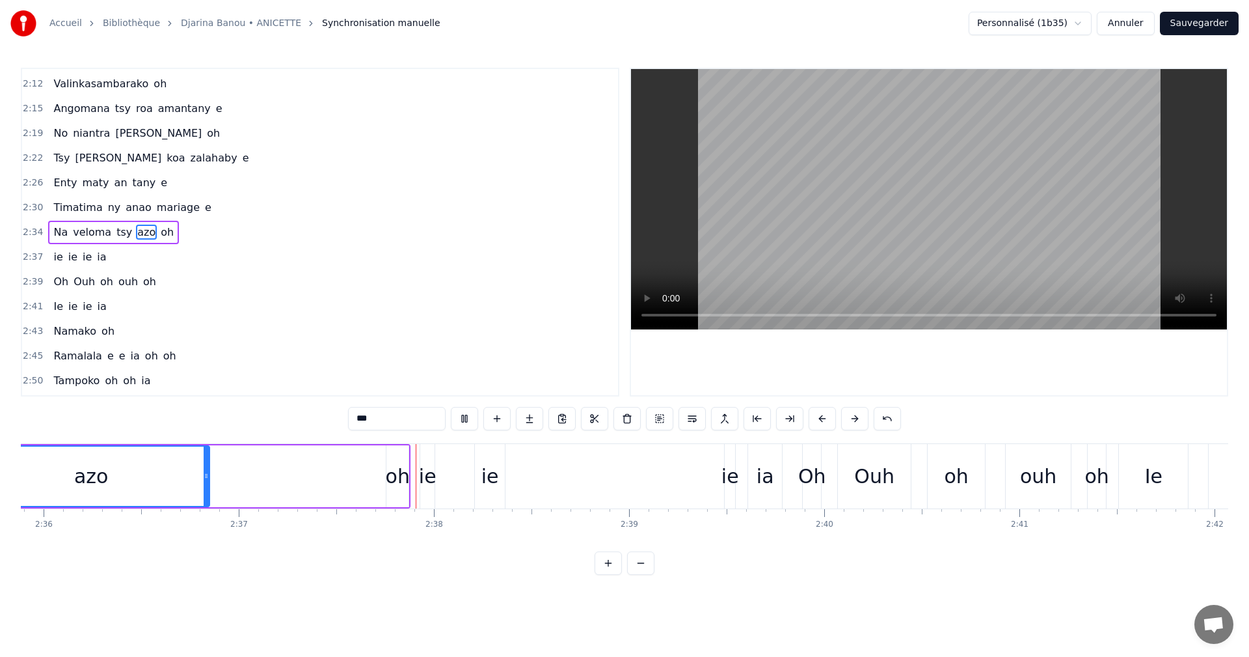
scroll to position [0, 30668]
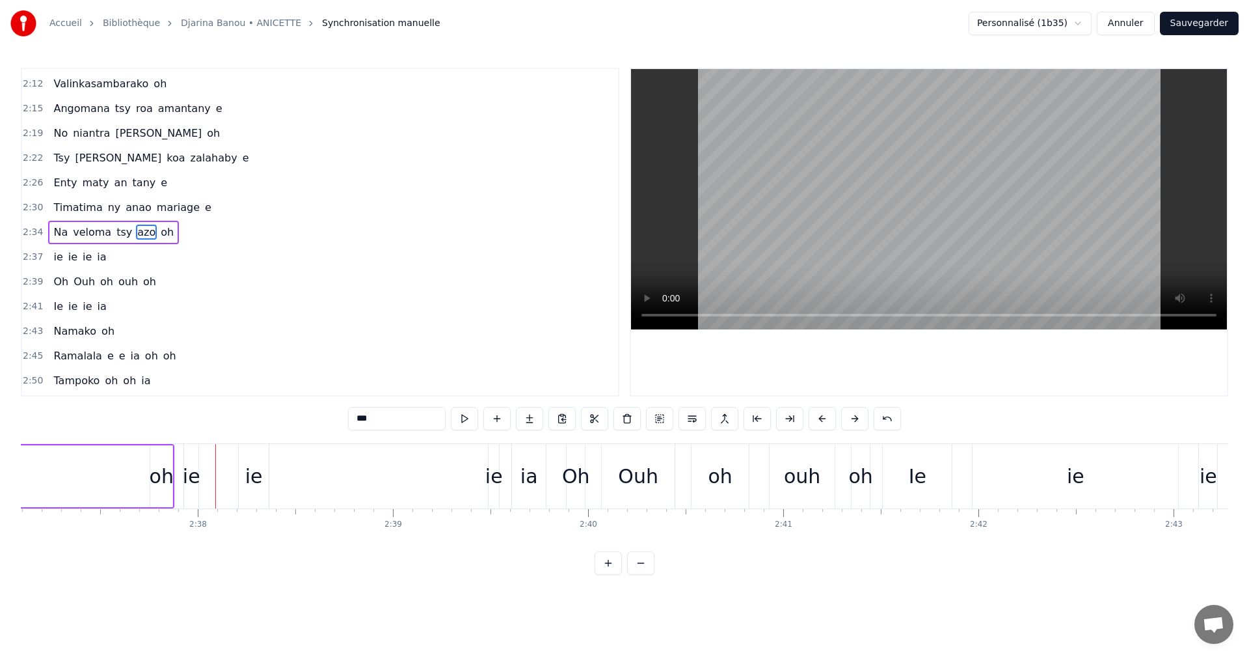
click at [157, 471] on div "oh" at bounding box center [162, 475] width 24 height 29
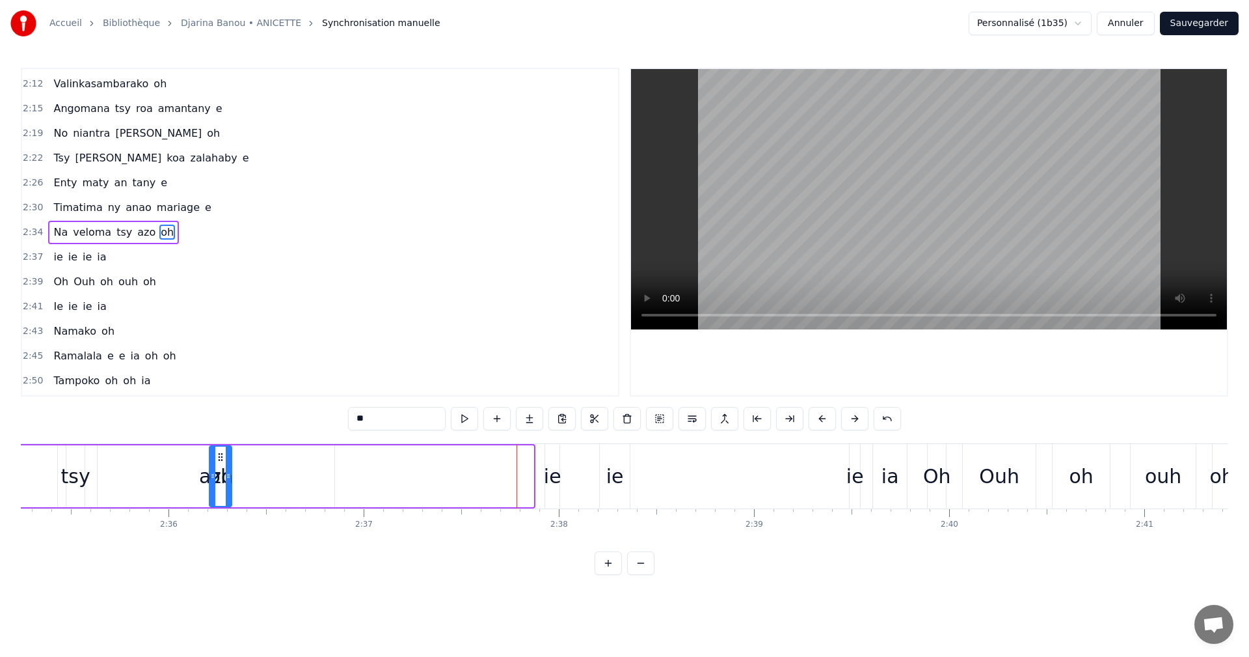
scroll to position [0, 30301]
drag, startPoint x: 161, startPoint y: 454, endPoint x: 266, endPoint y: 502, distance: 116.2
click at [266, 502] on div "oh" at bounding box center [266, 475] width 21 height 59
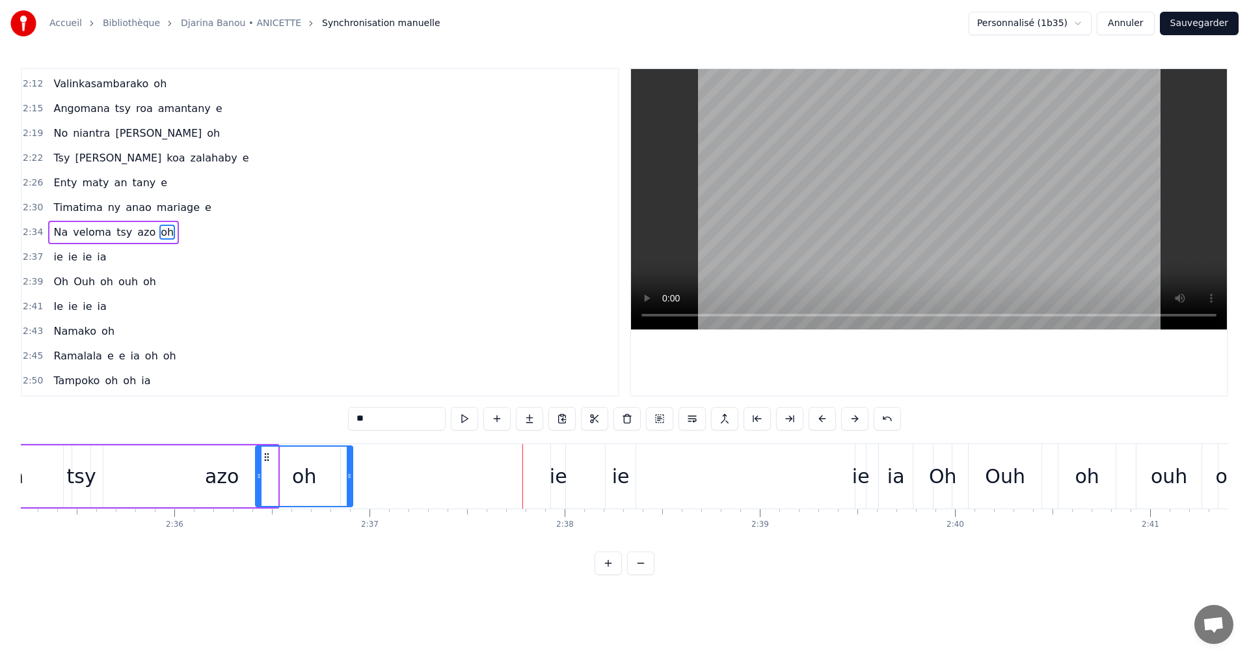
drag, startPoint x: 277, startPoint y: 474, endPoint x: 351, endPoint y: 483, distance: 75.4
click at [351, 483] on div at bounding box center [349, 475] width 5 height 59
click at [465, 420] on button at bounding box center [464, 418] width 27 height 23
click at [215, 481] on div "azo" at bounding box center [222, 475] width 34 height 29
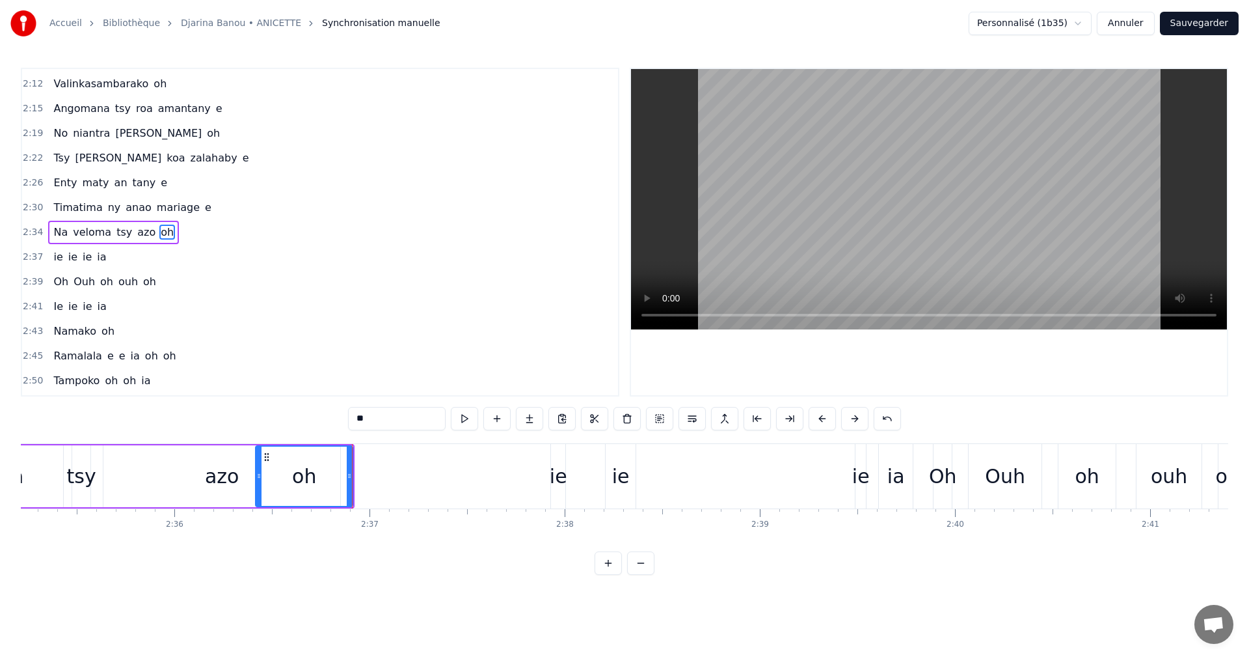
type input "***"
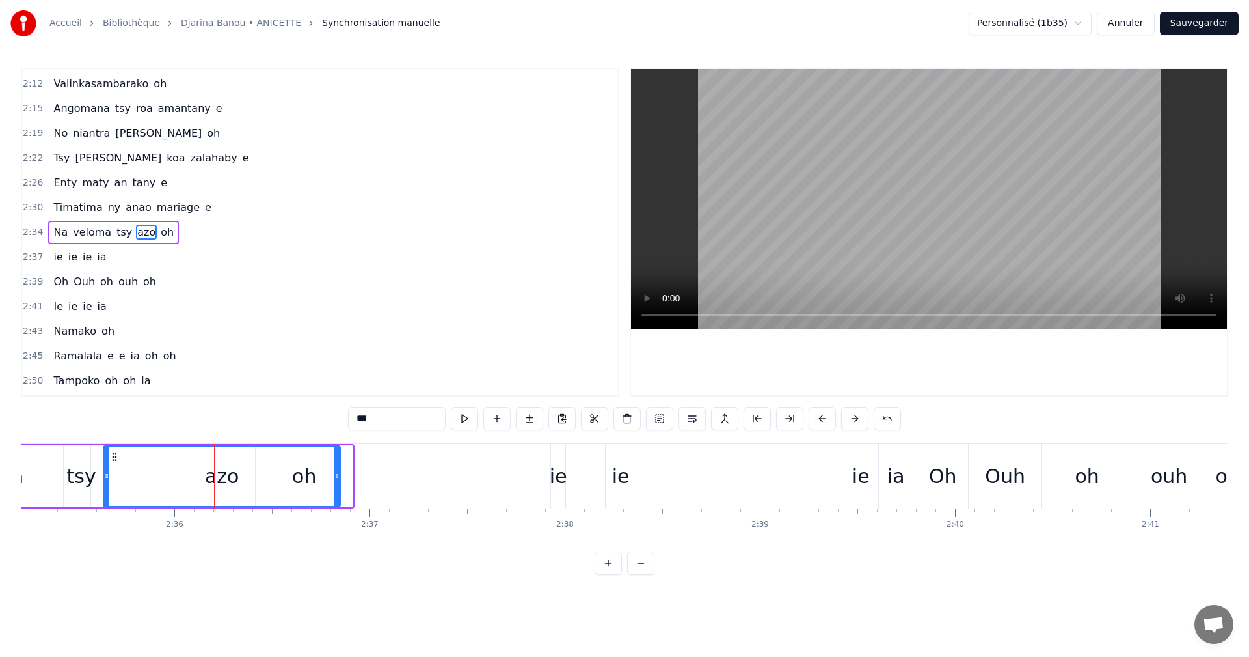
click at [211, 477] on div "azo" at bounding box center [222, 475] width 34 height 29
click at [236, 478] on div "azo" at bounding box center [222, 475] width 34 height 29
drag, startPoint x: 339, startPoint y: 478, endPoint x: 247, endPoint y: 478, distance: 91.8
click at [247, 478] on icon at bounding box center [245, 475] width 5 height 10
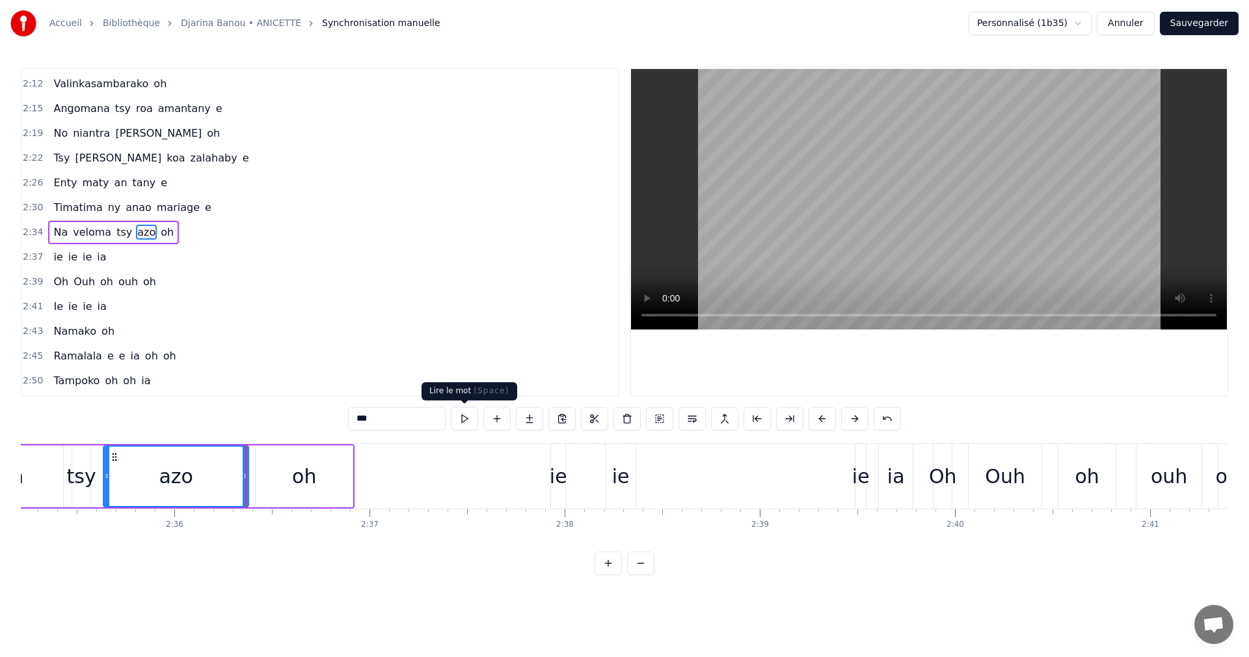
click at [459, 420] on button at bounding box center [464, 418] width 27 height 23
drag, startPoint x: 243, startPoint y: 487, endPoint x: 206, endPoint y: 482, distance: 36.8
click at [206, 482] on div at bounding box center [208, 475] width 5 height 59
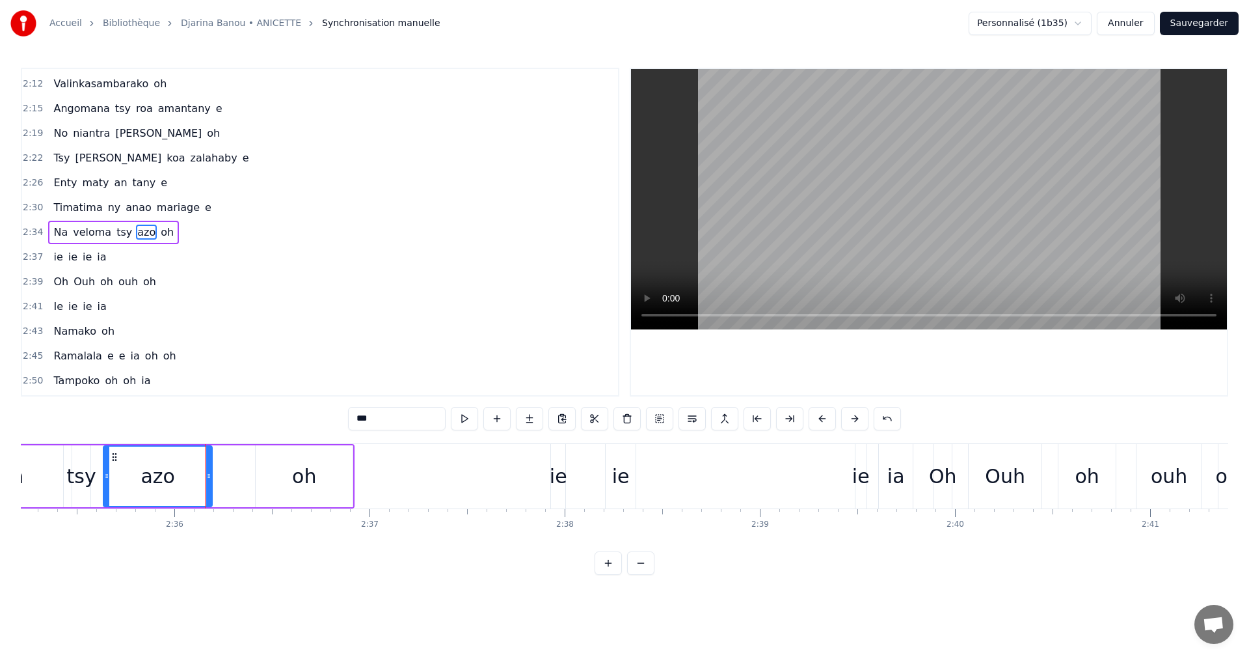
click at [450, 416] on div "***" at bounding box center [624, 418] width 553 height 23
click at [464, 419] on button at bounding box center [464, 418] width 27 height 23
click at [245, 472] on div "Na veloma tsy azo oh" at bounding box center [106, 476] width 495 height 64
click at [274, 479] on div "oh" at bounding box center [304, 476] width 97 height 62
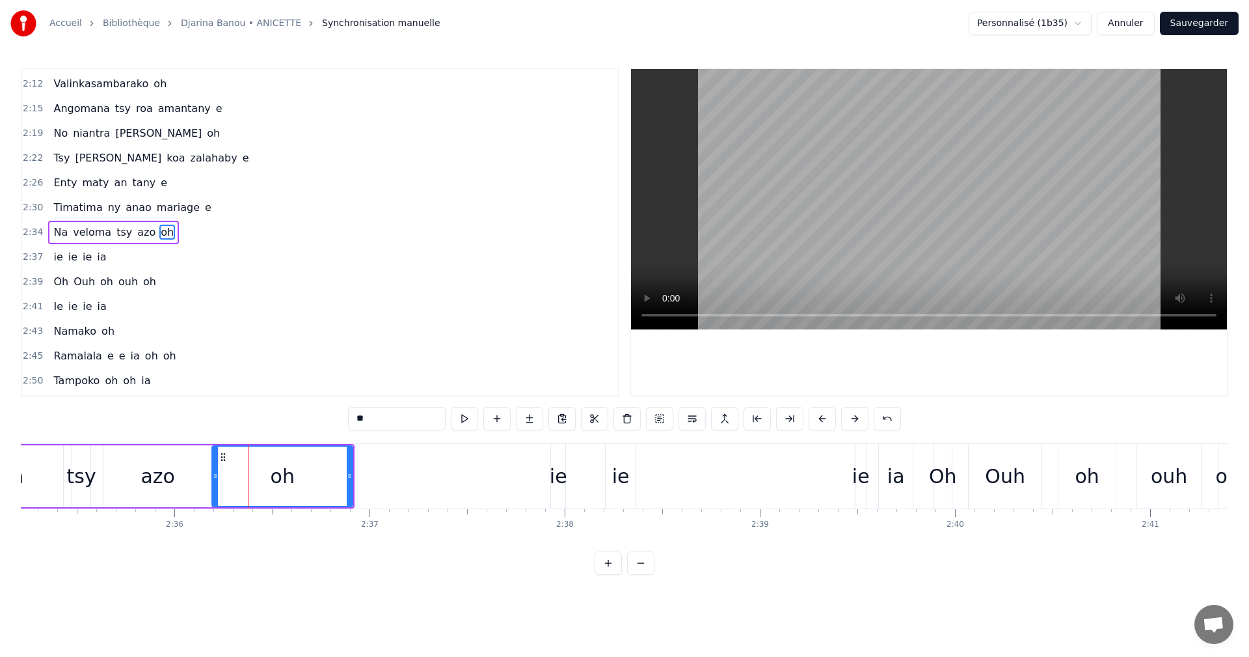
drag, startPoint x: 260, startPoint y: 480, endPoint x: 216, endPoint y: 472, distance: 44.2
click at [216, 472] on icon at bounding box center [215, 475] width 5 height 10
click at [471, 421] on button at bounding box center [464, 418] width 27 height 23
click at [558, 473] on div "ie" at bounding box center [559, 475] width 18 height 29
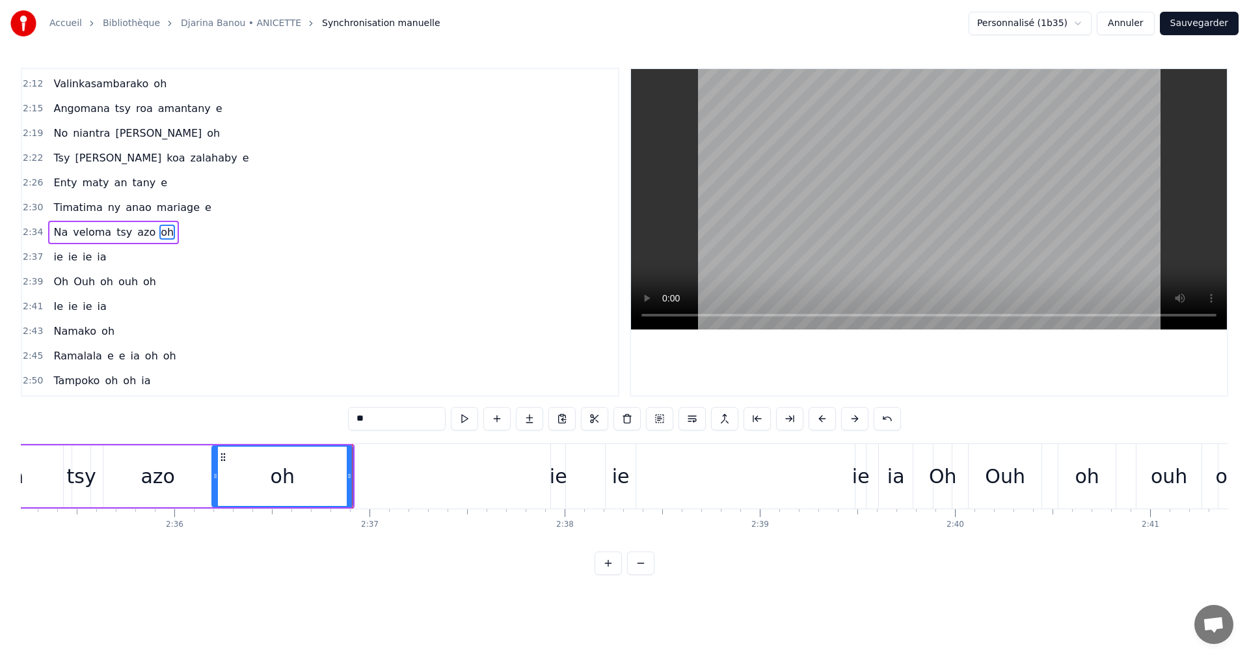
type input "**"
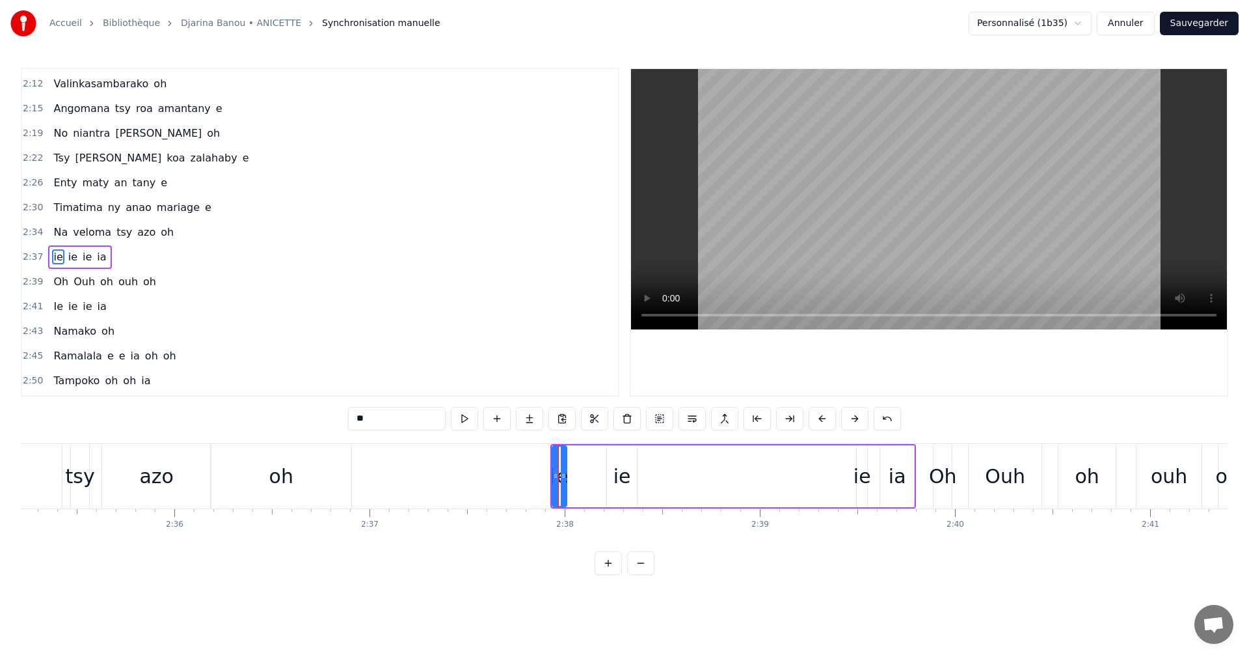
scroll to position [566, 0]
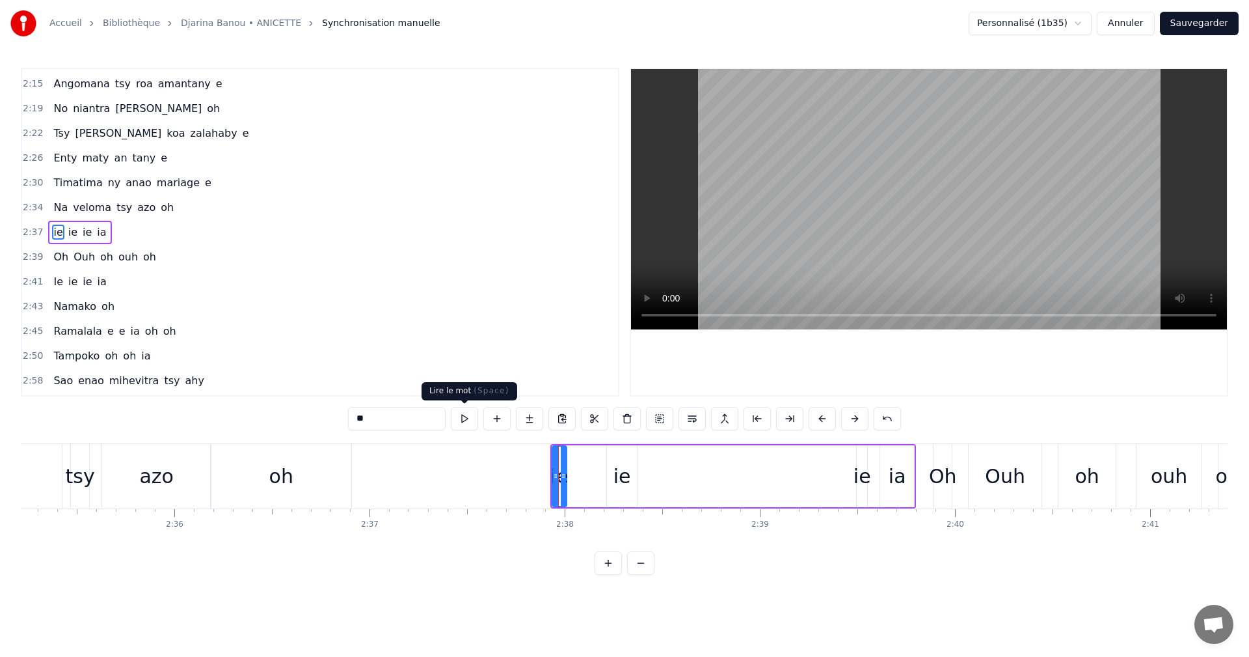
click at [466, 418] on button at bounding box center [464, 418] width 27 height 23
drag, startPoint x: 556, startPoint y: 489, endPoint x: 497, endPoint y: 483, distance: 59.5
click at [497, 483] on div at bounding box center [496, 475] width 5 height 59
click at [463, 413] on button at bounding box center [464, 418] width 27 height 23
click at [630, 487] on div "ie" at bounding box center [622, 476] width 30 height 62
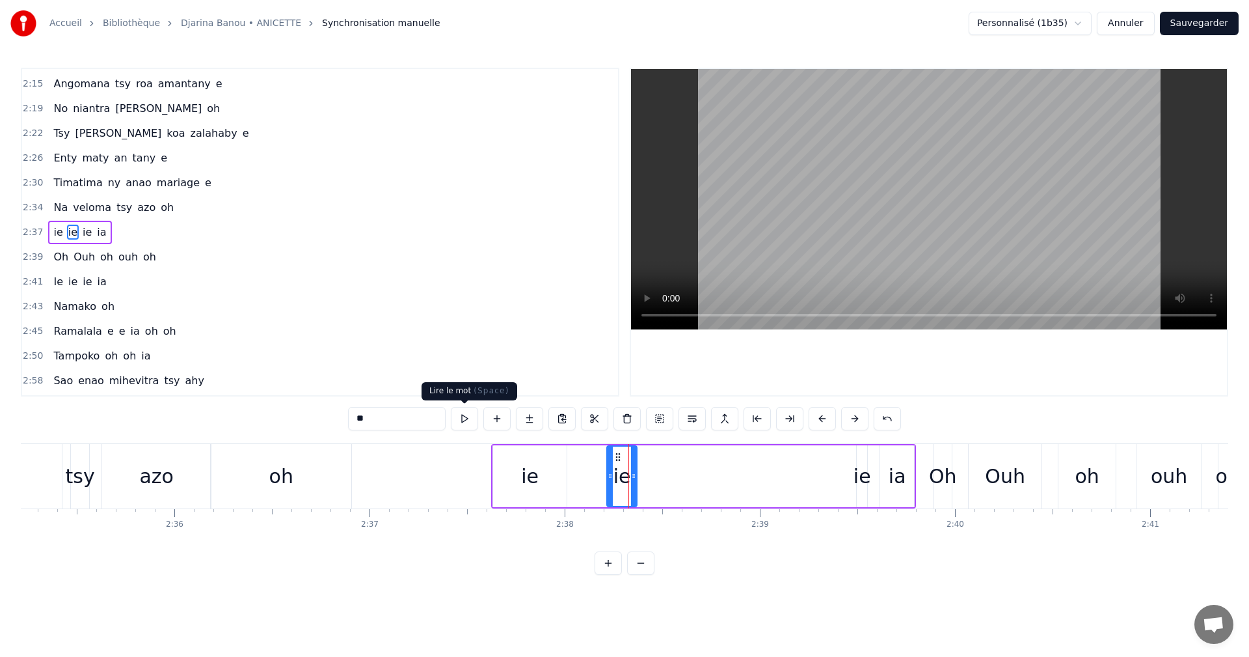
click at [472, 421] on button at bounding box center [464, 418] width 27 height 23
click at [861, 481] on div "ie" at bounding box center [863, 475] width 18 height 29
click at [457, 417] on button at bounding box center [464, 418] width 27 height 23
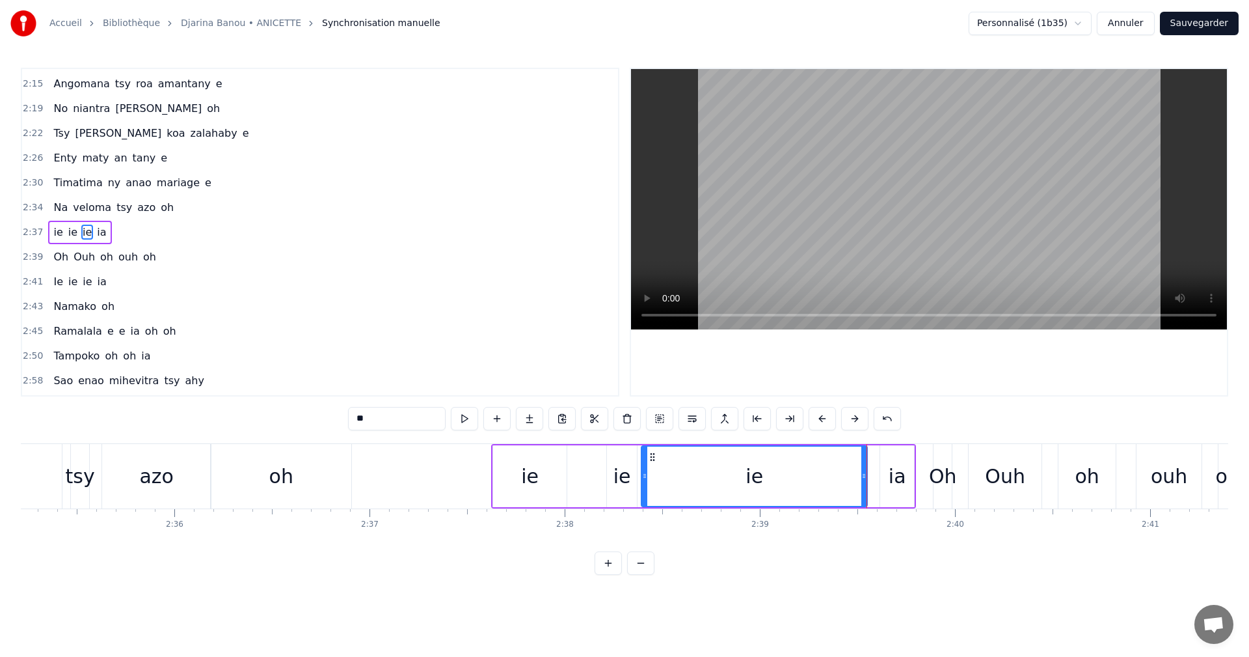
drag, startPoint x: 858, startPoint y: 484, endPoint x: 642, endPoint y: 470, distance: 215.8
click at [642, 470] on div at bounding box center [644, 475] width 5 height 59
click at [492, 502] on div "ie ie ie ia" at bounding box center [703, 476] width 425 height 64
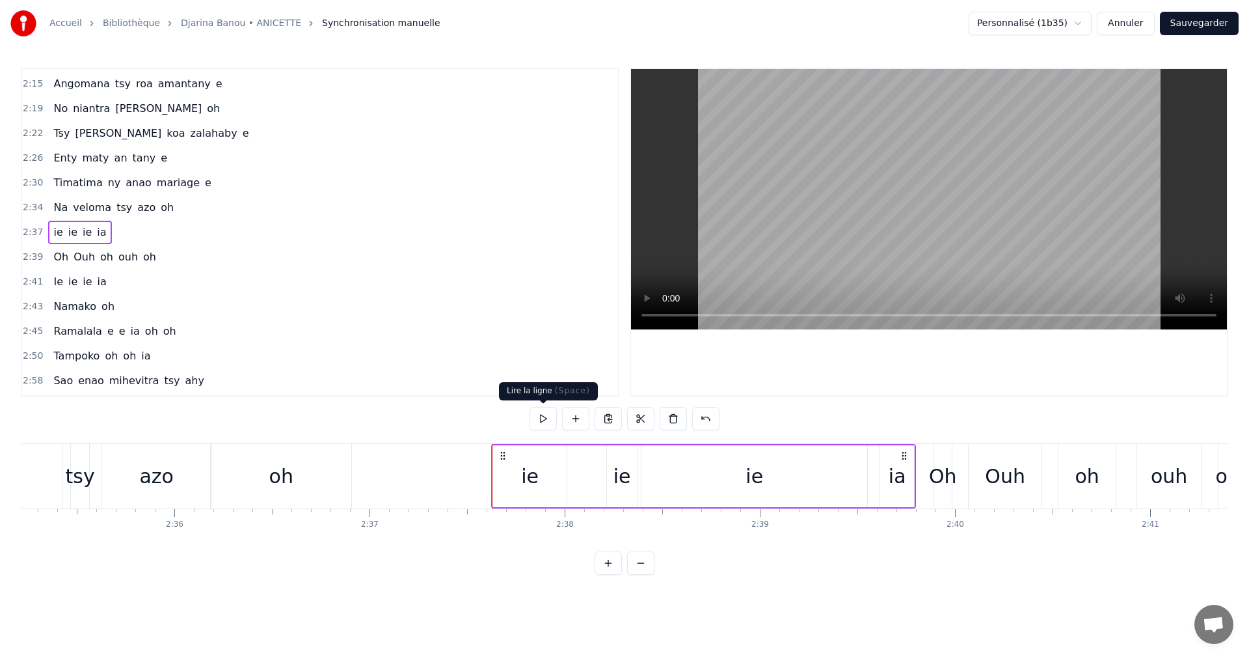
click at [549, 424] on button at bounding box center [543, 418] width 27 height 23
click at [534, 416] on button at bounding box center [543, 418] width 27 height 23
click at [947, 502] on div "Oh" at bounding box center [943, 476] width 18 height 64
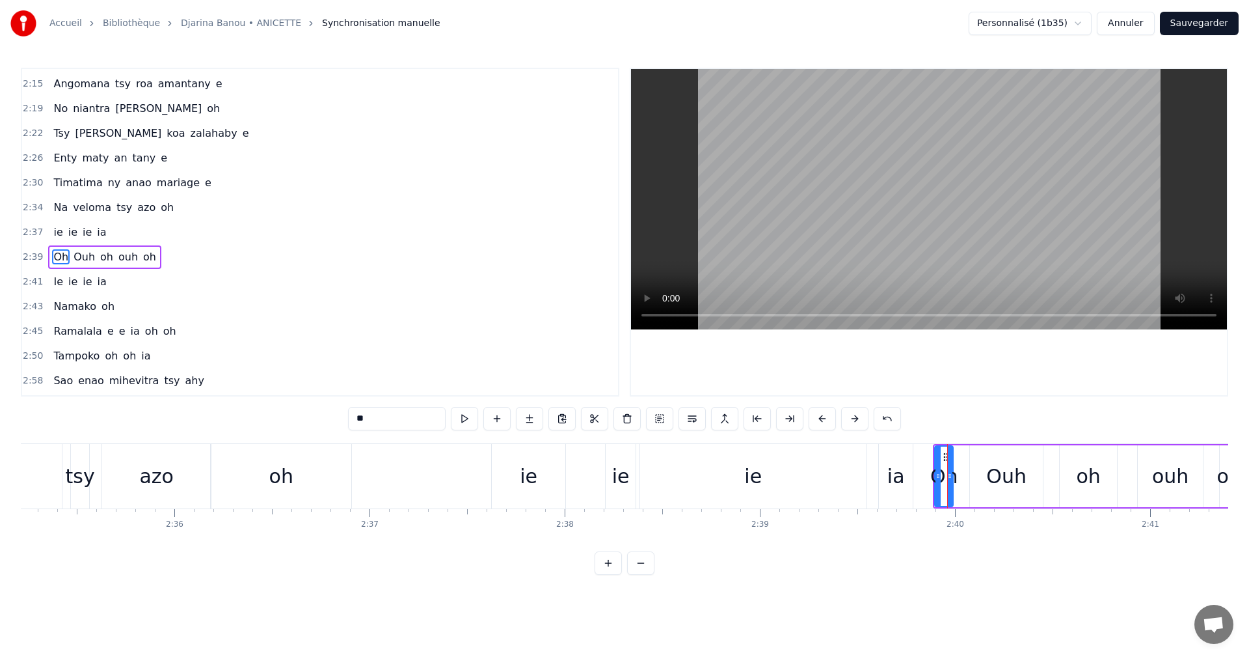
scroll to position [591, 0]
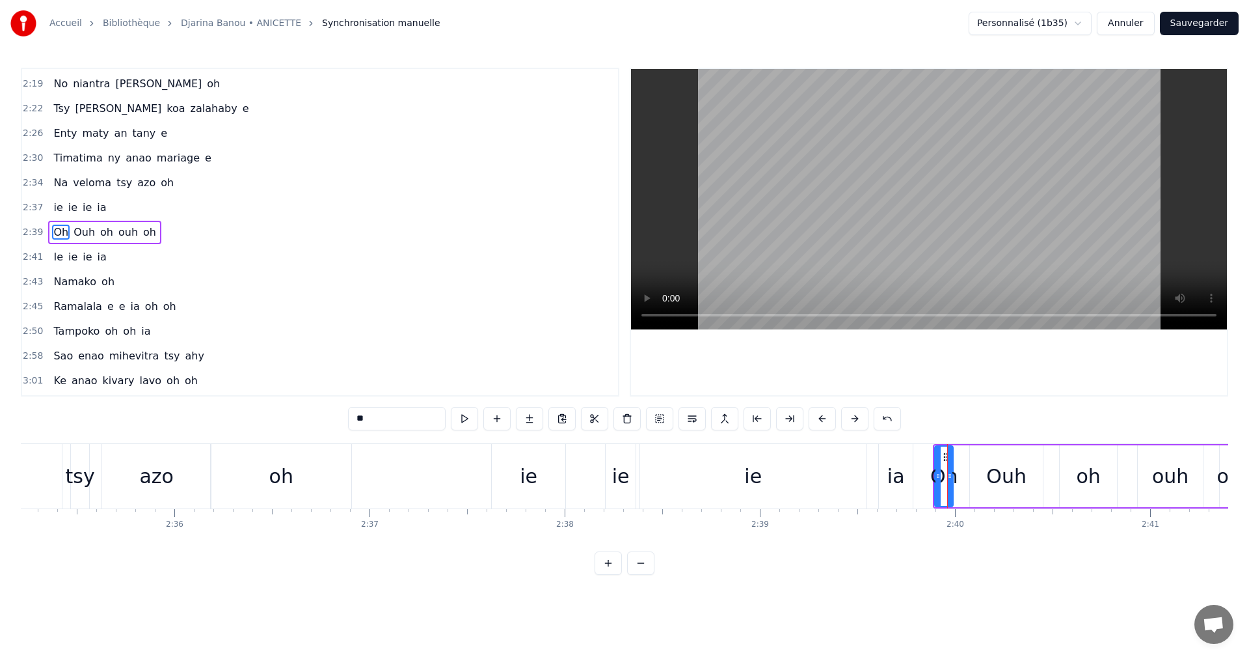
click at [978, 504] on div "Ouh" at bounding box center [1006, 476] width 73 height 62
type input "***"
click at [964, 506] on div "Oh Ouh oh ouh oh" at bounding box center [1086, 476] width 307 height 64
click at [535, 426] on button at bounding box center [543, 418] width 27 height 23
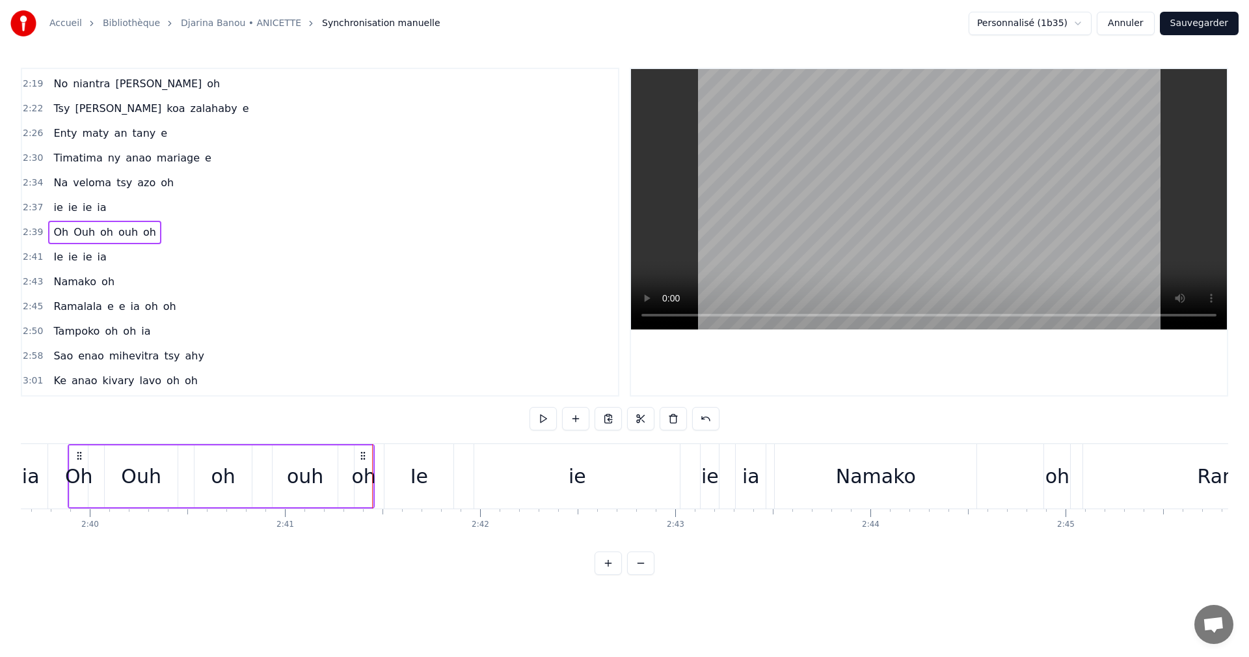
scroll to position [0, 31396]
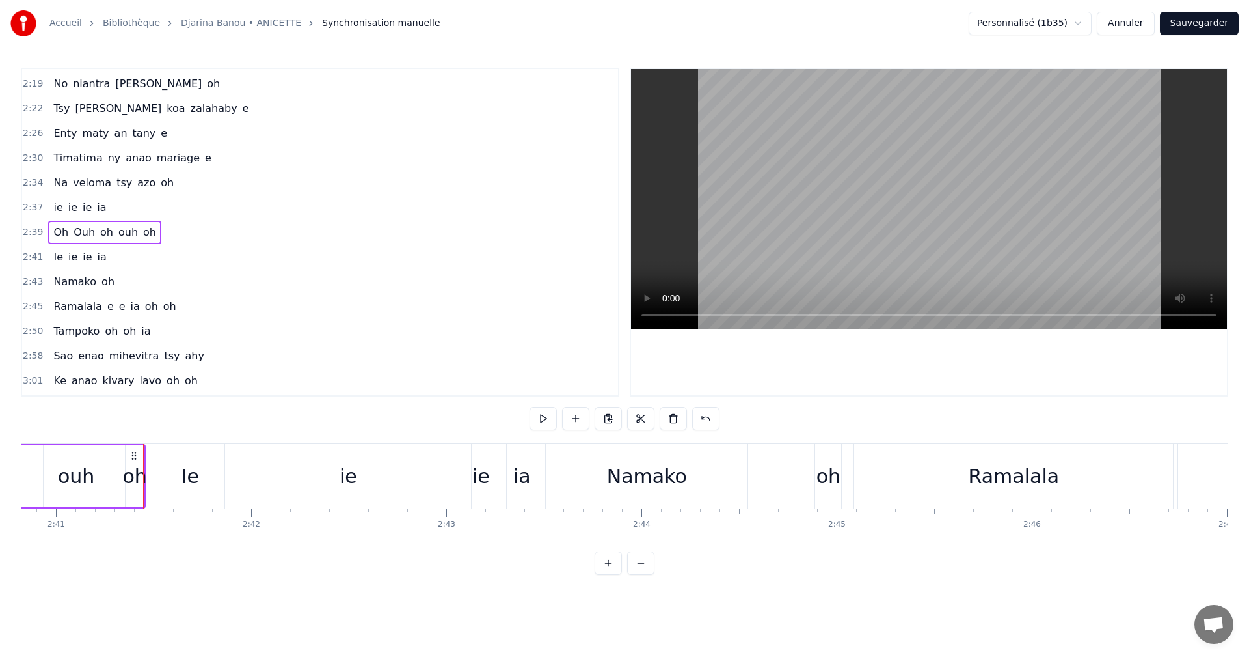
click at [181, 507] on div "Ie" at bounding box center [190, 476] width 70 height 64
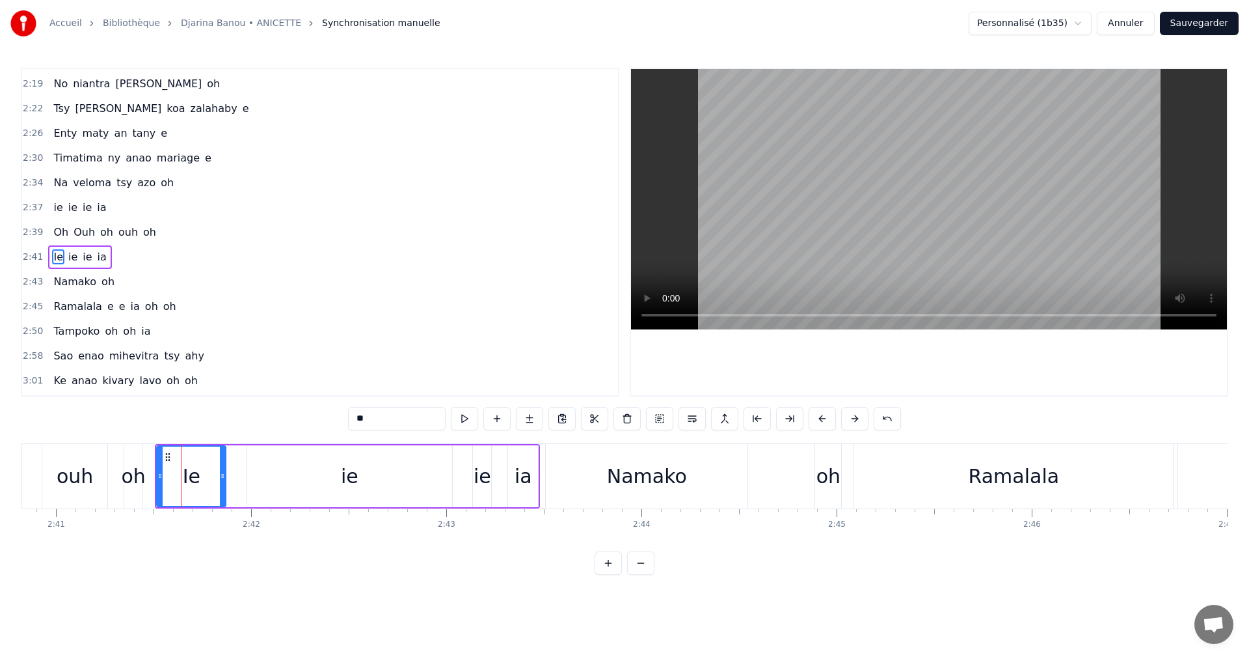
scroll to position [616, 0]
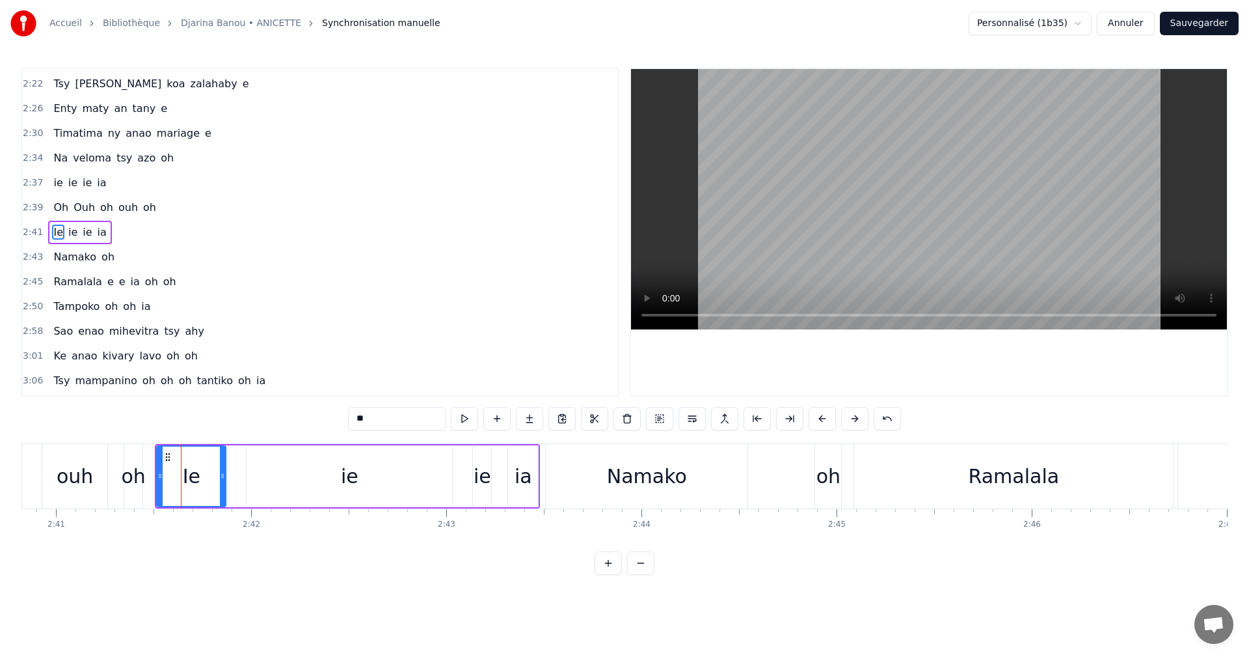
click at [462, 505] on div "Ie ie ie ia" at bounding box center [347, 476] width 385 height 64
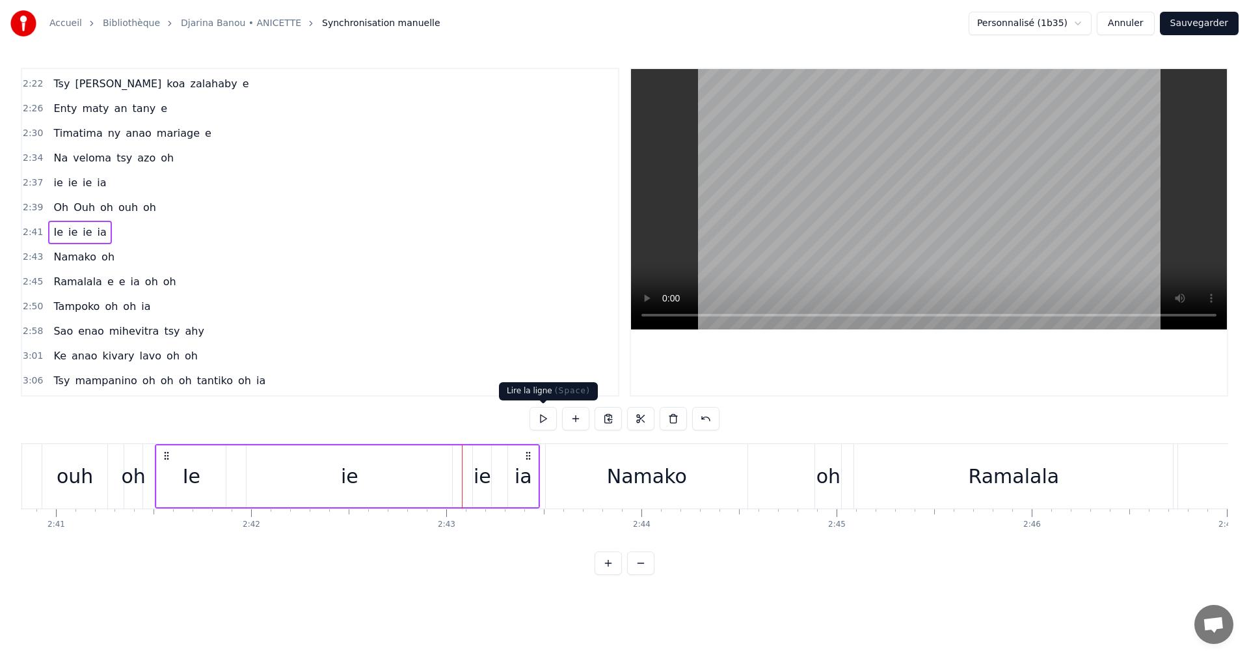
click at [552, 419] on button at bounding box center [543, 418] width 27 height 23
click at [588, 497] on div "Namako" at bounding box center [647, 476] width 202 height 64
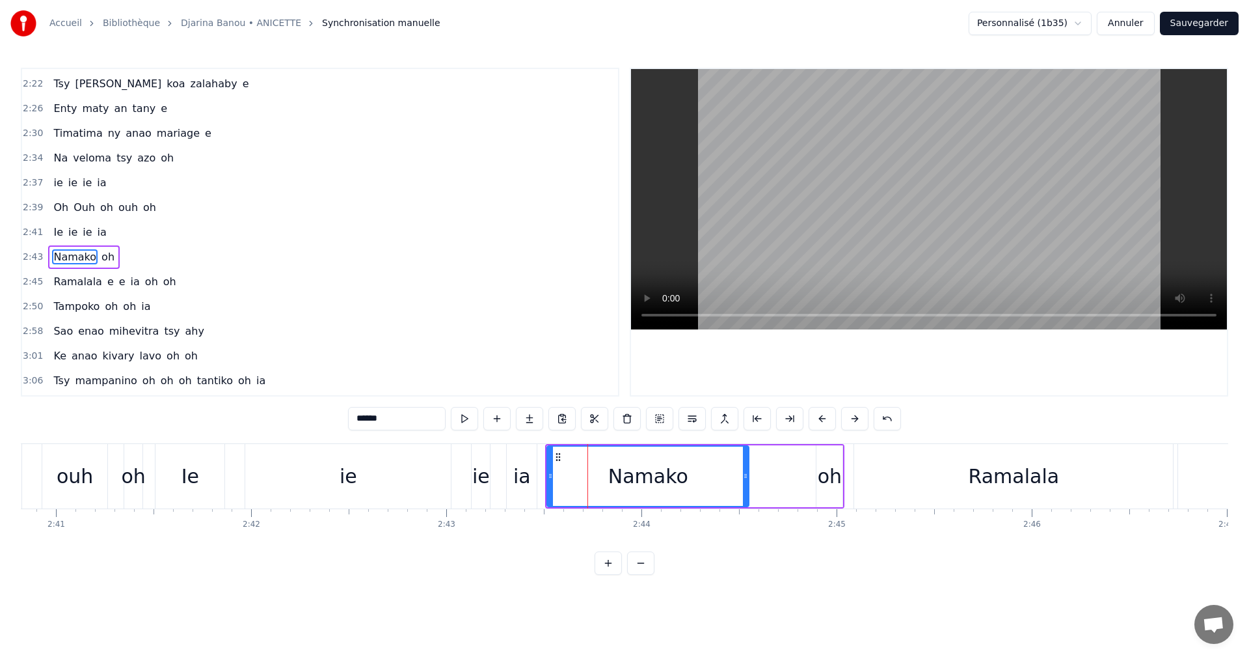
scroll to position [638, 0]
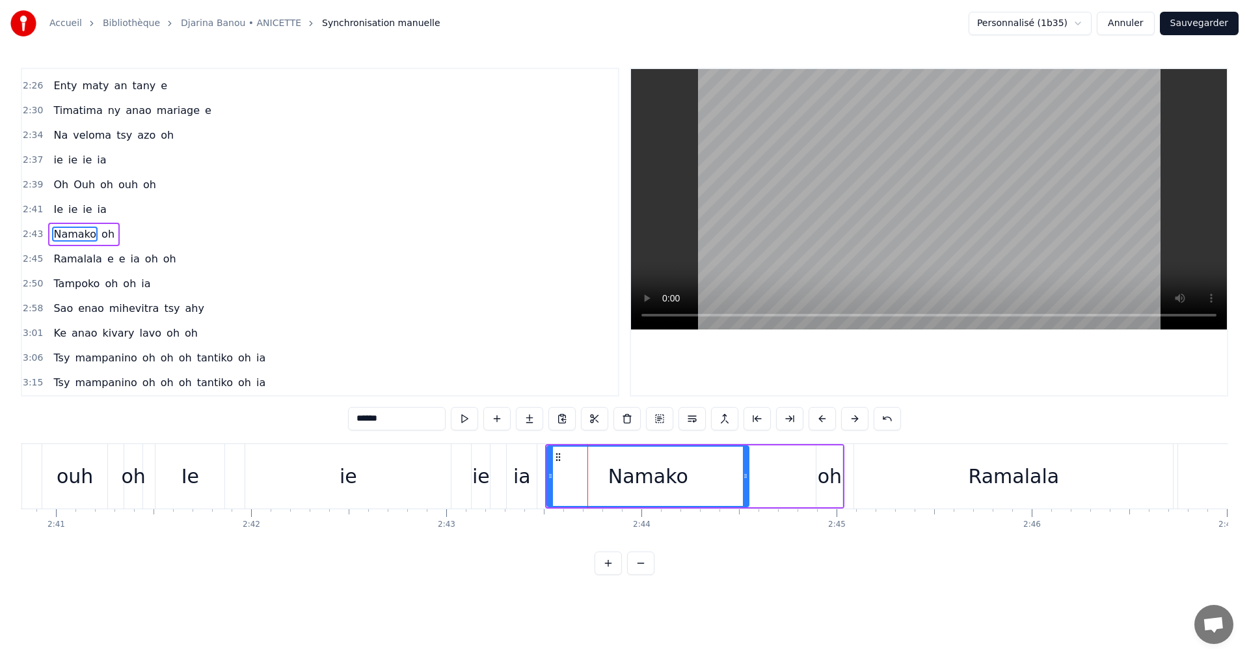
click at [772, 505] on div "Namako oh" at bounding box center [694, 476] width 299 height 64
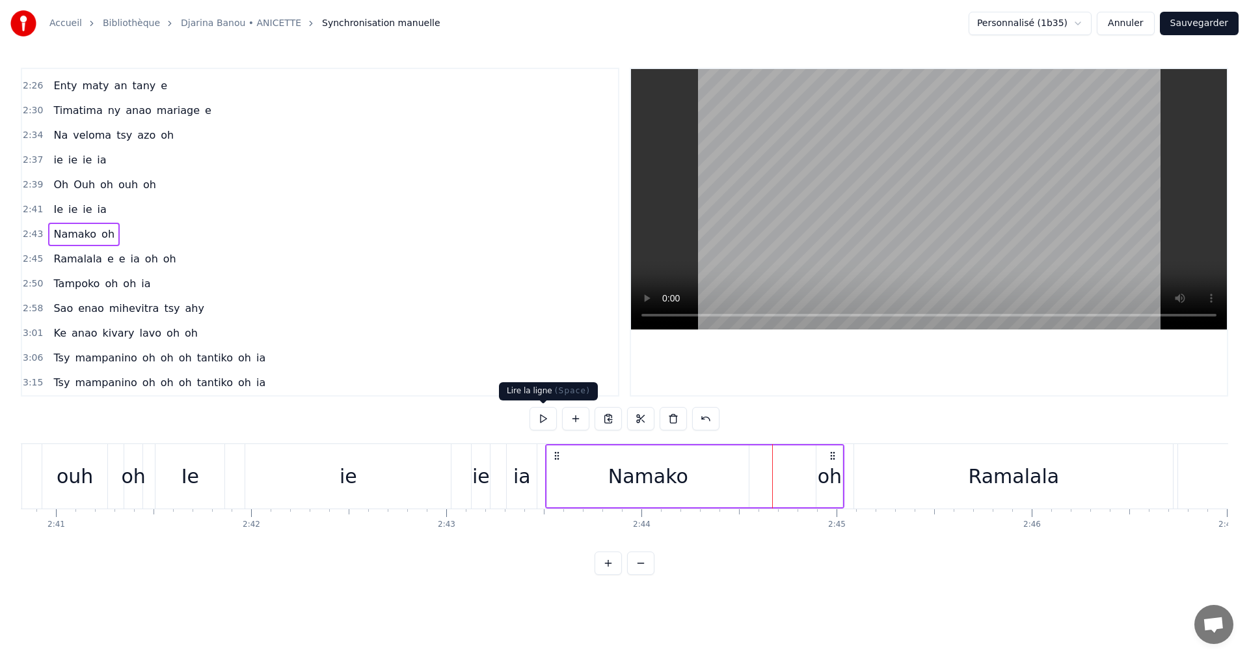
click at [540, 429] on button at bounding box center [543, 418] width 27 height 23
click at [787, 487] on div "Namako oh" at bounding box center [694, 476] width 299 height 64
click at [703, 489] on div "Namako" at bounding box center [648, 476] width 202 height 62
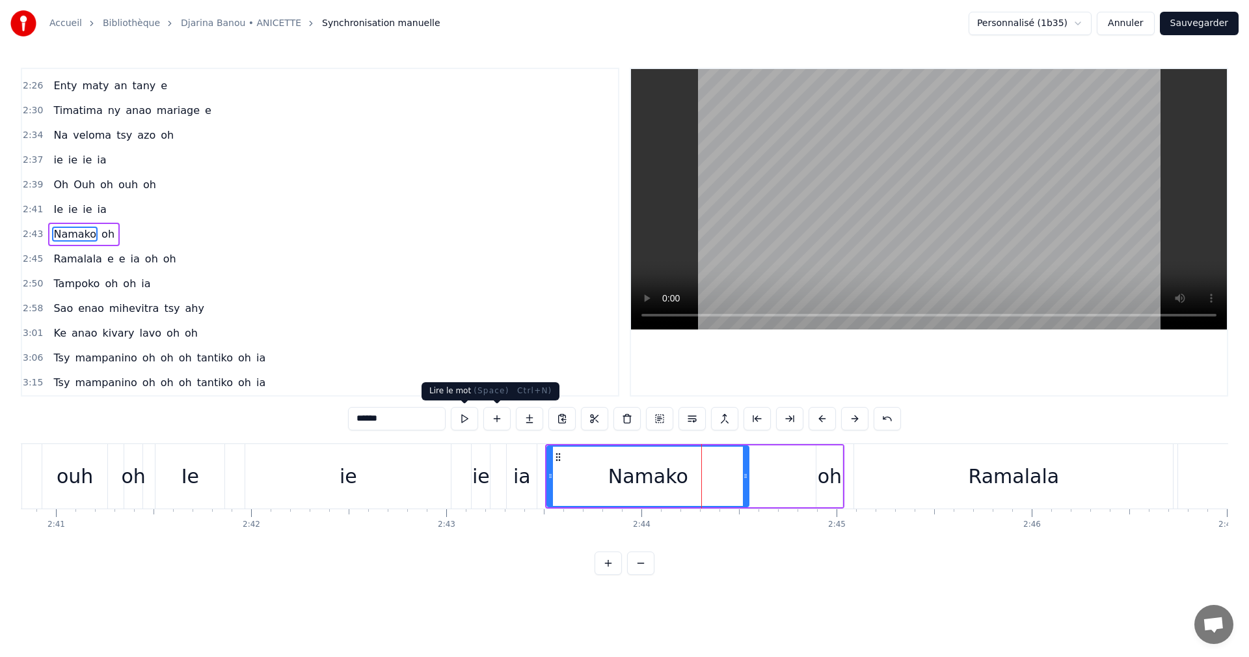
click at [467, 418] on button at bounding box center [464, 418] width 27 height 23
drag, startPoint x: 745, startPoint y: 481, endPoint x: 703, endPoint y: 478, distance: 42.4
click at [703, 478] on div at bounding box center [703, 475] width 5 height 59
click at [450, 425] on div "******" at bounding box center [624, 418] width 553 height 23
click at [454, 417] on button at bounding box center [464, 418] width 27 height 23
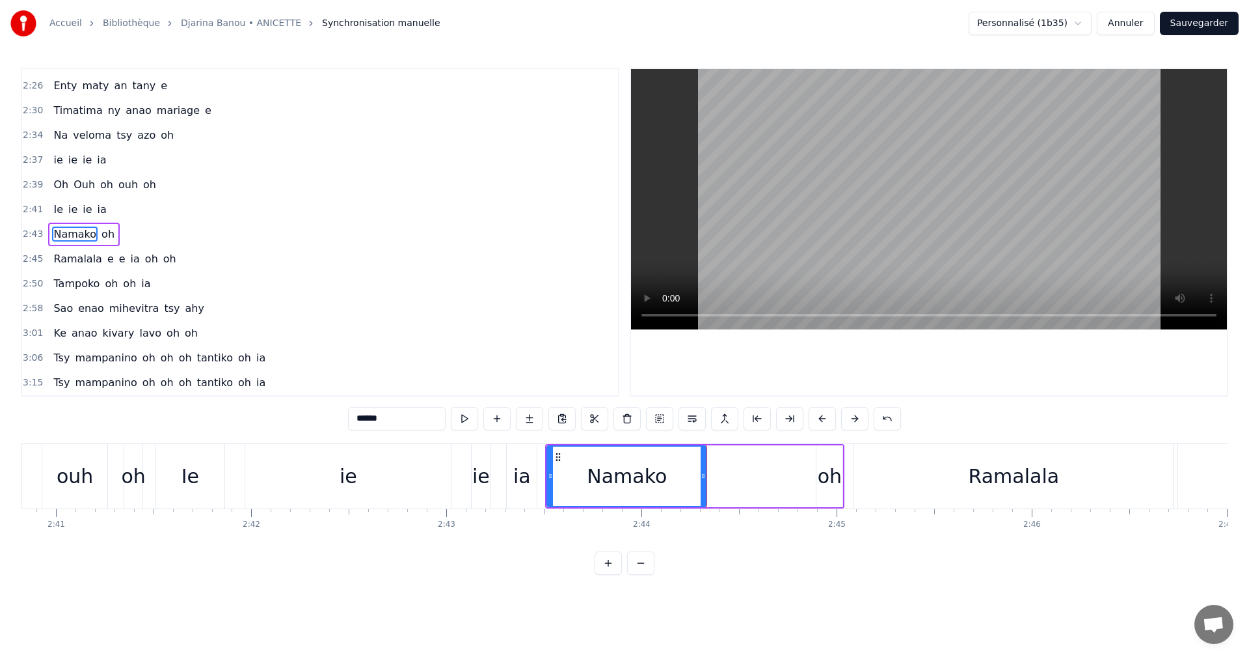
click at [820, 482] on div "oh" at bounding box center [830, 475] width 24 height 29
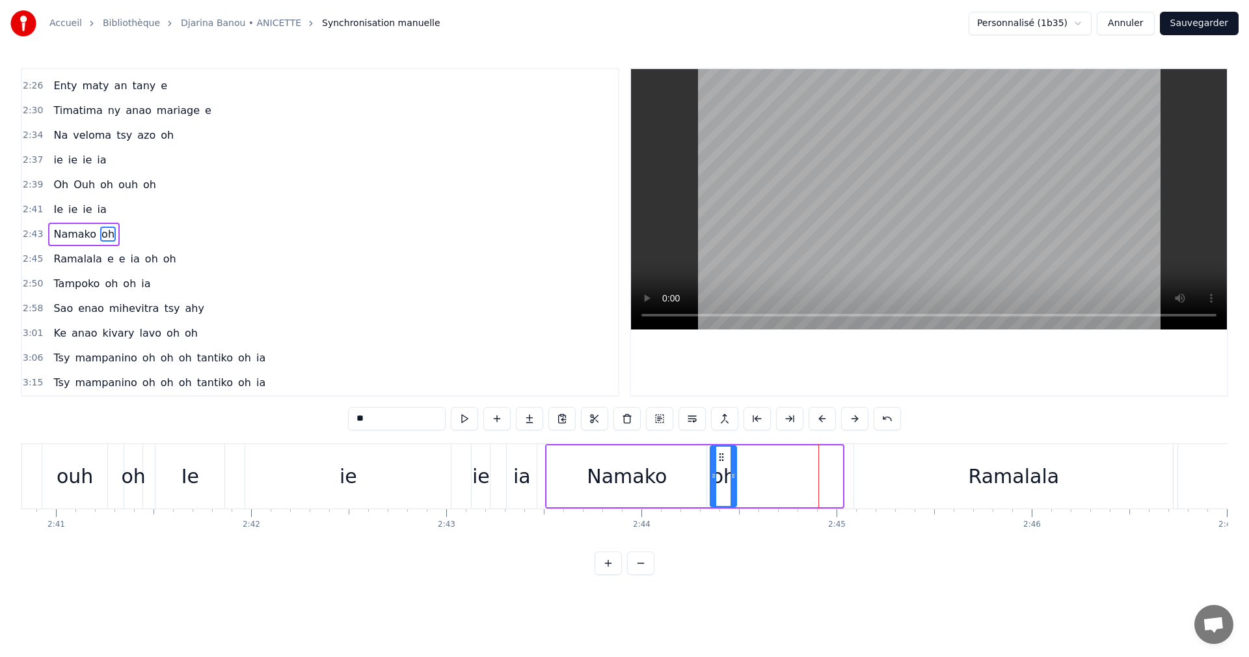
drag, startPoint x: 826, startPoint y: 459, endPoint x: 720, endPoint y: 448, distance: 106.6
click at [720, 448] on div "oh" at bounding box center [723, 475] width 25 height 59
click at [665, 482] on div "Namako" at bounding box center [626, 476] width 159 height 62
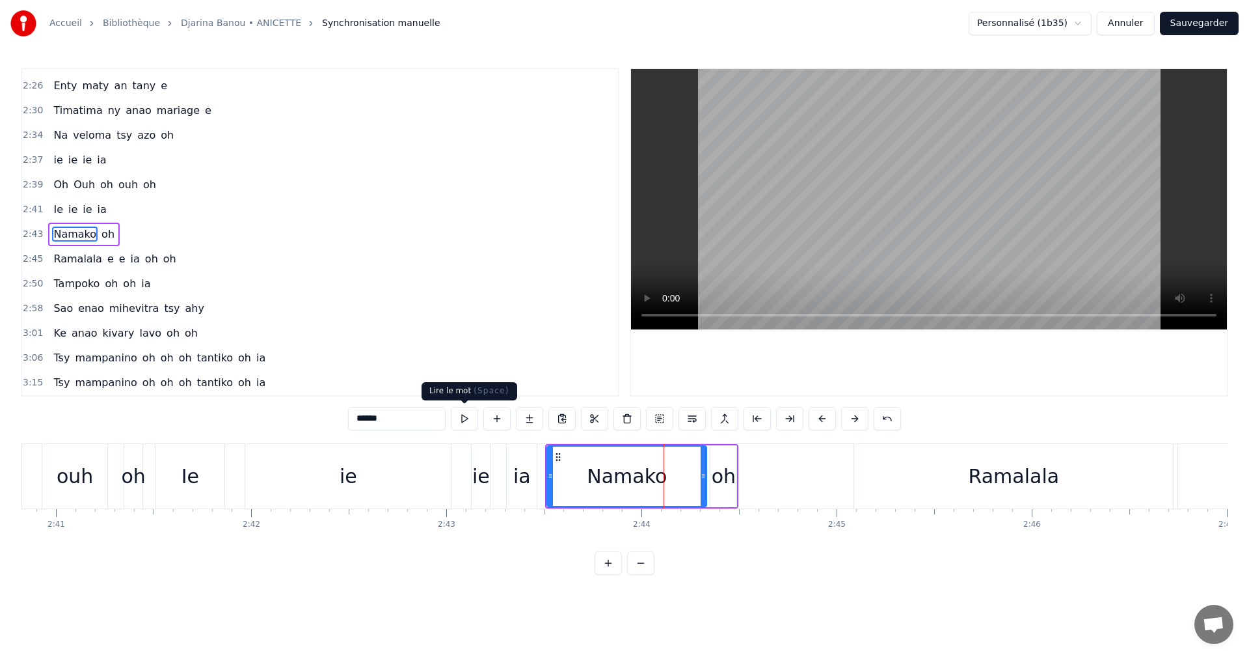
click at [461, 414] on button at bounding box center [464, 418] width 27 height 23
click at [730, 482] on div "oh" at bounding box center [724, 475] width 24 height 29
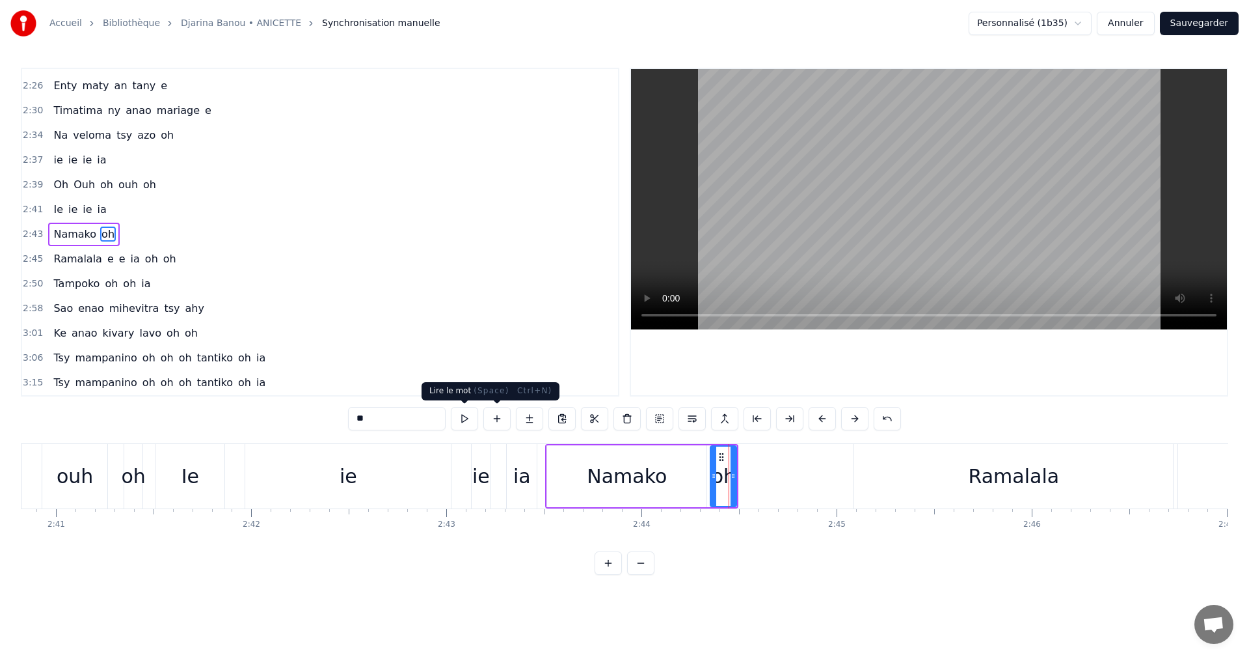
click at [461, 417] on button at bounding box center [464, 418] width 27 height 23
click at [967, 478] on div "Ramalala" at bounding box center [1013, 476] width 319 height 64
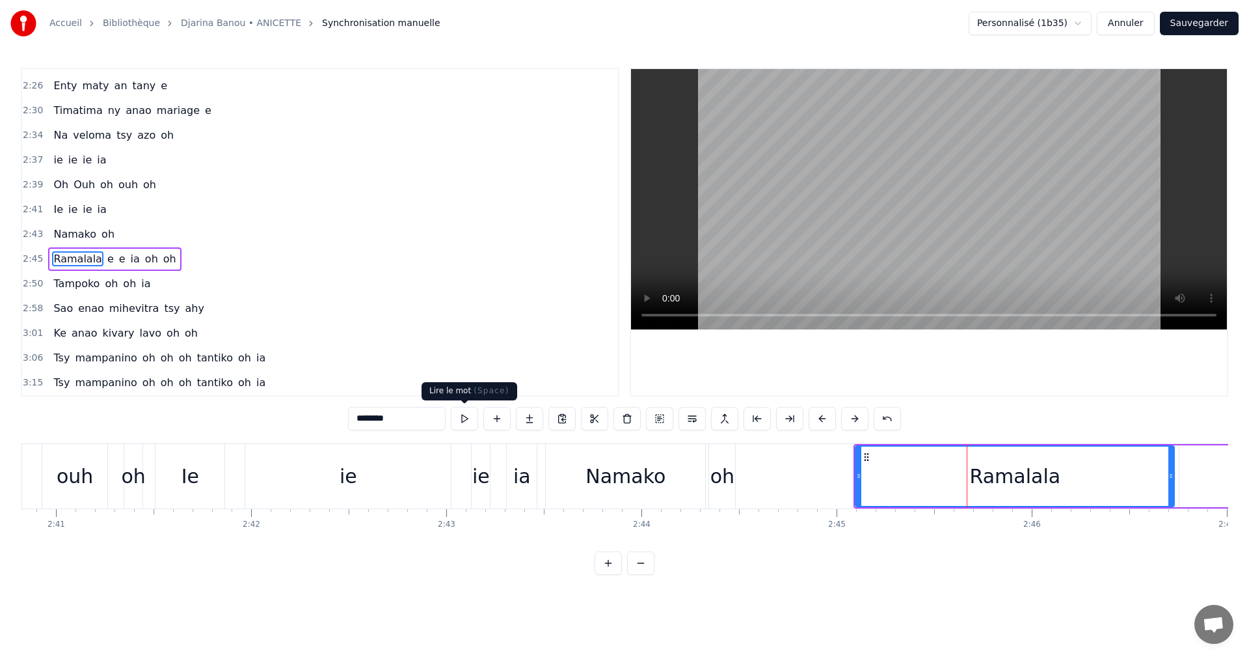
click at [470, 420] on button at bounding box center [464, 418] width 27 height 23
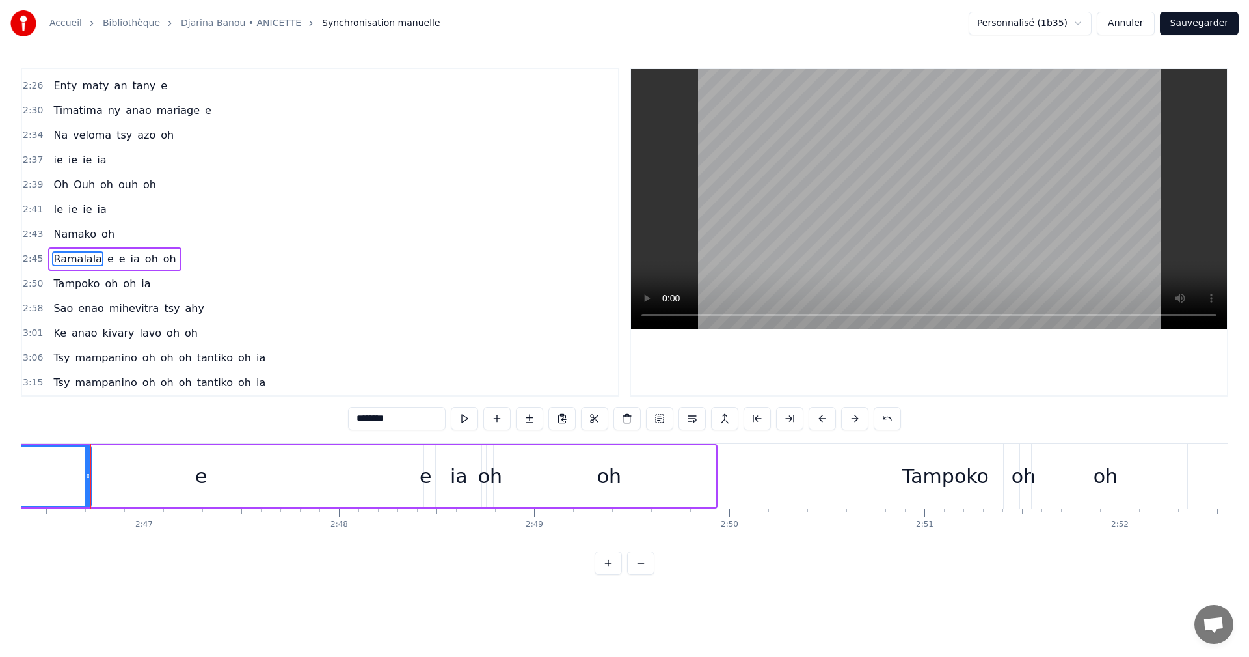
scroll to position [0, 32484]
click at [470, 420] on button at bounding box center [464, 418] width 27 height 23
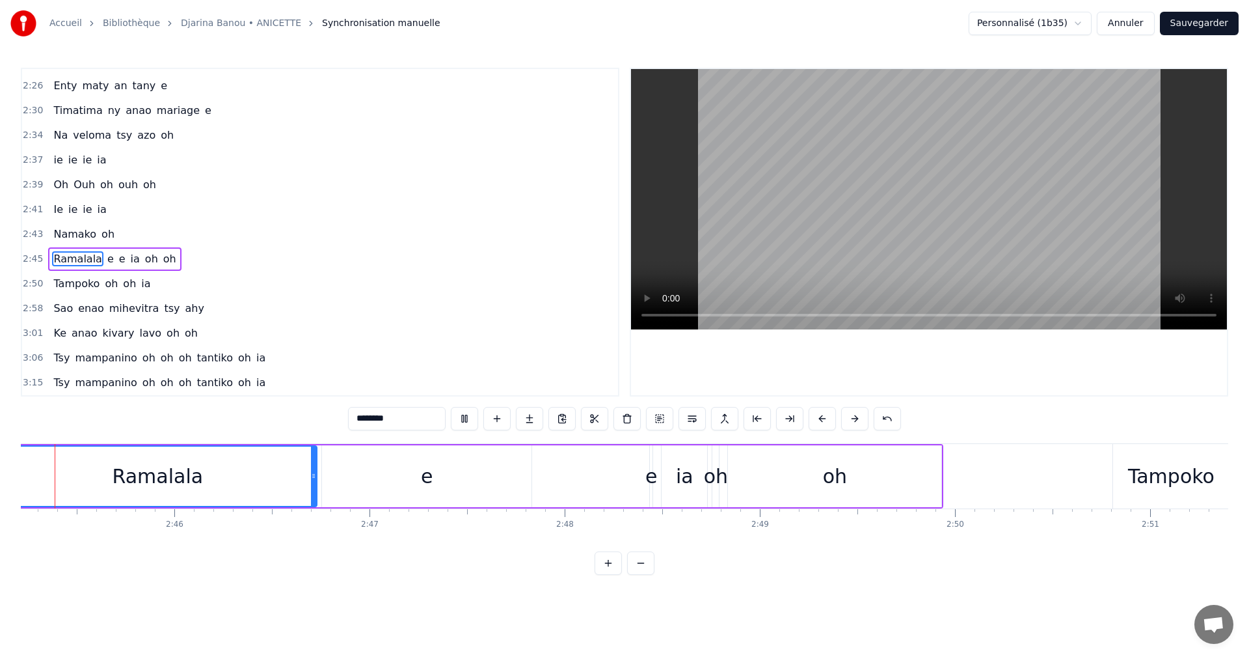
scroll to position [0, 32203]
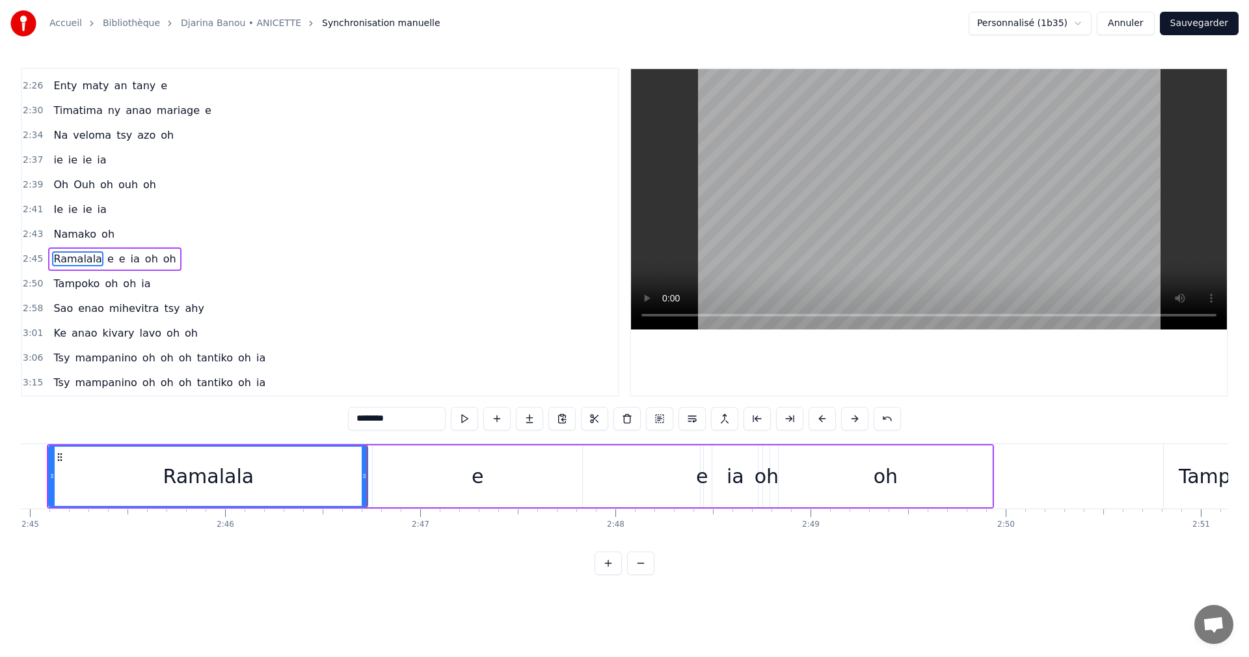
click at [448, 497] on div "e" at bounding box center [478, 476] width 210 height 62
type input "*"
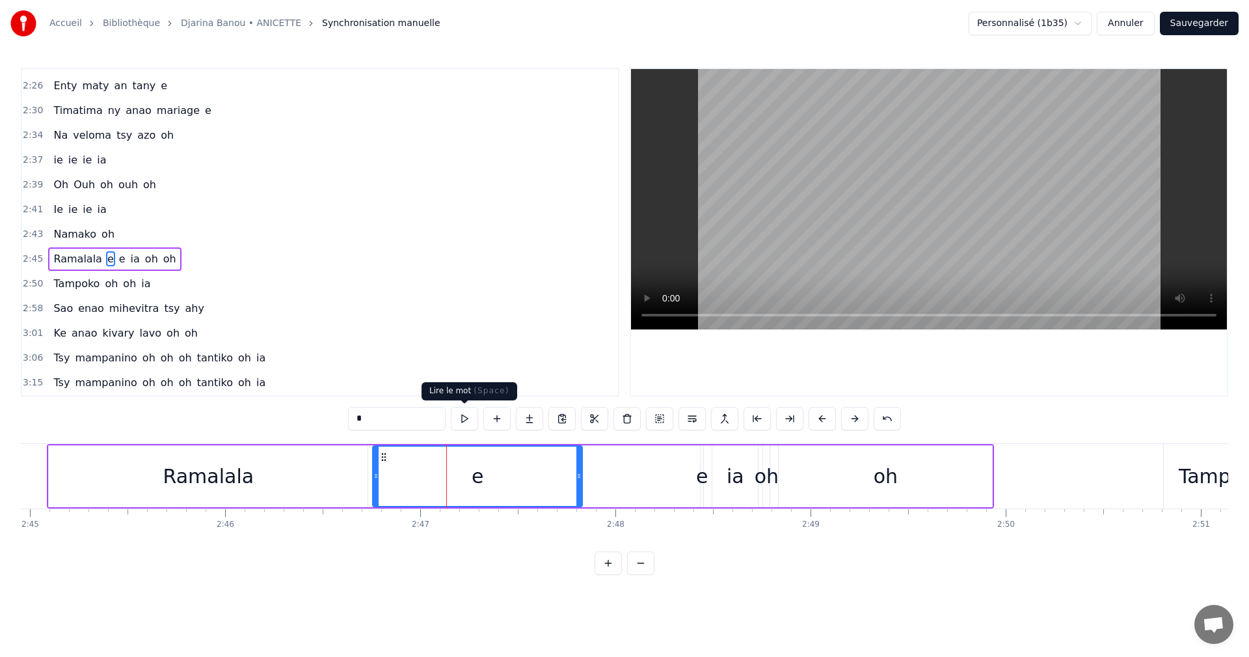
click at [459, 423] on button at bounding box center [464, 418] width 27 height 23
click at [608, 502] on div "Ramalala e e ia oh oh" at bounding box center [520, 476] width 947 height 64
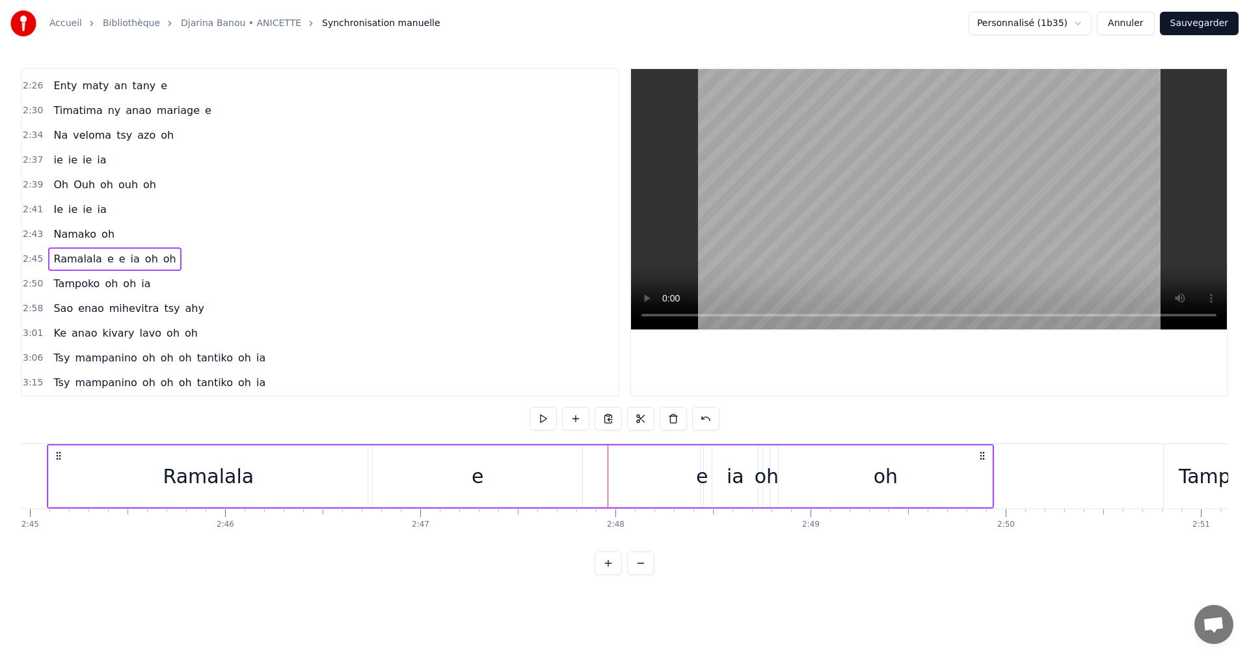
click at [622, 495] on div "Ramalala e e ia oh oh" at bounding box center [520, 476] width 947 height 64
click at [544, 420] on button at bounding box center [543, 418] width 27 height 23
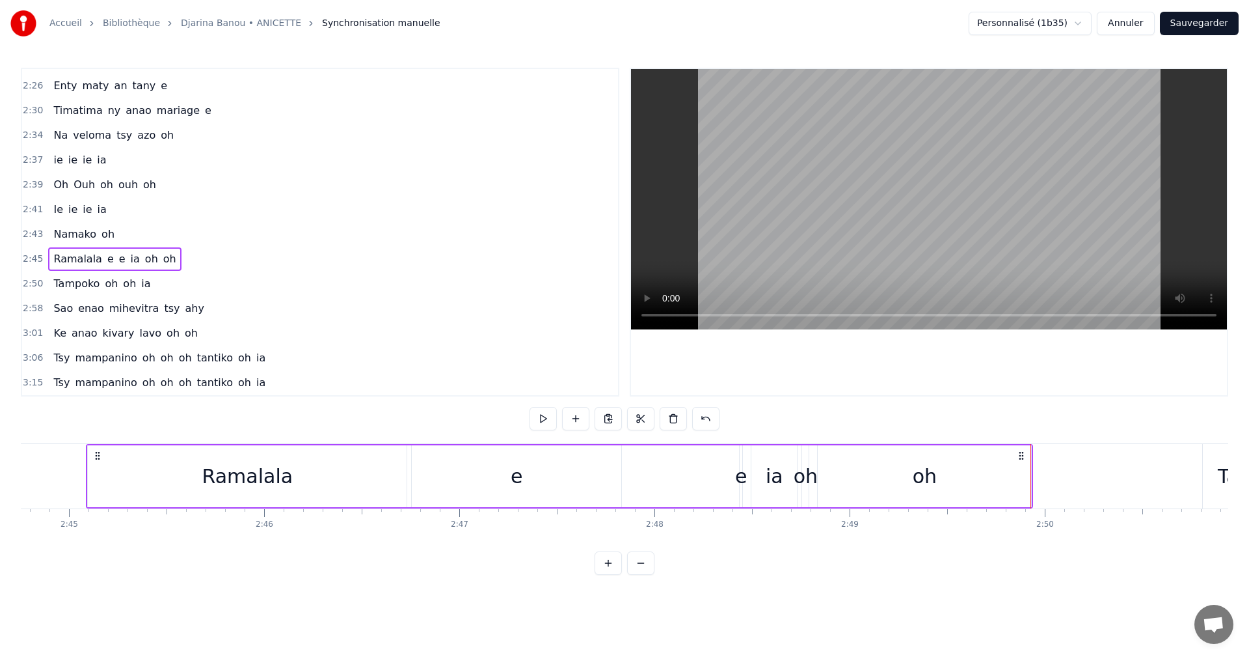
click at [697, 506] on div "Ramalala e e ia oh oh" at bounding box center [559, 476] width 947 height 64
click at [543, 414] on button at bounding box center [543, 418] width 27 height 23
click at [543, 487] on div "e" at bounding box center [517, 476] width 210 height 62
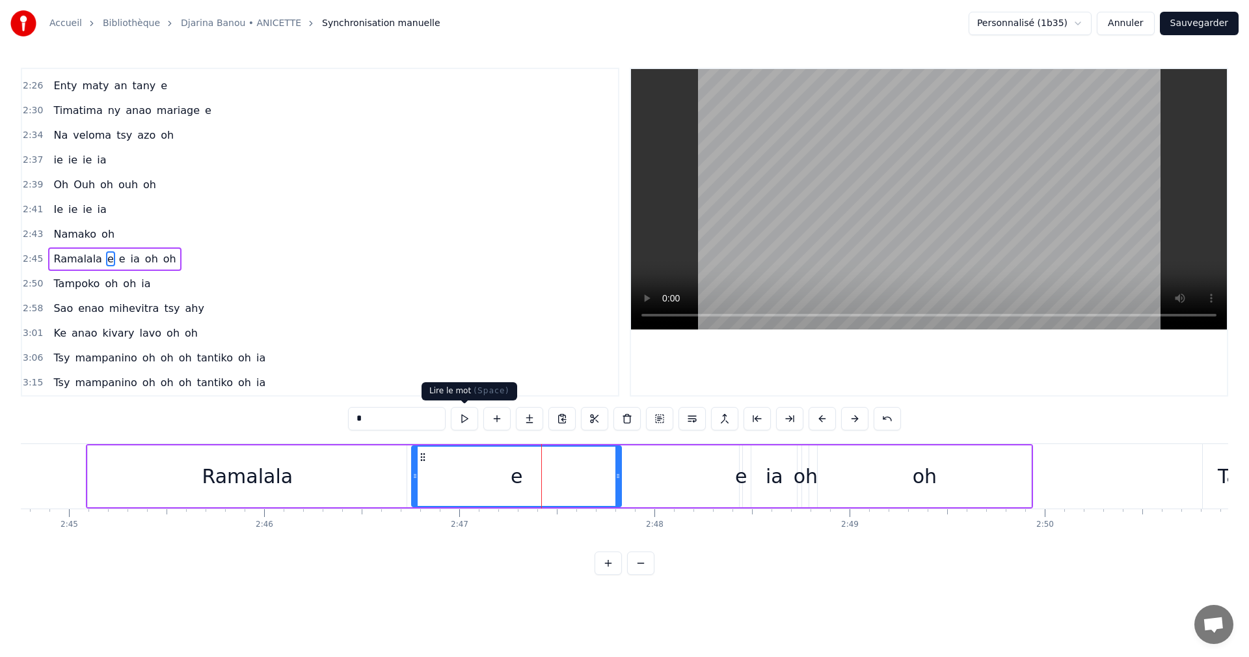
click at [475, 417] on button at bounding box center [464, 418] width 27 height 23
click at [637, 476] on div "Ramalala e e ia oh oh" at bounding box center [559, 476] width 947 height 64
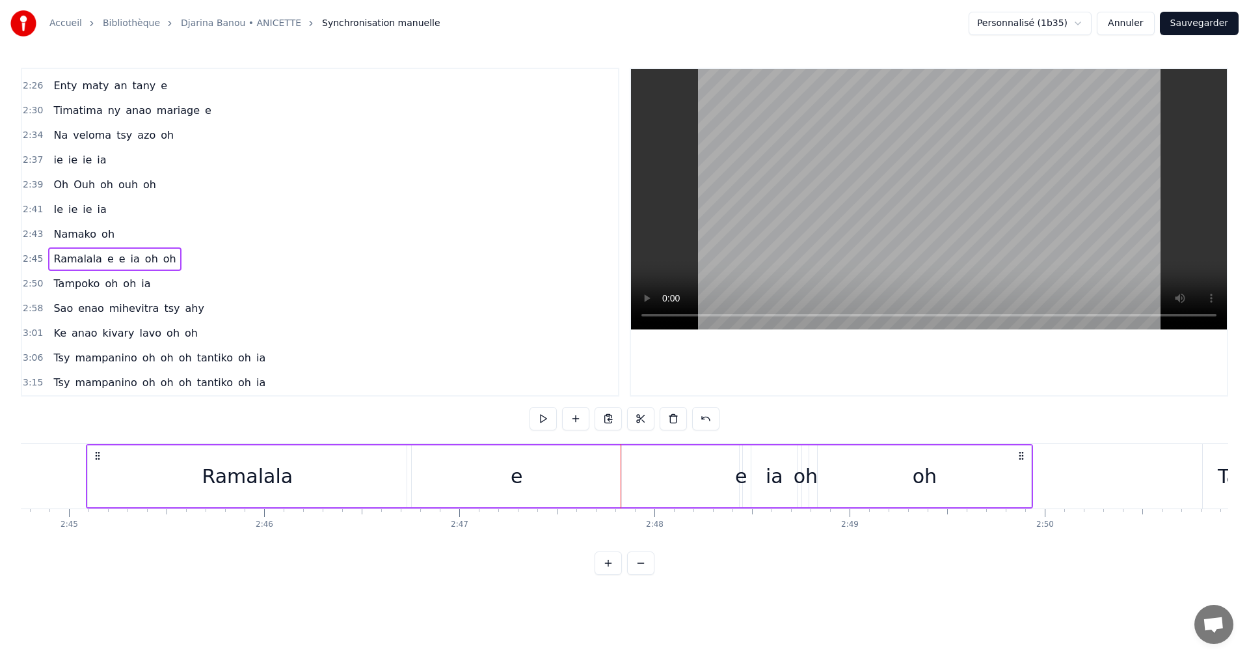
click at [738, 484] on div "e" at bounding box center [741, 475] width 12 height 29
click at [461, 420] on button at bounding box center [464, 418] width 27 height 23
drag, startPoint x: 739, startPoint y: 482, endPoint x: 725, endPoint y: 482, distance: 14.3
click at [725, 482] on div "Ramalala e e ia oh oh" at bounding box center [559, 476] width 947 height 64
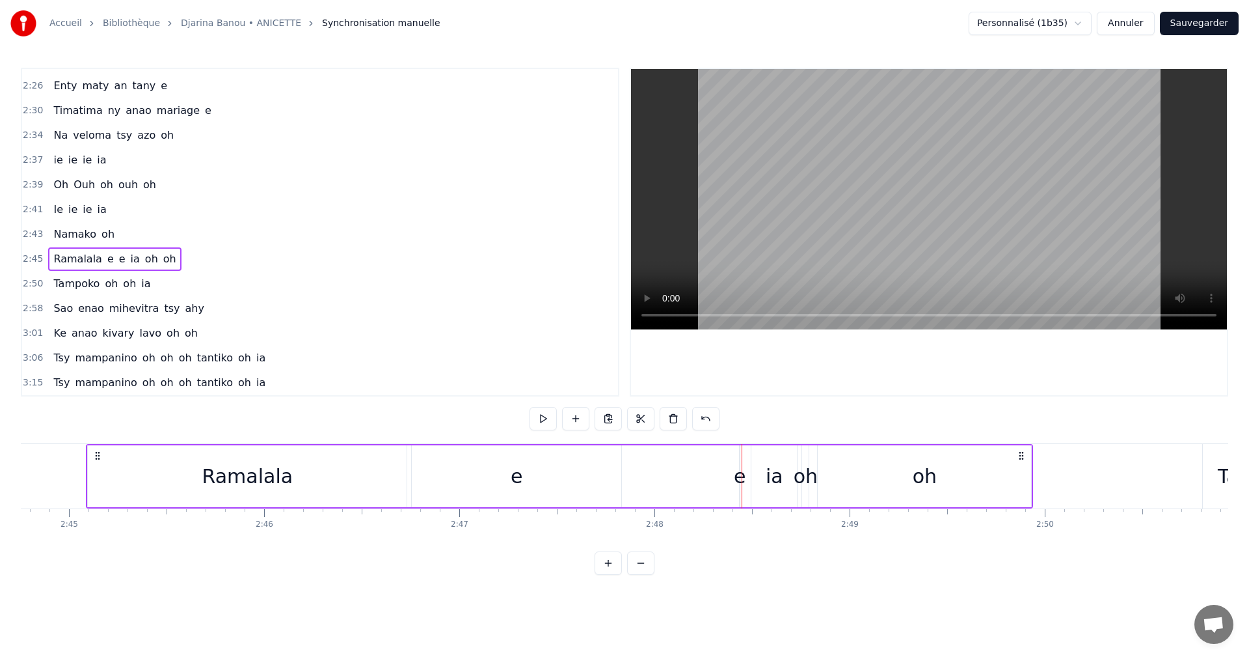
click at [737, 478] on div "e" at bounding box center [740, 475] width 12 height 29
drag, startPoint x: 741, startPoint y: 471, endPoint x: 627, endPoint y: 468, distance: 114.6
click at [627, 468] on div at bounding box center [628, 475] width 5 height 59
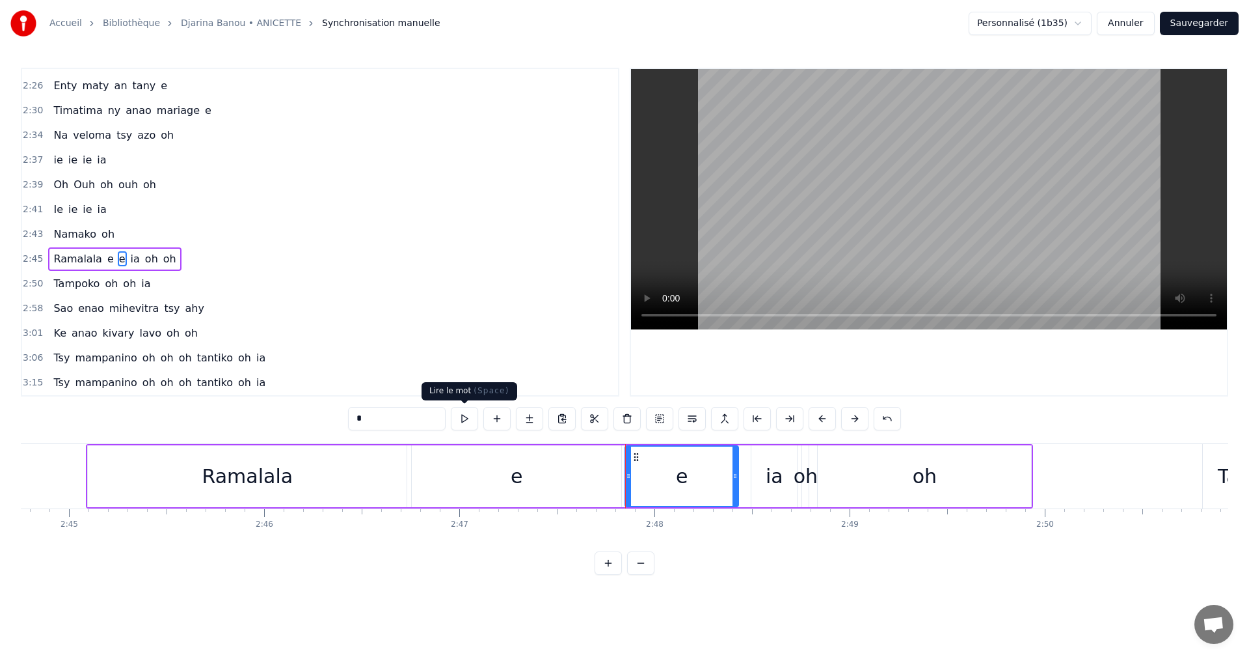
click at [461, 420] on button at bounding box center [464, 418] width 27 height 23
click at [785, 495] on div "ia" at bounding box center [775, 476] width 46 height 62
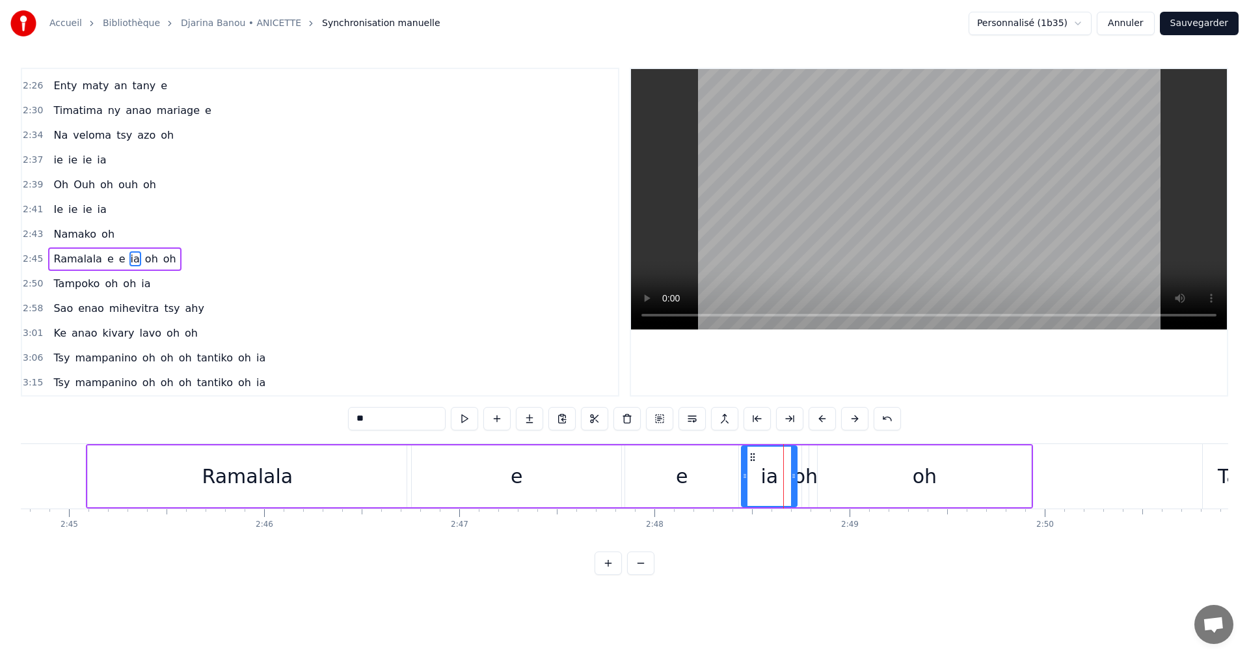
drag, startPoint x: 757, startPoint y: 478, endPoint x: 747, endPoint y: 470, distance: 12.1
click at [747, 470] on icon at bounding box center [745, 475] width 5 height 10
click at [469, 418] on button at bounding box center [464, 418] width 27 height 23
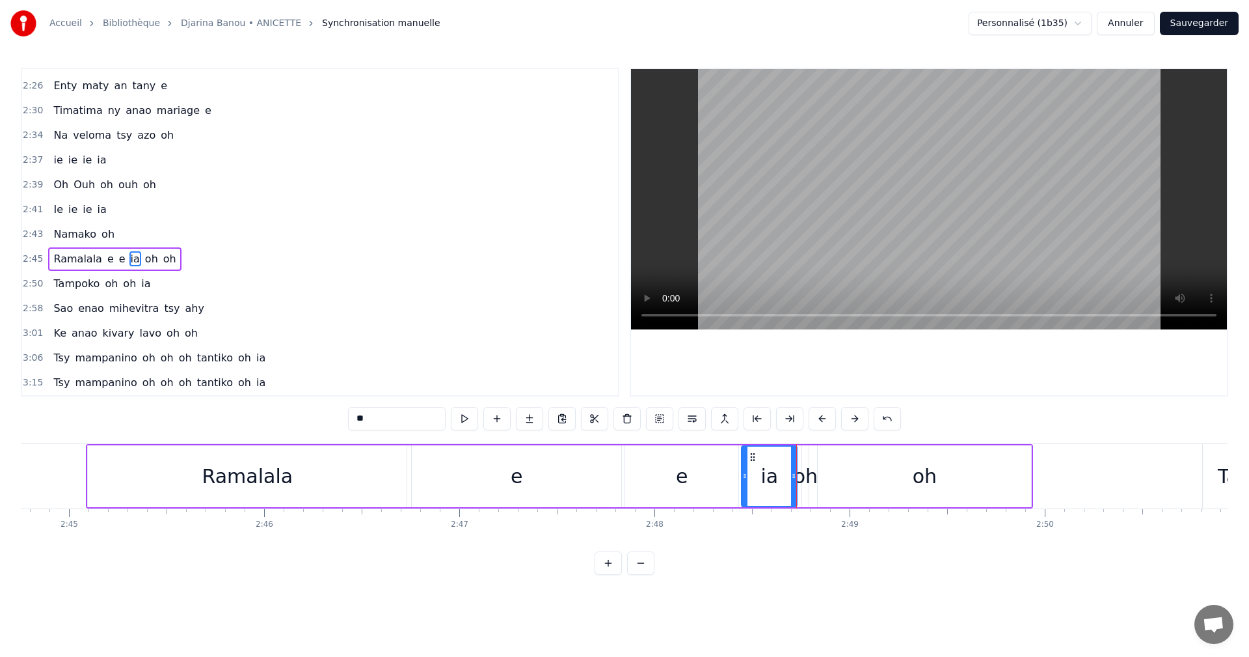
click at [469, 418] on button at bounding box center [464, 418] width 27 height 23
click at [805, 470] on div "oh" at bounding box center [806, 475] width 24 height 29
type input "**"
click at [802, 475] on icon at bounding box center [802, 475] width 5 height 10
click at [484, 422] on button at bounding box center [497, 418] width 27 height 23
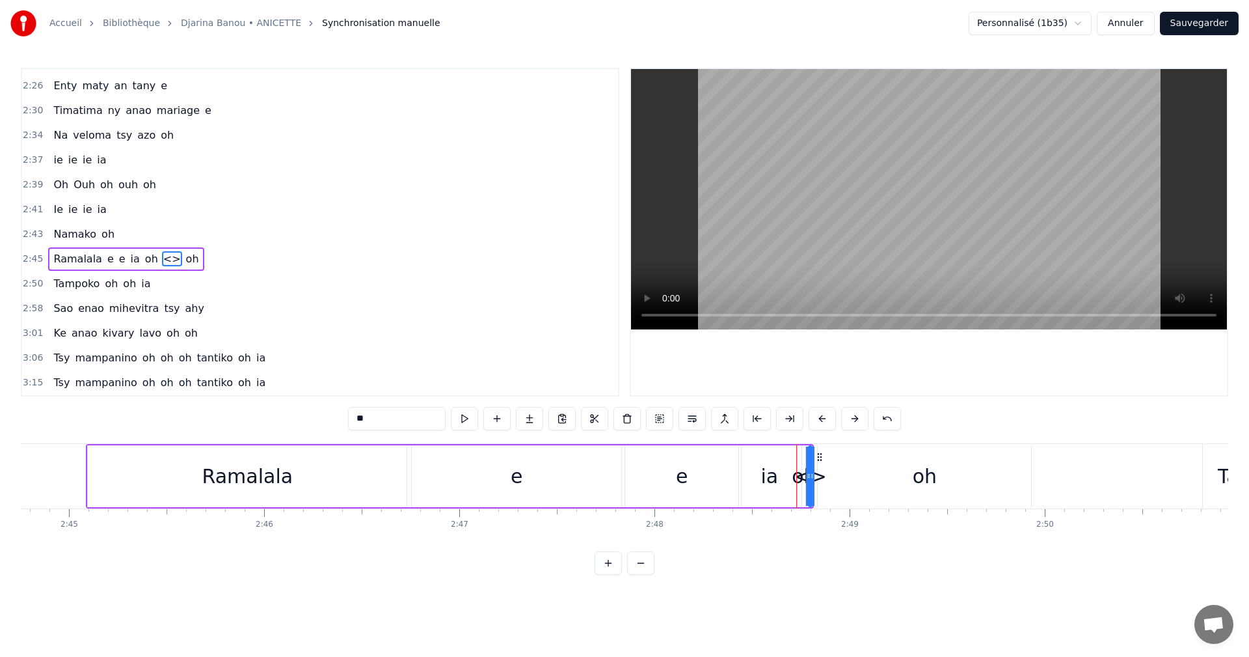
click at [813, 478] on icon at bounding box center [812, 475] width 5 height 10
click at [400, 414] on input "**" at bounding box center [397, 418] width 98 height 23
type input "*"
click at [798, 474] on div "oh" at bounding box center [804, 475] width 24 height 29
type input "**"
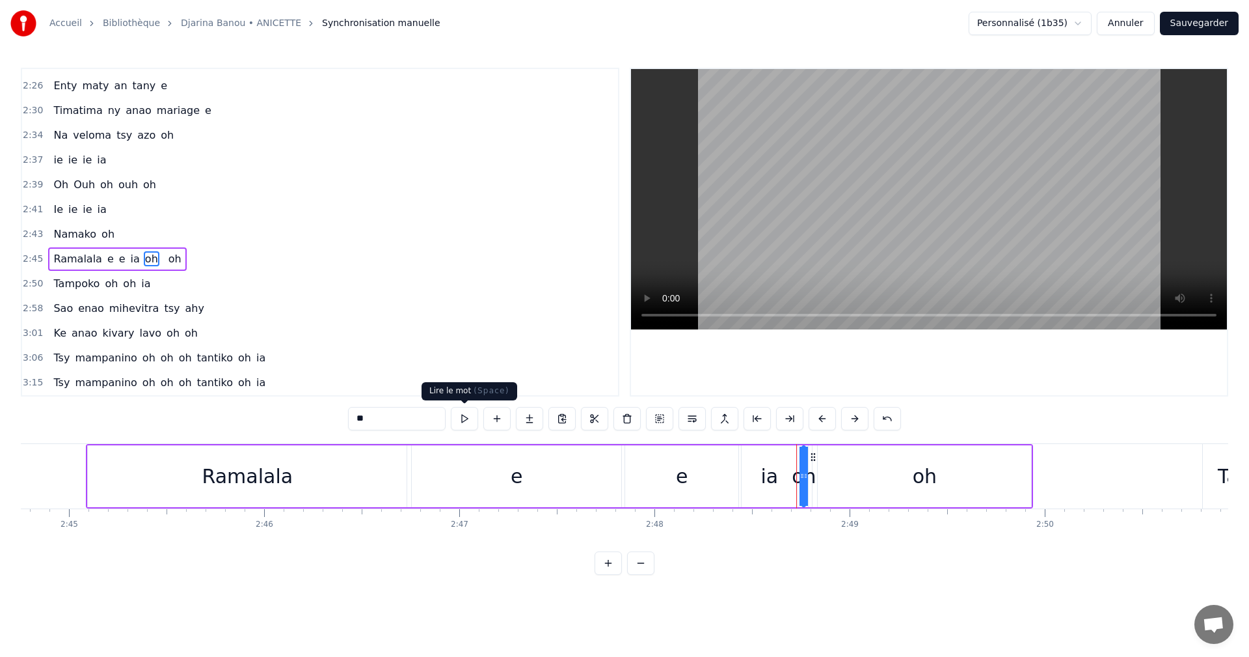
click at [469, 416] on button at bounding box center [464, 418] width 27 height 23
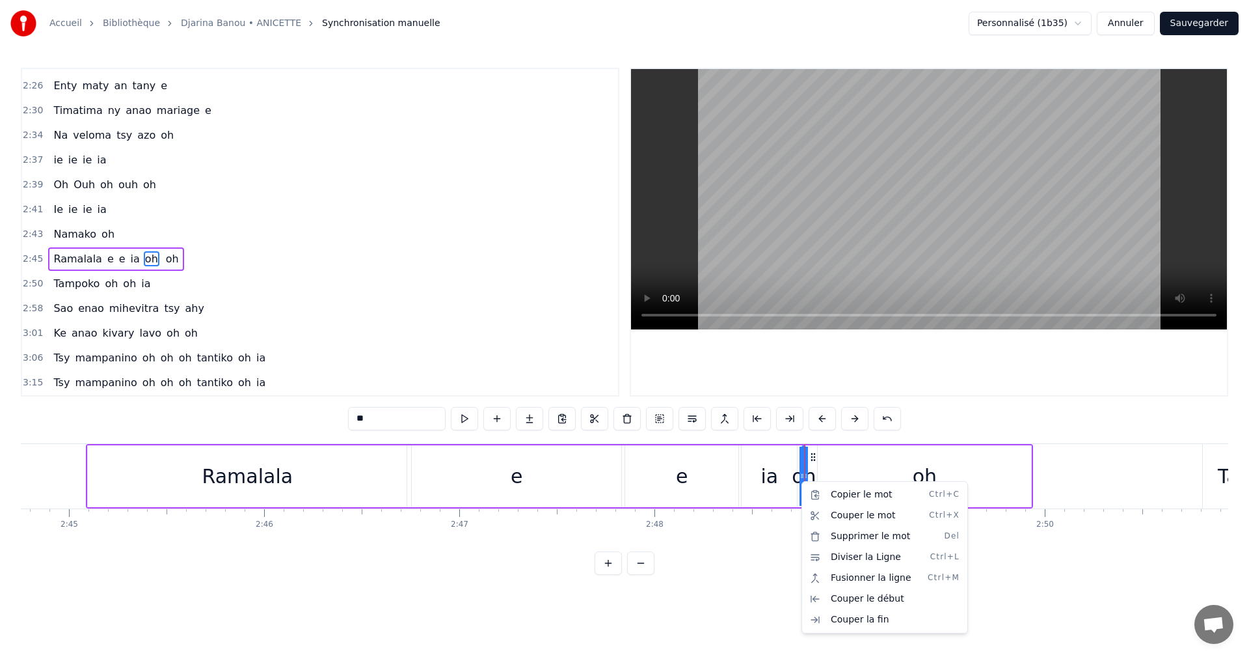
click at [465, 419] on html "Accueil Bibliothèque [PERSON_NAME] • ANICETTE Synchronisation manuelle Personna…" at bounding box center [624, 297] width 1249 height 595
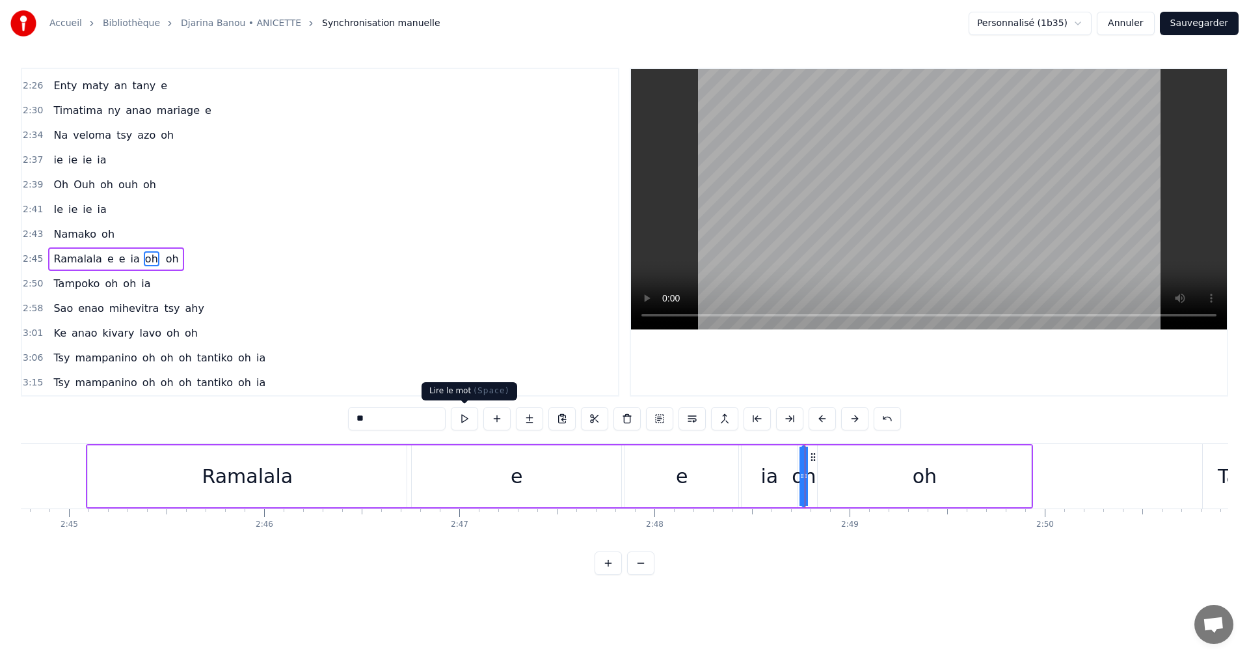
click at [464, 418] on button at bounding box center [464, 418] width 27 height 23
click at [928, 503] on div "oh" at bounding box center [924, 476] width 213 height 62
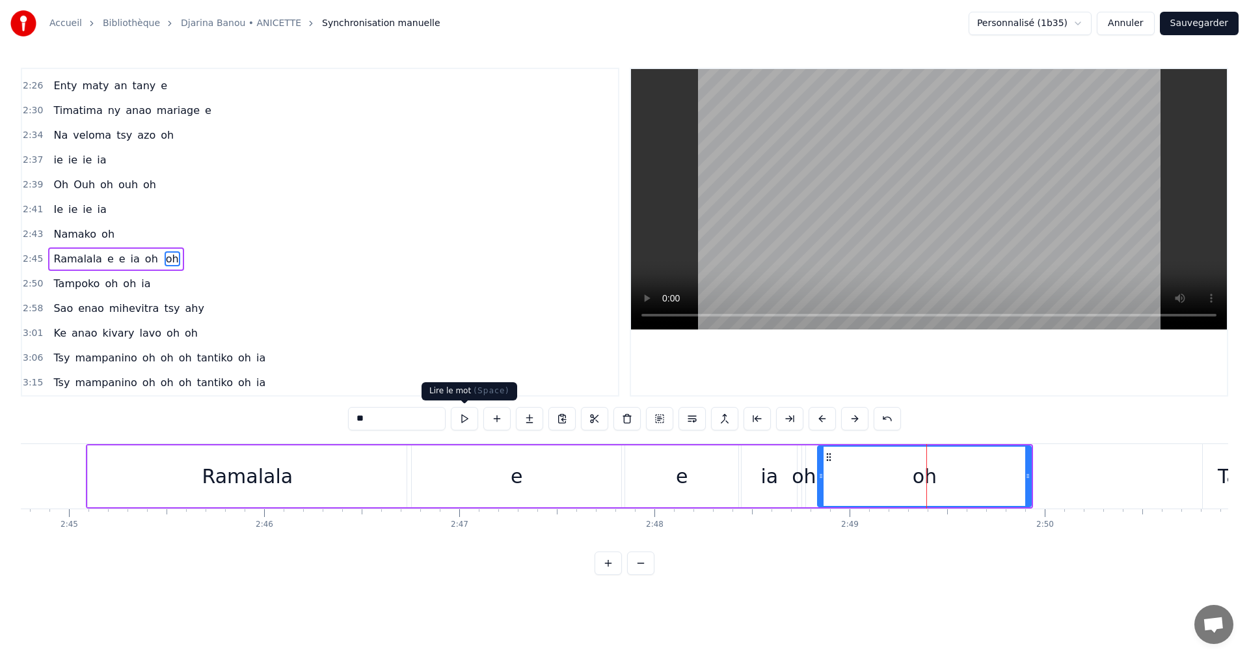
click at [478, 425] on button at bounding box center [464, 418] width 27 height 23
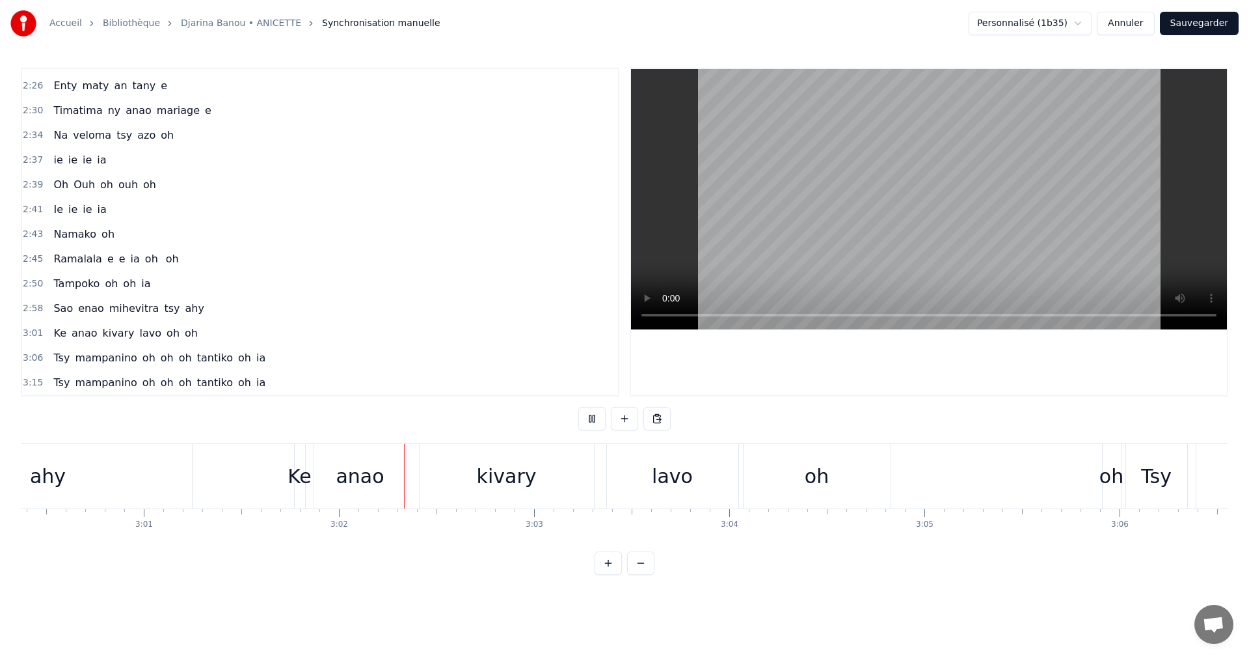
scroll to position [0, 35436]
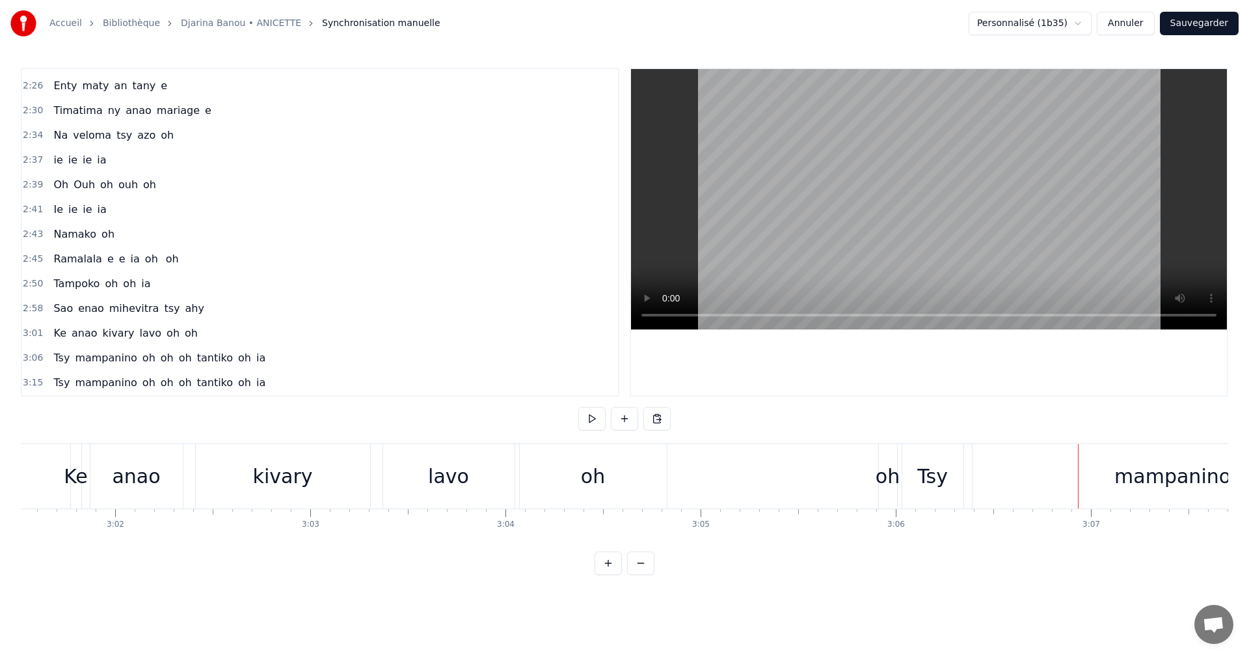
click at [886, 470] on div "oh" at bounding box center [888, 475] width 24 height 29
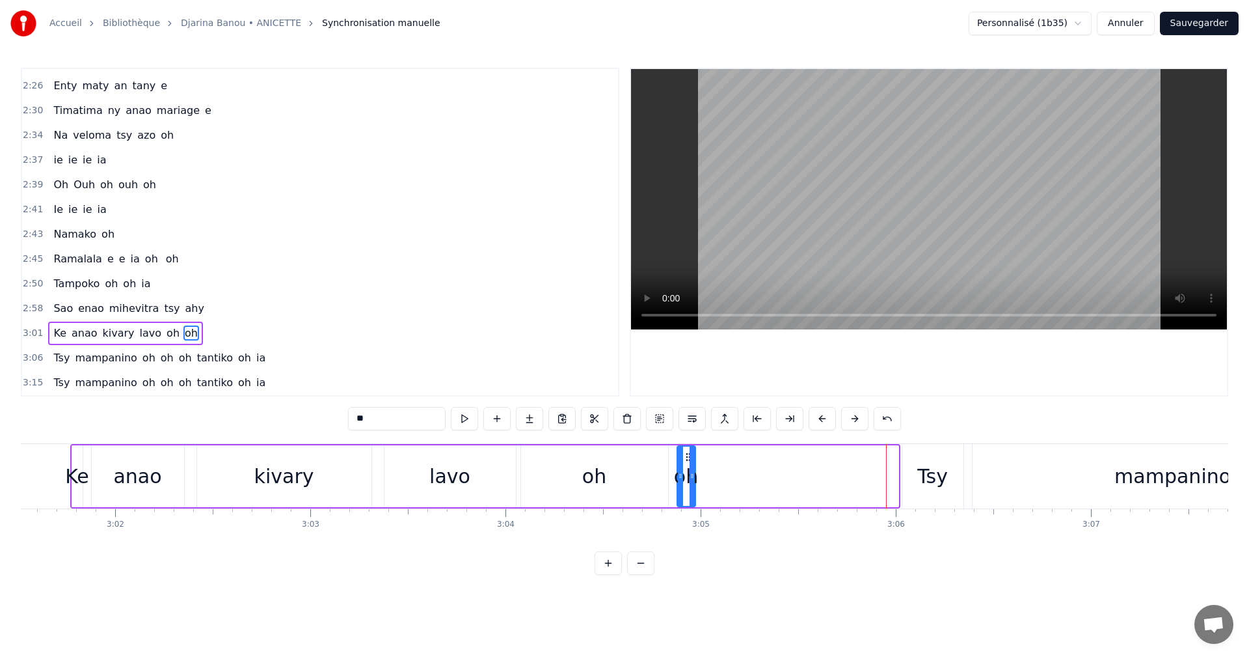
drag, startPoint x: 892, startPoint y: 457, endPoint x: 688, endPoint y: 457, distance: 203.0
click at [688, 457] on icon at bounding box center [688, 457] width 10 height 10
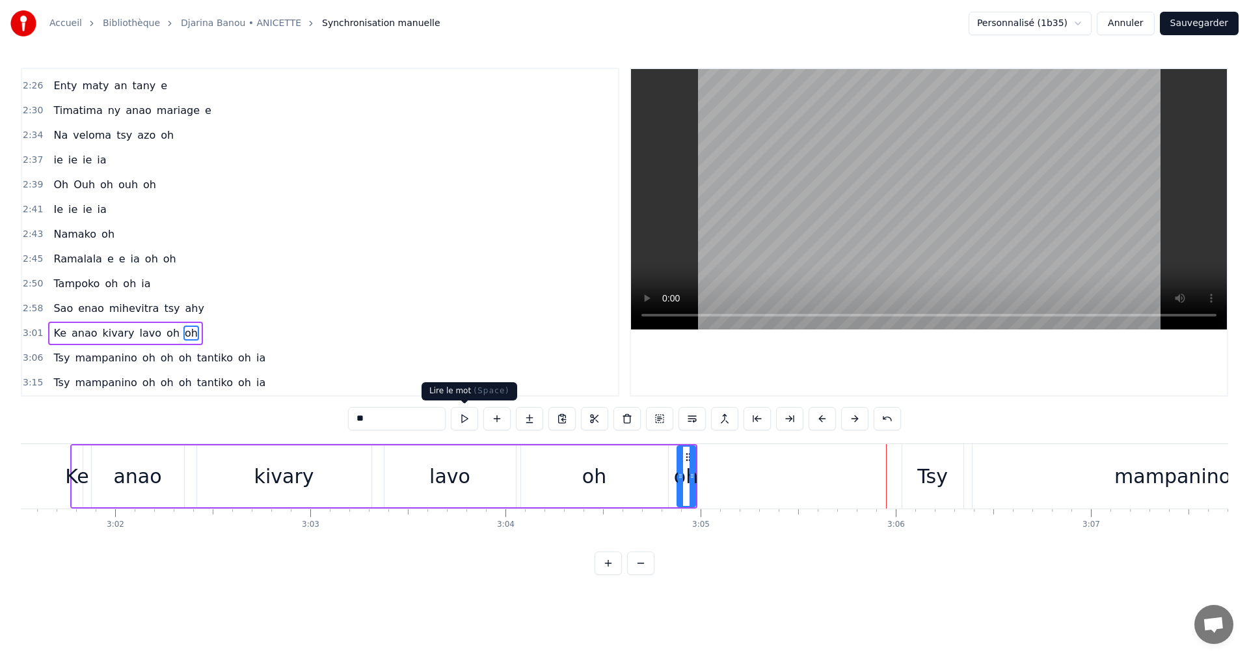
click at [471, 421] on button at bounding box center [464, 418] width 27 height 23
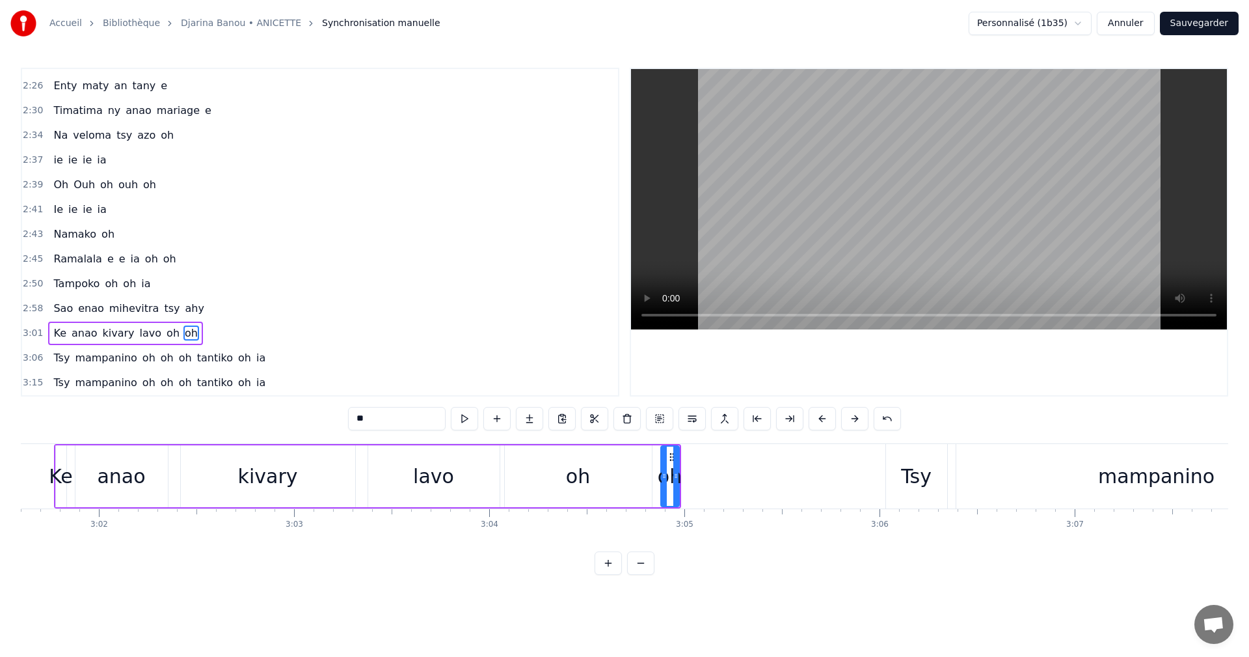
scroll to position [0, 35843]
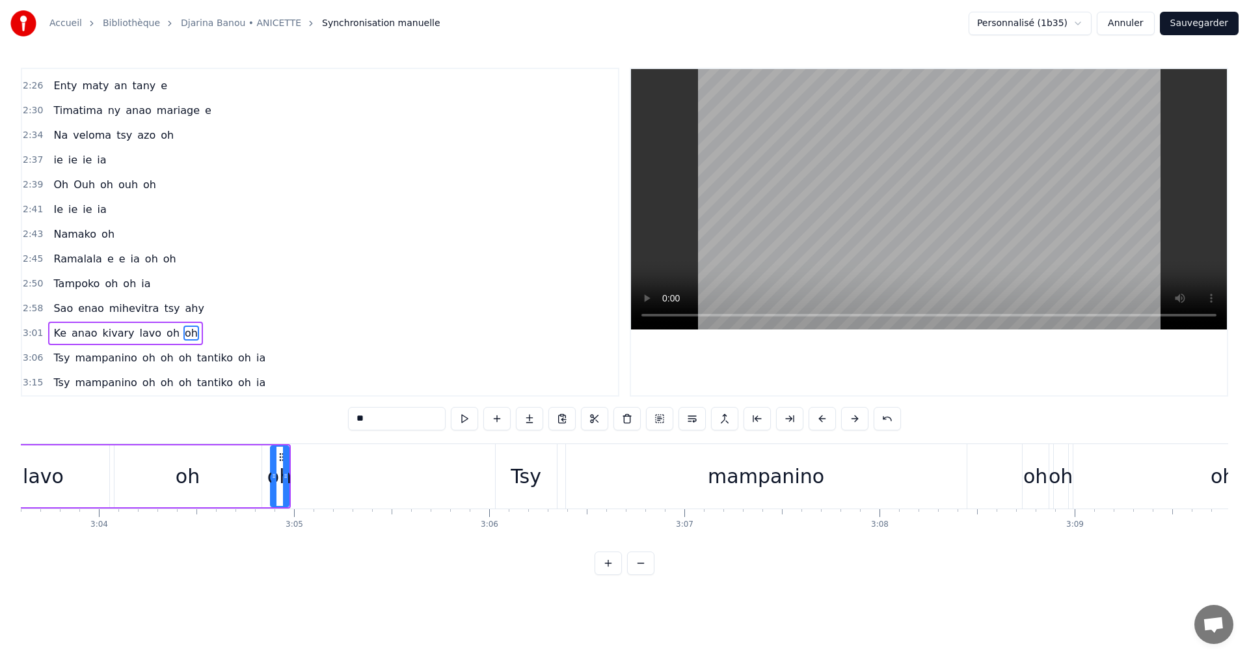
click at [907, 500] on div "mampanino" at bounding box center [766, 476] width 401 height 64
type input "*********"
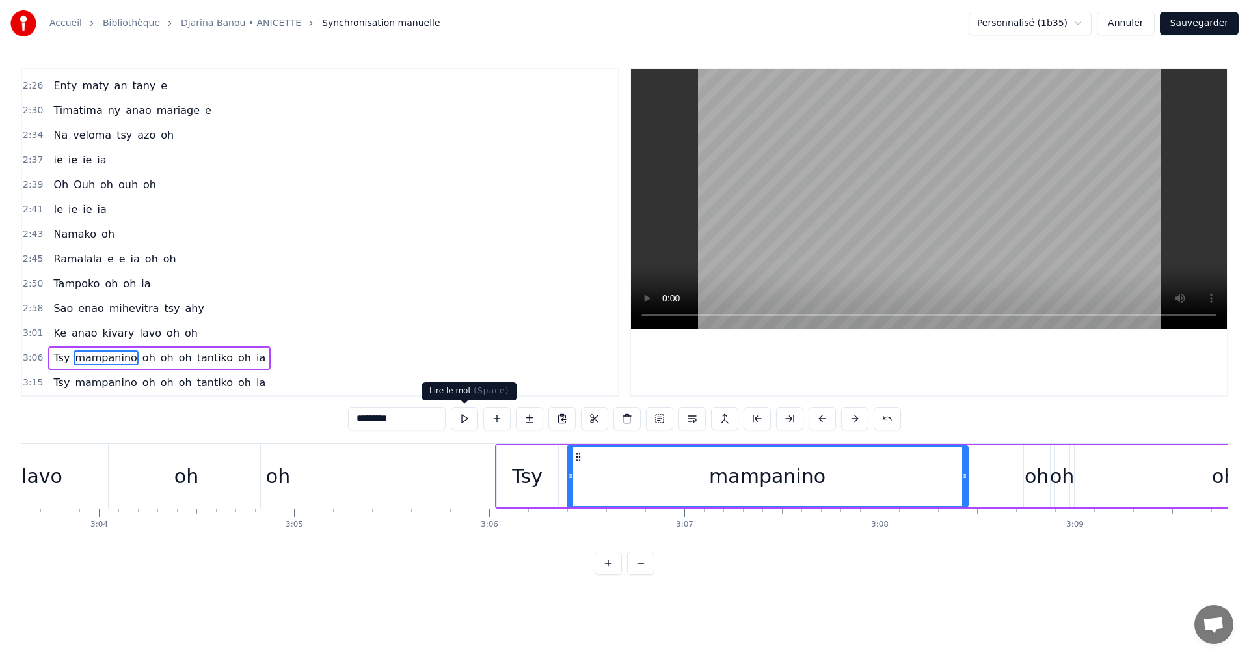
click at [470, 416] on button at bounding box center [464, 418] width 27 height 23
click at [981, 496] on div "Tsy mampanino oh oh oh tantiko oh ia" at bounding box center [1265, 476] width 1541 height 64
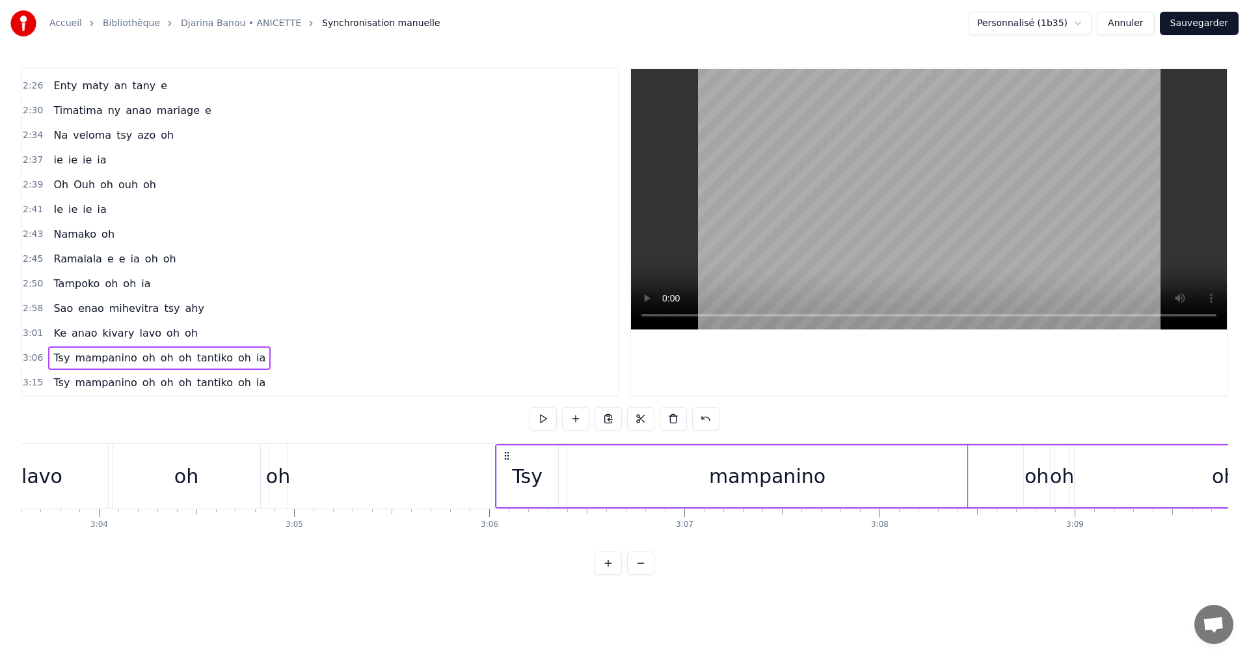
click at [1031, 488] on div "oh" at bounding box center [1037, 475] width 24 height 29
click at [471, 423] on button at bounding box center [464, 418] width 27 height 23
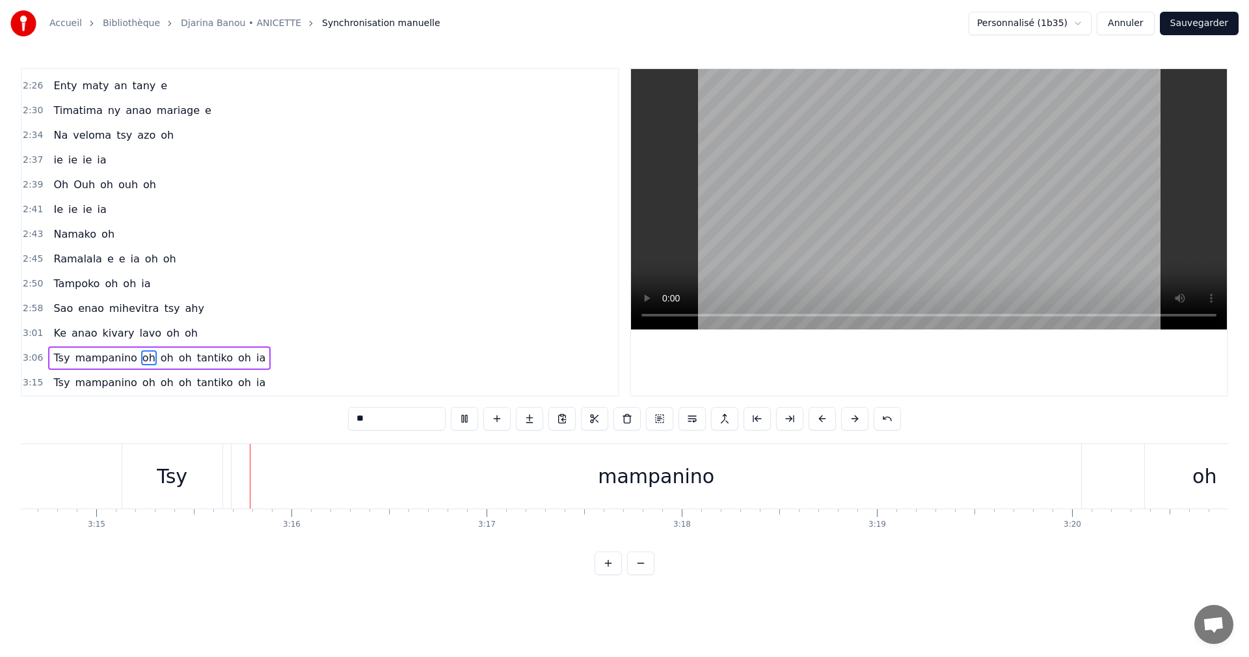
scroll to position [0, 38038]
click at [536, 500] on div "mampanino" at bounding box center [612, 476] width 850 height 64
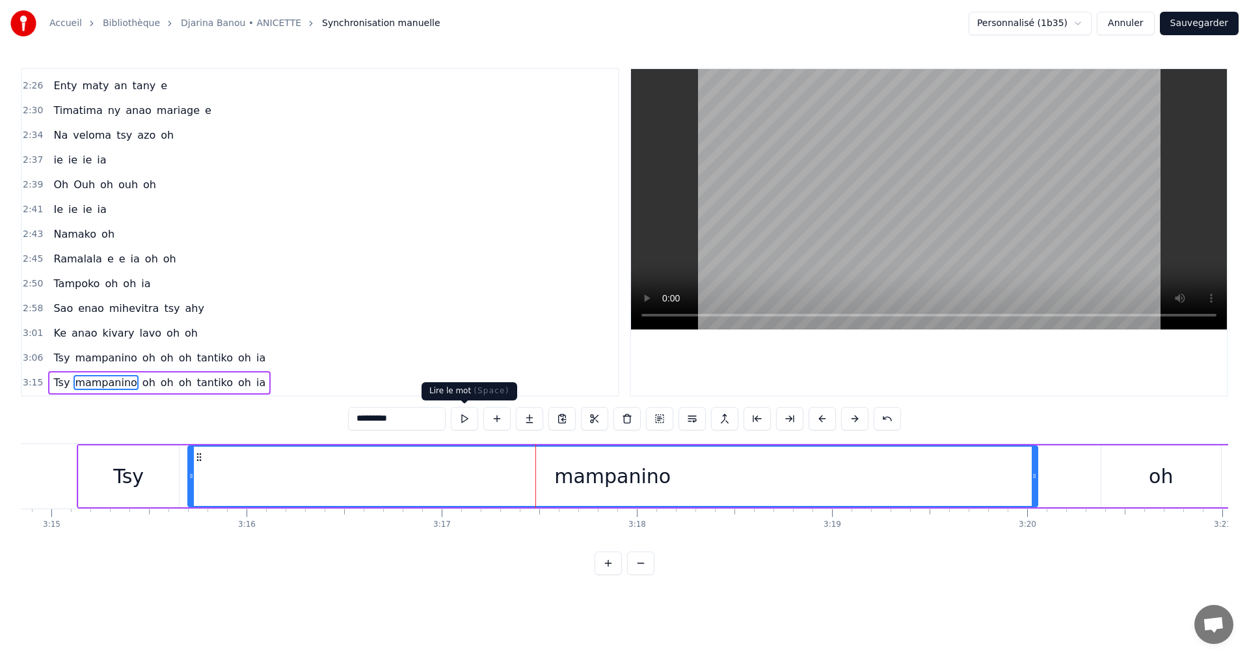
click at [464, 417] on button at bounding box center [464, 418] width 27 height 23
click at [454, 422] on button at bounding box center [464, 418] width 27 height 23
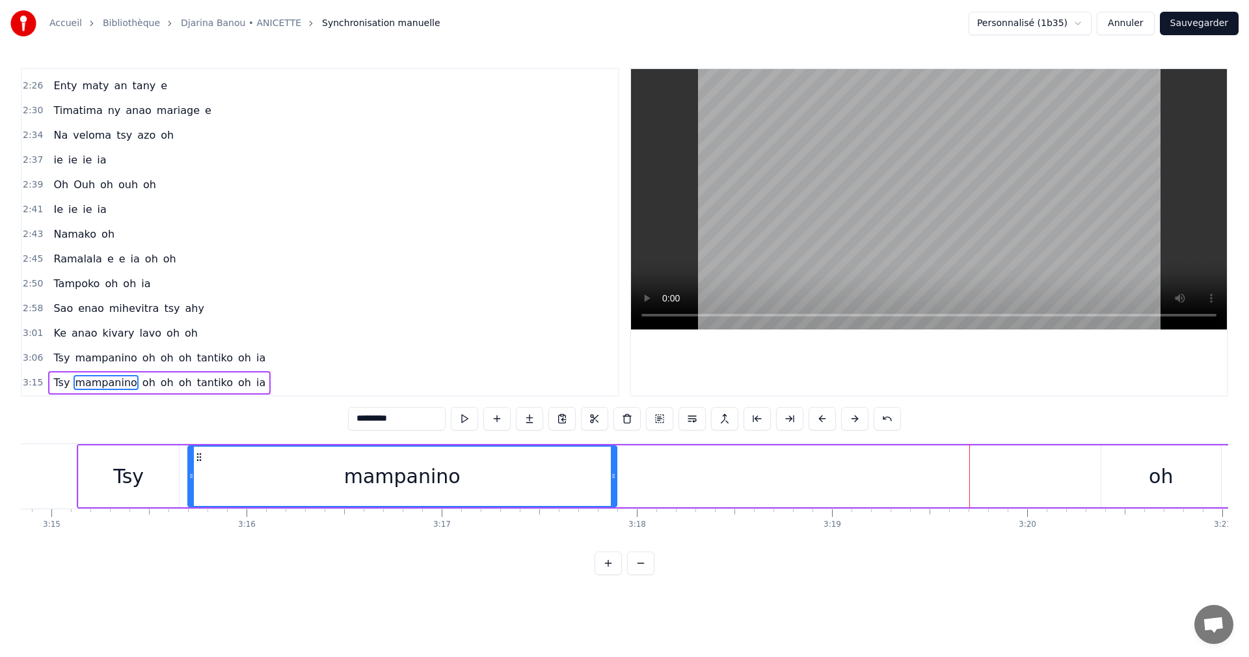
drag, startPoint x: 1037, startPoint y: 473, endPoint x: 616, endPoint y: 467, distance: 421.1
click at [616, 467] on div at bounding box center [613, 475] width 5 height 59
click at [458, 416] on button at bounding box center [464, 418] width 27 height 23
click at [1164, 472] on div "oh" at bounding box center [1161, 475] width 24 height 29
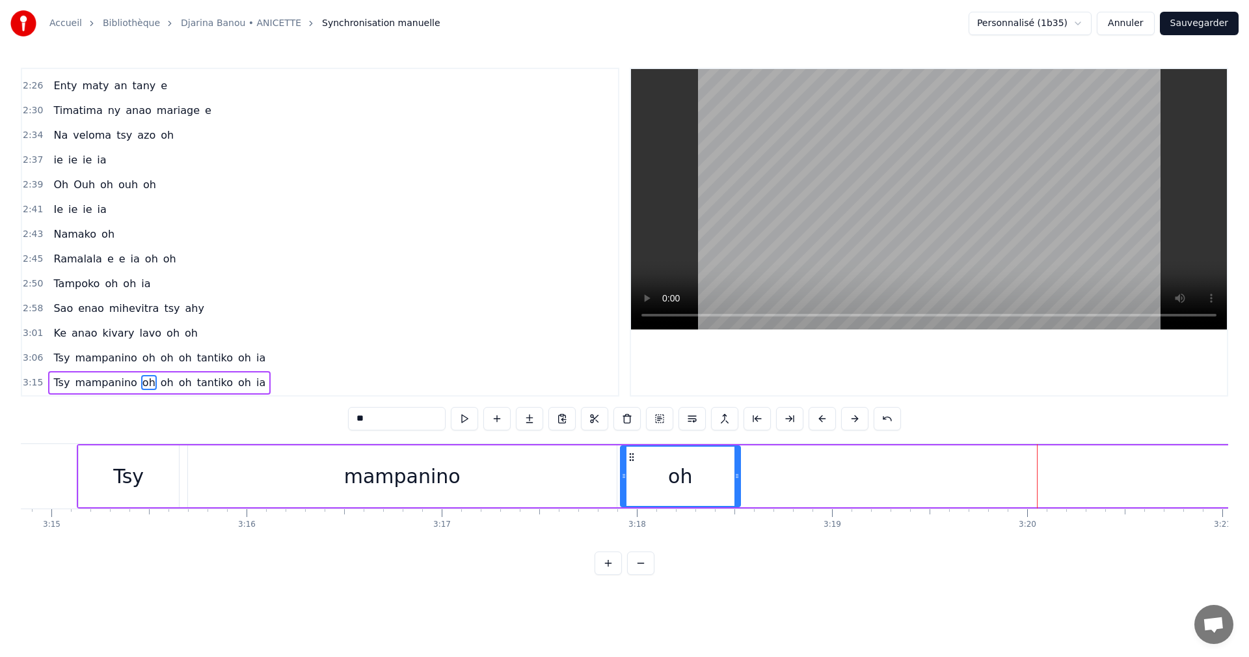
drag, startPoint x: 1114, startPoint y: 460, endPoint x: 633, endPoint y: 470, distance: 481.0
click at [633, 470] on div "oh" at bounding box center [680, 475] width 118 height 59
click at [480, 418] on div "**" at bounding box center [624, 418] width 553 height 23
click at [469, 418] on button at bounding box center [464, 418] width 27 height 23
drag, startPoint x: 632, startPoint y: 454, endPoint x: 688, endPoint y: 456, distance: 56.6
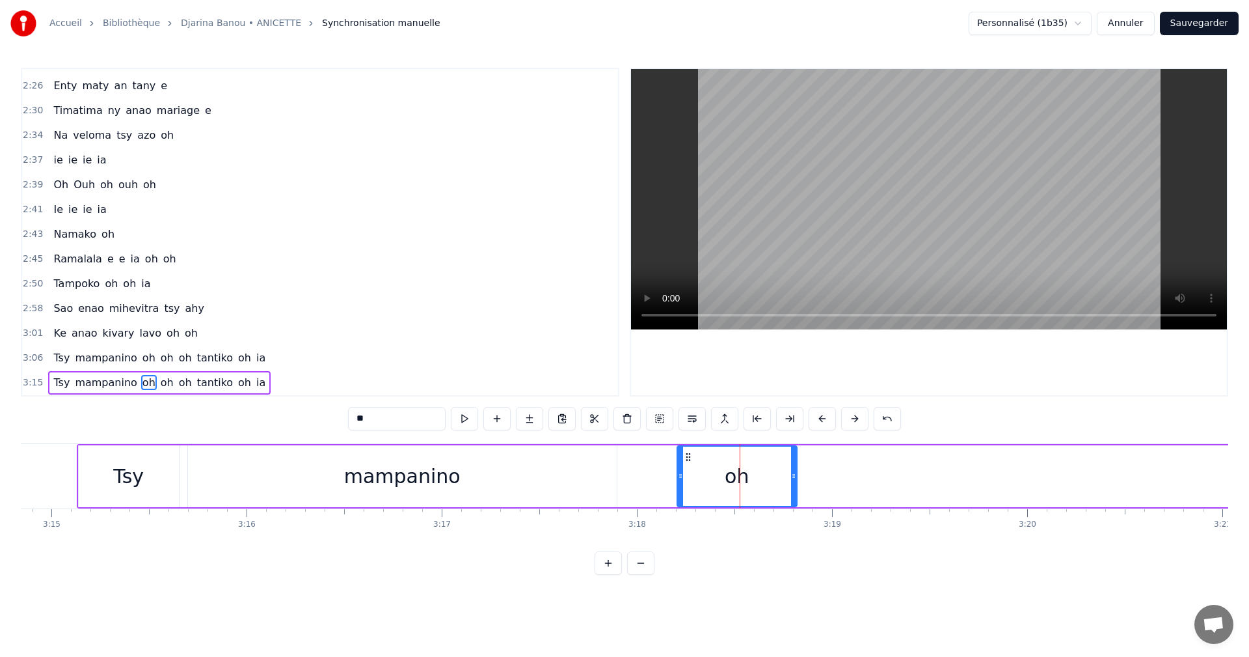
click at [688, 456] on icon at bounding box center [688, 457] width 10 height 10
click at [578, 461] on div "mampanino" at bounding box center [402, 476] width 429 height 62
type input "*********"
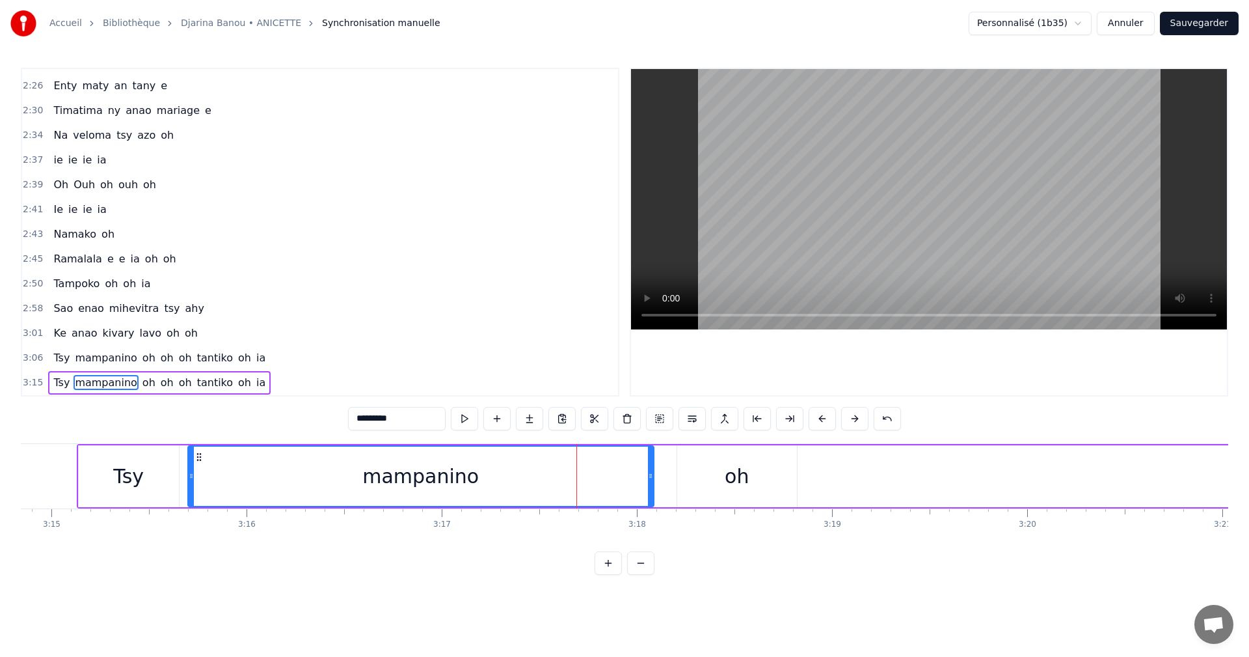
drag, startPoint x: 612, startPoint y: 472, endPoint x: 649, endPoint y: 472, distance: 37.1
click at [649, 472] on icon at bounding box center [650, 475] width 5 height 10
click at [461, 419] on button at bounding box center [464, 418] width 27 height 23
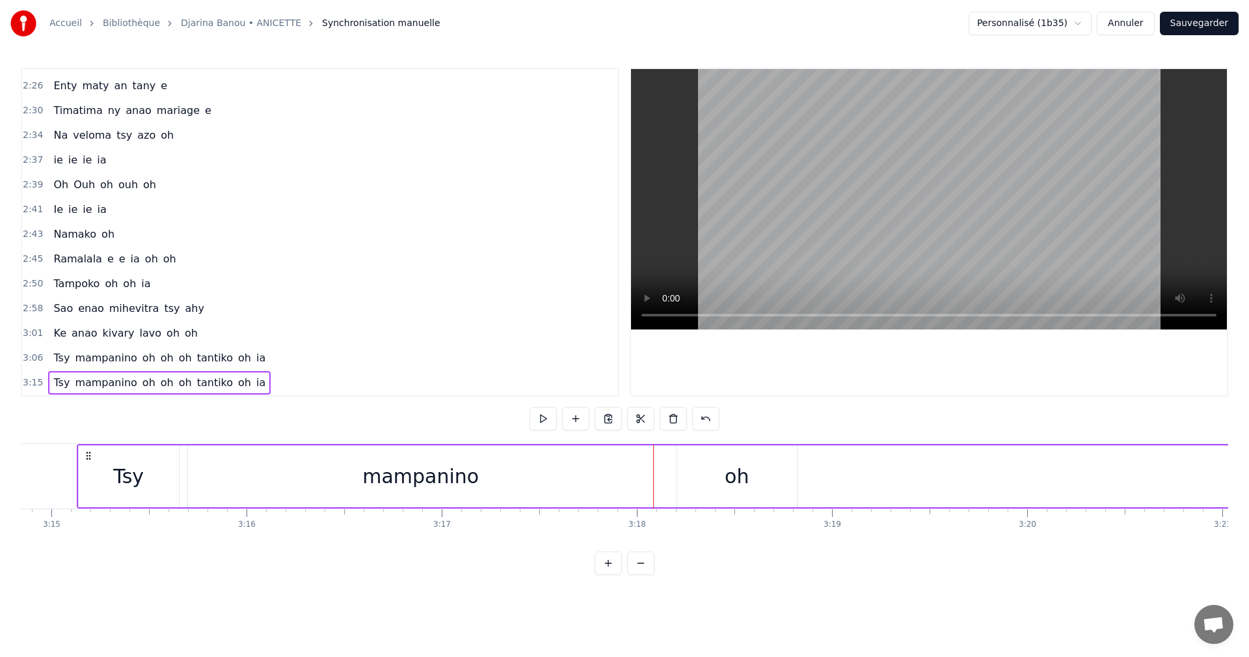
click at [743, 484] on div "oh" at bounding box center [737, 475] width 24 height 29
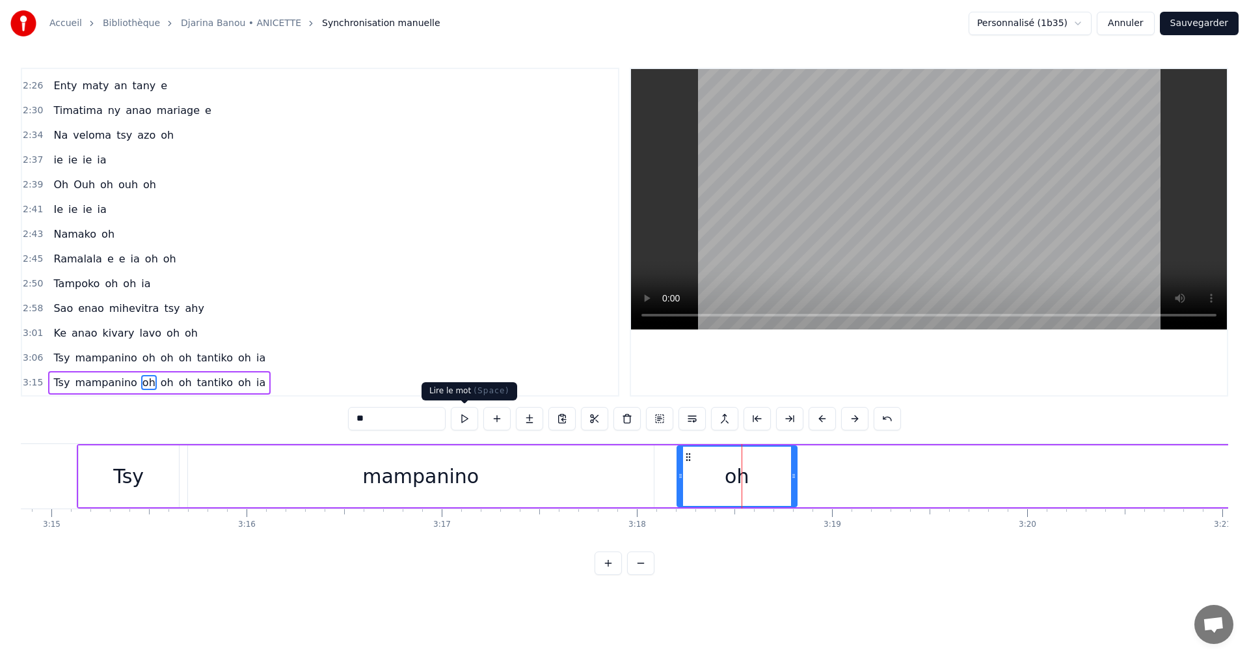
click at [464, 413] on button at bounding box center [464, 418] width 27 height 23
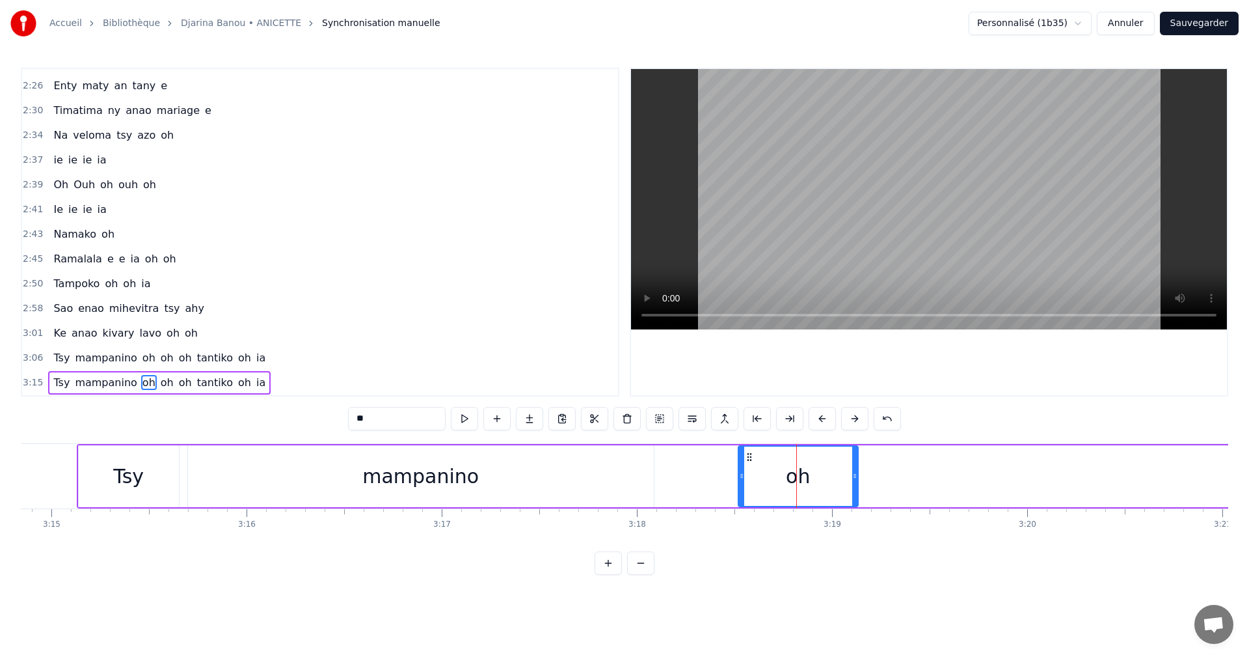
drag, startPoint x: 685, startPoint y: 455, endPoint x: 746, endPoint y: 453, distance: 61.2
click at [746, 453] on icon at bounding box center [749, 457] width 10 height 10
click at [614, 472] on div "mampanino" at bounding box center [421, 476] width 466 height 62
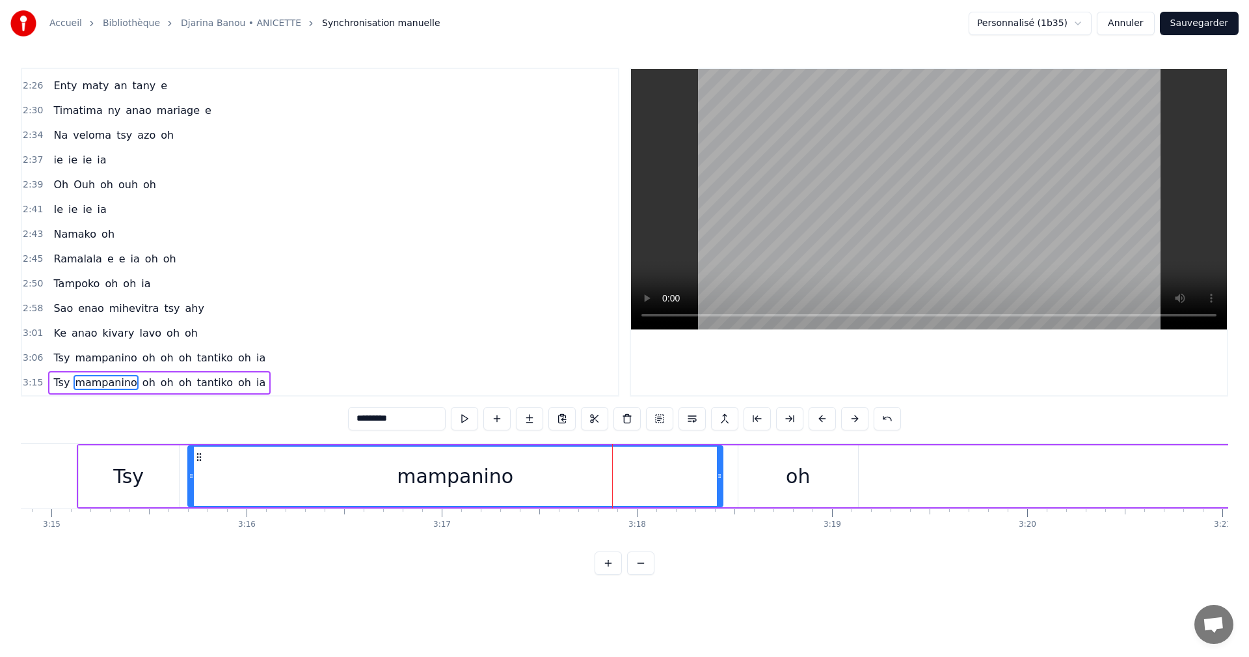
drag, startPoint x: 653, startPoint y: 474, endPoint x: 722, endPoint y: 487, distance: 70.3
click at [722, 487] on div at bounding box center [719, 475] width 5 height 59
click at [463, 429] on button at bounding box center [464, 418] width 27 height 23
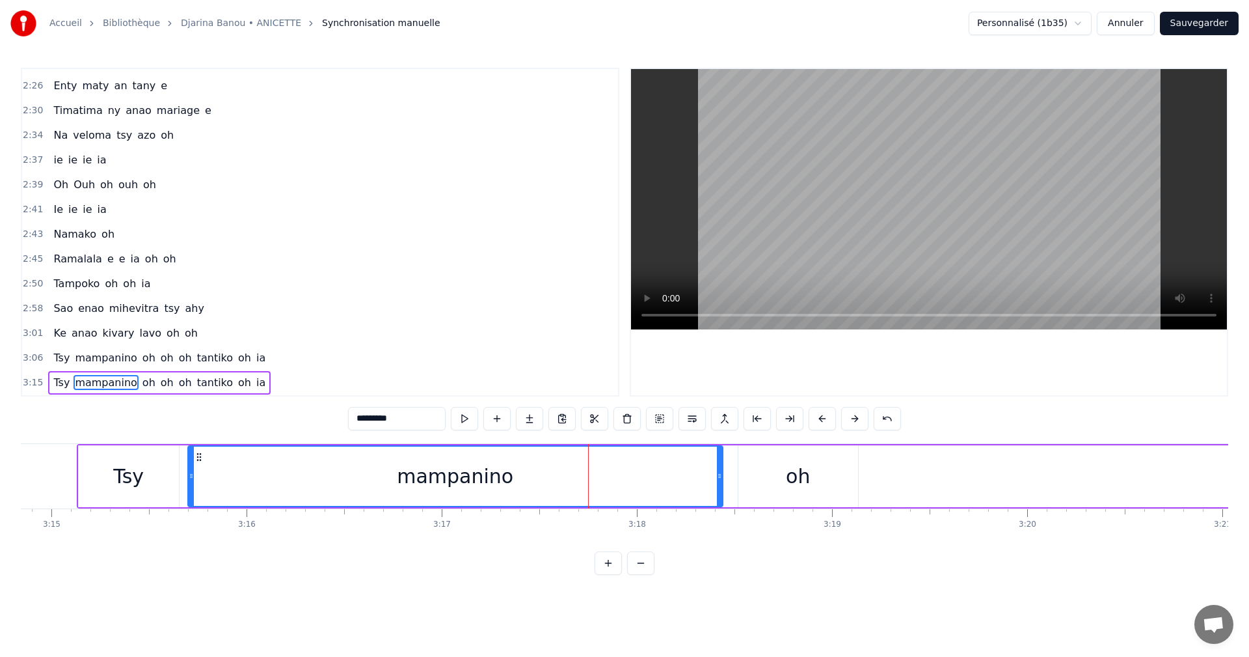
click at [463, 429] on button at bounding box center [464, 418] width 27 height 23
click at [742, 491] on div "oh" at bounding box center [799, 476] width 120 height 62
type input "**"
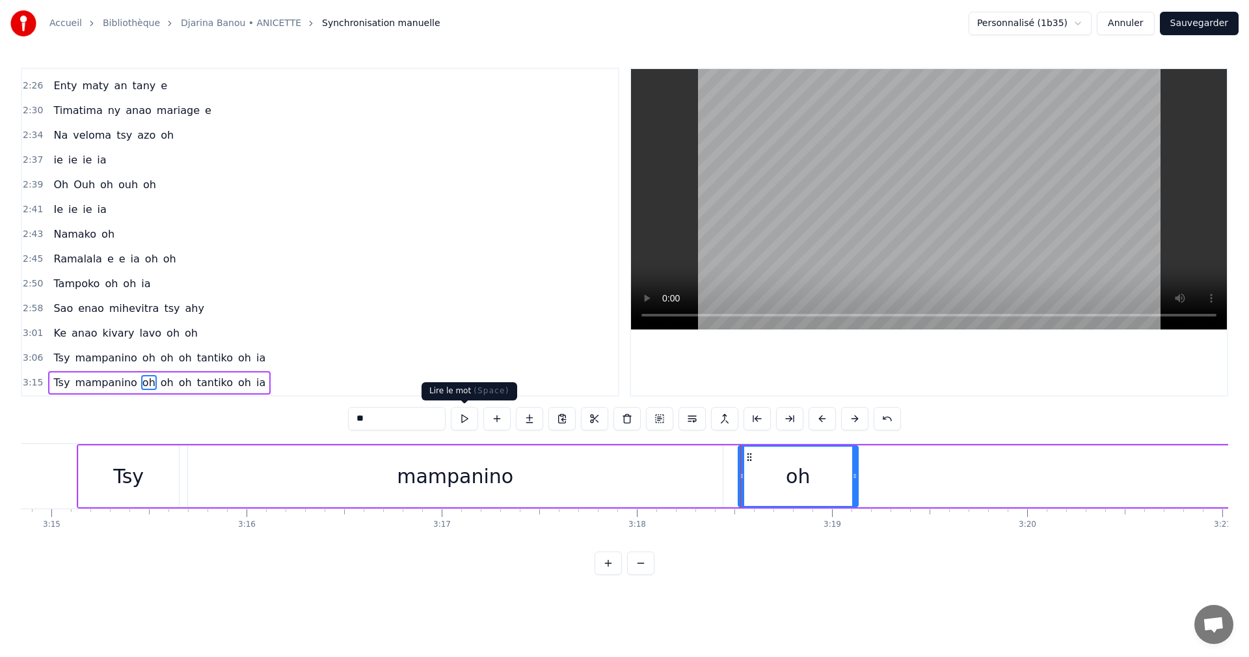
click at [469, 418] on button at bounding box center [464, 418] width 27 height 23
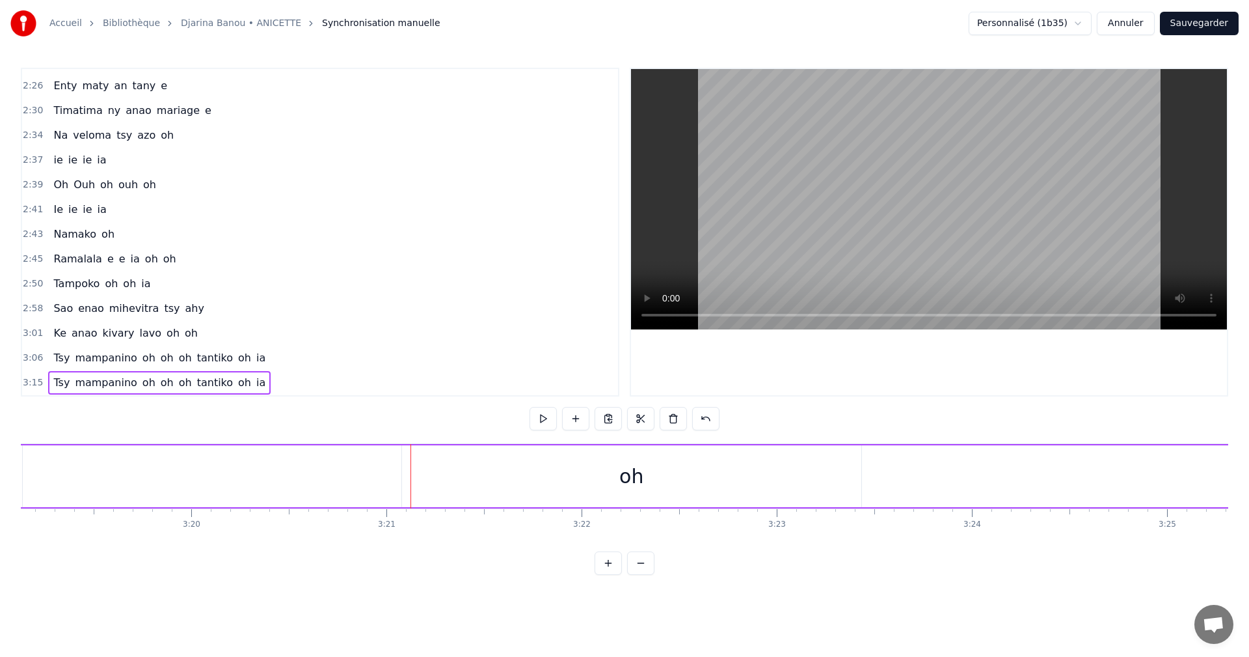
scroll to position [0, 39158]
click at [422, 487] on div "oh" at bounding box center [347, 476] width 459 height 62
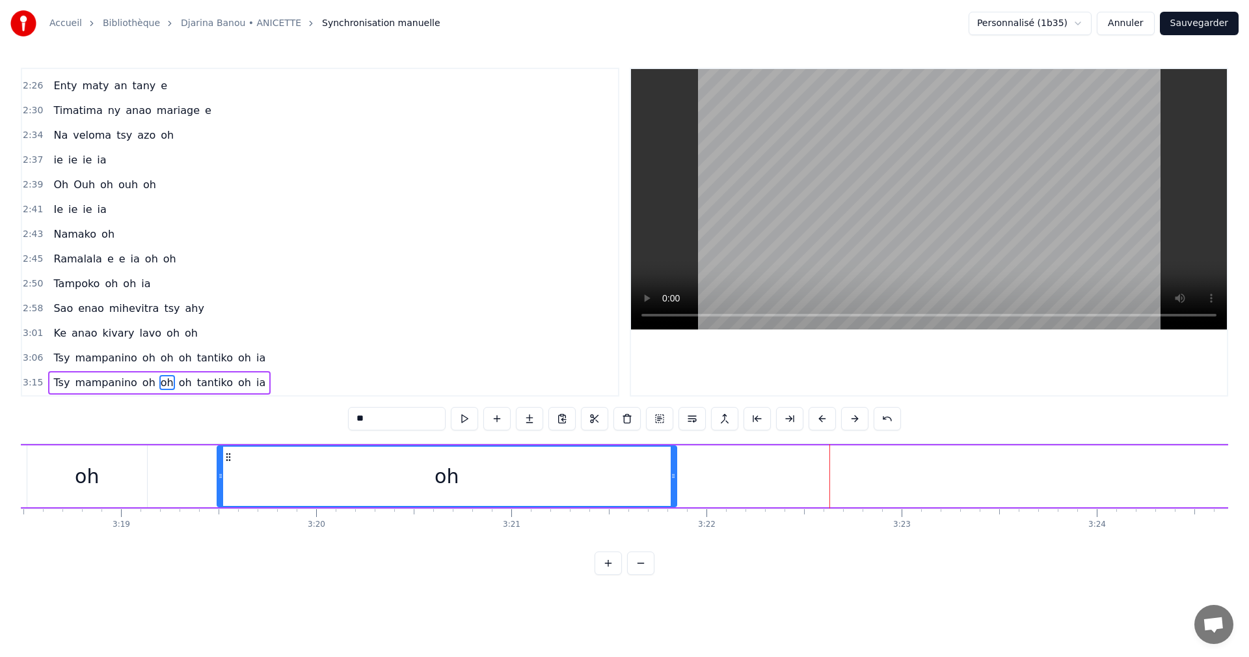
scroll to position [0, 38695]
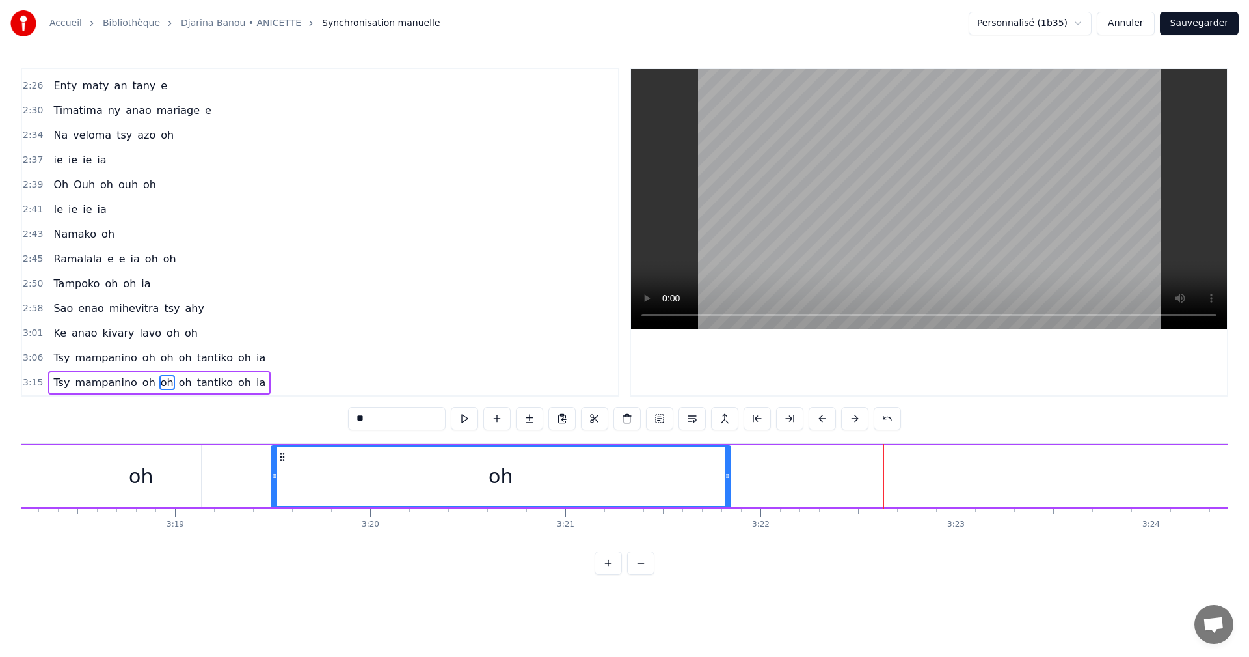
drag, startPoint x: 131, startPoint y: 452, endPoint x: 411, endPoint y: 498, distance: 283.6
click at [272, 499] on div "oh" at bounding box center [501, 475] width 458 height 59
drag, startPoint x: 411, startPoint y: 498, endPoint x: 338, endPoint y: 484, distance: 74.3
click at [338, 484] on div "oh" at bounding box center [448, 476] width 461 height 62
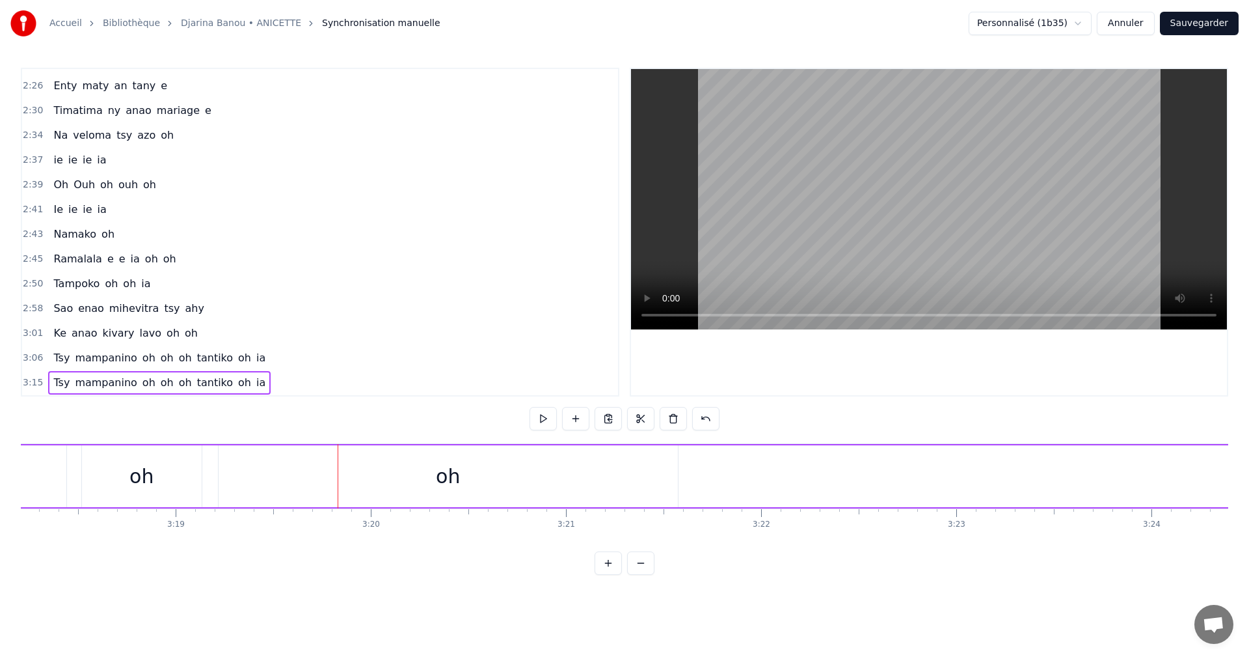
click at [364, 481] on div "oh" at bounding box center [448, 476] width 459 height 62
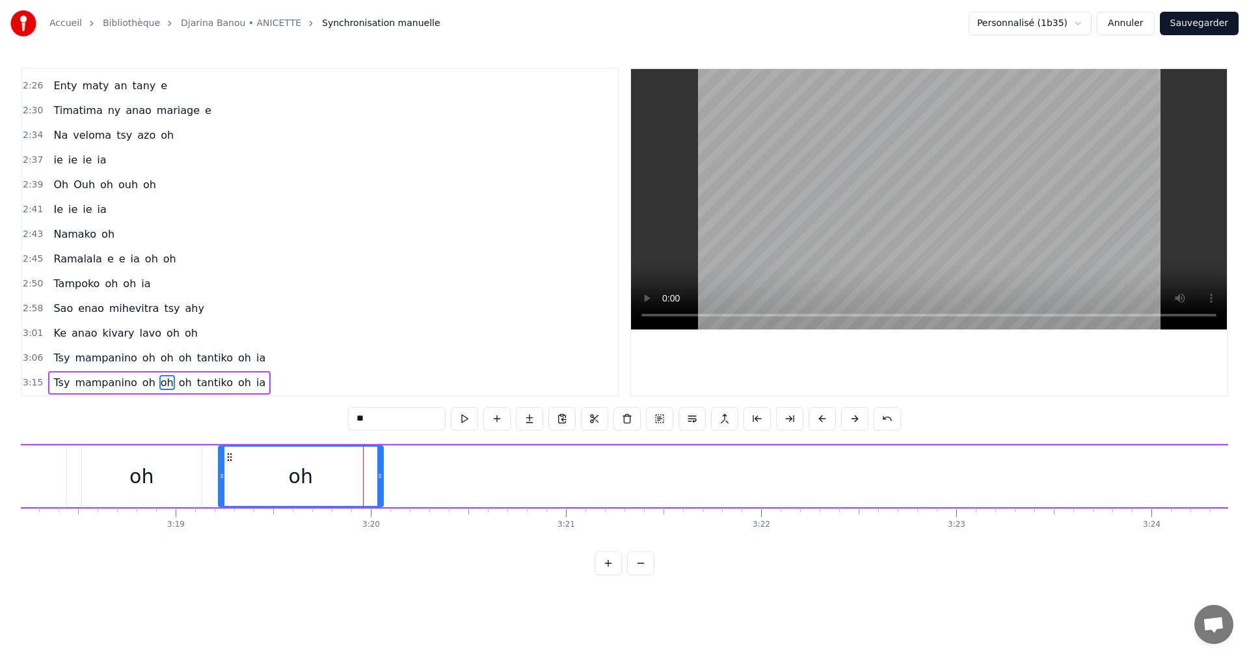
drag, startPoint x: 677, startPoint y: 484, endPoint x: 382, endPoint y: 477, distance: 294.9
click at [382, 477] on div at bounding box center [379, 475] width 5 height 59
click at [466, 424] on button at bounding box center [464, 418] width 27 height 23
click at [1097, 492] on div "Tsy mampanino oh oh oh tantiko oh ia" at bounding box center [1200, 476] width 3560 height 64
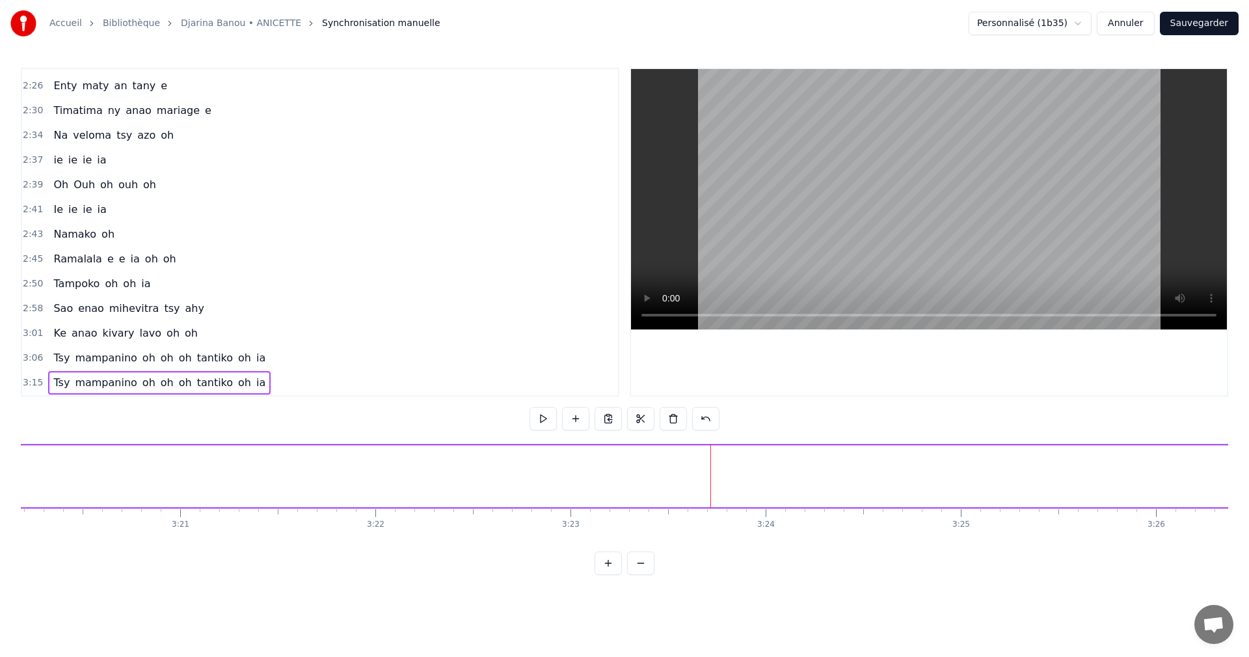
scroll to position [0, 39287]
click at [1076, 495] on div "oh" at bounding box center [1066, 476] width 53 height 62
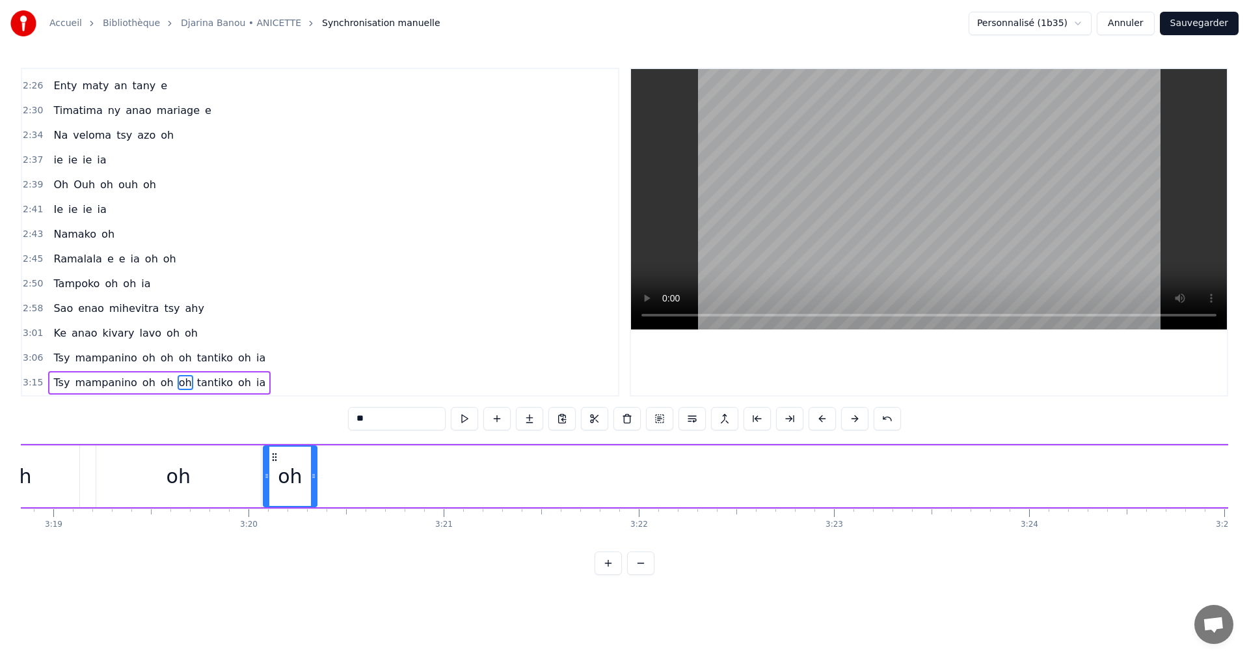
drag, startPoint x: 1049, startPoint y: 459, endPoint x: 273, endPoint y: 514, distance: 778.3
click at [273, 514] on div "Djarinako izay njanahary e Natokisako eky e Zazavavy nalemy fanahy e no niavaka…" at bounding box center [625, 492] width 1208 height 98
click at [463, 418] on button at bounding box center [464, 418] width 27 height 23
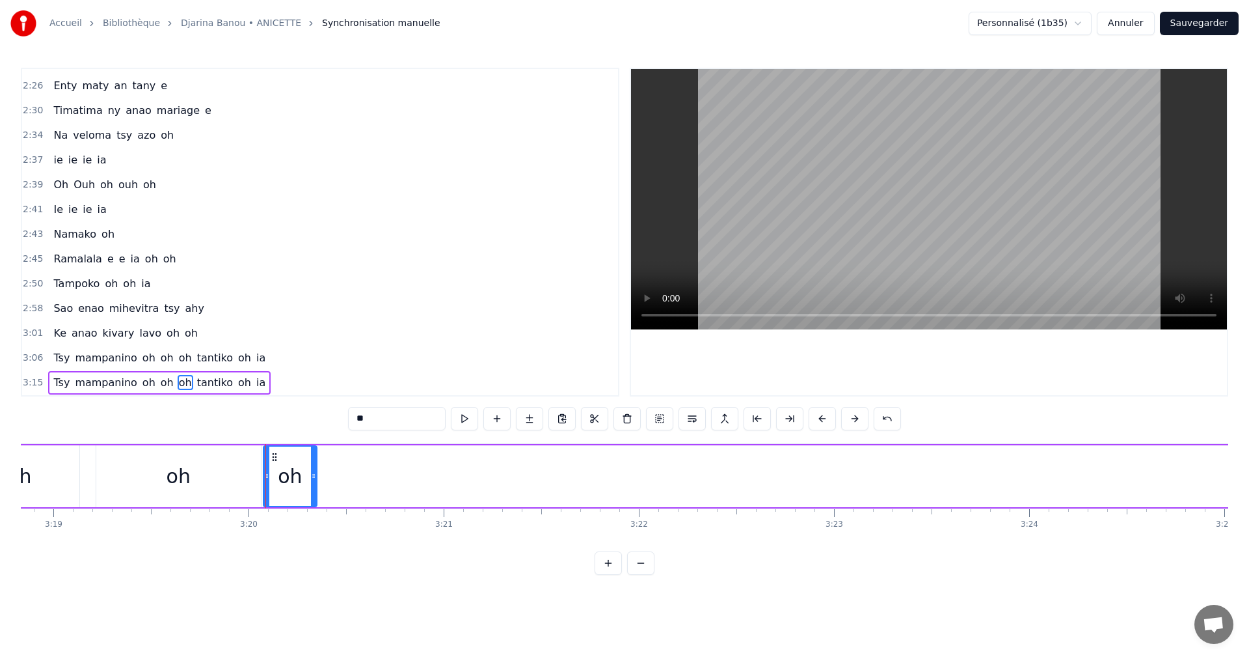
click at [209, 504] on div "oh" at bounding box center [178, 476] width 165 height 62
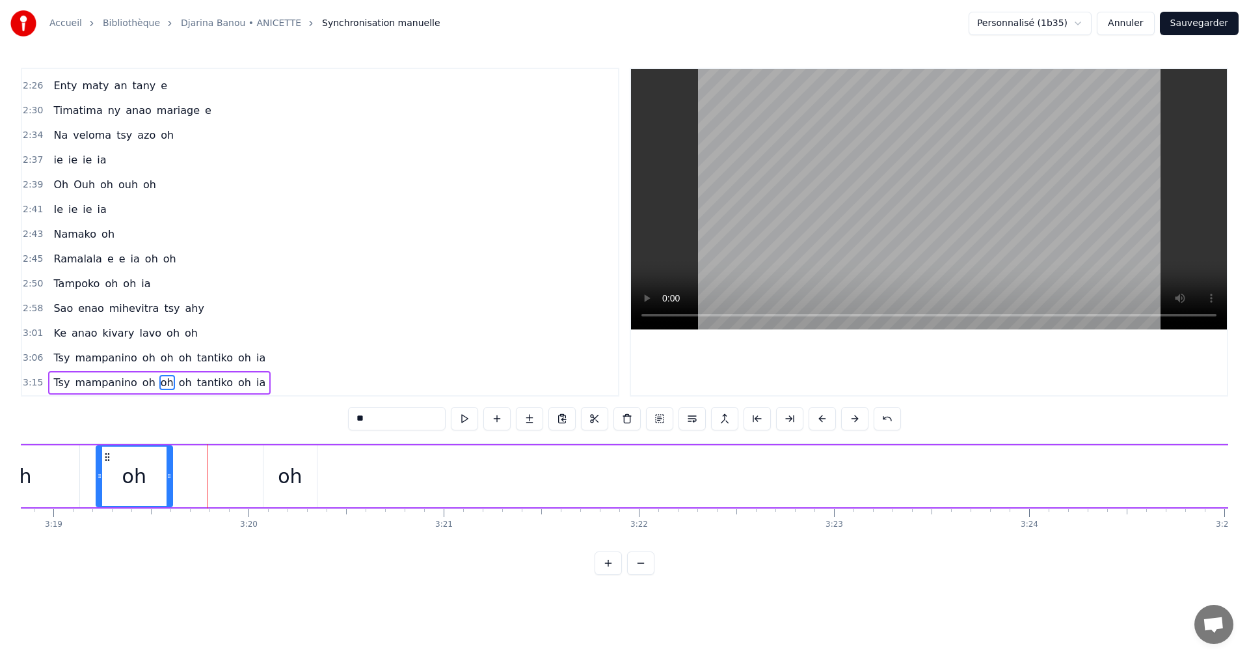
drag, startPoint x: 256, startPoint y: 472, endPoint x: 168, endPoint y: 480, distance: 88.8
click at [168, 480] on icon at bounding box center [169, 475] width 5 height 10
click at [293, 478] on div "oh" at bounding box center [290, 475] width 24 height 29
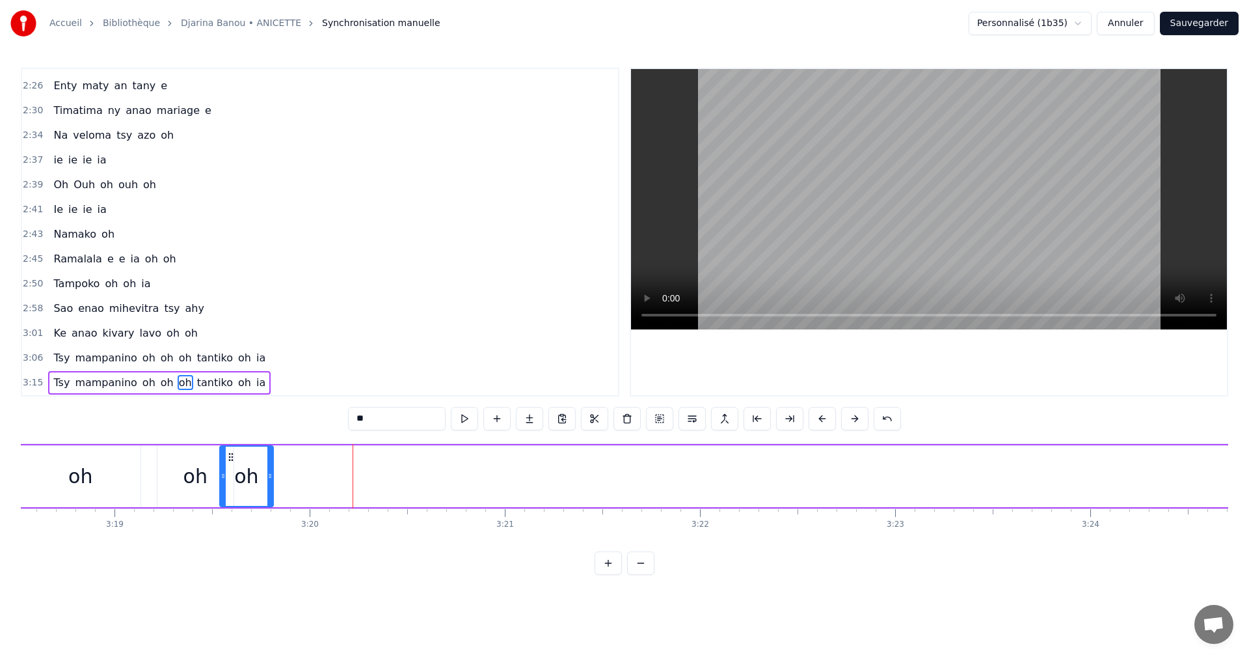
drag, startPoint x: 274, startPoint y: 459, endPoint x: 224, endPoint y: 459, distance: 50.1
click at [226, 459] on icon at bounding box center [231, 457] width 10 height 10
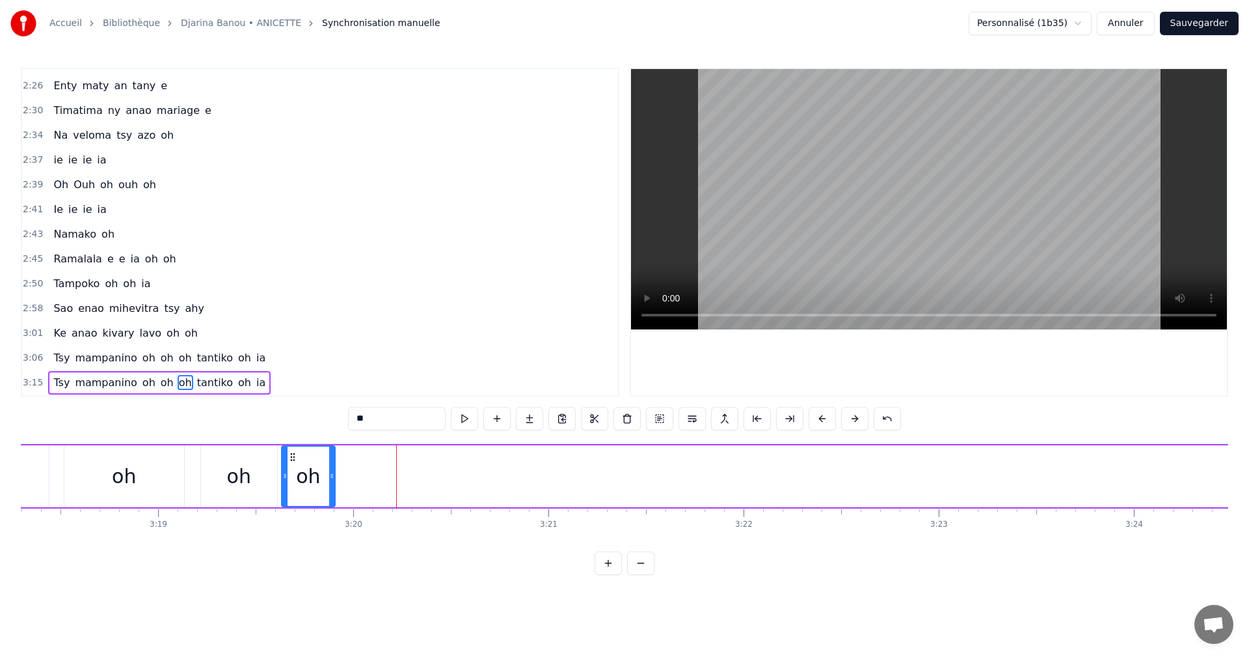
drag, startPoint x: 260, startPoint y: 471, endPoint x: 295, endPoint y: 473, distance: 35.2
click at [295, 473] on div "oh" at bounding box center [308, 475] width 52 height 59
drag, startPoint x: 333, startPoint y: 476, endPoint x: 396, endPoint y: 476, distance: 63.1
click at [396, 476] on icon at bounding box center [394, 475] width 5 height 10
click at [449, 426] on div "**" at bounding box center [624, 418] width 553 height 23
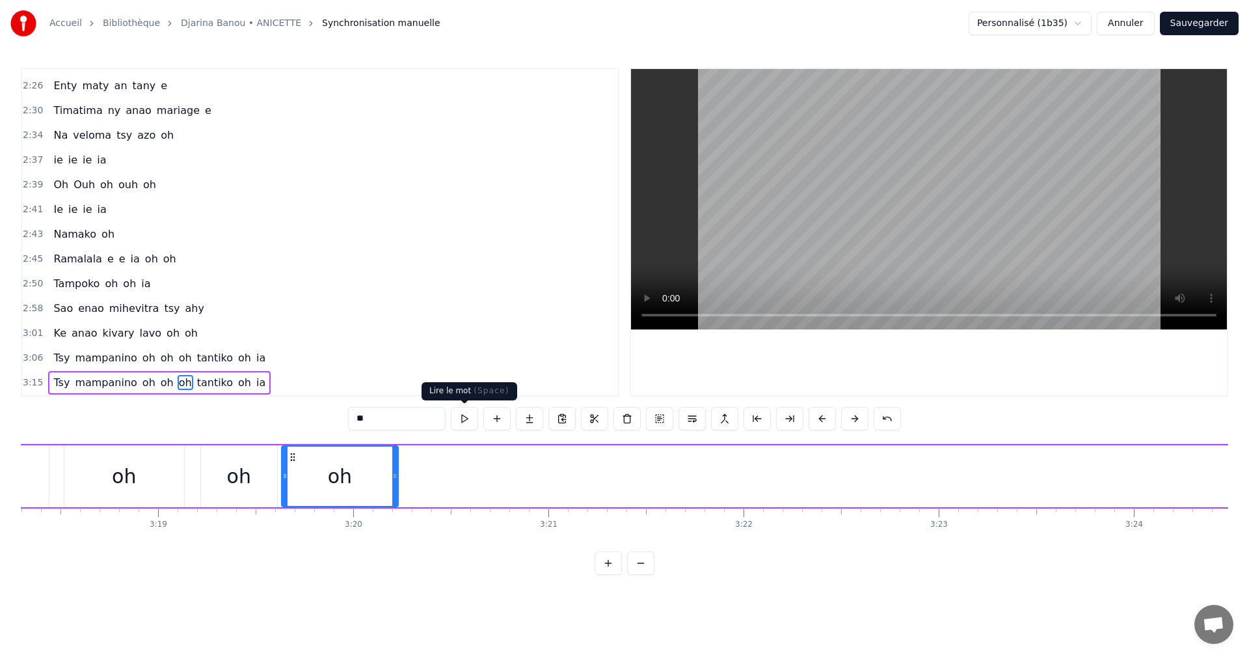
click at [452, 426] on button at bounding box center [464, 418] width 27 height 23
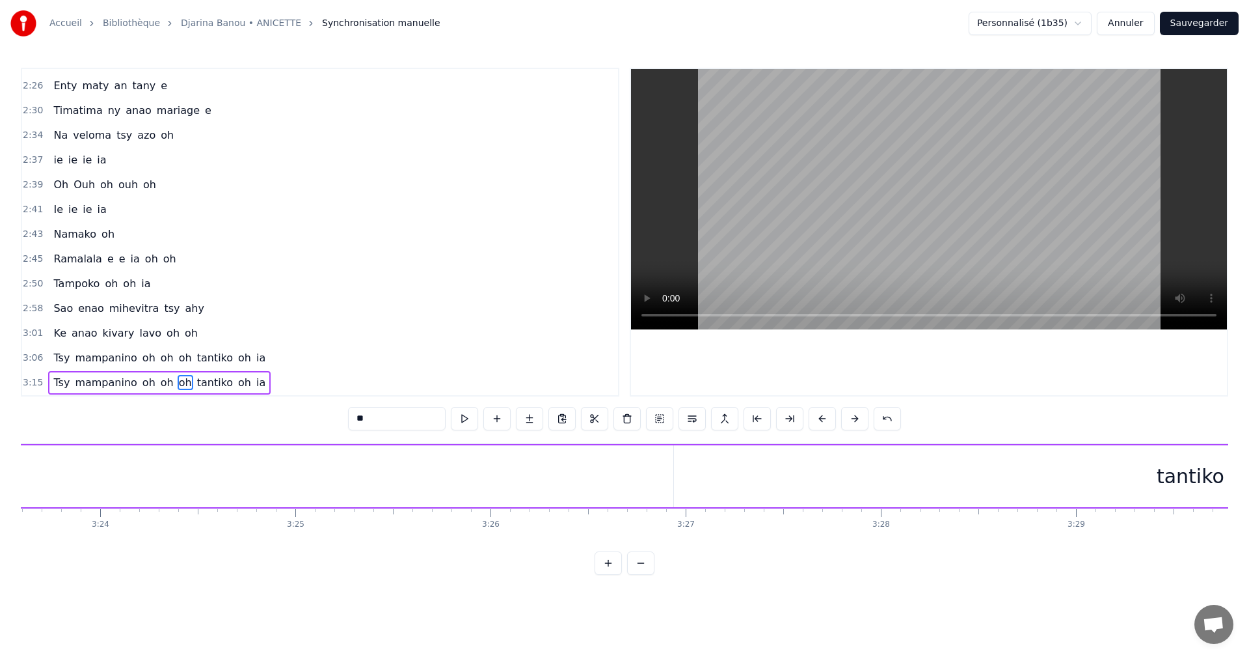
scroll to position [0, 39838]
click at [1102, 484] on div "tantiko" at bounding box center [1099, 475] width 68 height 29
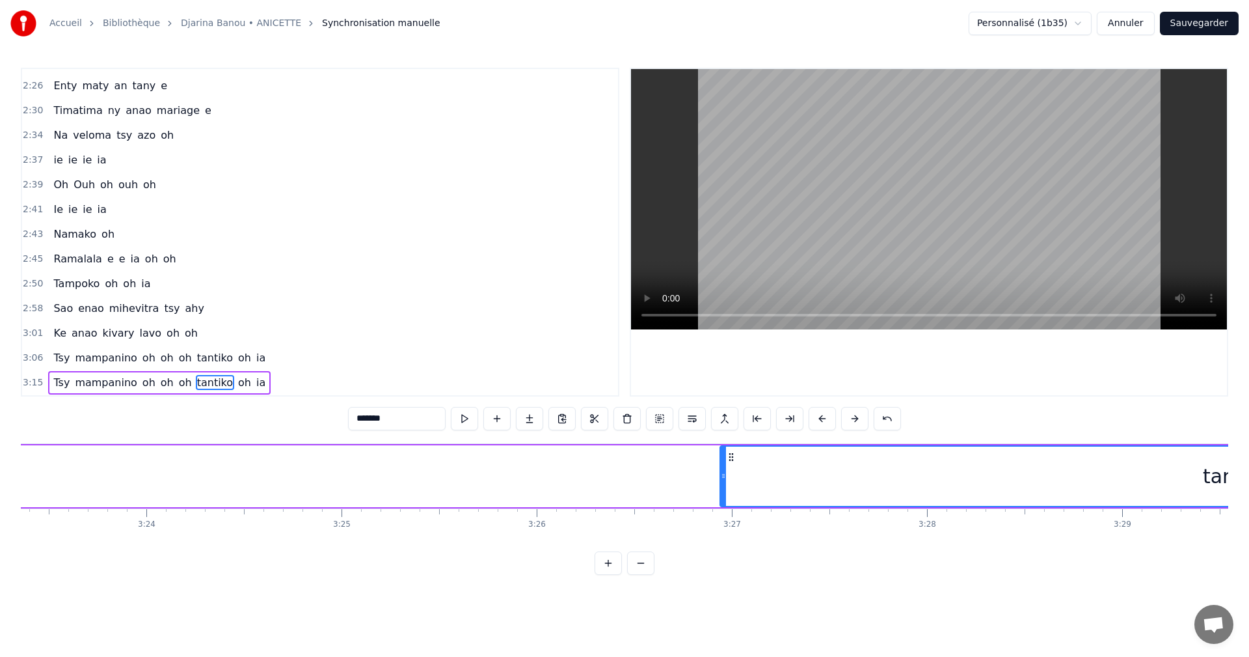
scroll to position [0, 40320]
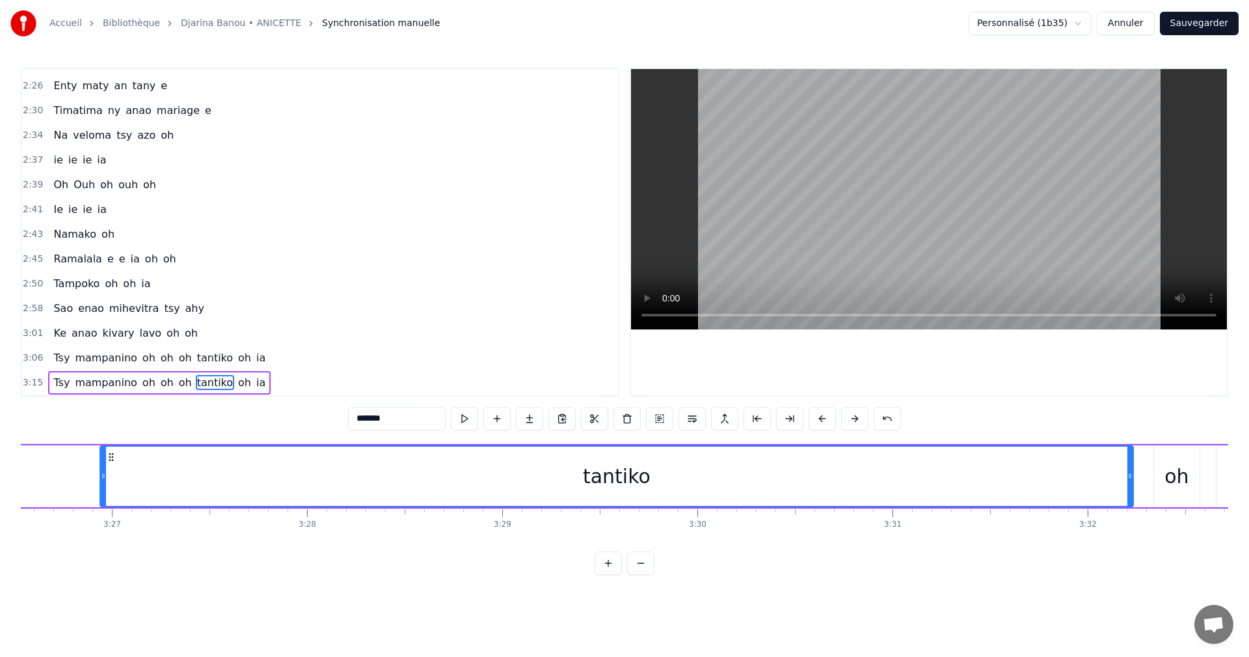
drag, startPoint x: 621, startPoint y: 485, endPoint x: 543, endPoint y: 487, distance: 78.1
click at [543, 487] on div "tantiko" at bounding box center [617, 475] width 1032 height 59
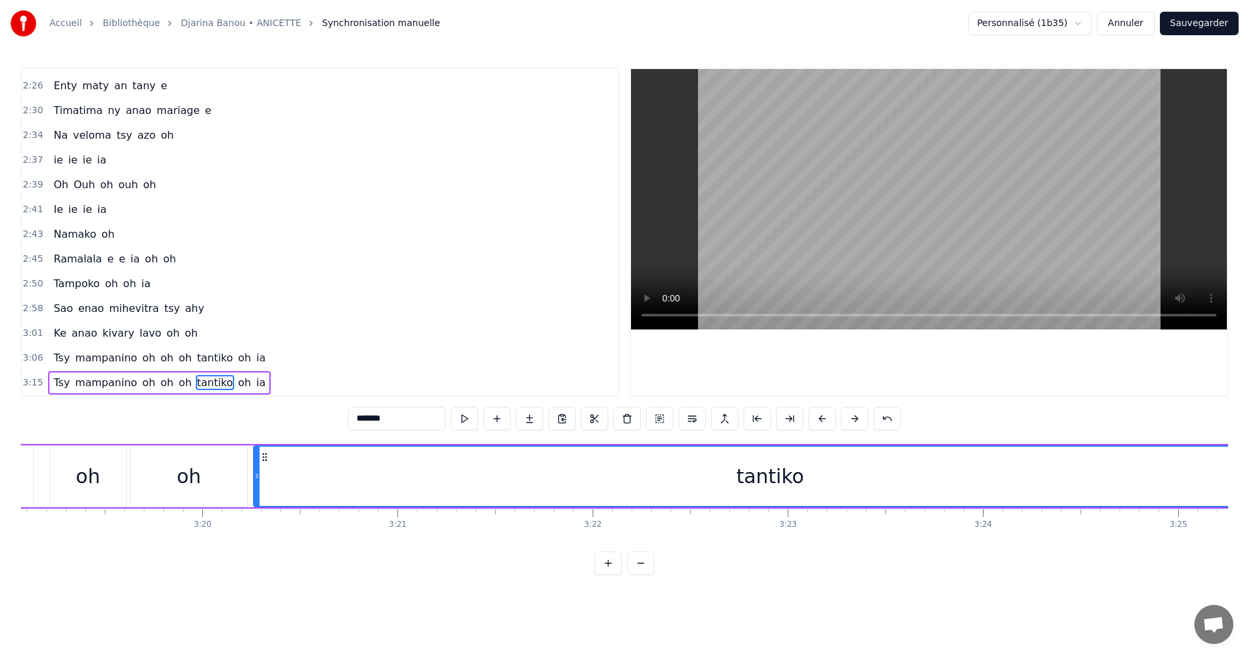
scroll to position [0, 38863]
drag, startPoint x: 109, startPoint y: 457, endPoint x: 264, endPoint y: 515, distance: 165.1
click at [264, 515] on div "Djarinako izay njanahary e Natokisako eky e Zazavavy nalemy fanahy e no niavaka…" at bounding box center [625, 492] width 1208 height 98
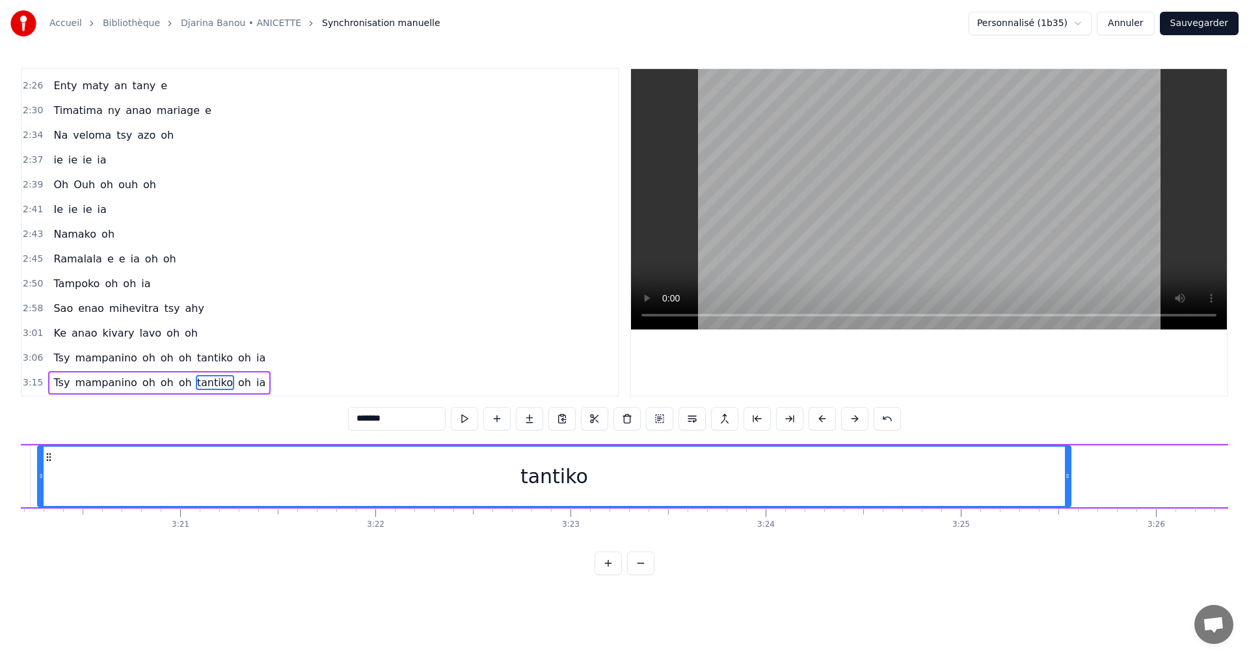
scroll to position [0, 39126]
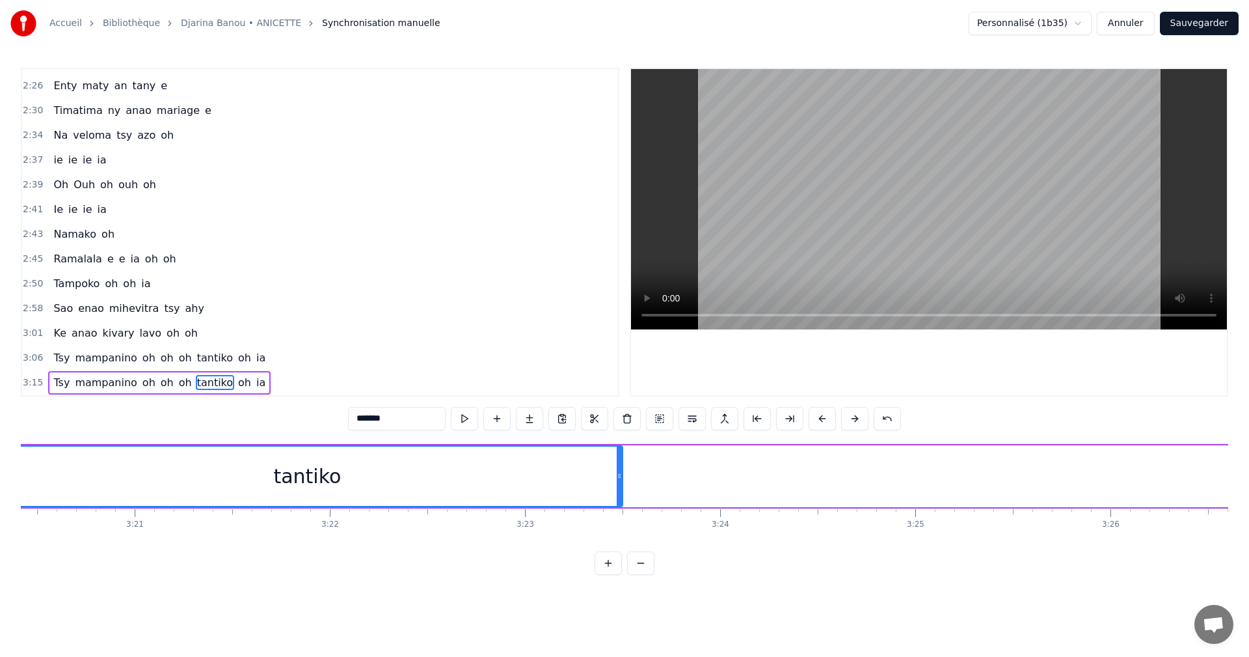
drag, startPoint x: 1022, startPoint y: 477, endPoint x: 620, endPoint y: 497, distance: 403.3
click at [620, 497] on div at bounding box center [619, 475] width 5 height 59
click at [452, 418] on button at bounding box center [464, 418] width 27 height 23
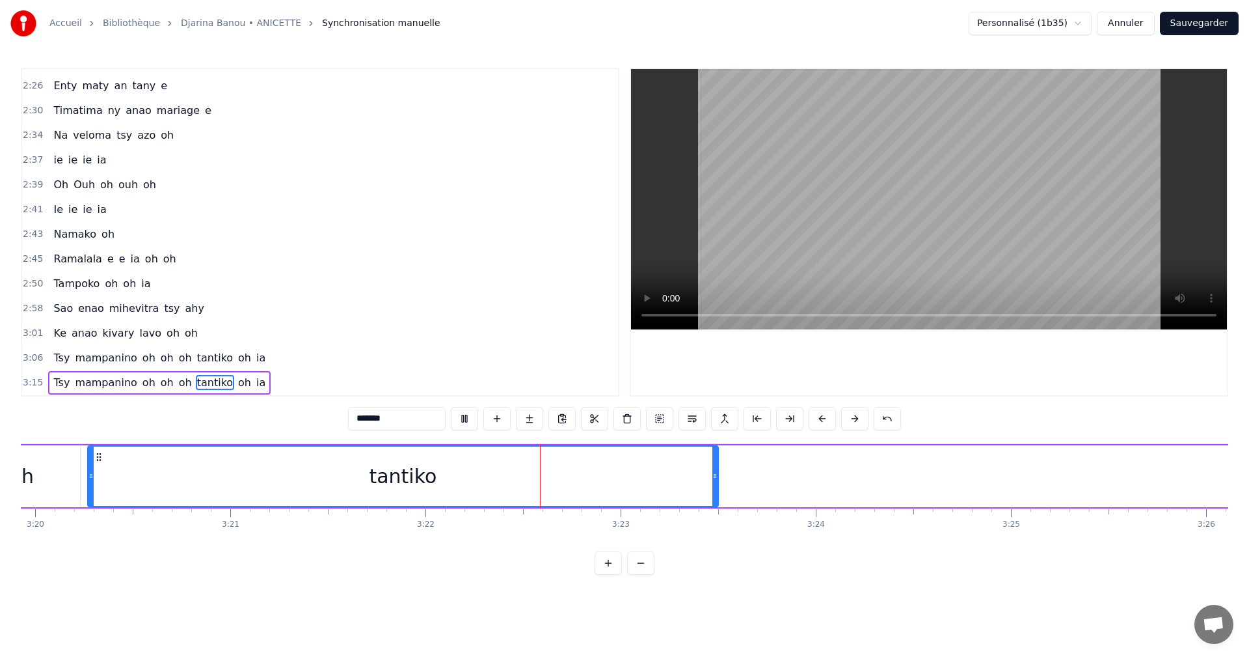
click at [452, 418] on button at bounding box center [464, 418] width 27 height 23
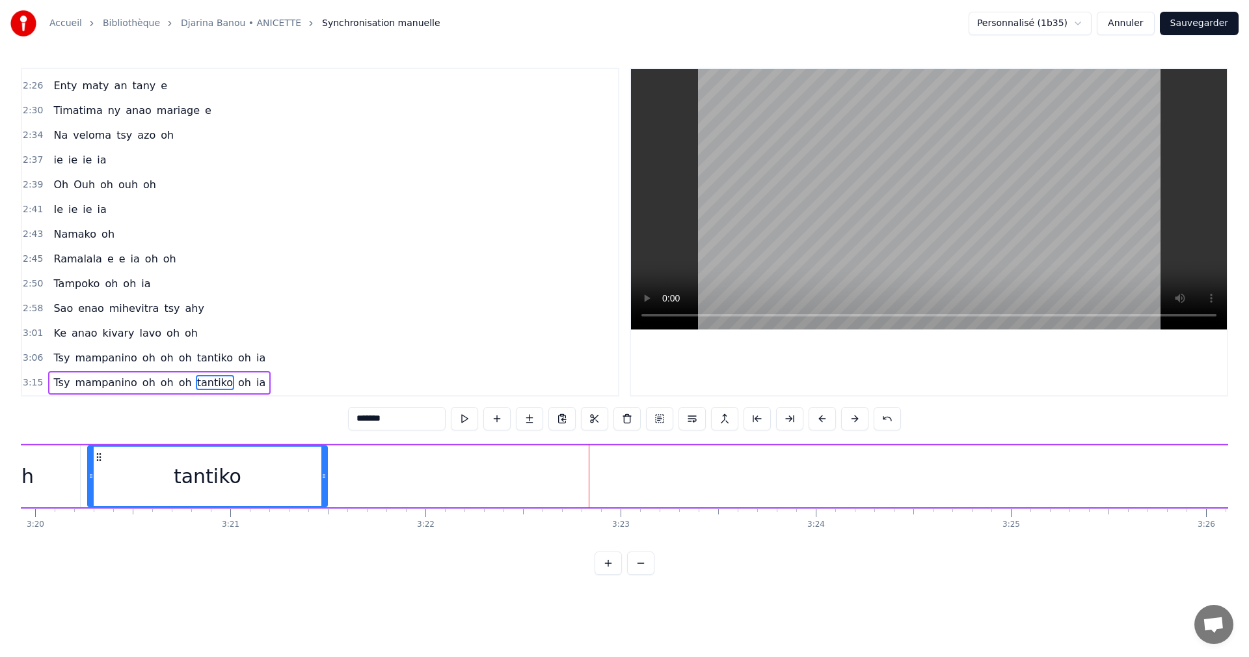
drag, startPoint x: 715, startPoint y: 479, endPoint x: 323, endPoint y: 484, distance: 391.1
click at [323, 484] on div at bounding box center [323, 475] width 5 height 59
click at [457, 415] on button at bounding box center [464, 418] width 27 height 23
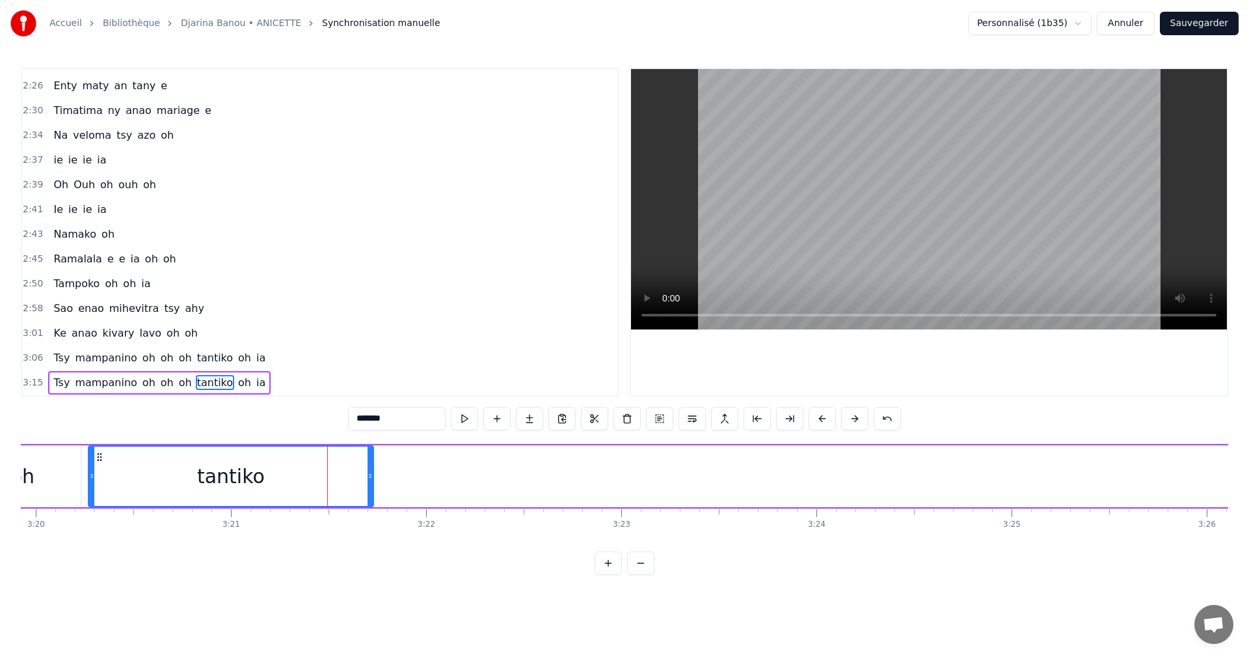
drag, startPoint x: 321, startPoint y: 472, endPoint x: 367, endPoint y: 478, distance: 45.8
click at [368, 478] on icon at bounding box center [370, 475] width 5 height 10
click at [475, 420] on button at bounding box center [464, 418] width 27 height 23
click at [377, 483] on div at bounding box center [376, 475] width 5 height 59
click at [1147, 539] on div "Djarinako izay njanahary e Natokisako eky e Zazavavy nalemy fanahy e no niavaka…" at bounding box center [625, 492] width 1208 height 98
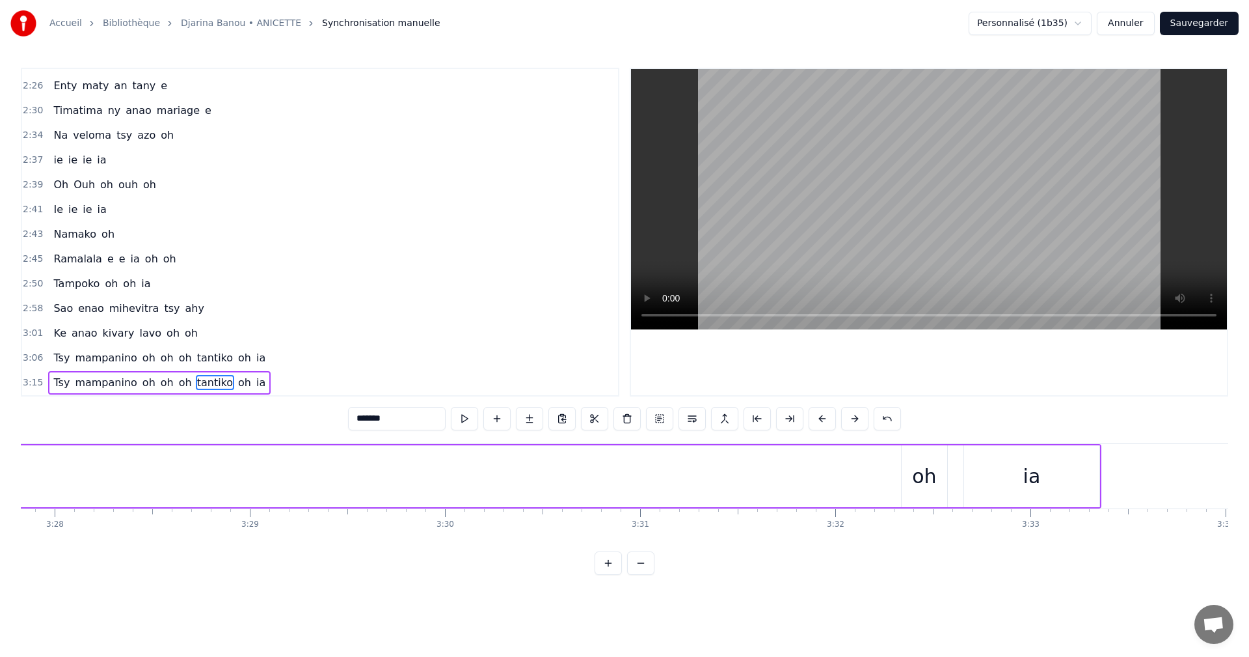
scroll to position [0, 40619]
click at [868, 486] on div "oh" at bounding box center [878, 475] width 24 height 29
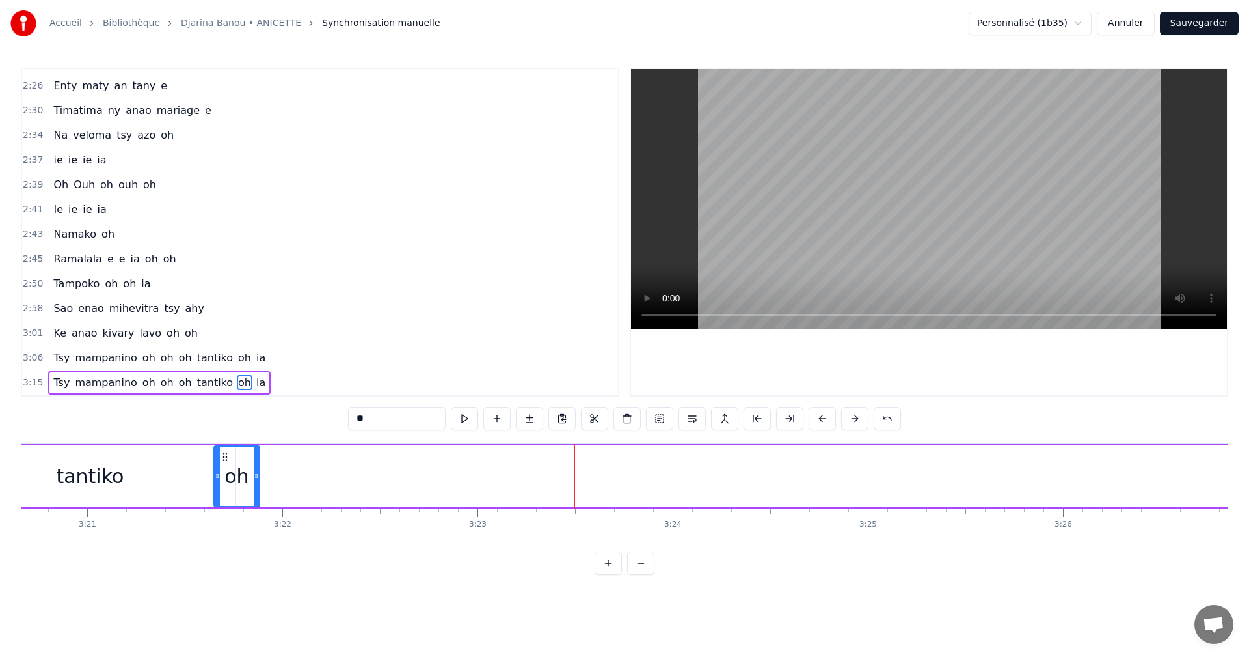
scroll to position [0, 39154]
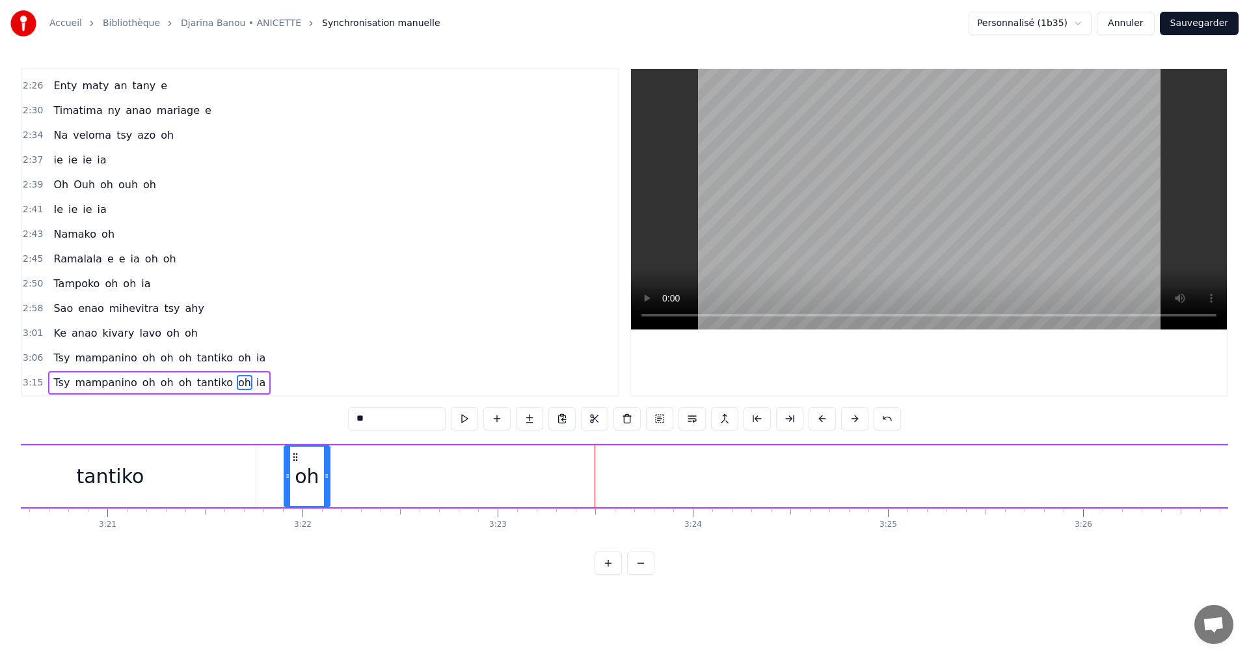
drag, startPoint x: 865, startPoint y: 455, endPoint x: 293, endPoint y: 498, distance: 573.0
click at [293, 498] on div "oh" at bounding box center [307, 475] width 44 height 59
click at [169, 482] on div "tantiko" at bounding box center [110, 476] width 291 height 62
type input "*******"
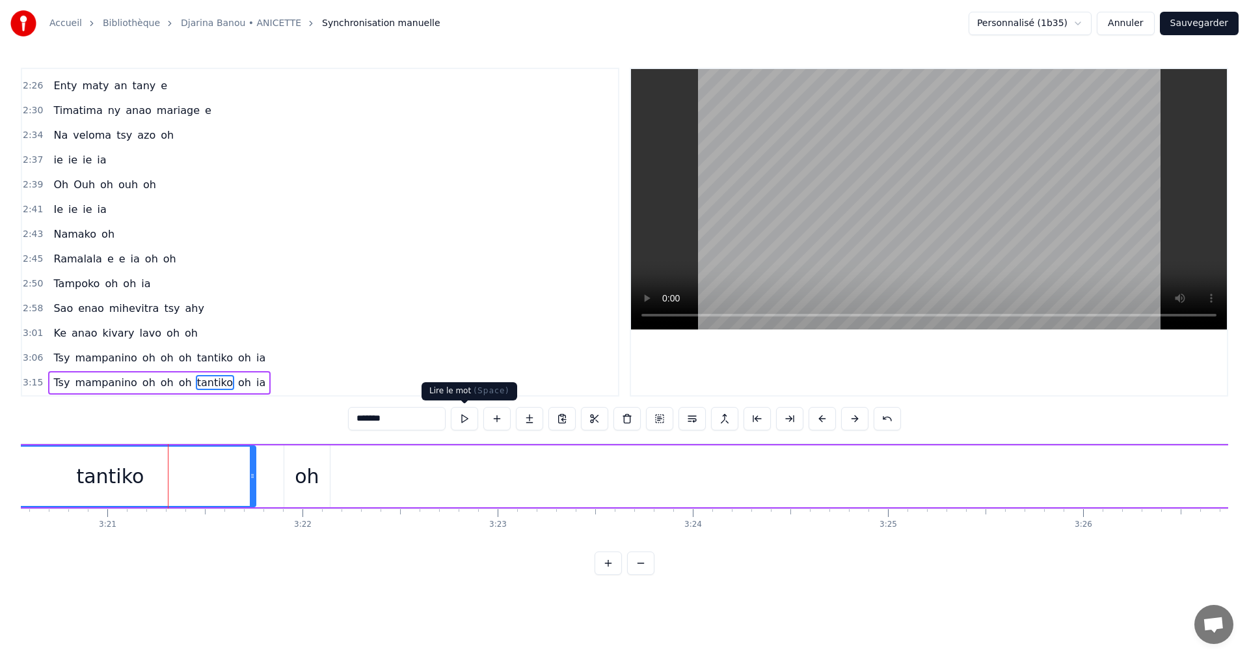
click at [467, 419] on button at bounding box center [464, 418] width 27 height 23
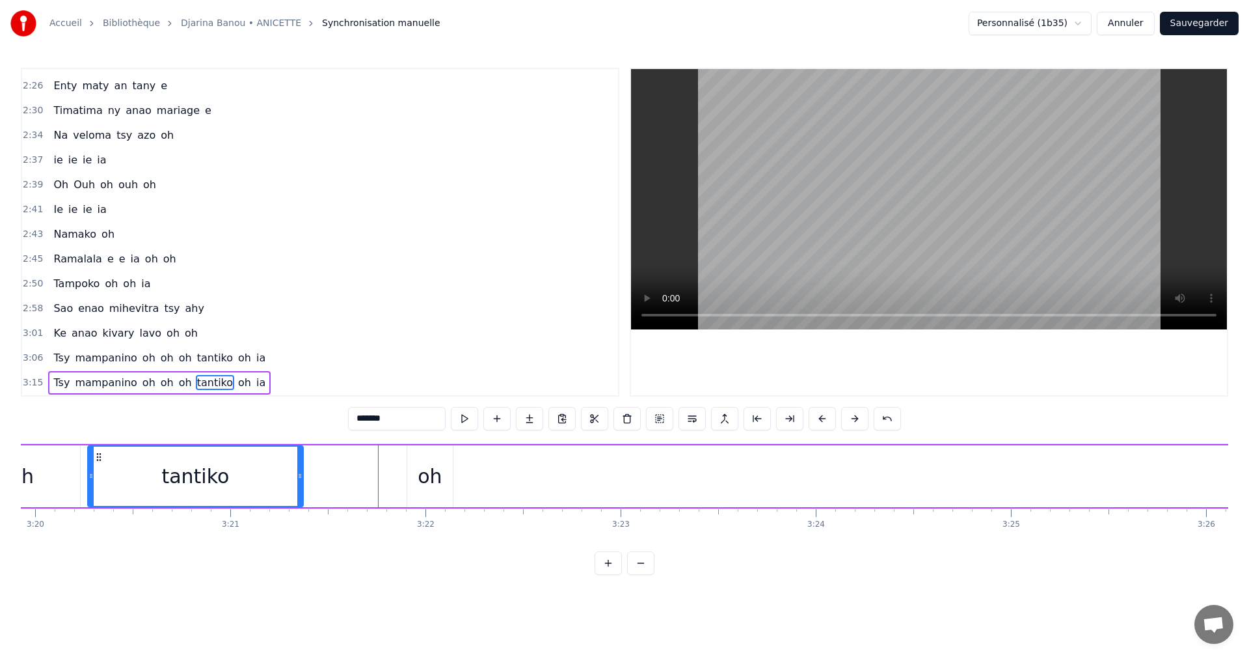
drag, startPoint x: 374, startPoint y: 476, endPoint x: 298, endPoint y: 472, distance: 75.6
click at [298, 472] on icon at bounding box center [299, 475] width 5 height 10
click at [466, 420] on button at bounding box center [464, 418] width 27 height 23
click at [400, 452] on div "Tsy mampanino oh oh oh tantiko oh ia" at bounding box center [865, 476] width 3560 height 64
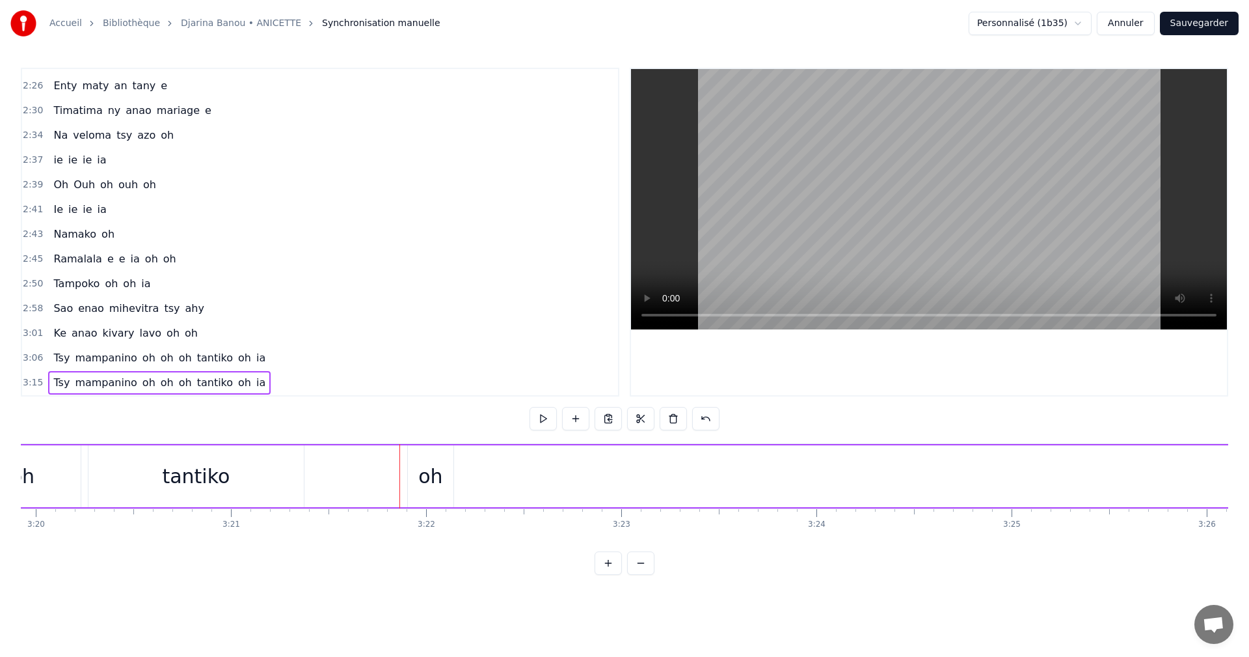
click at [420, 456] on div "oh" at bounding box center [431, 476] width 46 height 62
drag, startPoint x: 420, startPoint y: 456, endPoint x: 320, endPoint y: 452, distance: 99.7
click at [320, 452] on icon at bounding box center [319, 457] width 10 height 10
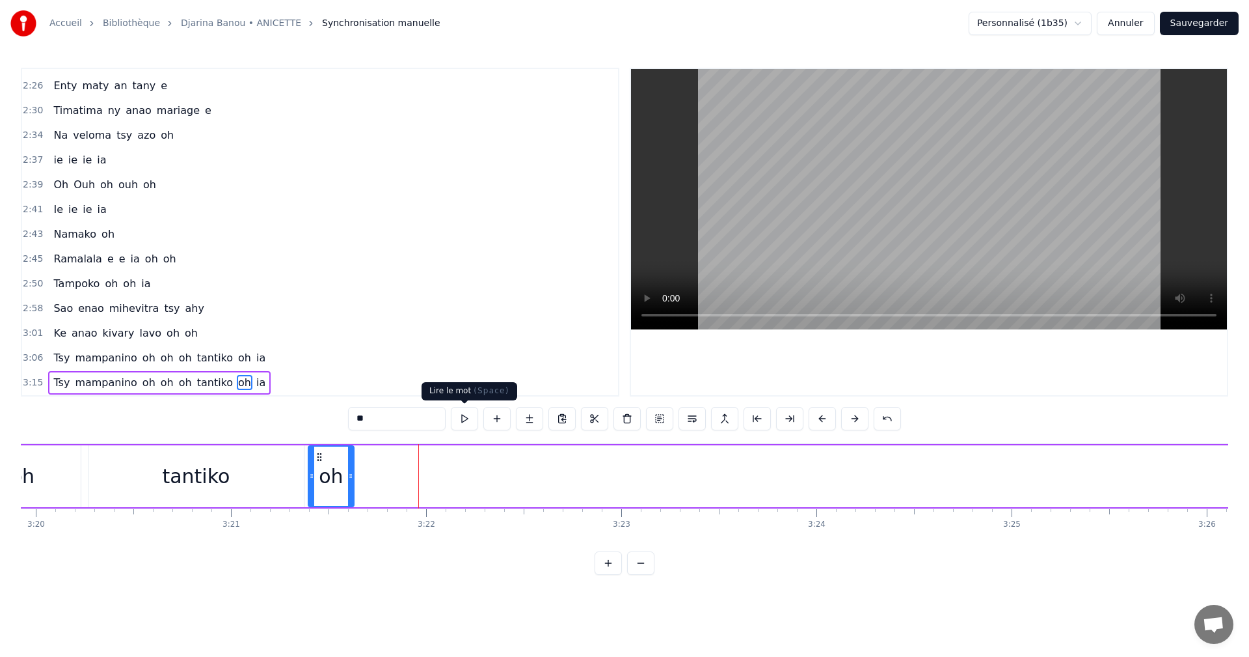
click at [459, 417] on button at bounding box center [464, 418] width 27 height 23
drag, startPoint x: 351, startPoint y: 472, endPoint x: 426, endPoint y: 479, distance: 75.8
click at [426, 479] on icon at bounding box center [425, 475] width 5 height 10
click at [469, 410] on button at bounding box center [464, 418] width 27 height 23
drag, startPoint x: 424, startPoint y: 475, endPoint x: 403, endPoint y: 470, distance: 20.7
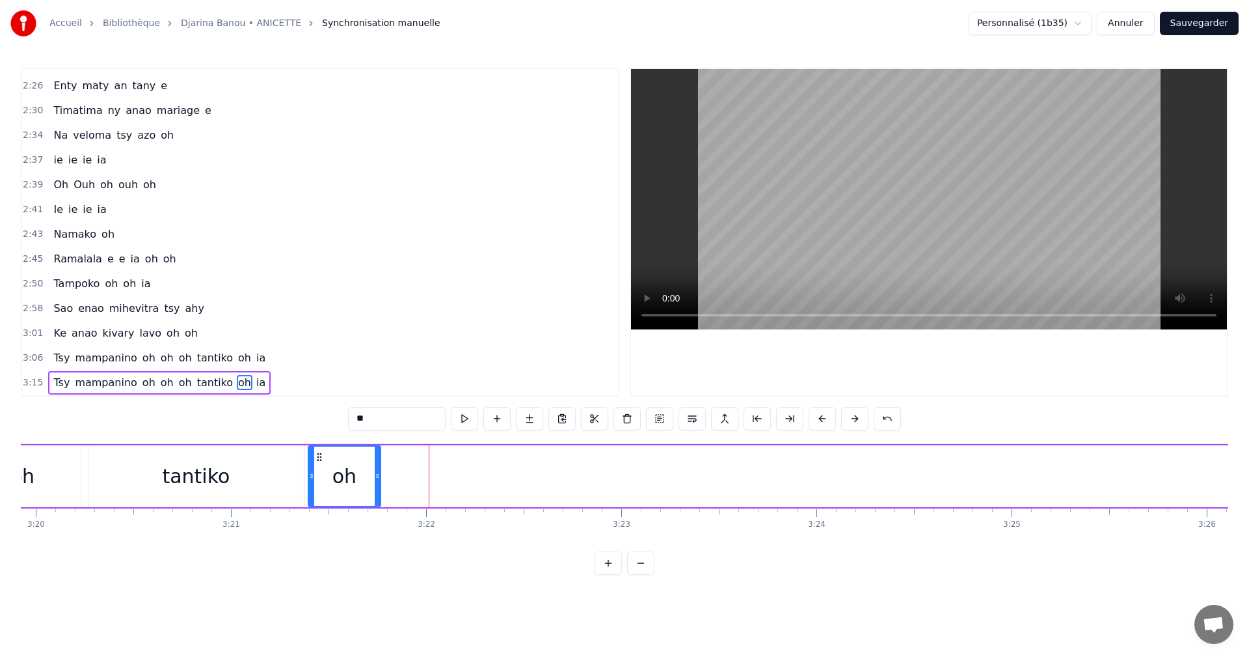
click at [376, 475] on icon at bounding box center [377, 475] width 5 height 10
click at [469, 419] on button at bounding box center [464, 418] width 27 height 23
drag, startPoint x: 379, startPoint y: 479, endPoint x: 363, endPoint y: 467, distance: 19.9
click at [363, 467] on div at bounding box center [363, 475] width 5 height 59
click at [474, 418] on button at bounding box center [464, 418] width 27 height 23
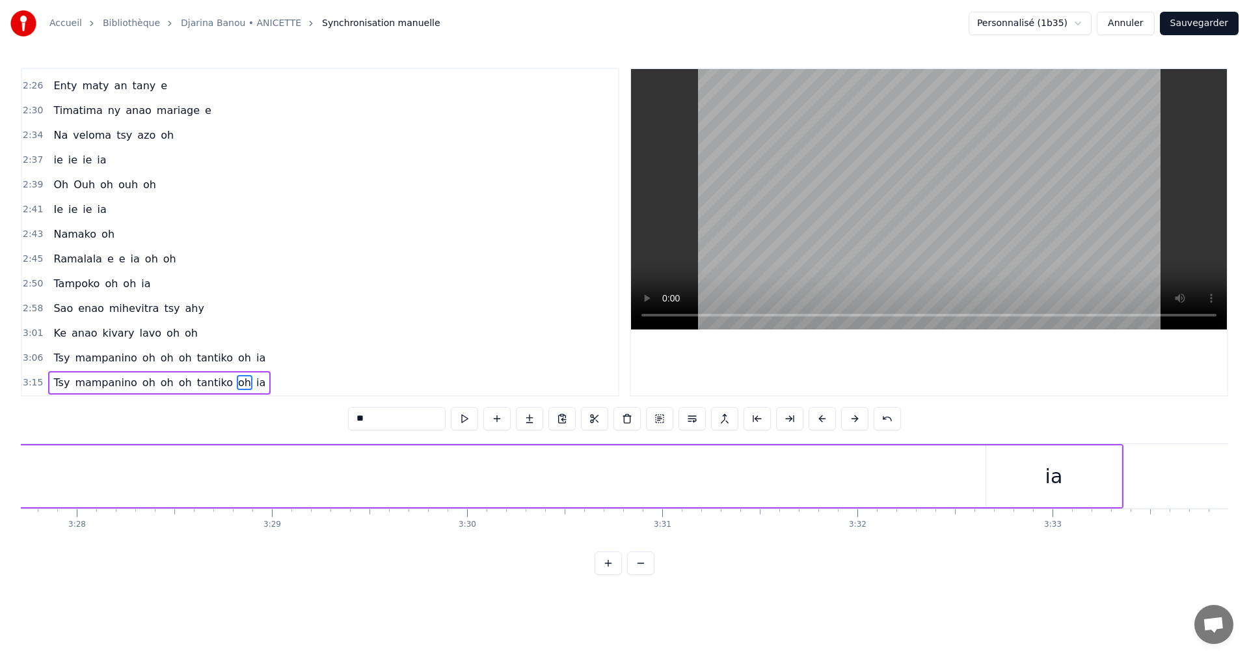
scroll to position [0, 40619]
click at [980, 476] on div "ia" at bounding box center [986, 475] width 18 height 29
type input "**"
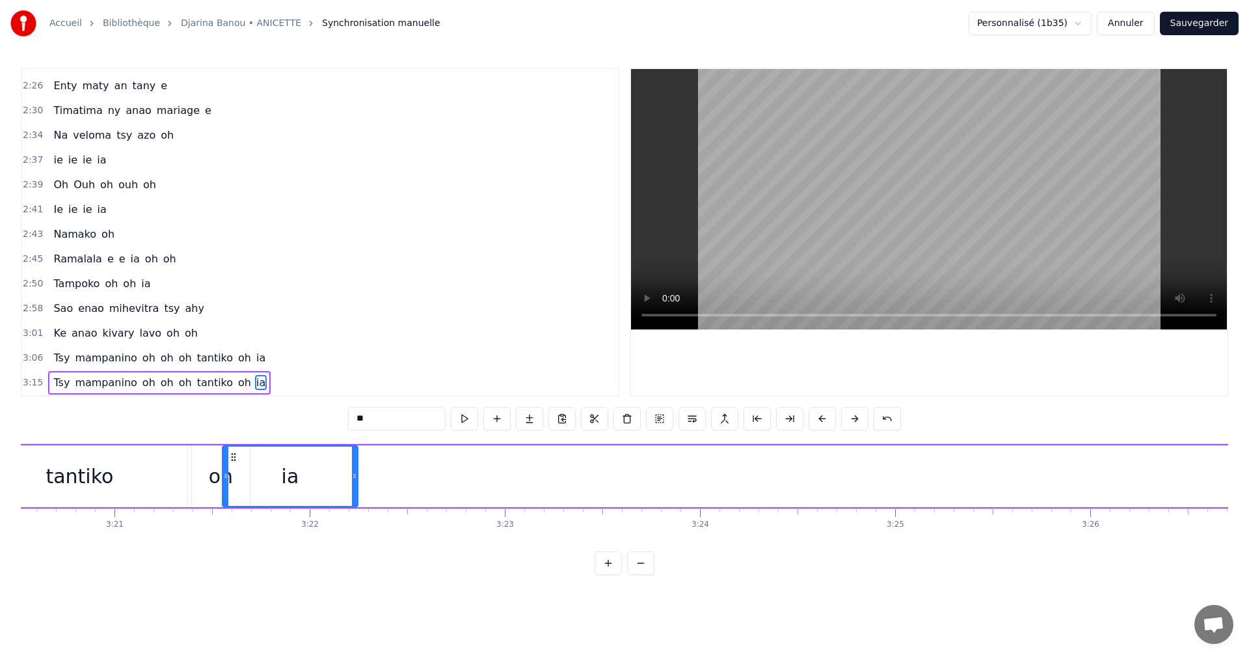
scroll to position [0, 39142]
drag, startPoint x: 930, startPoint y: 456, endPoint x: 269, endPoint y: 503, distance: 662.2
click at [269, 503] on div "ia" at bounding box center [325, 475] width 134 height 59
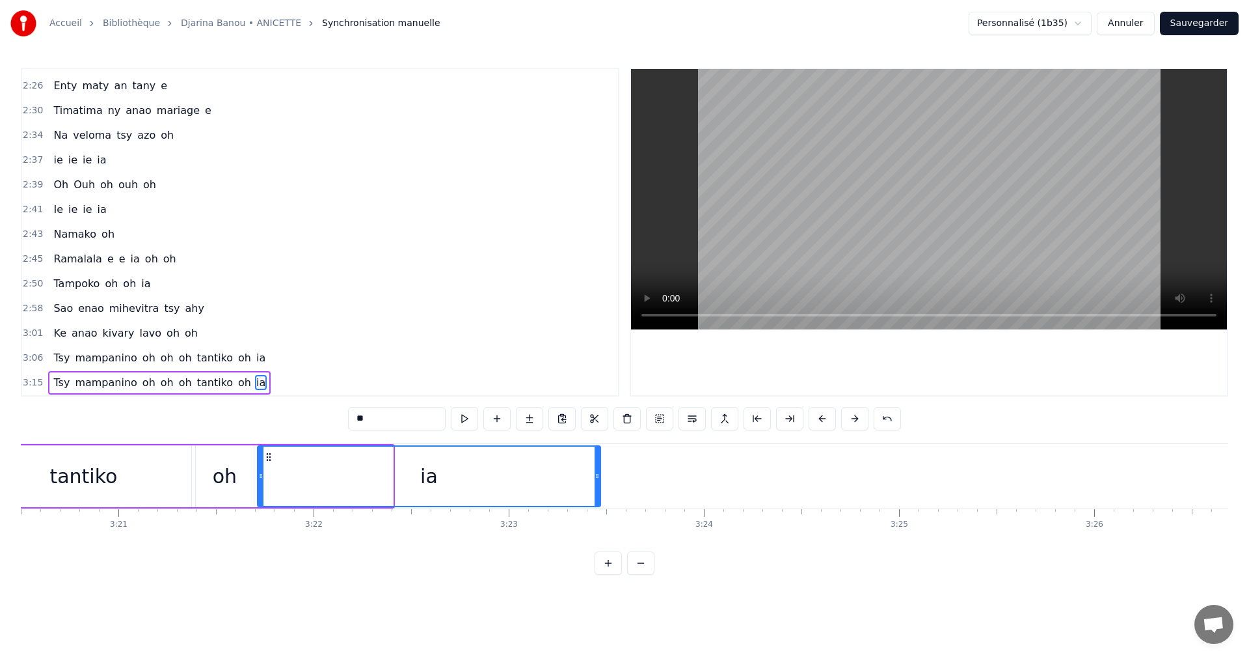
drag, startPoint x: 391, startPoint y: 476, endPoint x: 599, endPoint y: 480, distance: 207.6
click at [599, 480] on icon at bounding box center [597, 475] width 5 height 10
click at [457, 420] on button at bounding box center [464, 418] width 27 height 23
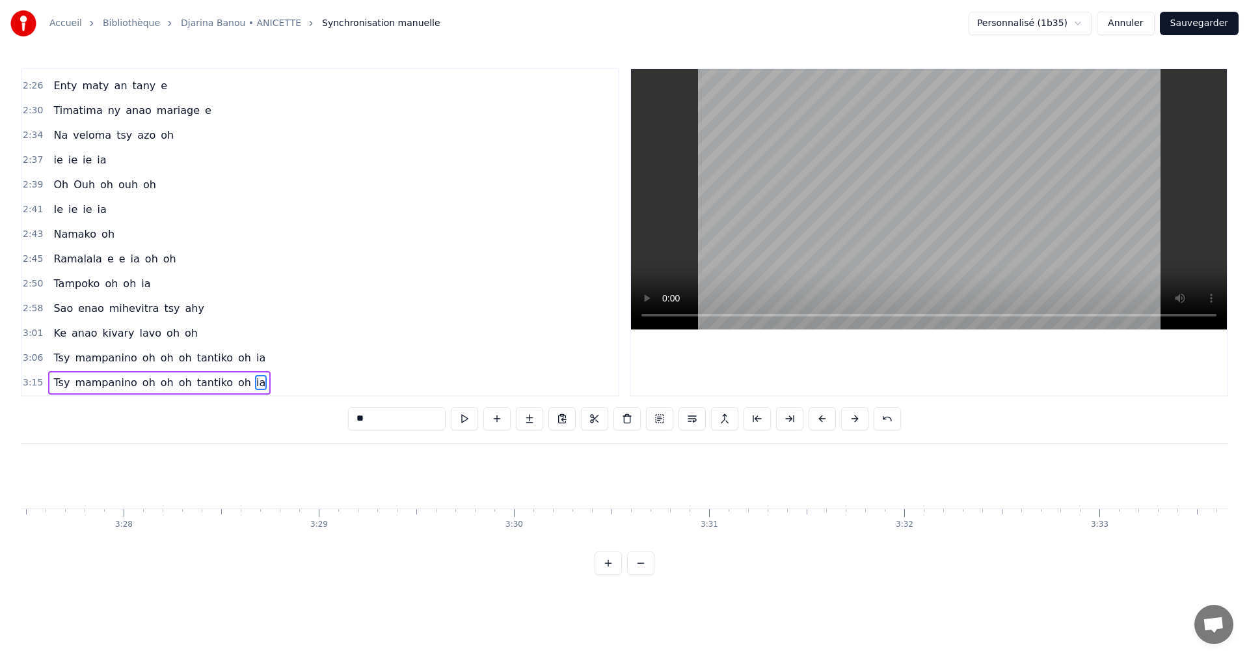
scroll to position [0, 40619]
click at [1222, 15] on button "Sauvegarder" at bounding box center [1199, 23] width 79 height 23
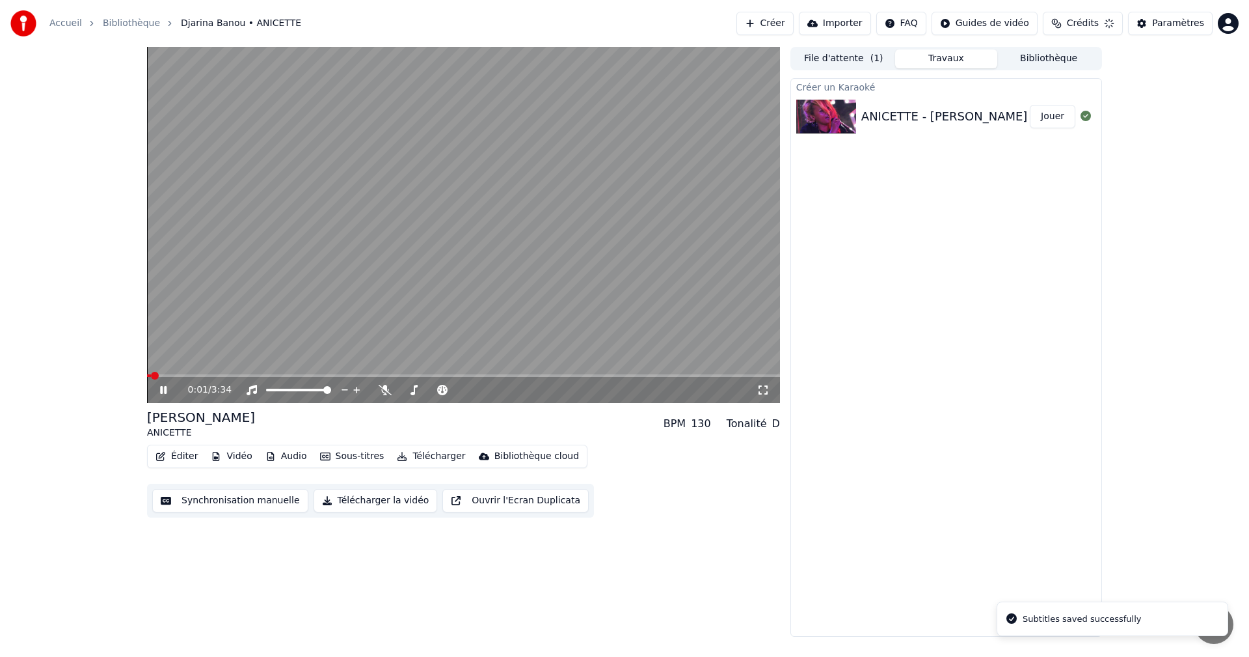
click at [269, 511] on button "Synchronisation manuelle" at bounding box center [230, 500] width 156 height 23
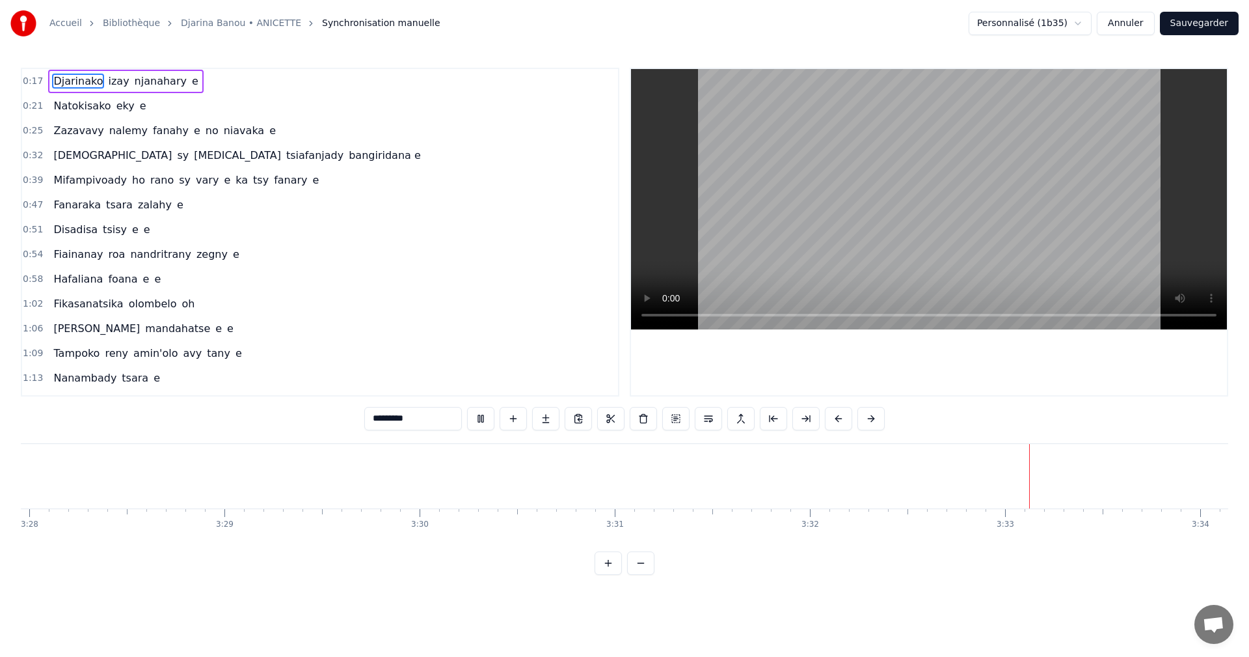
scroll to position [0, 40619]
click at [1203, 24] on button "Sauvegarder" at bounding box center [1199, 23] width 79 height 23
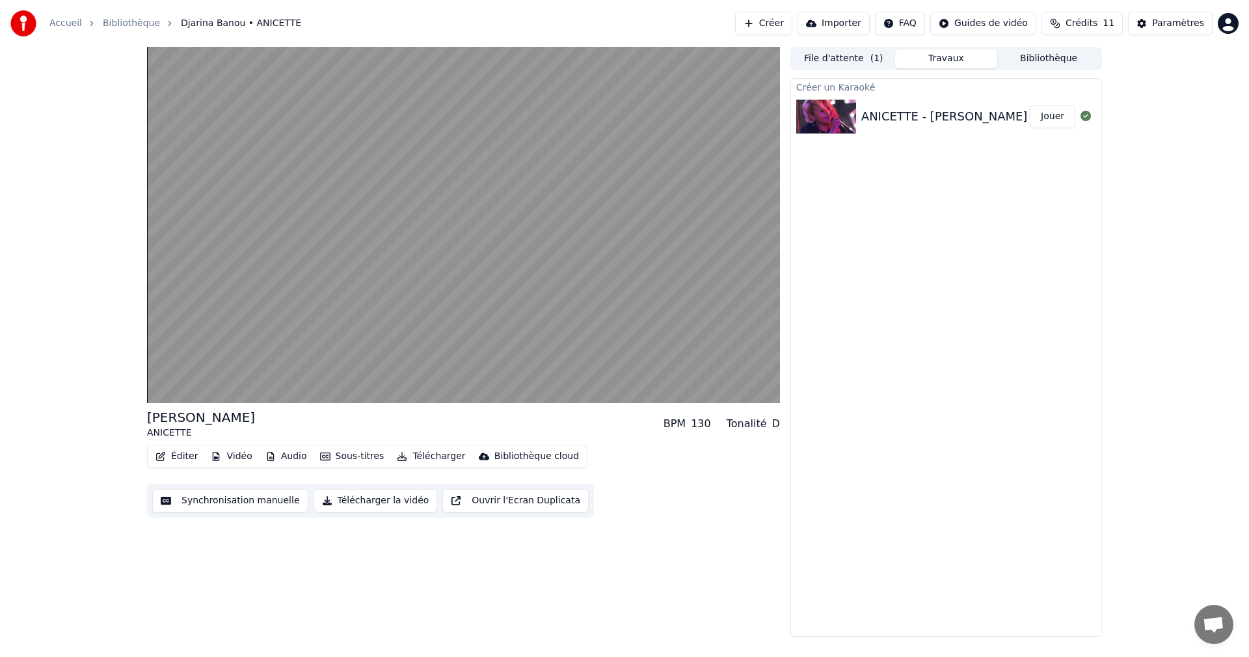
click at [388, 500] on button "Télécharger la vidéo" at bounding box center [376, 500] width 124 height 23
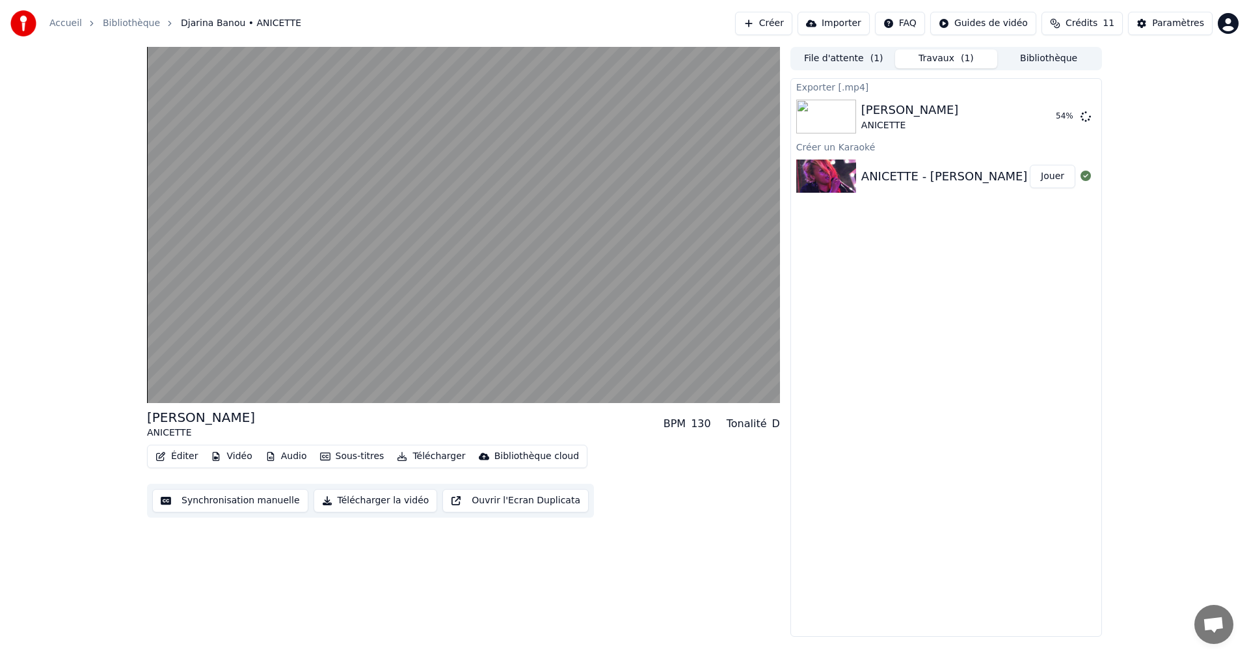
click at [1179, 0] on div "Accueil Bibliothèque [PERSON_NAME] • [PERSON_NAME] Importer FAQ Guides de vidéo…" at bounding box center [624, 23] width 1249 height 47
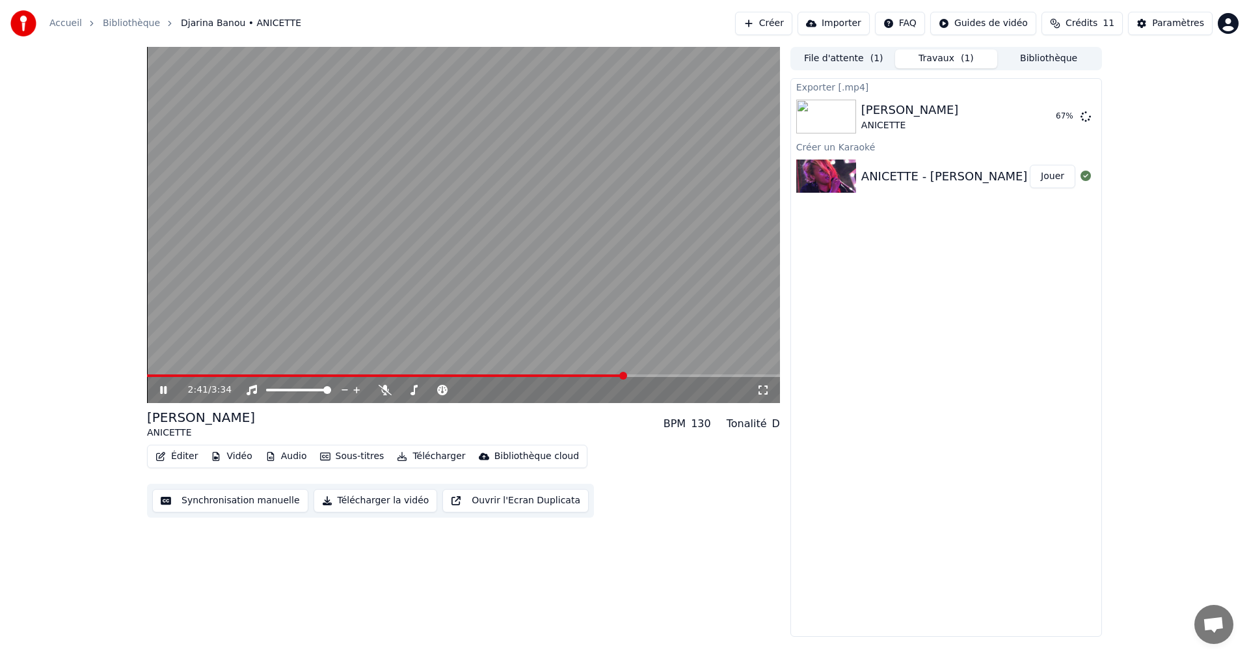
click at [157, 386] on icon at bounding box center [172, 390] width 31 height 10
click at [1049, 111] on button "Afficher" at bounding box center [1046, 116] width 57 height 23
click at [787, 26] on button "Créer" at bounding box center [763, 23] width 57 height 23
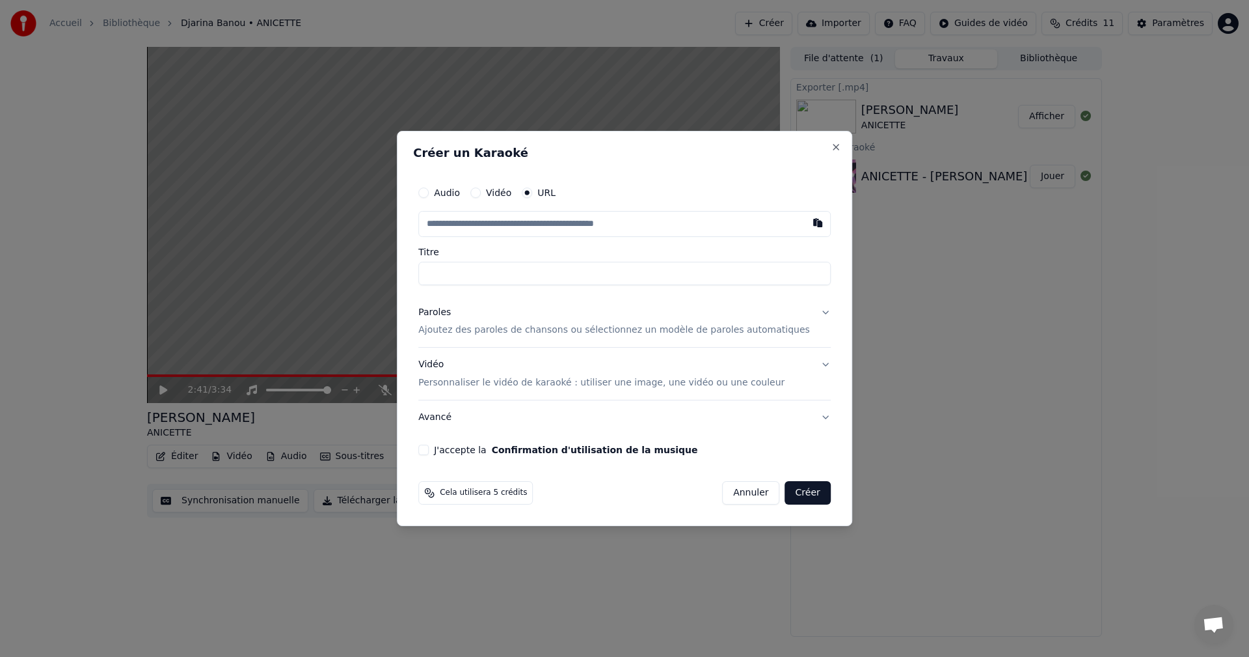
click at [574, 227] on input "text" at bounding box center [624, 224] width 413 height 26
paste input "**********"
type input "**********"
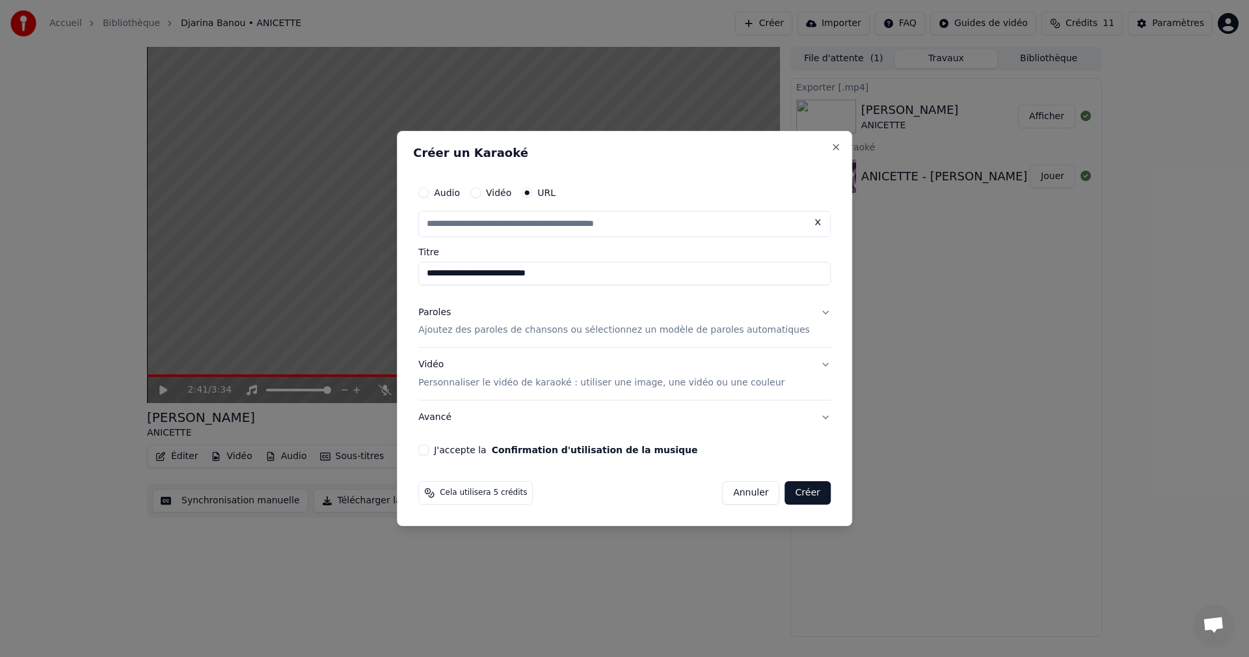
click at [507, 315] on div "Paroles Ajoutez des paroles de chansons ou sélectionnez un modèle de paroles au…" at bounding box center [614, 321] width 392 height 31
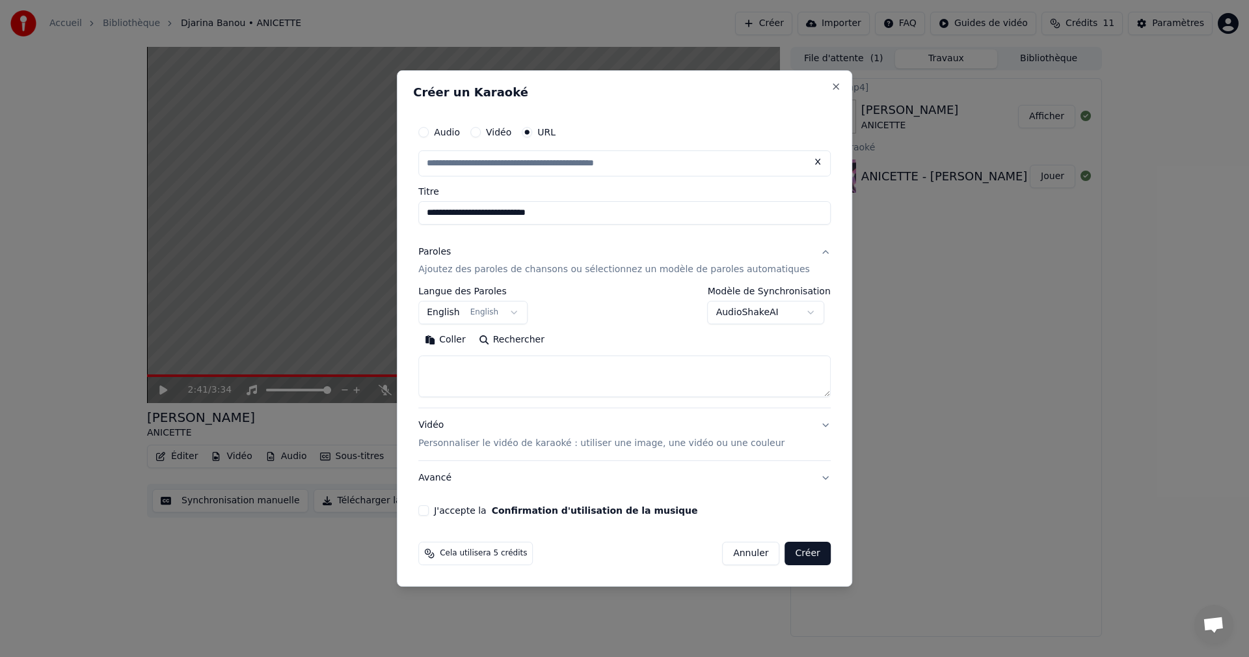
type input "**********"
click at [508, 378] on textarea at bounding box center [624, 377] width 413 height 42
paste textarea "**********"
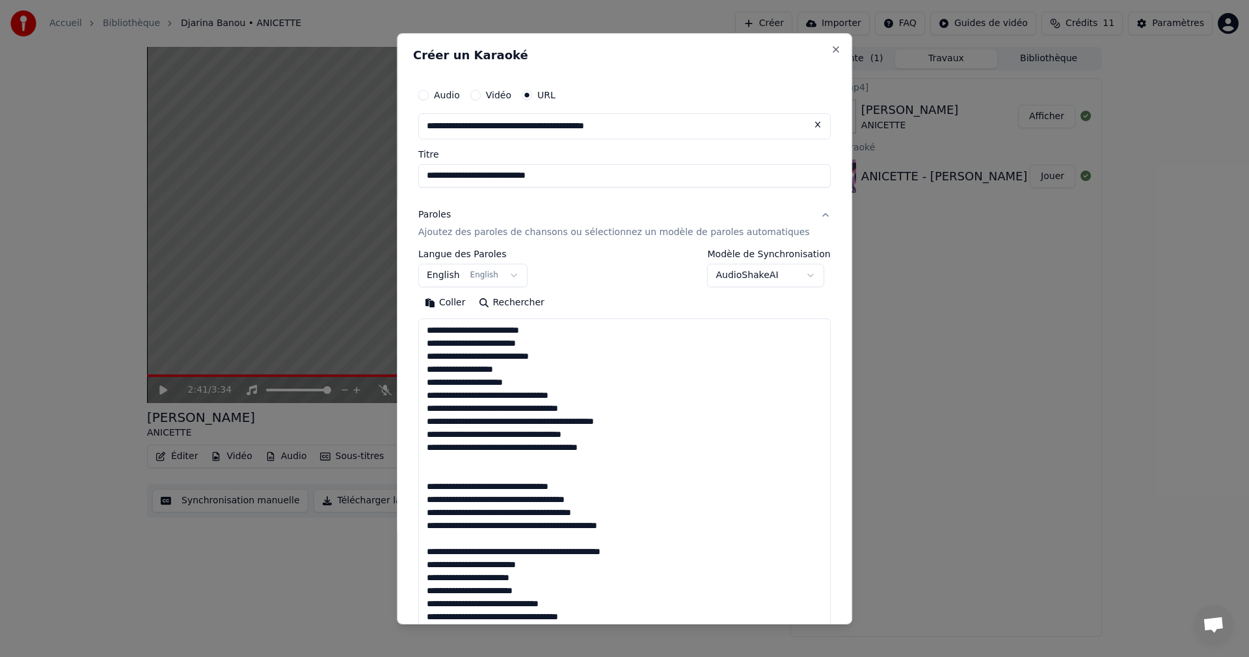
scroll to position [667, 0]
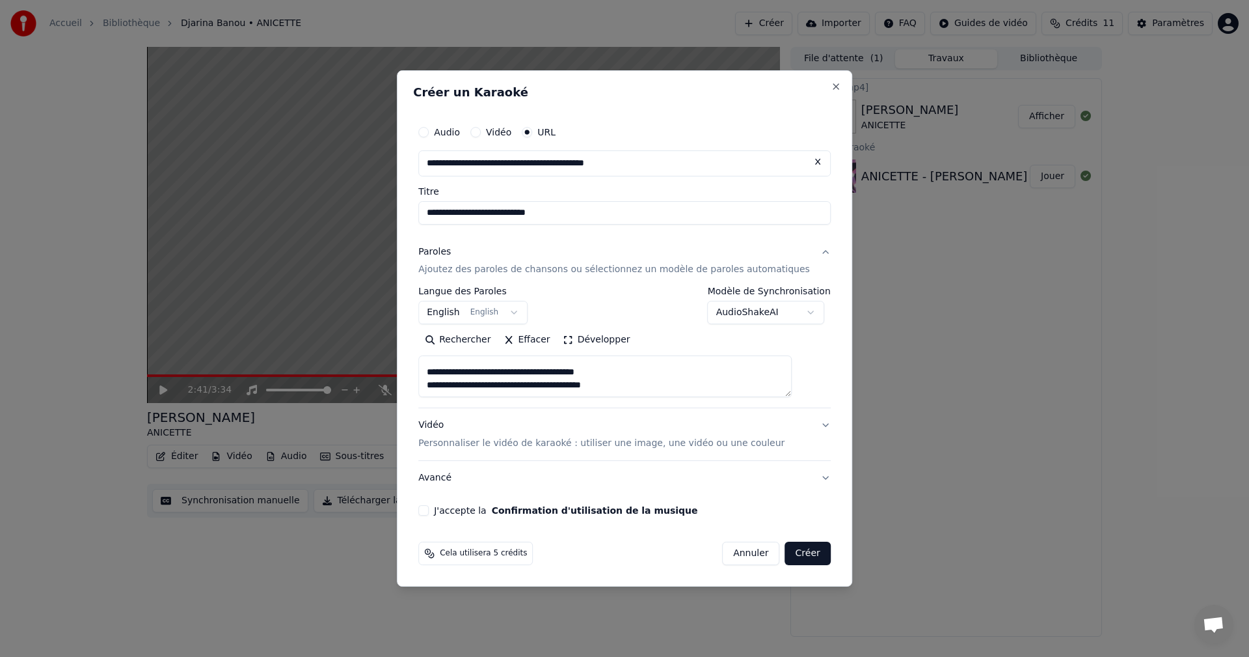
type textarea "**********"
click at [448, 515] on div "J'accepte la Confirmation d'utilisation de la musique" at bounding box center [624, 510] width 413 height 10
click at [429, 511] on button "J'accepte la Confirmation d'utilisation de la musique" at bounding box center [423, 510] width 10 height 10
click at [787, 552] on button "Créer" at bounding box center [808, 552] width 46 height 23
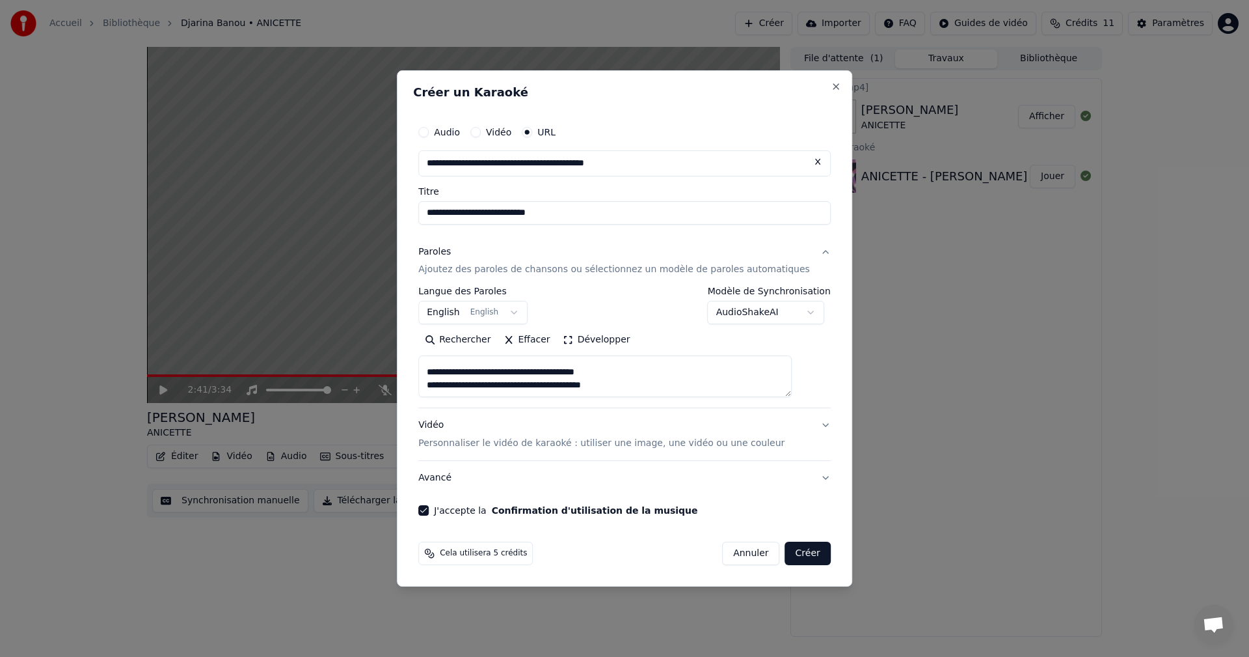
select select
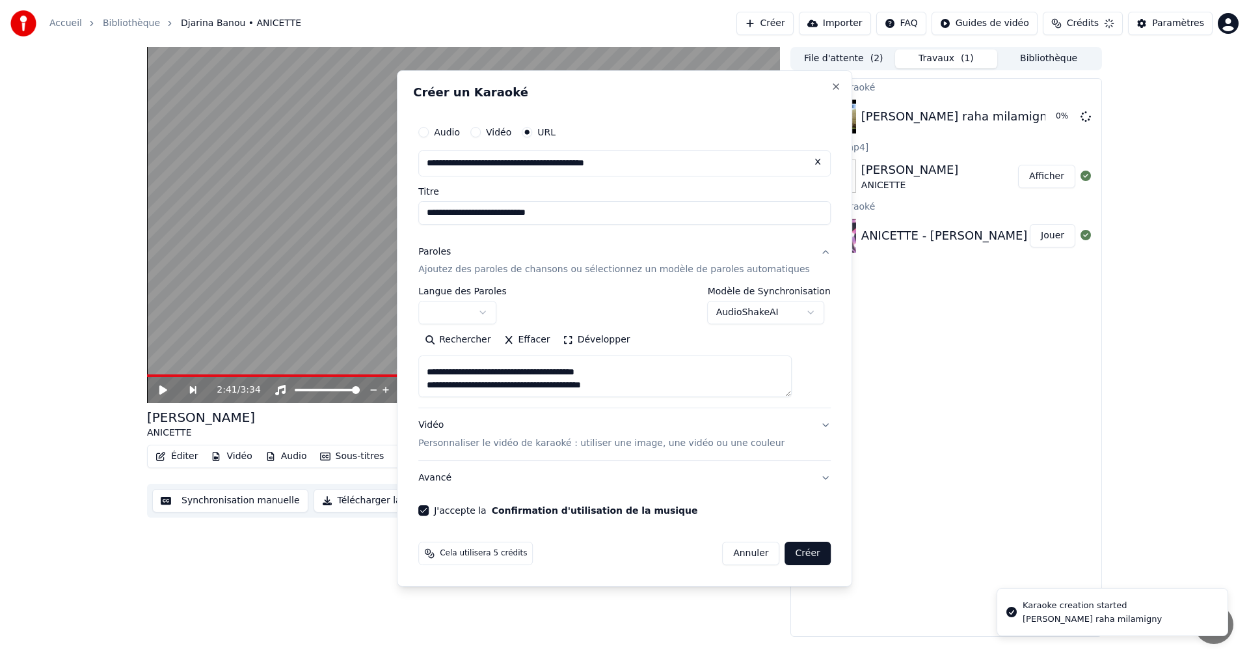
select select
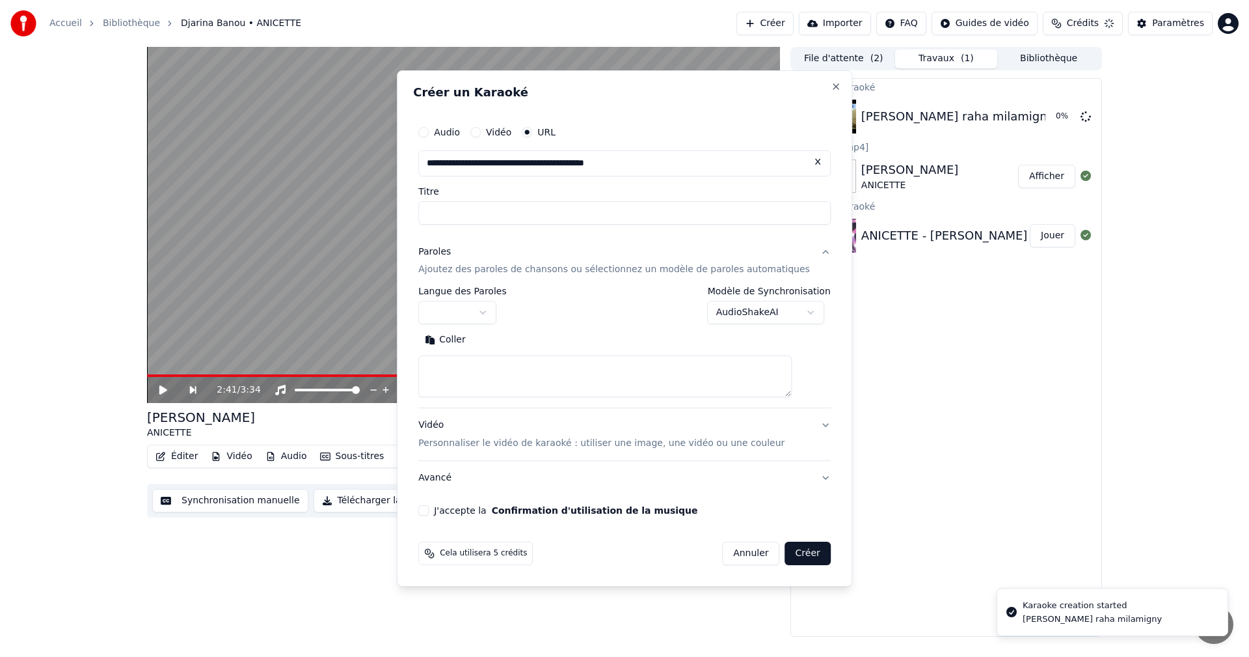
scroll to position [0, 0]
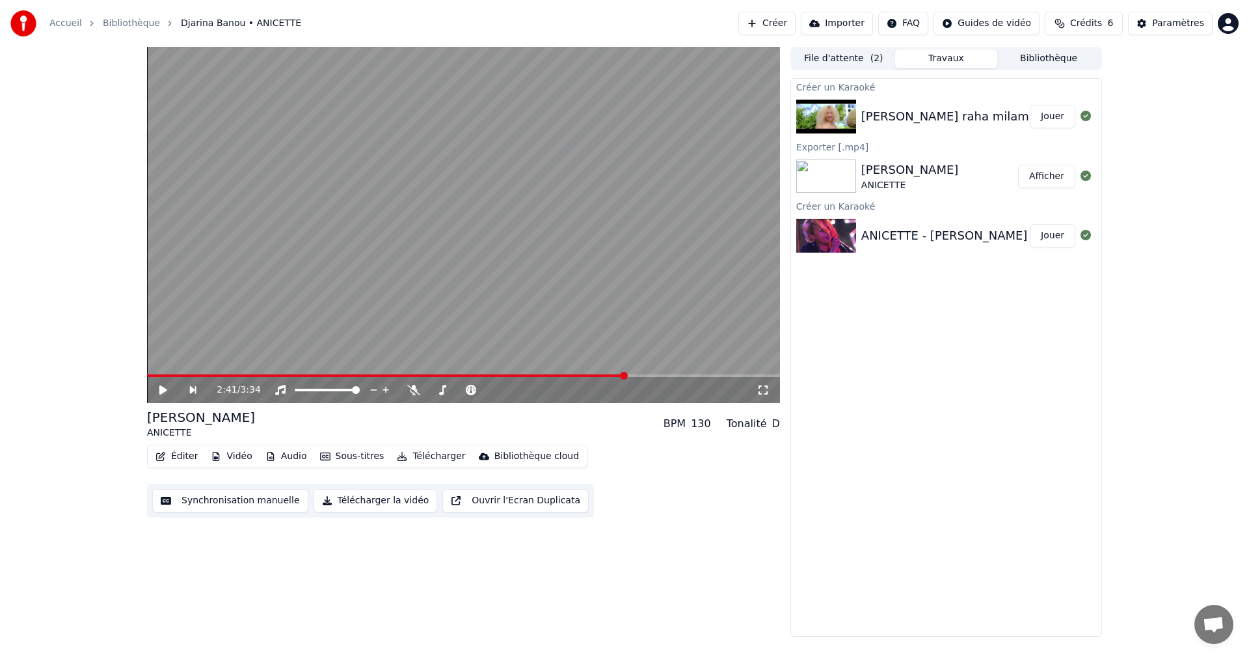
click at [1056, 112] on button "Jouer" at bounding box center [1053, 116] width 46 height 23
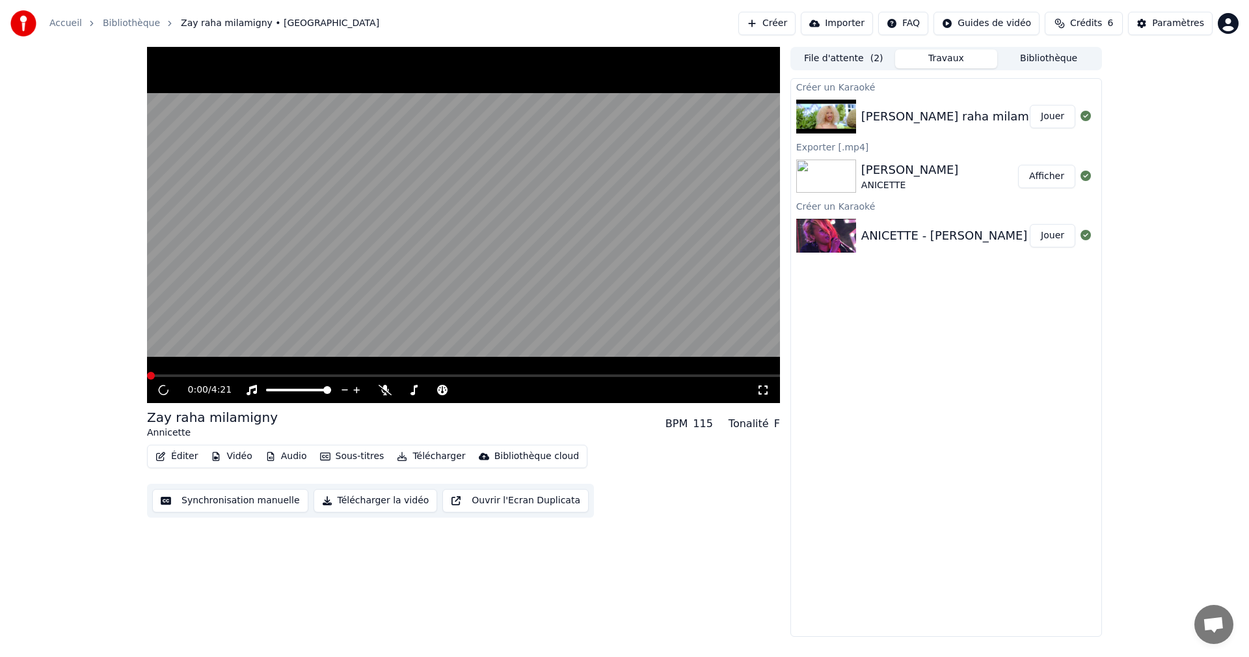
click at [250, 498] on button "Synchronisation manuelle" at bounding box center [230, 500] width 156 height 23
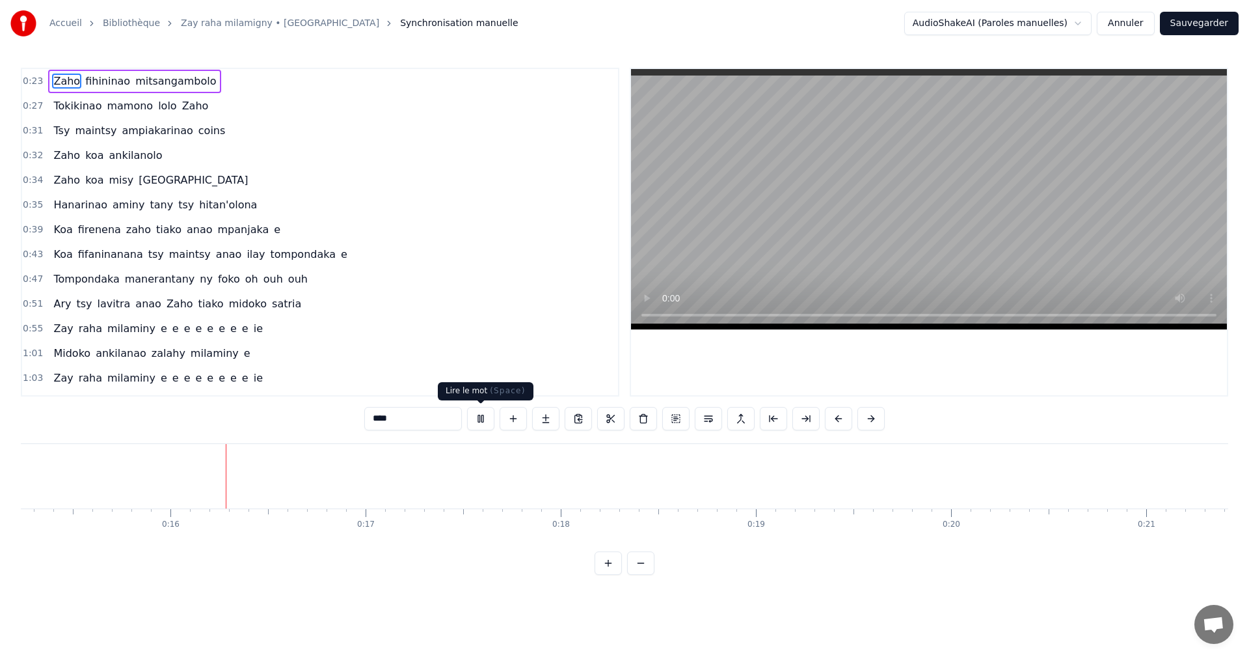
scroll to position [0, 2978]
click at [471, 426] on button at bounding box center [480, 418] width 27 height 23
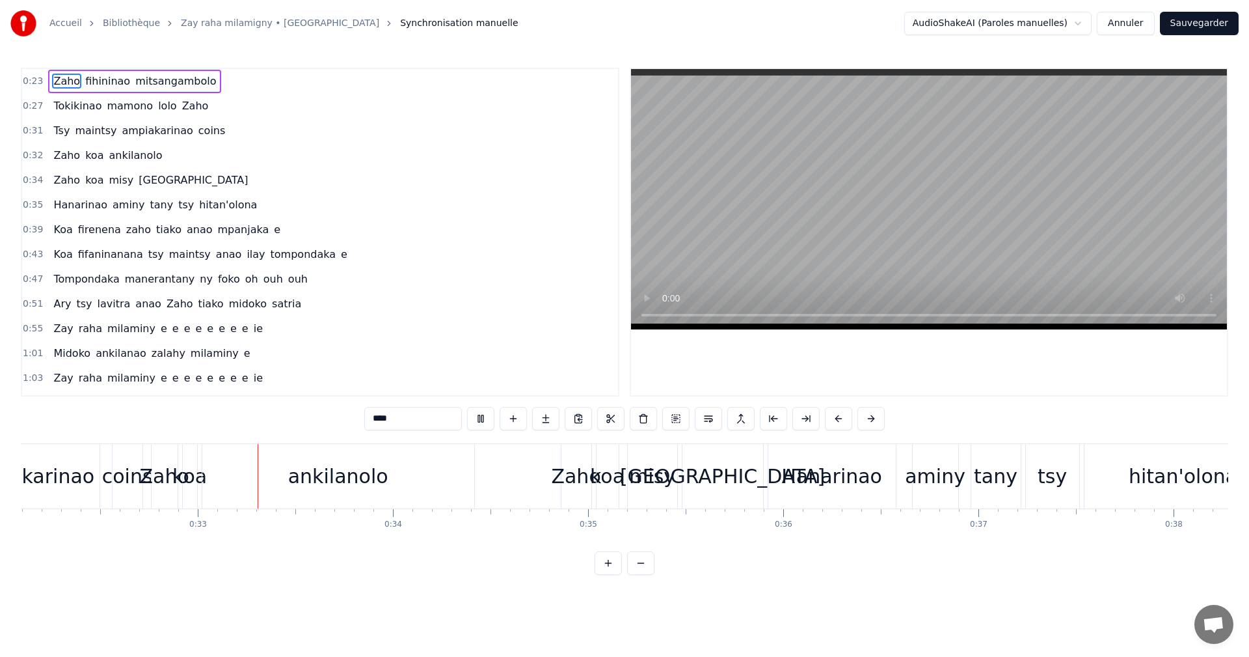
scroll to position [0, 6297]
